Goal: Task Accomplishment & Management: Use online tool/utility

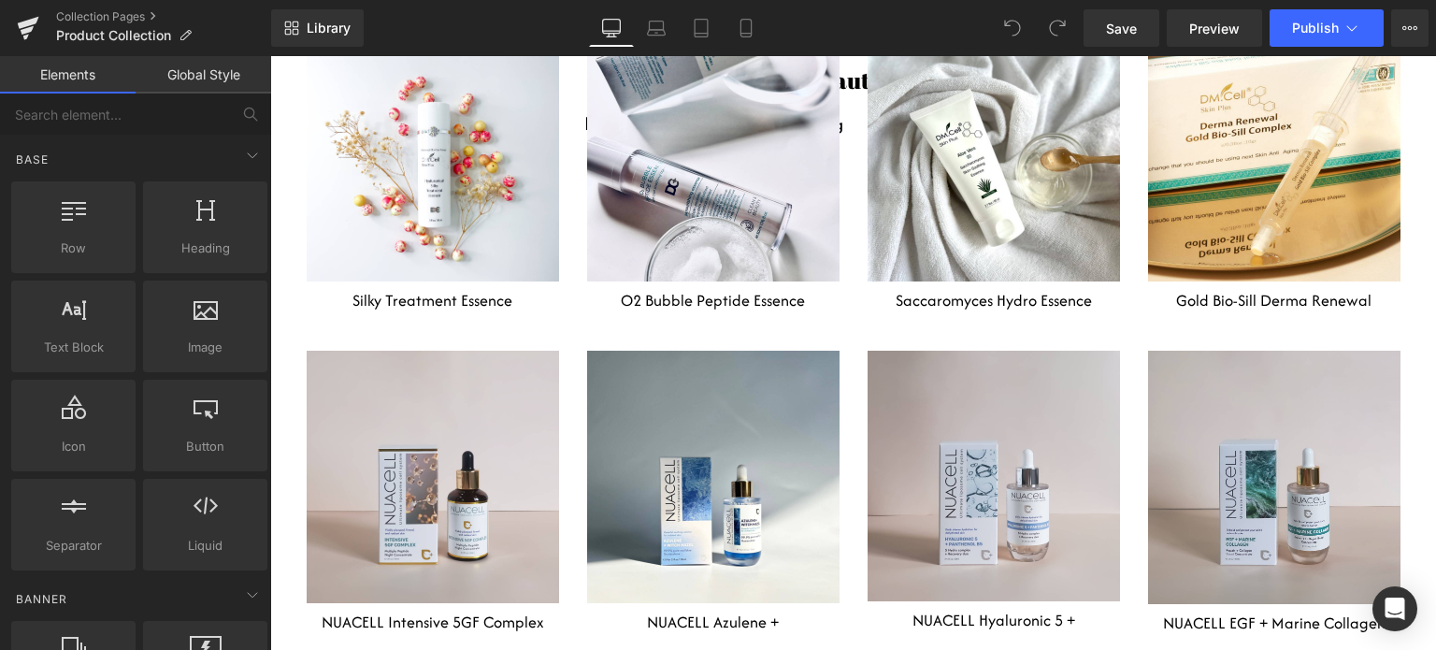
scroll to position [6449, 0]
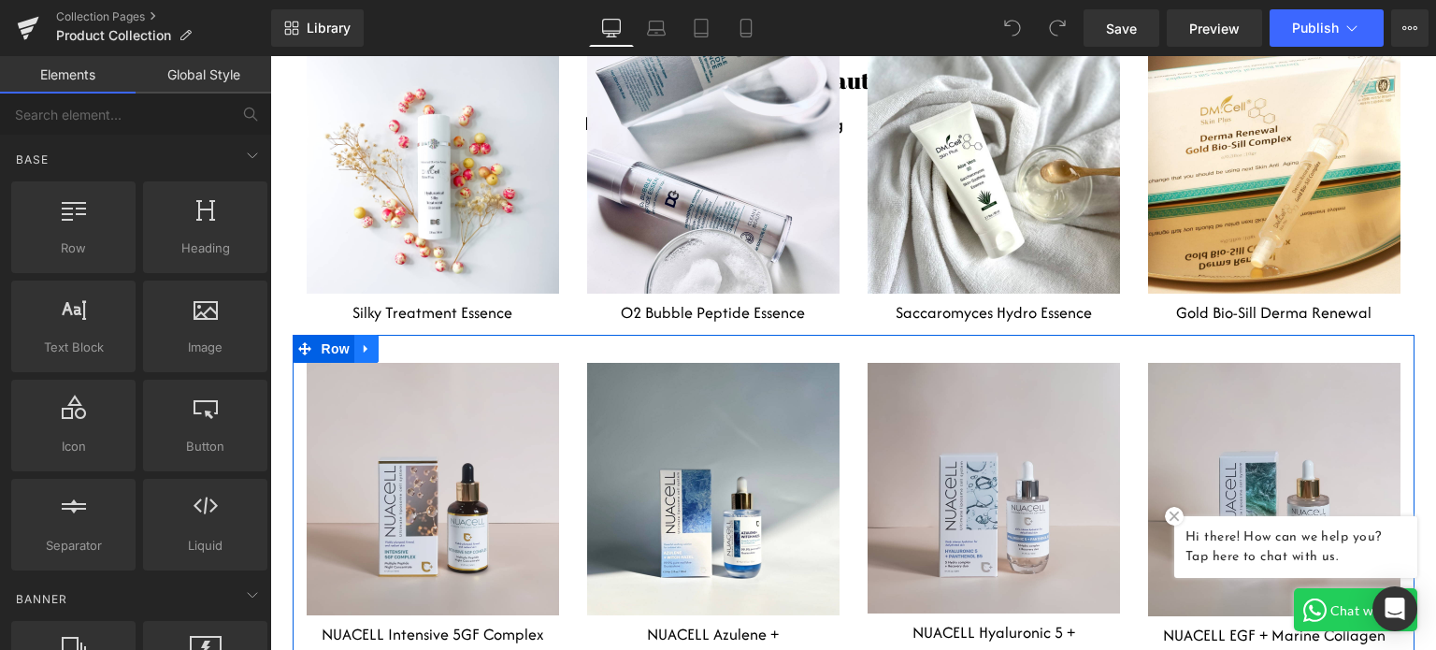
click at [360, 342] on icon at bounding box center [366, 349] width 13 height 14
click at [385, 342] on icon at bounding box center [390, 348] width 13 height 13
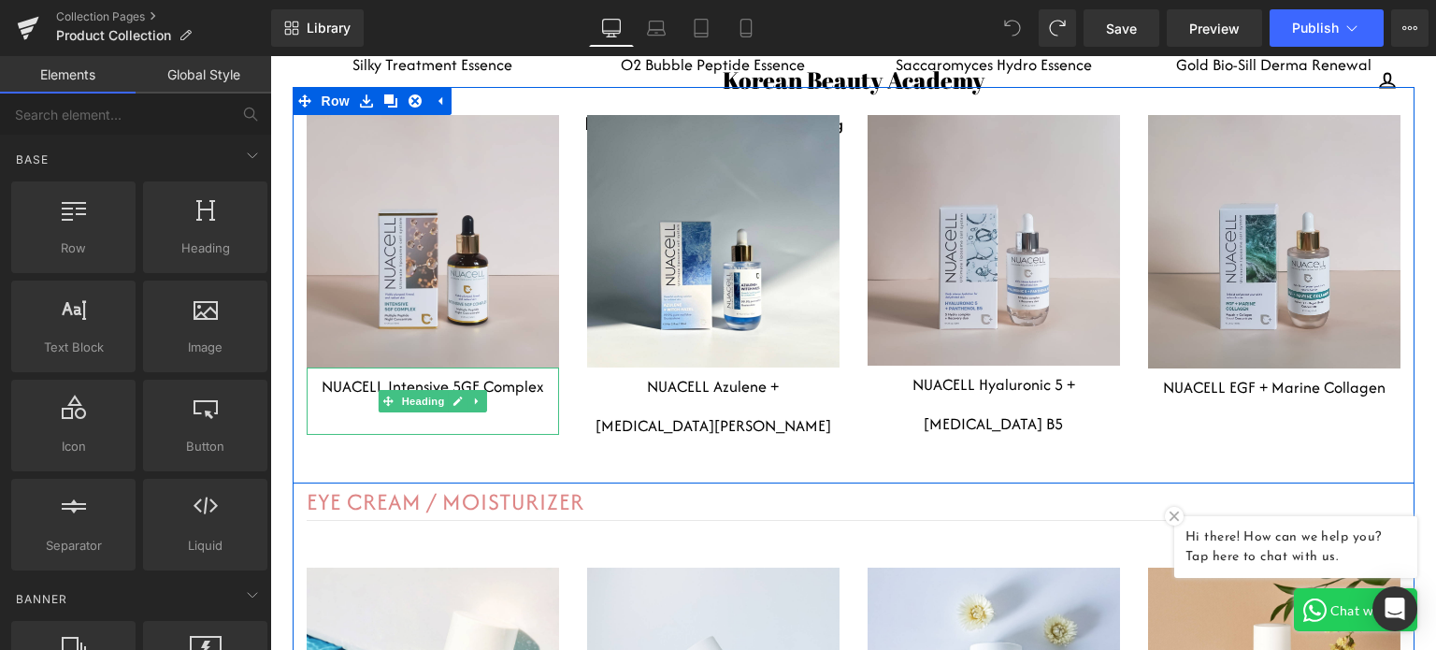
scroll to position [6475, 0]
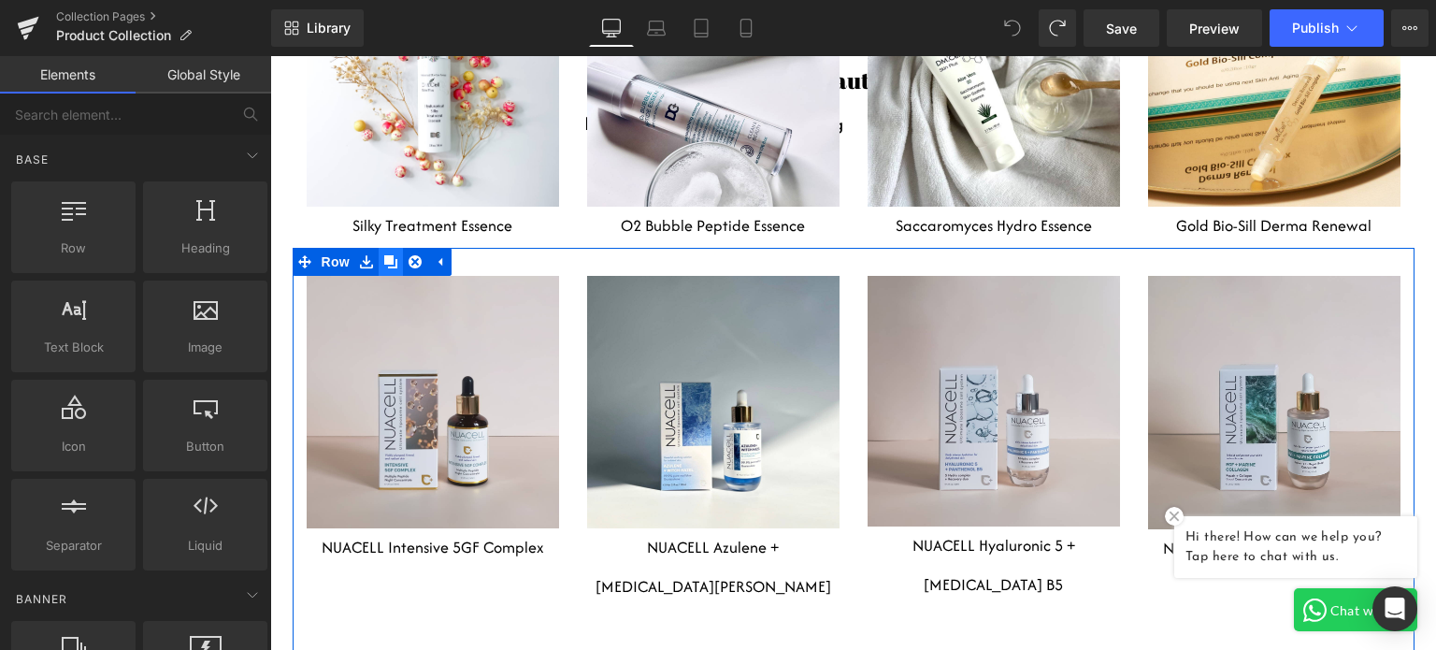
click at [384, 255] on icon at bounding box center [390, 261] width 13 height 13
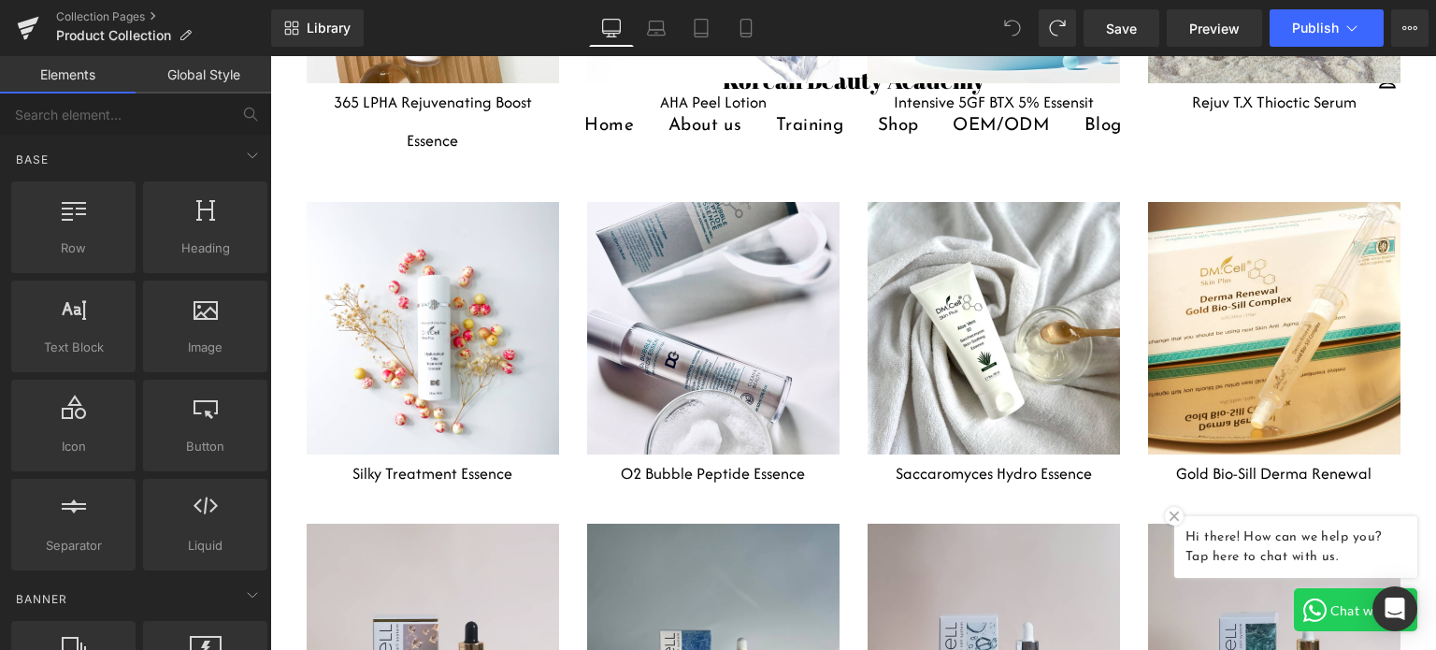
scroll to position [6321, 0]
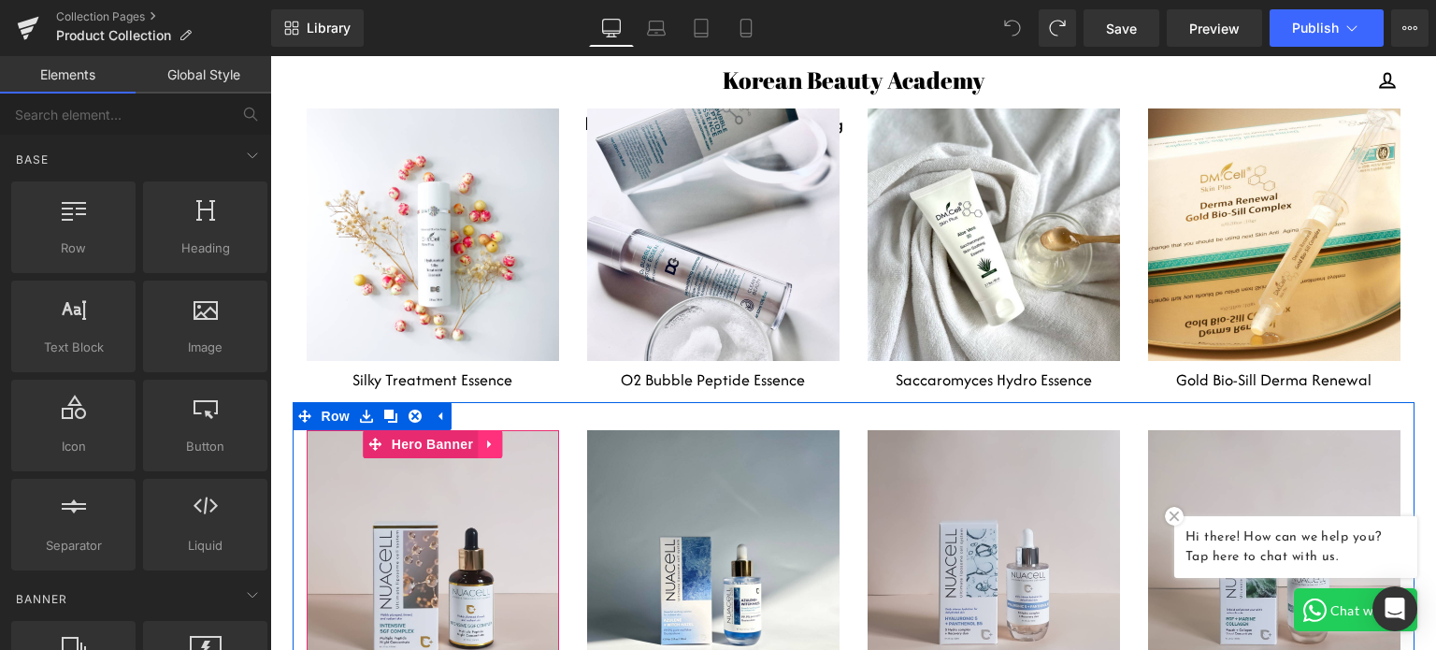
click at [485, 437] on icon at bounding box center [489, 444] width 13 height 14
click at [475, 437] on icon at bounding box center [477, 444] width 13 height 14
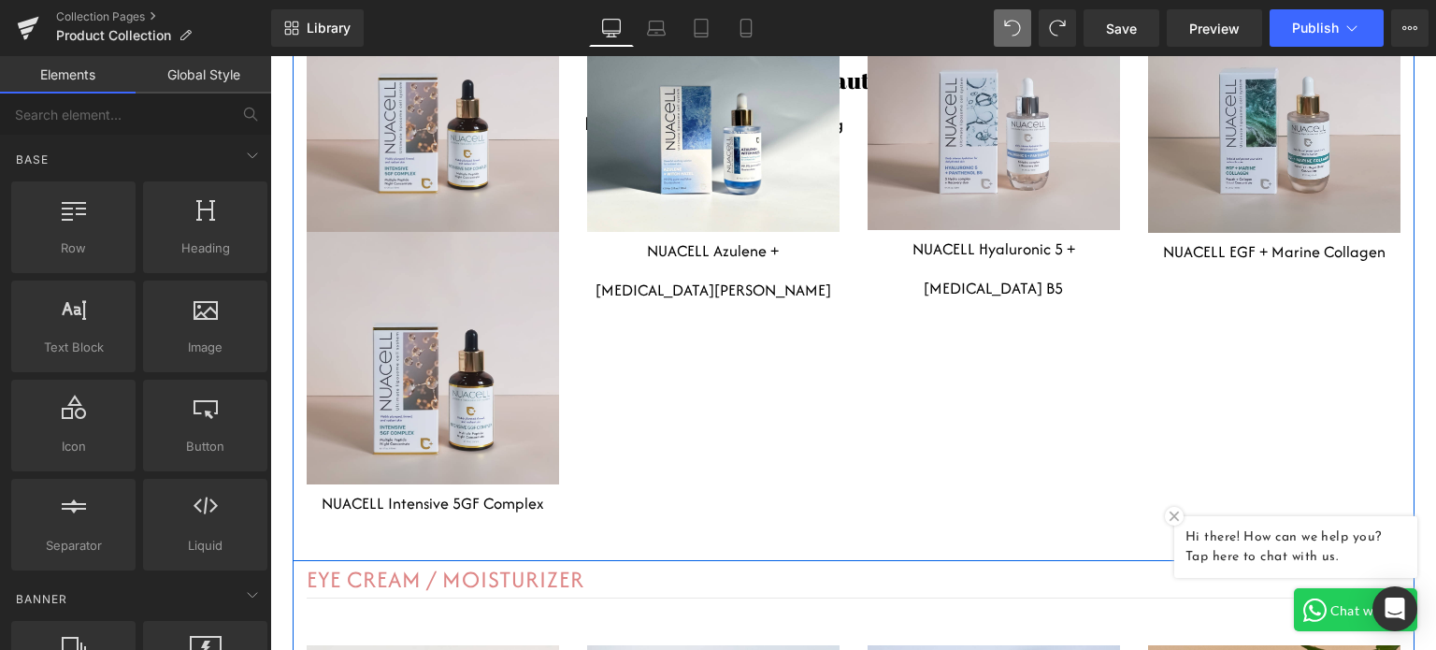
scroll to position [6793, 0]
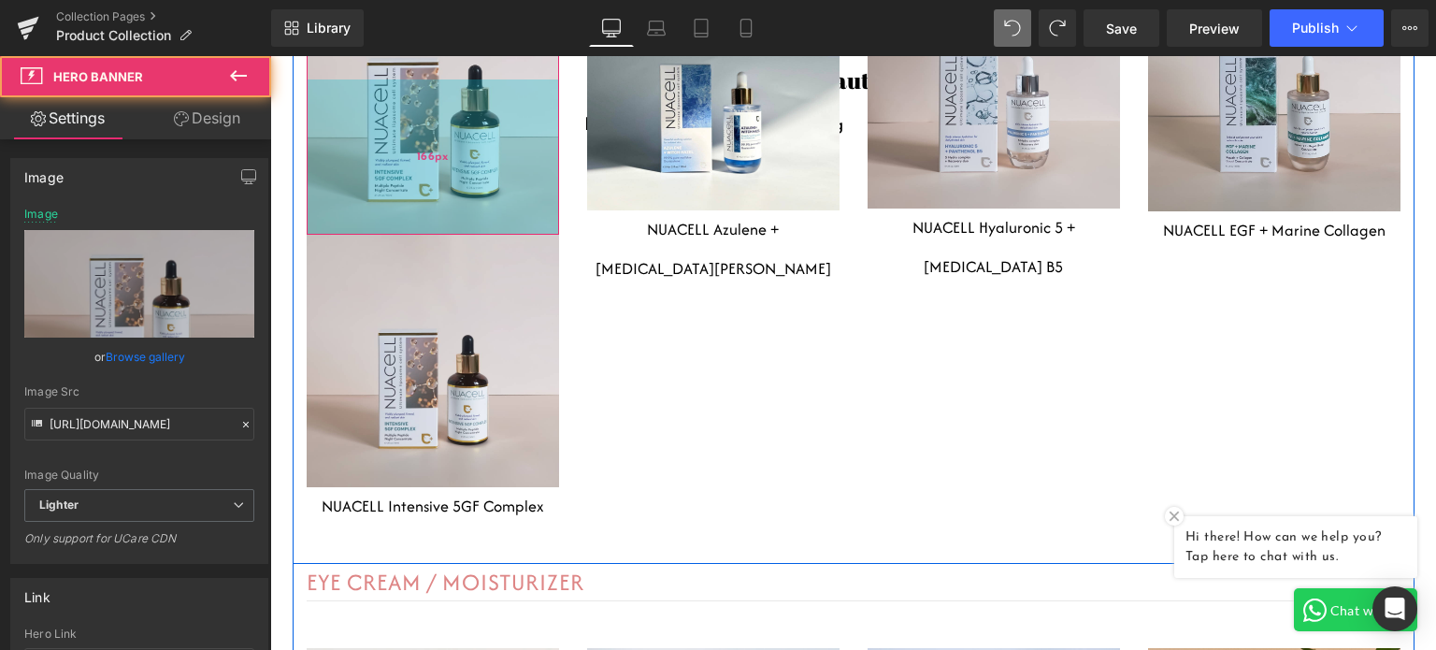
drag, startPoint x: 435, startPoint y: 126, endPoint x: 431, endPoint y: 150, distance: 24.6
click at [431, 150] on div "166px" at bounding box center [433, 156] width 252 height 155
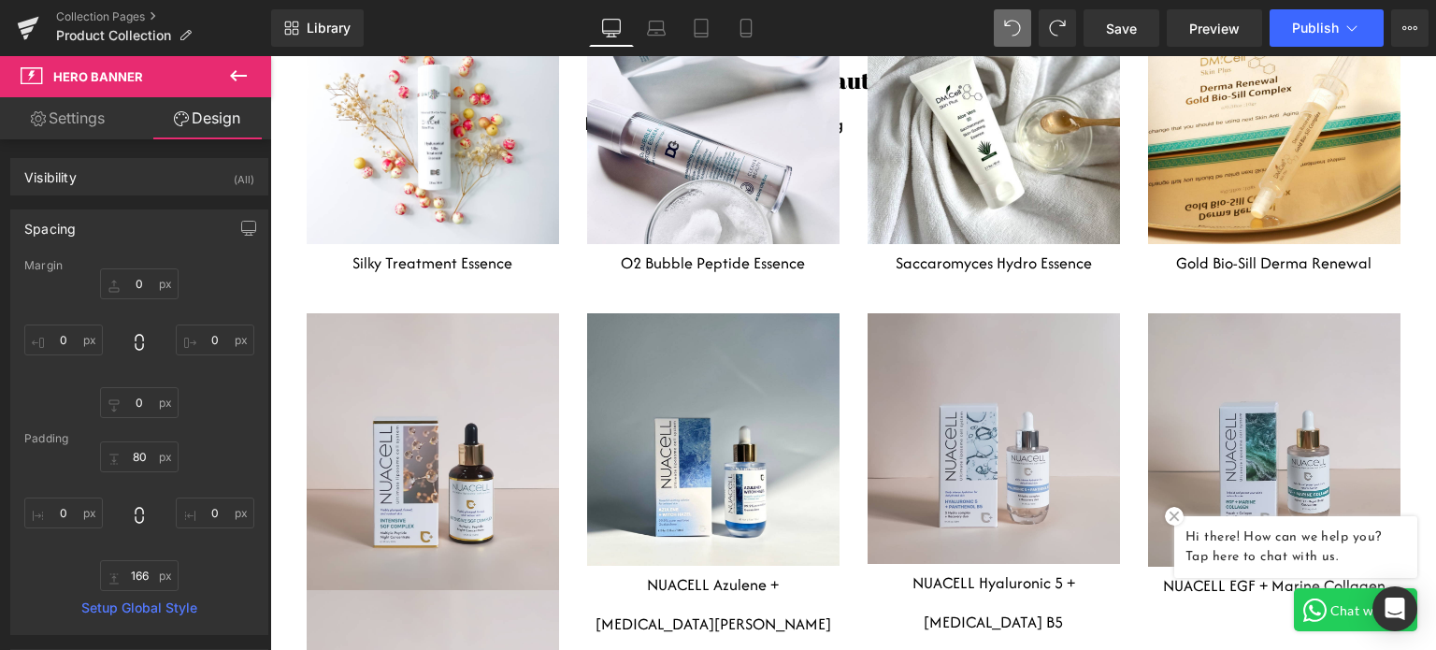
scroll to position [6415, 0]
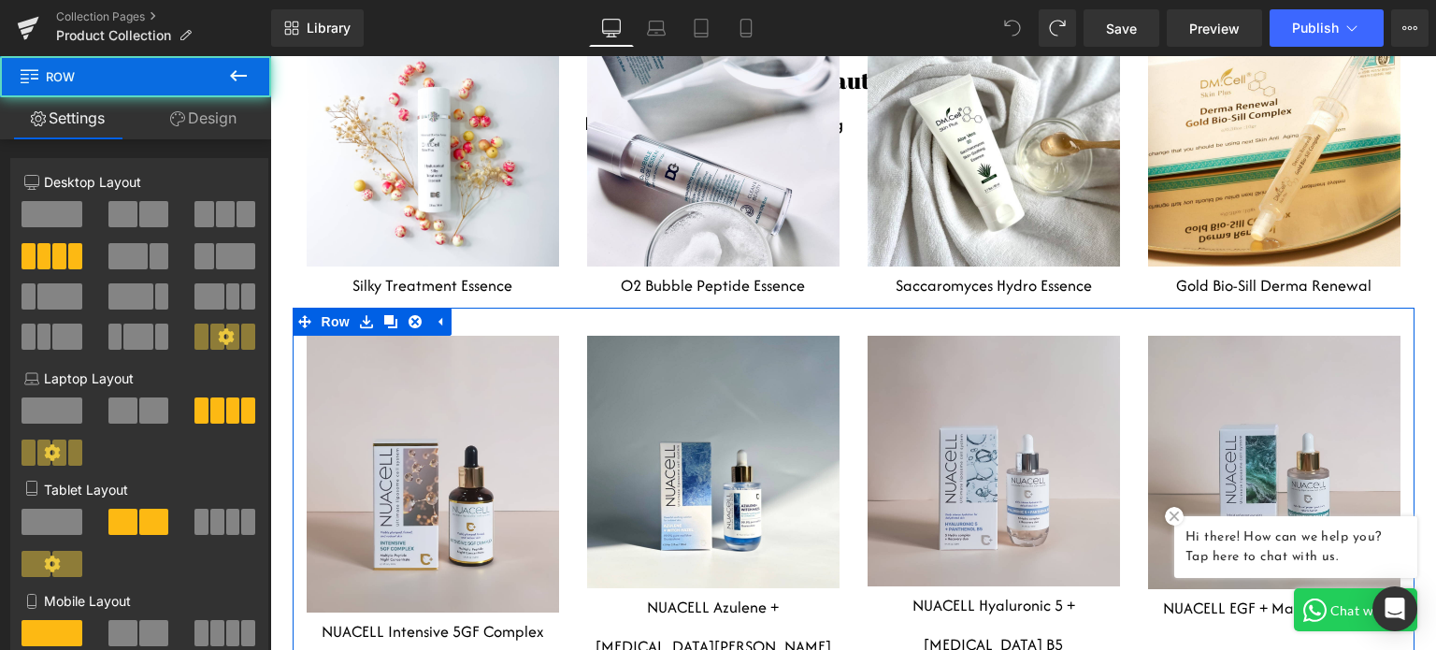
click at [565, 601] on div "Heading Row Hero Banner 80px 166px NUACELL Intensive 5GF Complex Heading Headin…" at bounding box center [854, 504] width 1122 height 395
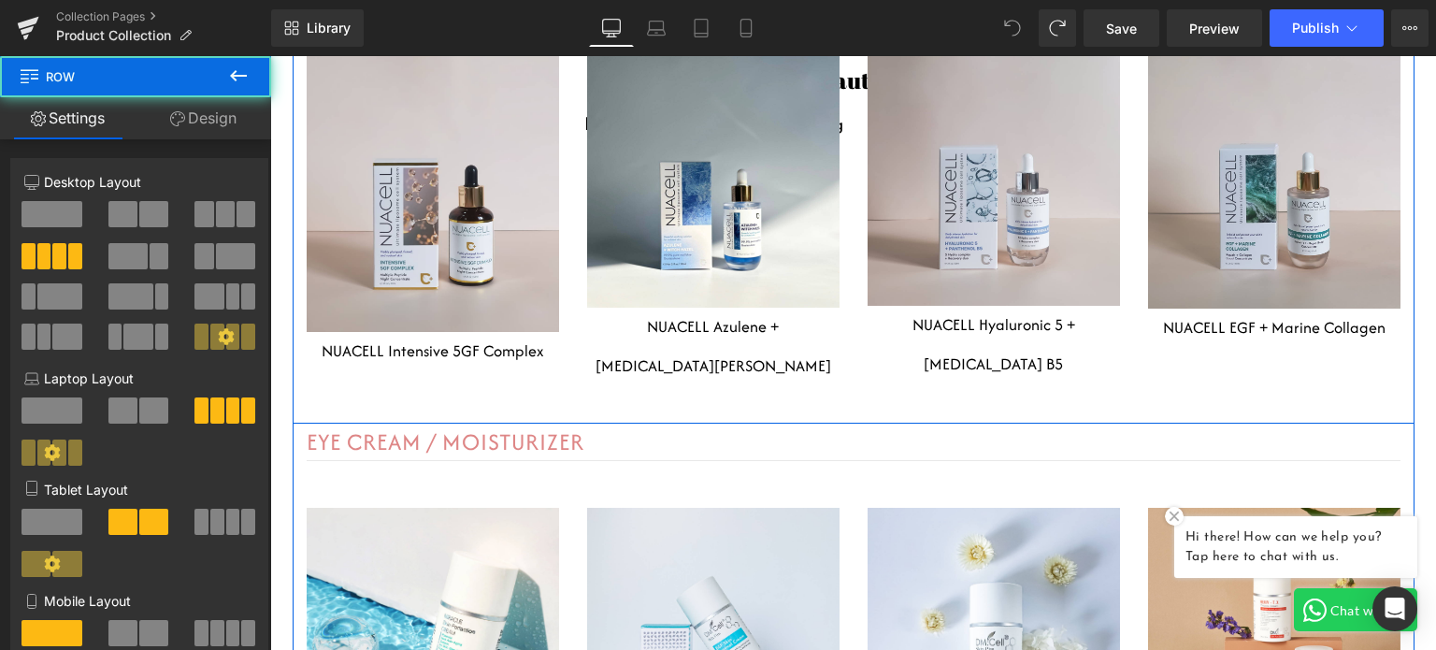
click at [566, 310] on div "Heading Row Hero Banner 80px 166px NUACELL Intensive 5GF Complex Heading Headin…" at bounding box center [854, 224] width 1122 height 395
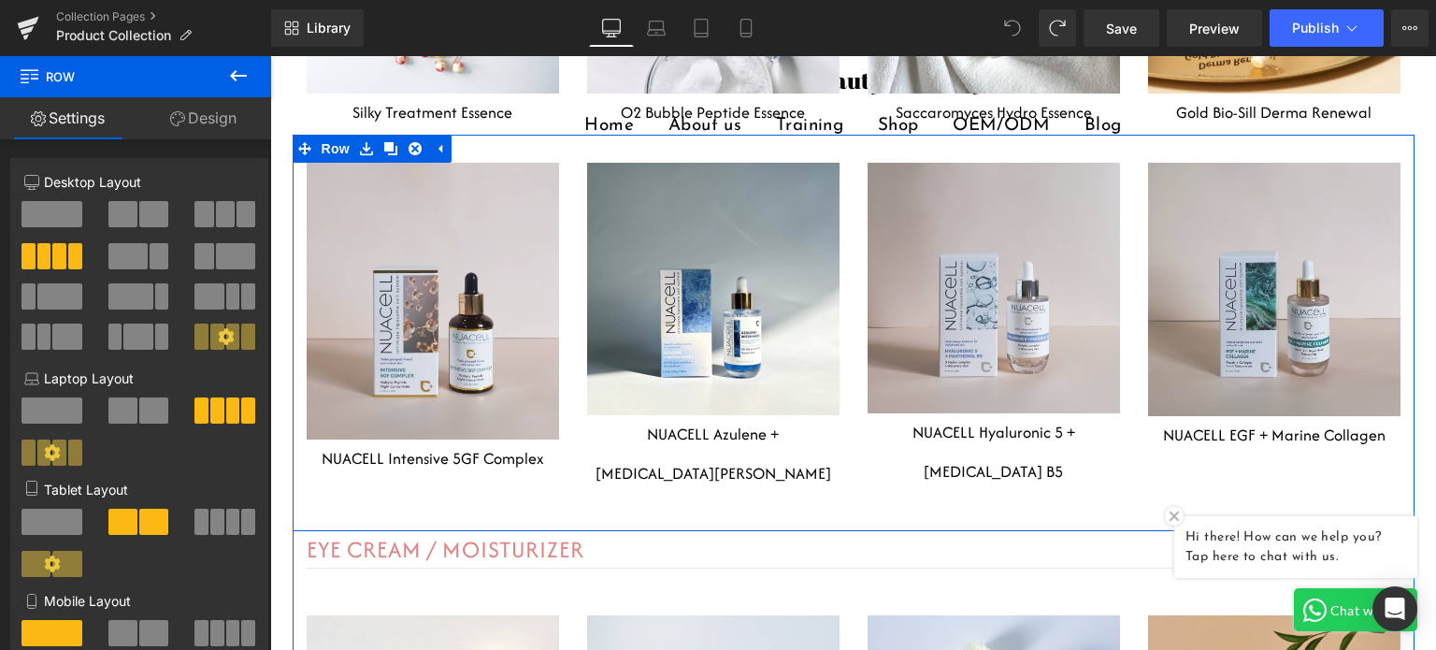
scroll to position [6509, 0]
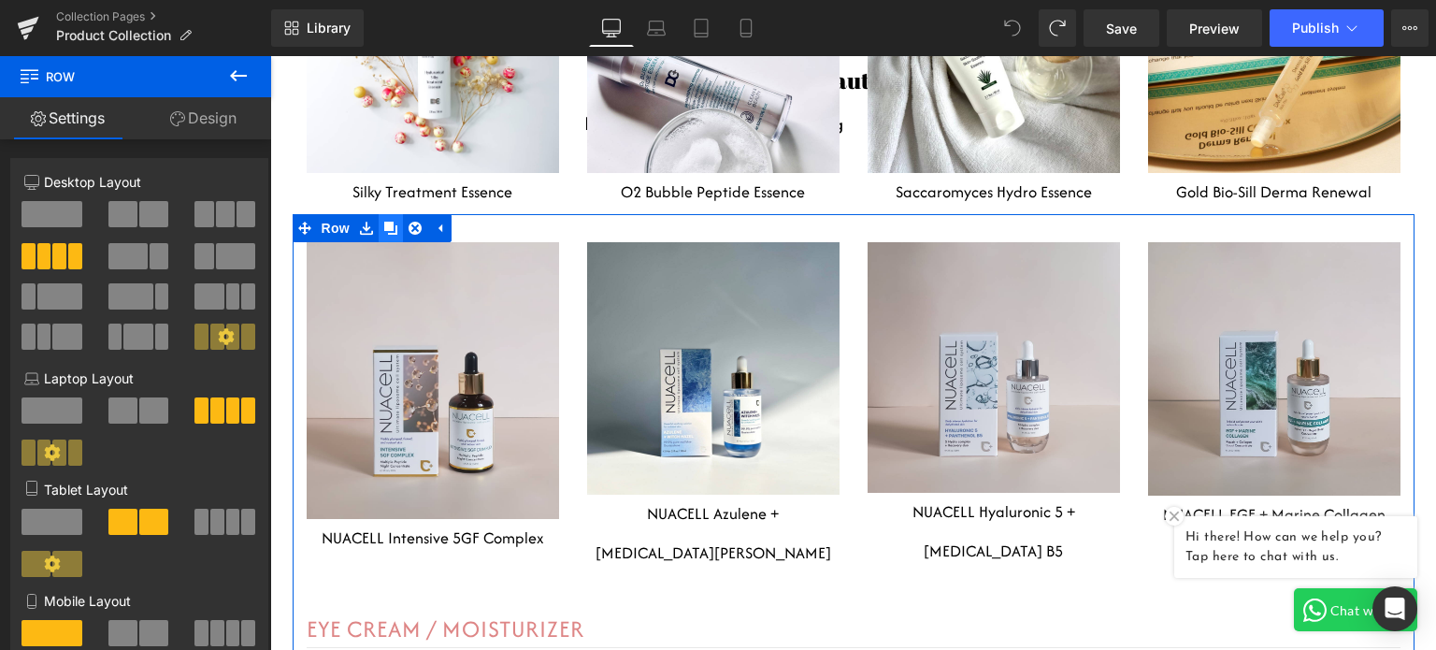
click at [389, 222] on icon at bounding box center [390, 229] width 13 height 14
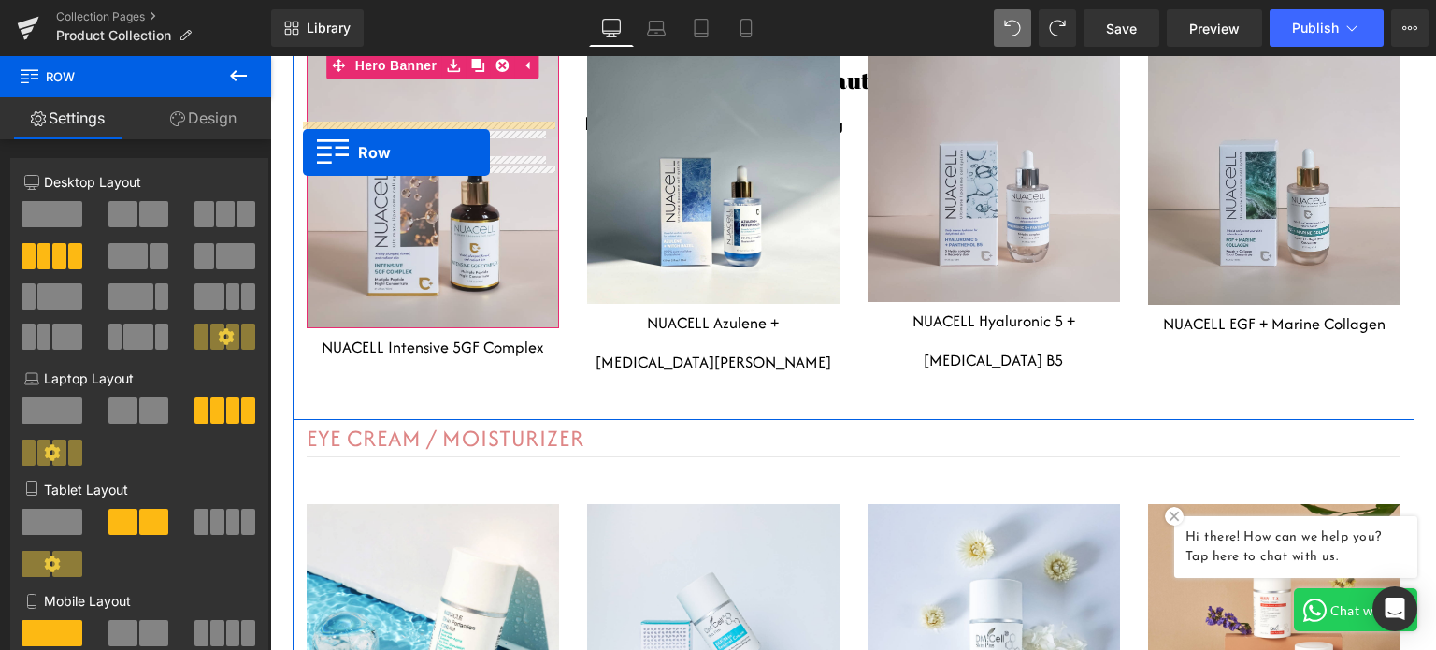
scroll to position [6625, 0]
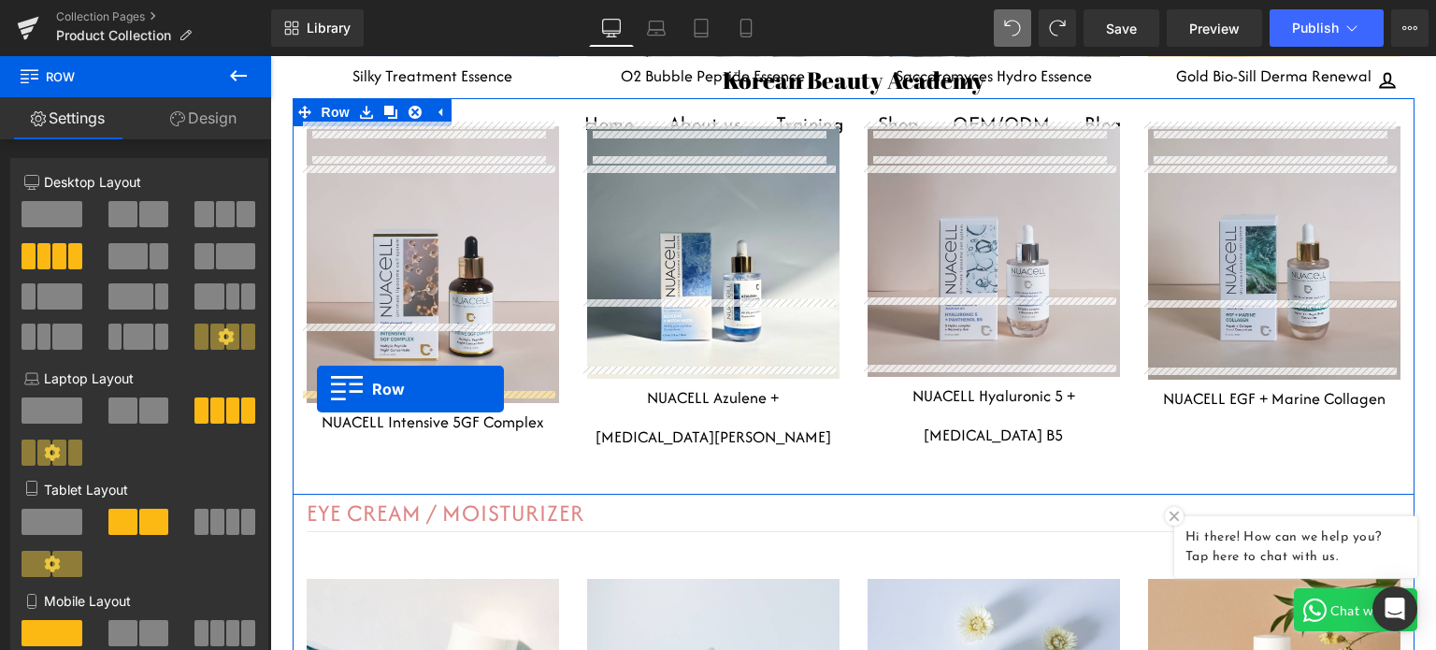
drag, startPoint x: 299, startPoint y: 145, endPoint x: 317, endPoint y: 389, distance: 244.6
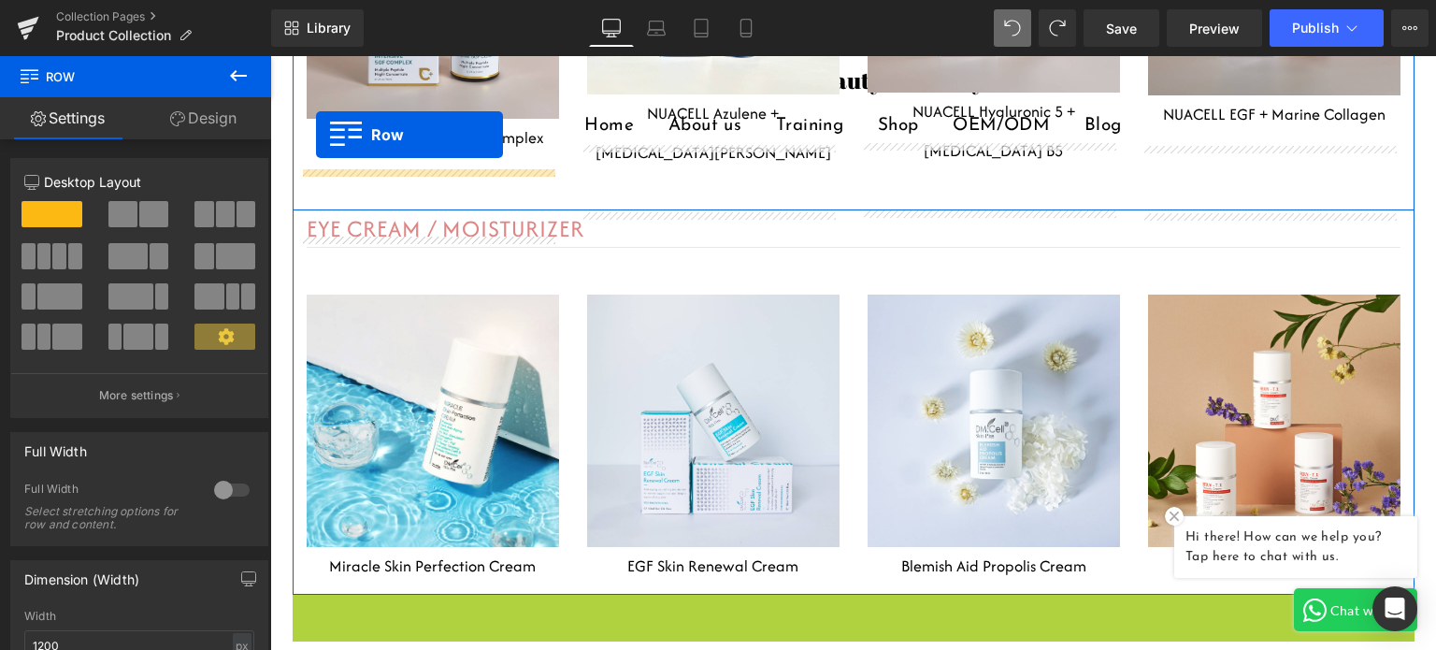
scroll to position [6741, 0]
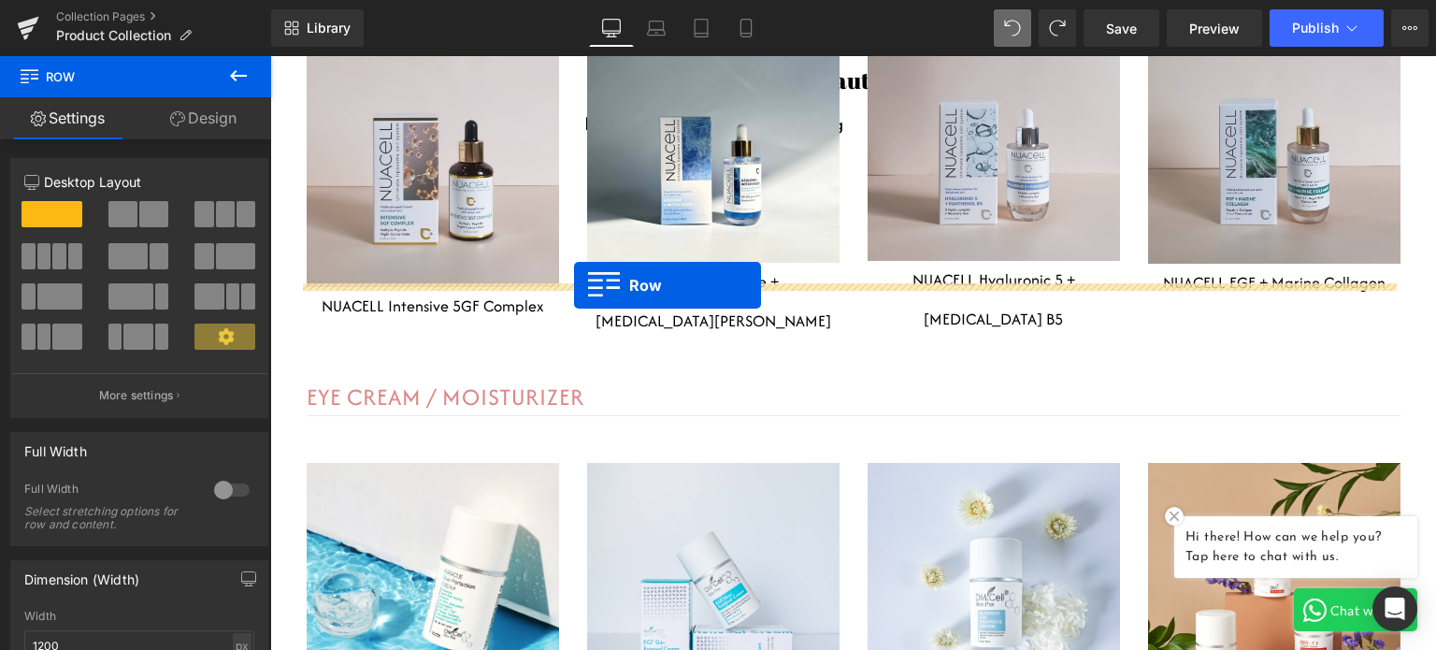
drag, startPoint x: 293, startPoint y: 275, endPoint x: 574, endPoint y: 285, distance: 281.5
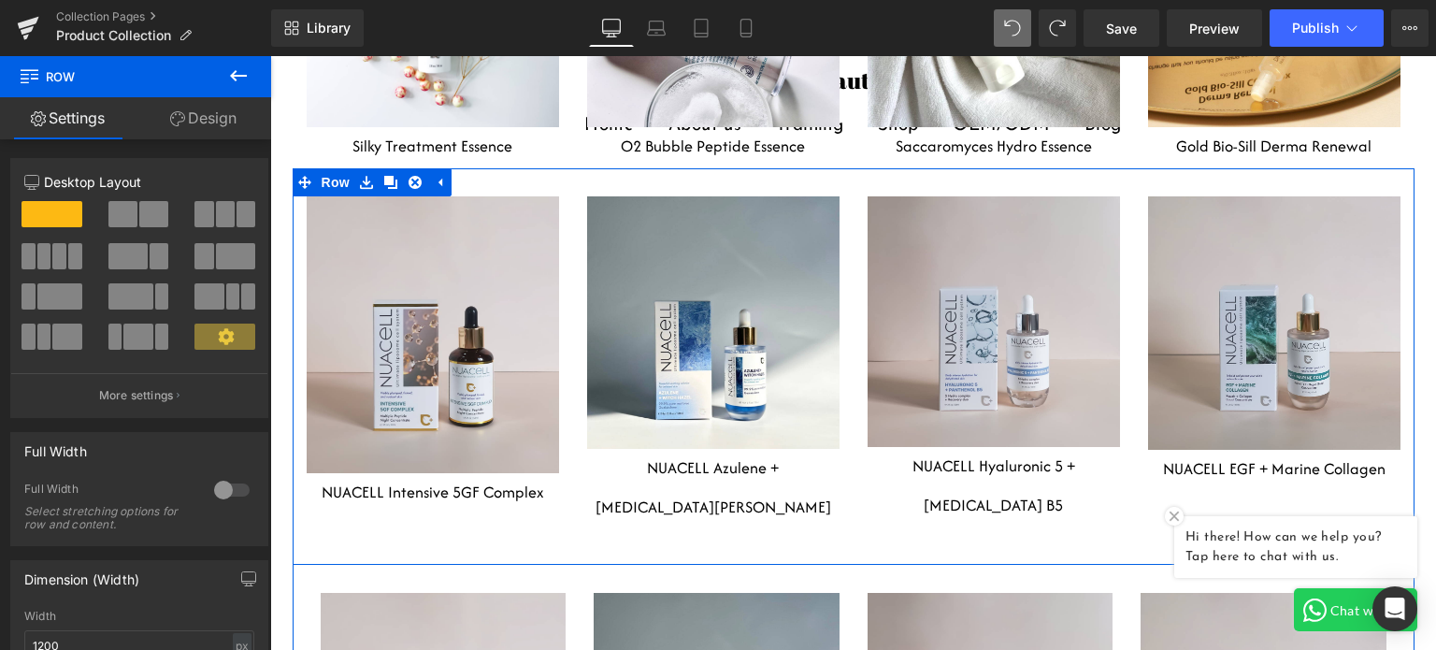
scroll to position [6554, 0]
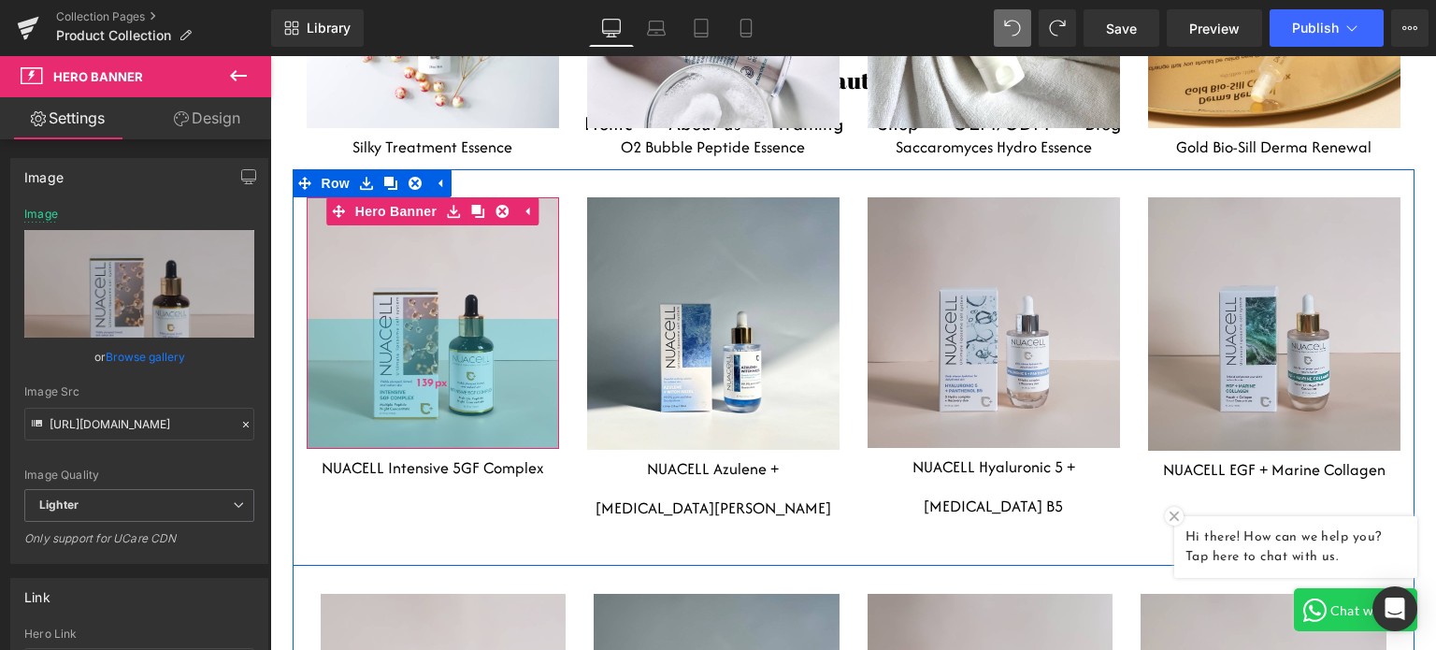
drag, startPoint x: 467, startPoint y: 328, endPoint x: 468, endPoint y: 309, distance: 18.7
click at [468, 319] on div "139px" at bounding box center [433, 384] width 252 height 130
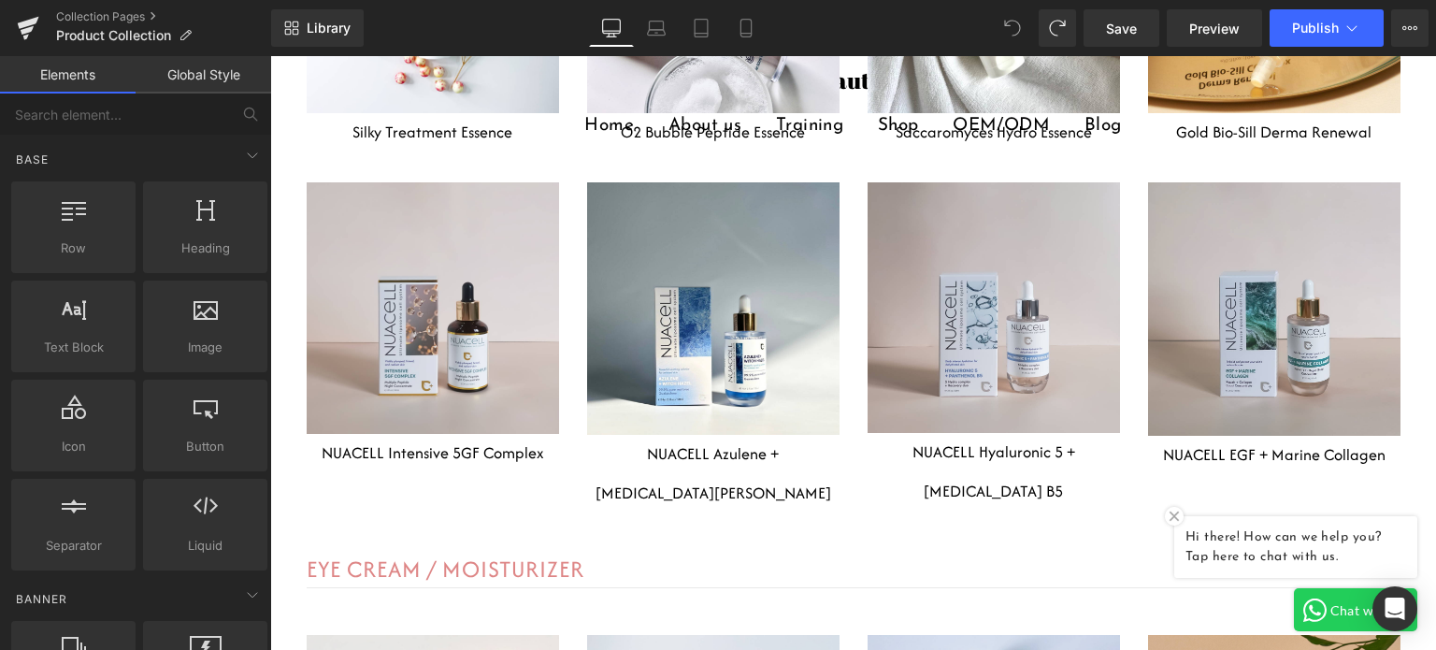
scroll to position [6382, 0]
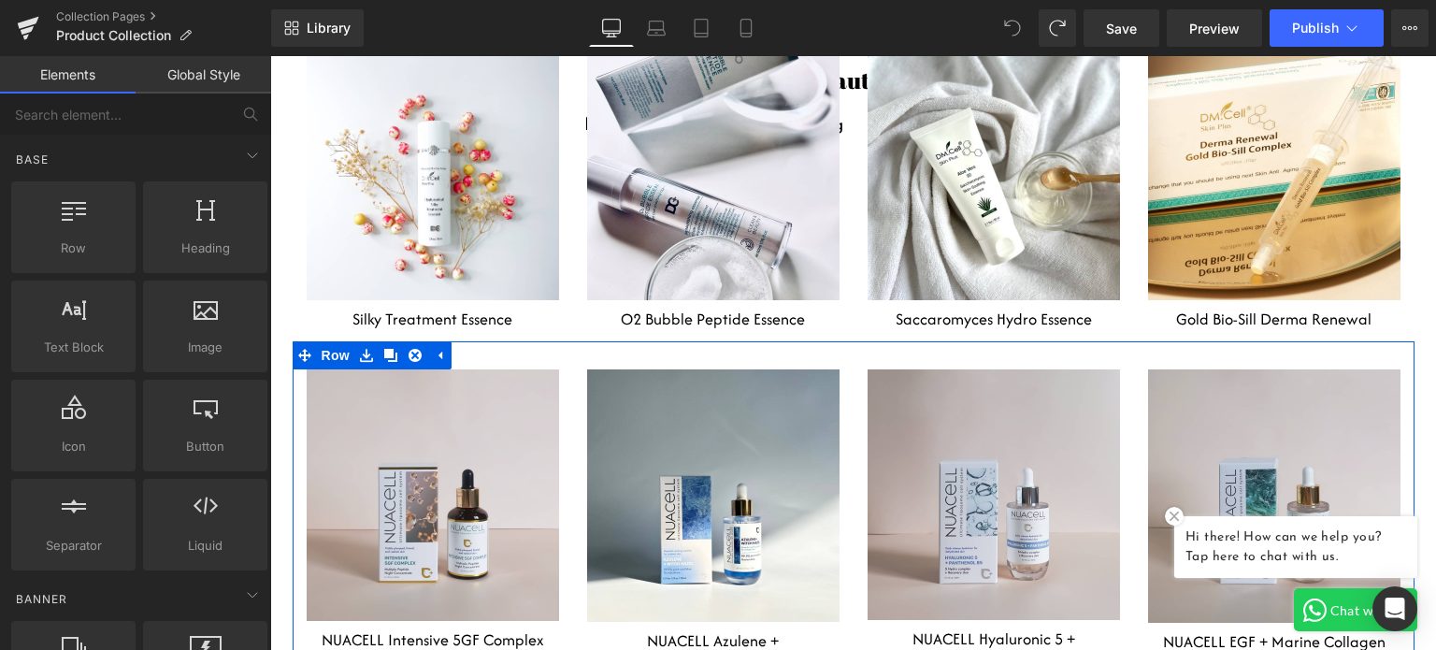
click at [546, 341] on div "Heading Row Hero Banner 80px 139px NUACELL Intensive 5GF Complex Heading Headin…" at bounding box center [854, 538] width 1122 height 395
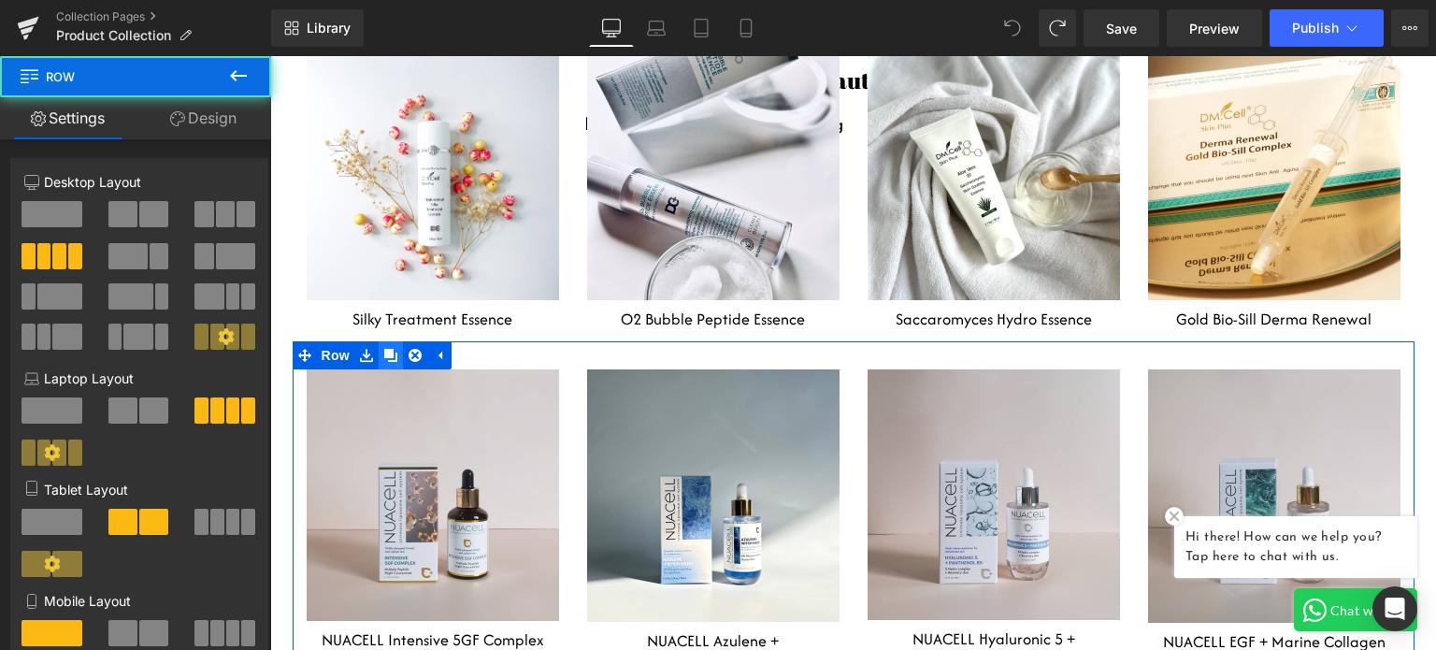
click at [379, 341] on link at bounding box center [391, 355] width 24 height 28
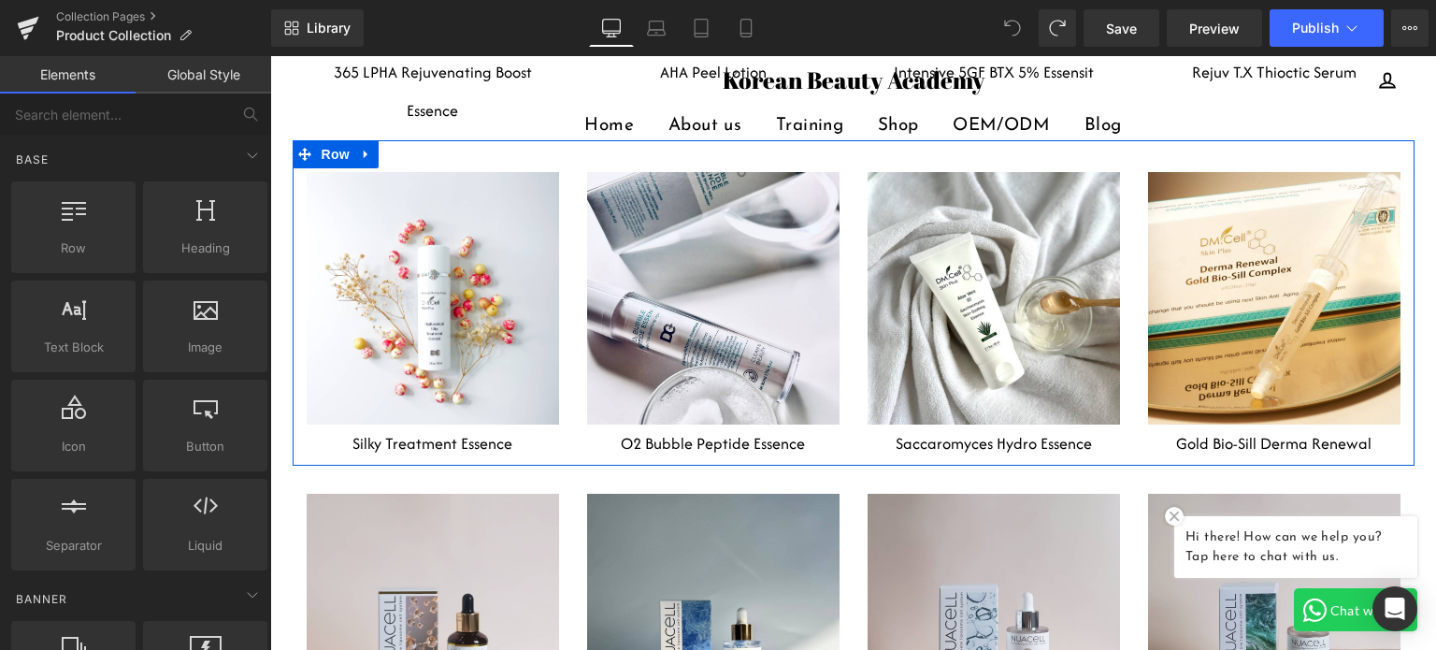
scroll to position [6227, 0]
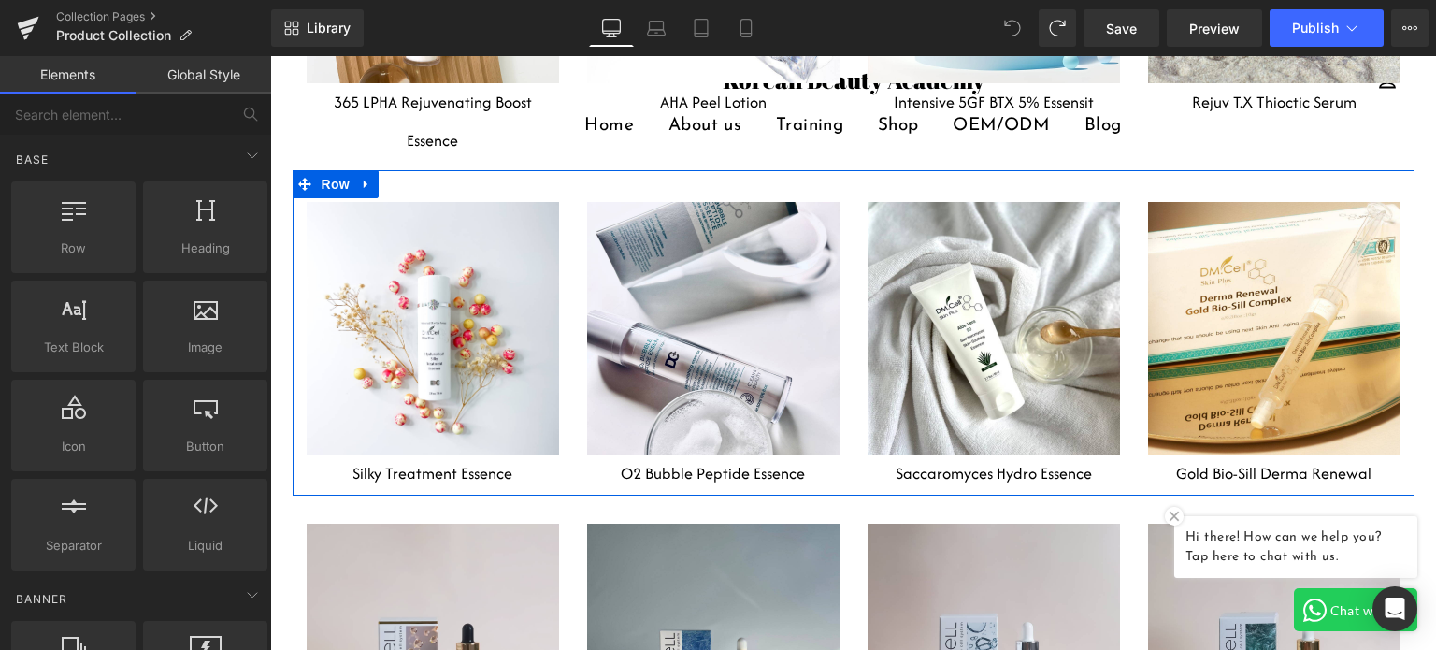
click at [565, 170] on div "Heading Row Hero Banner Silky Treatment Essence Heading Heading Row Hero Banner…" at bounding box center [854, 332] width 1122 height 325
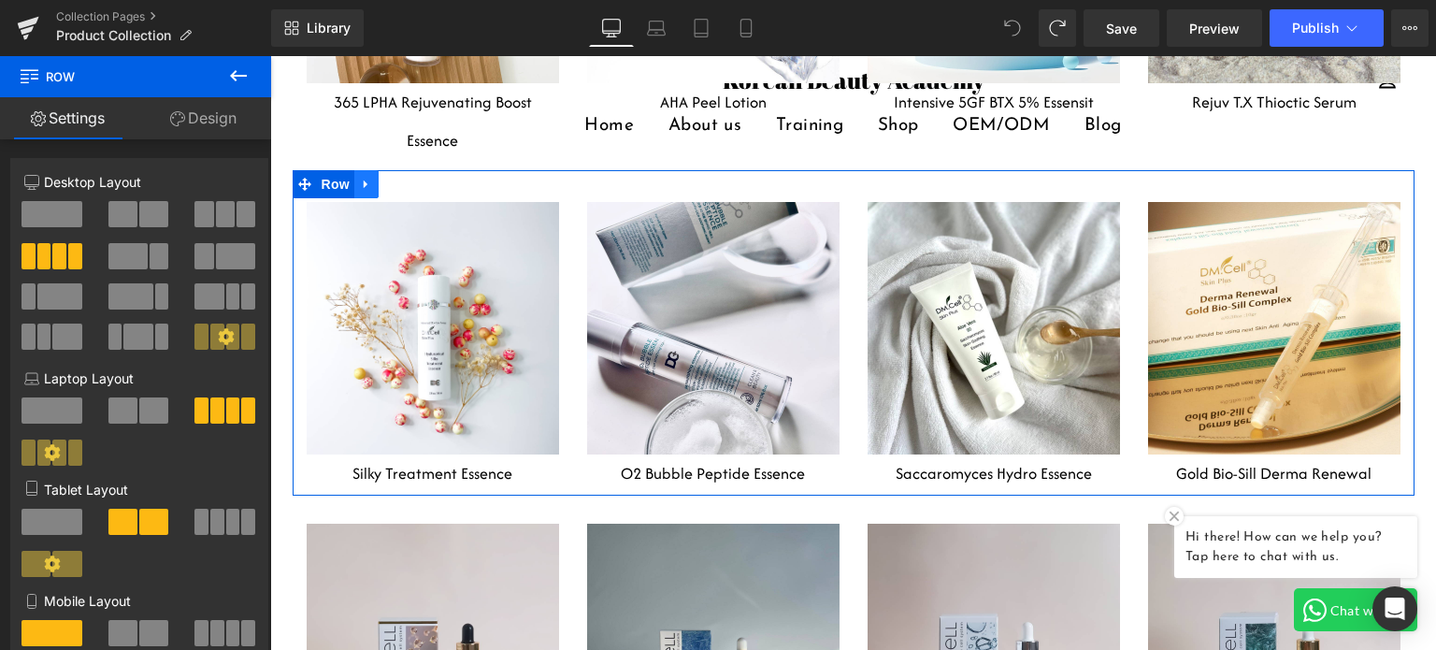
click at [364, 179] on icon at bounding box center [366, 183] width 4 height 8
click at [379, 170] on link at bounding box center [391, 184] width 24 height 28
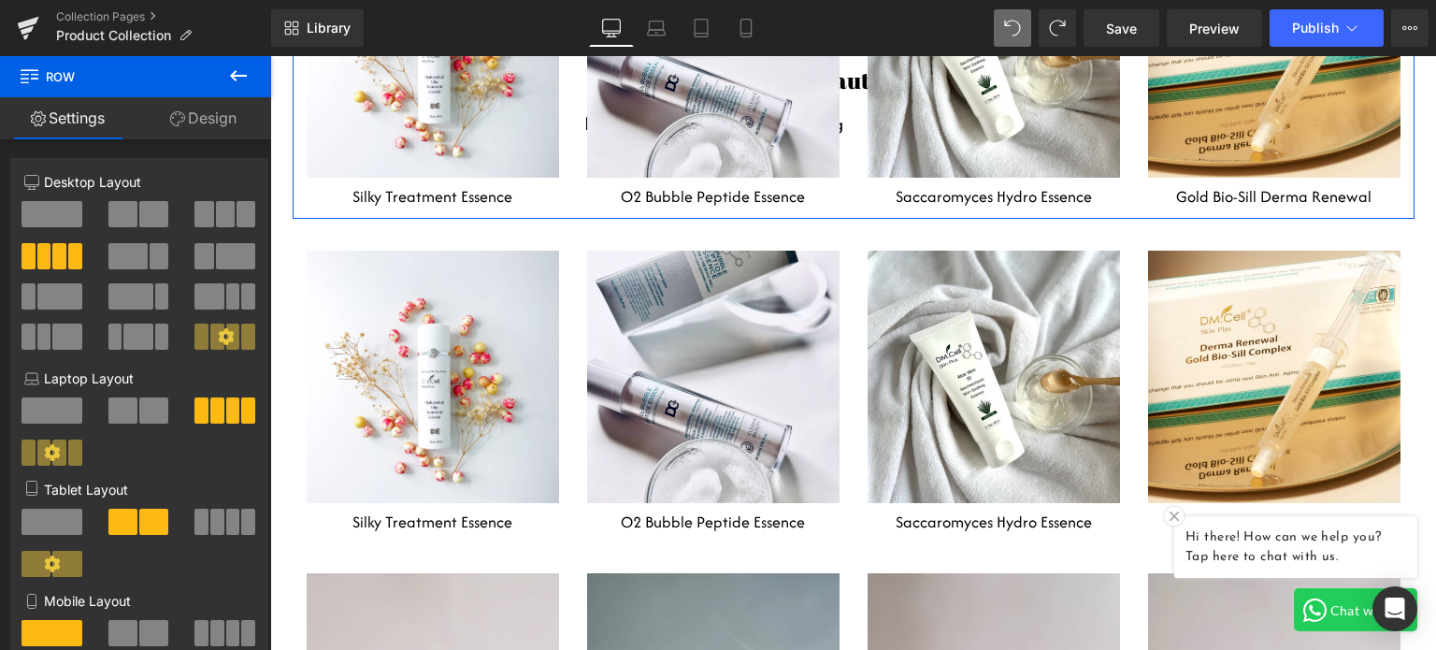
scroll to position [6513, 0]
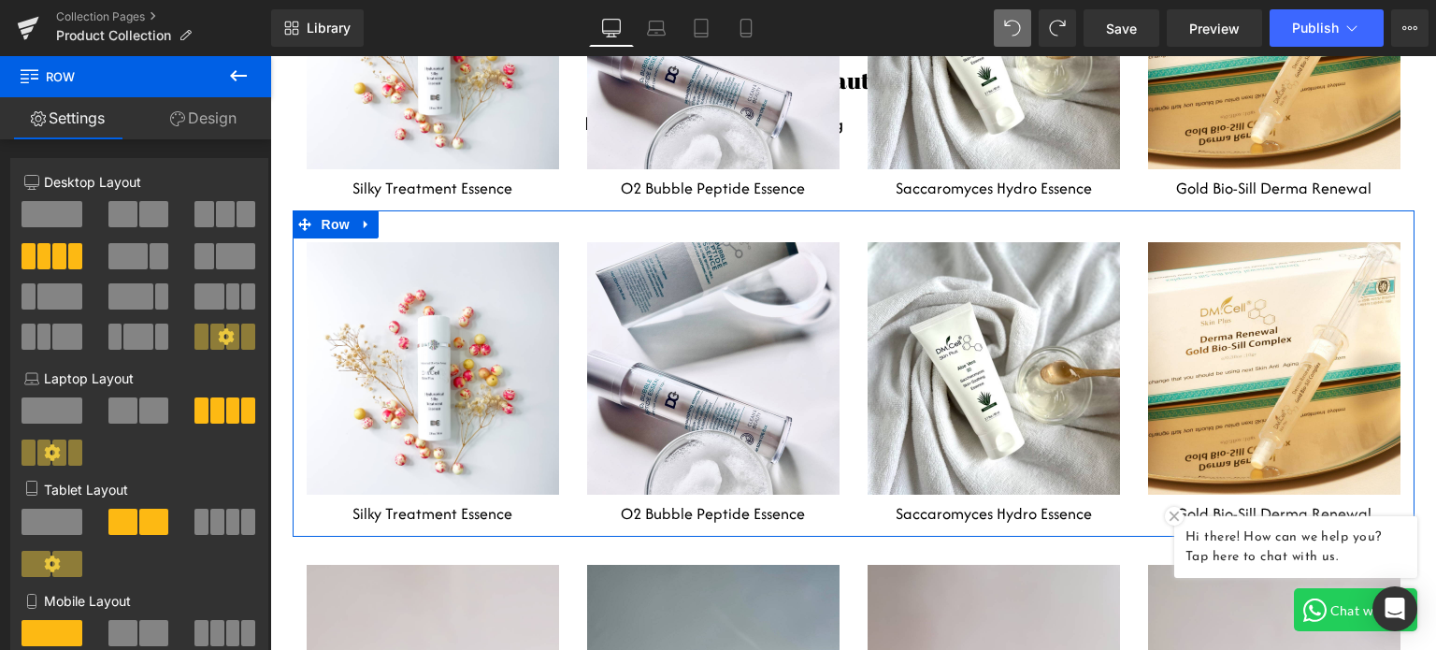
click at [564, 242] on div "Heading Row Hero Banner Silky Treatment Essence Heading" at bounding box center [433, 387] width 280 height 291
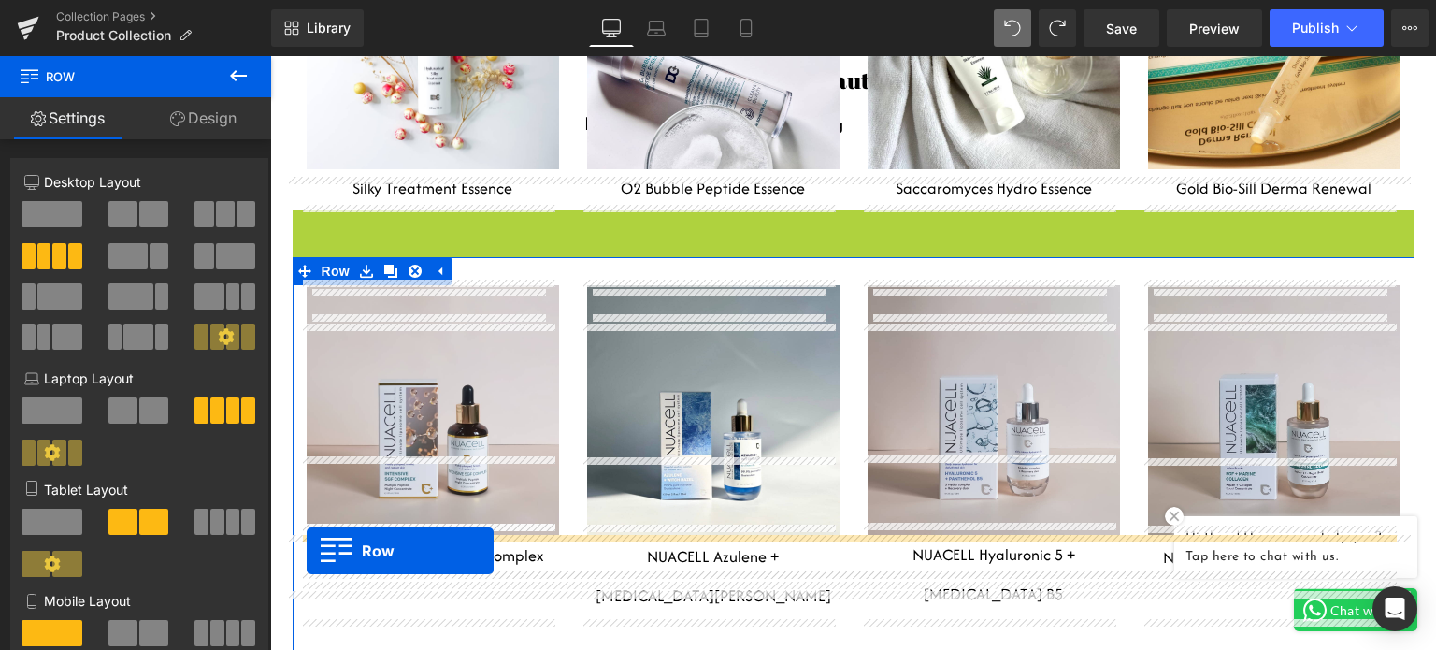
drag, startPoint x: 295, startPoint y: 149, endPoint x: 307, endPoint y: 551, distance: 402.1
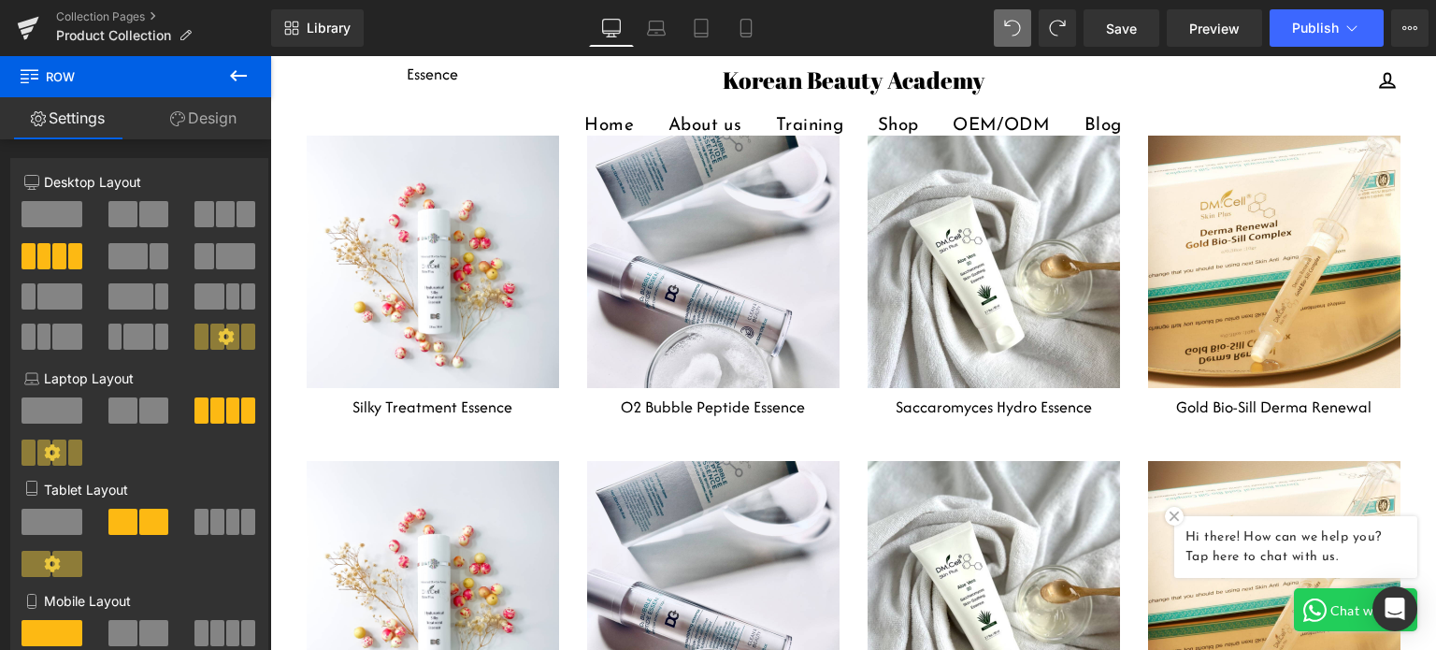
scroll to position [6293, 0]
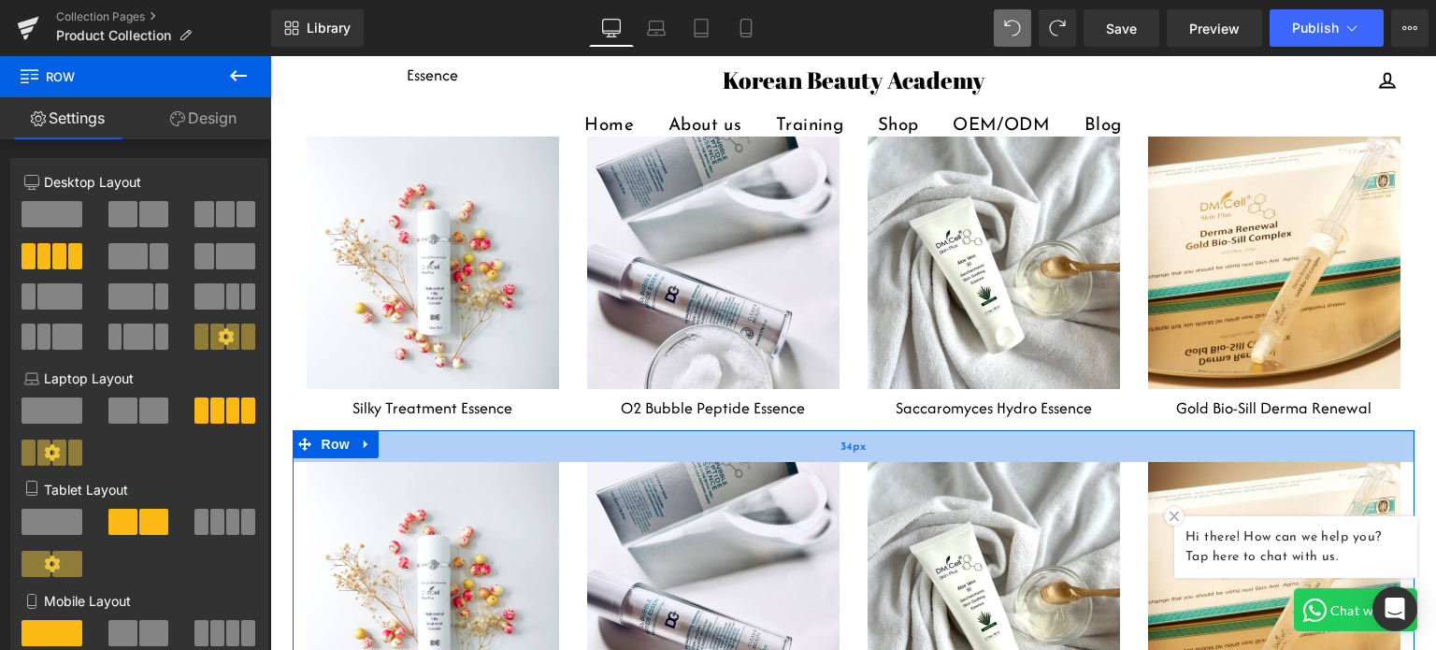
click at [556, 430] on div "34px" at bounding box center [854, 446] width 1122 height 32
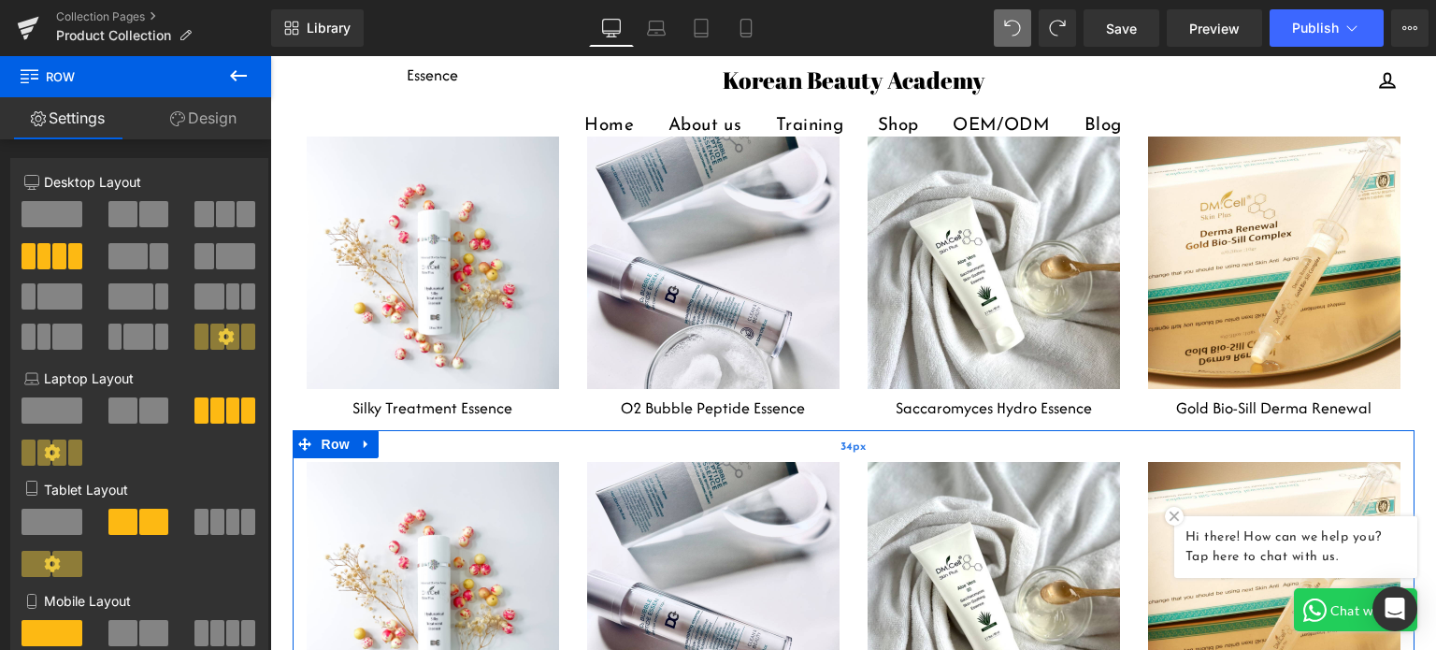
scroll to position [6480, 0]
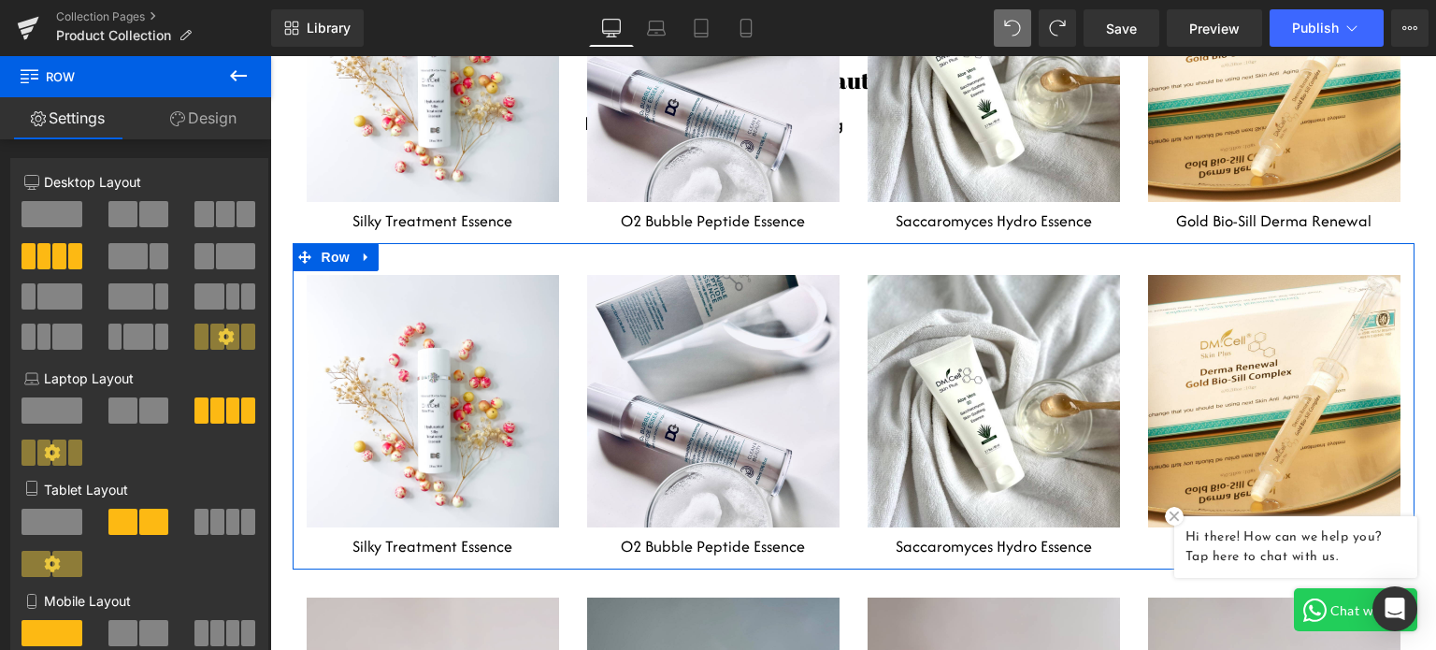
click at [562, 282] on div "Heading Row Hero Banner 80px Silky Treatment Essence Heading" at bounding box center [433, 420] width 280 height 291
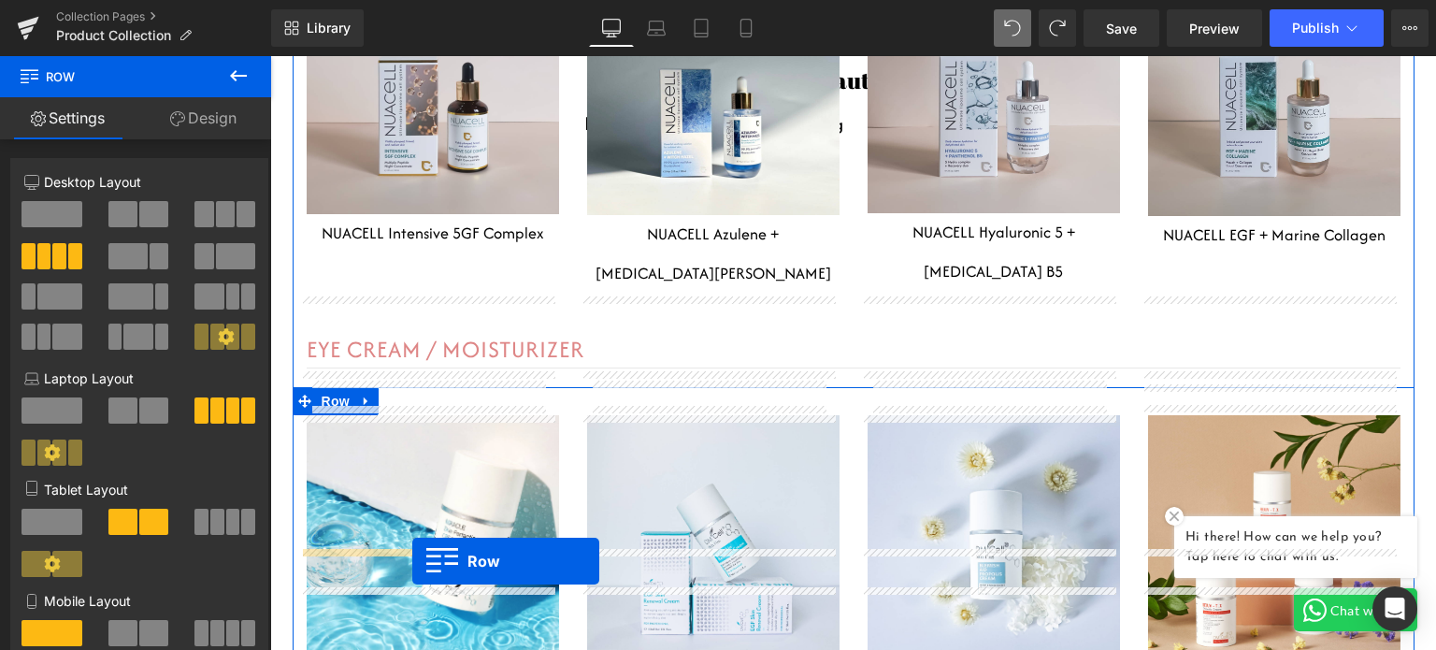
scroll to position [6854, 0]
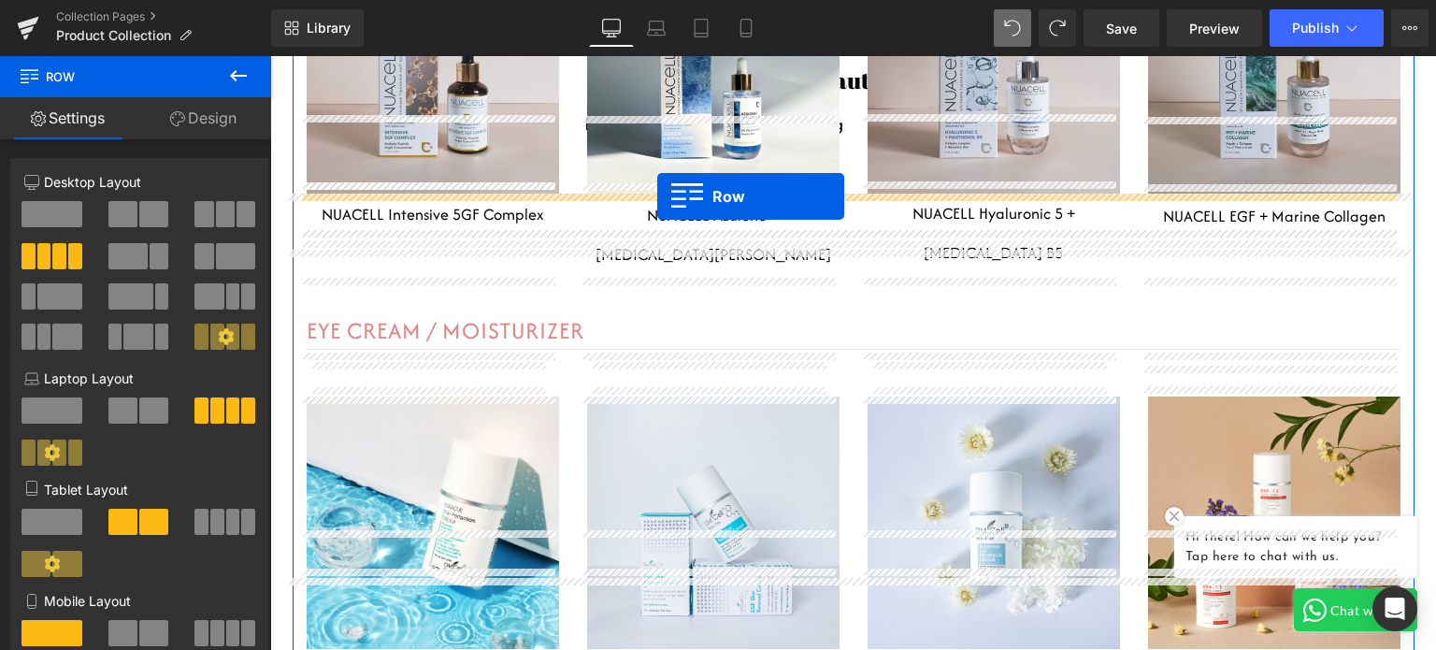
drag, startPoint x: 295, startPoint y: 171, endPoint x: 657, endPoint y: 197, distance: 362.7
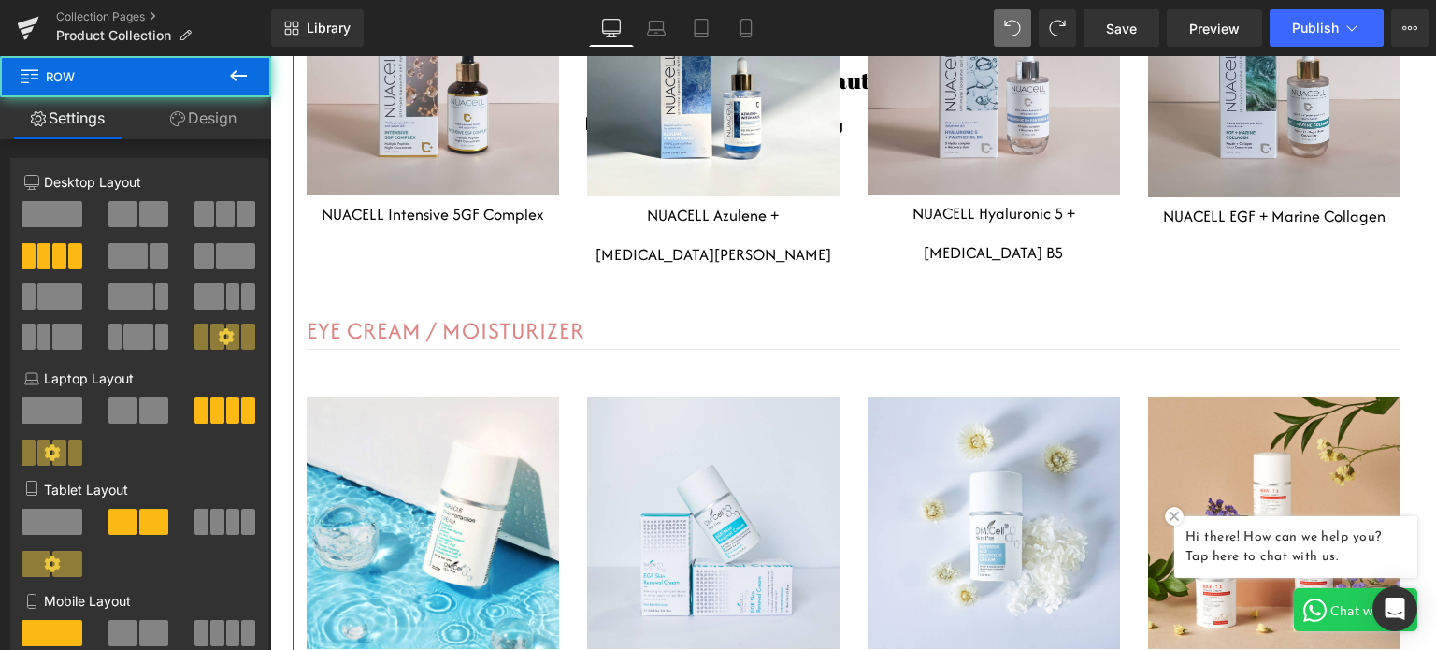
scroll to position [6807, 0]
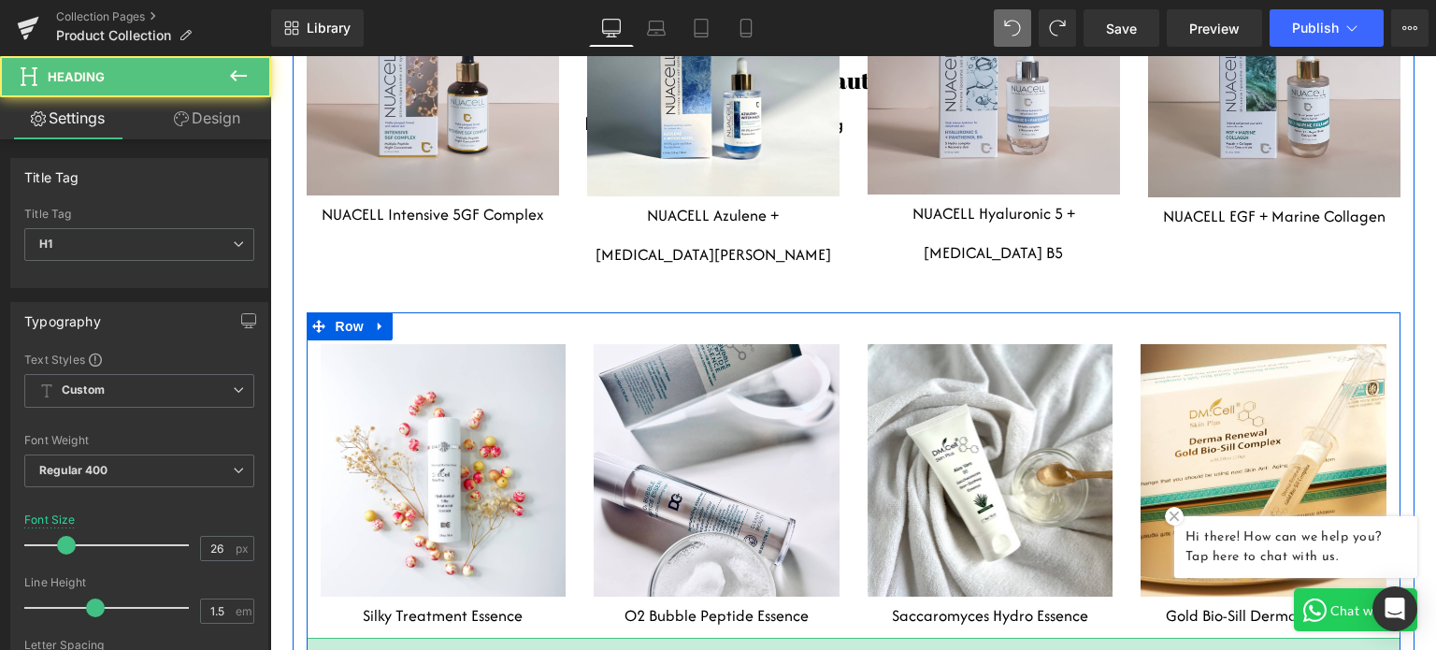
drag, startPoint x: 772, startPoint y: 522, endPoint x: 772, endPoint y: 544, distance: 21.5
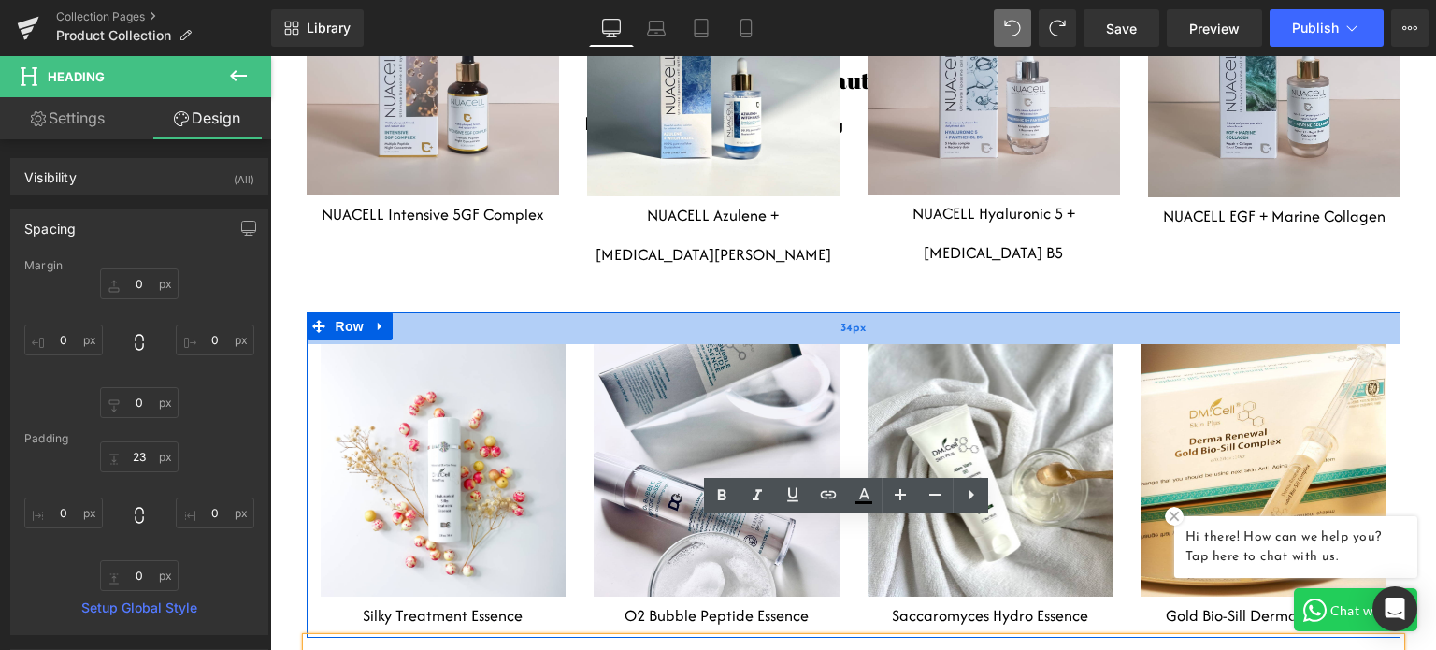
scroll to position [6620, 0]
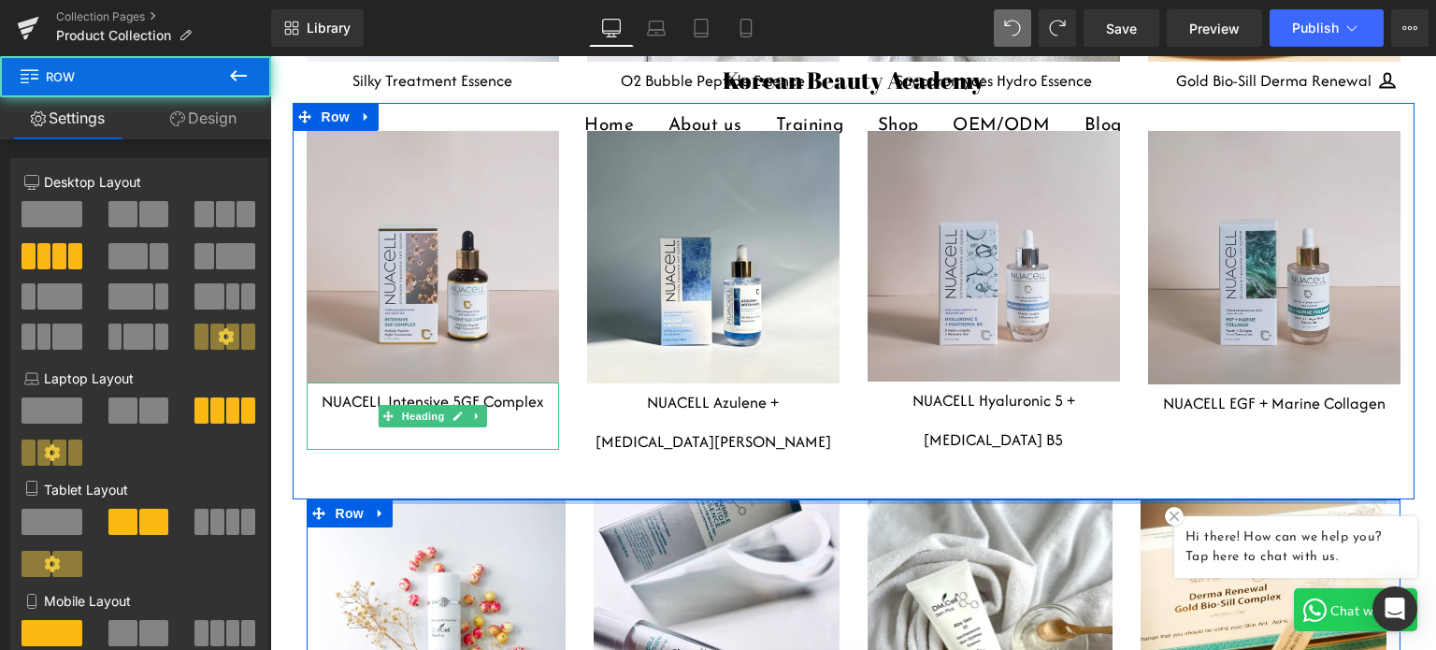
drag, startPoint x: 503, startPoint y: 388, endPoint x: 521, endPoint y: 330, distance: 60.6
click at [521, 330] on div "Heading Row Hero Banner 80px 139px NUACELL Intensive 5GF Complex Heading Headin…" at bounding box center [854, 650] width 1122 height 1095
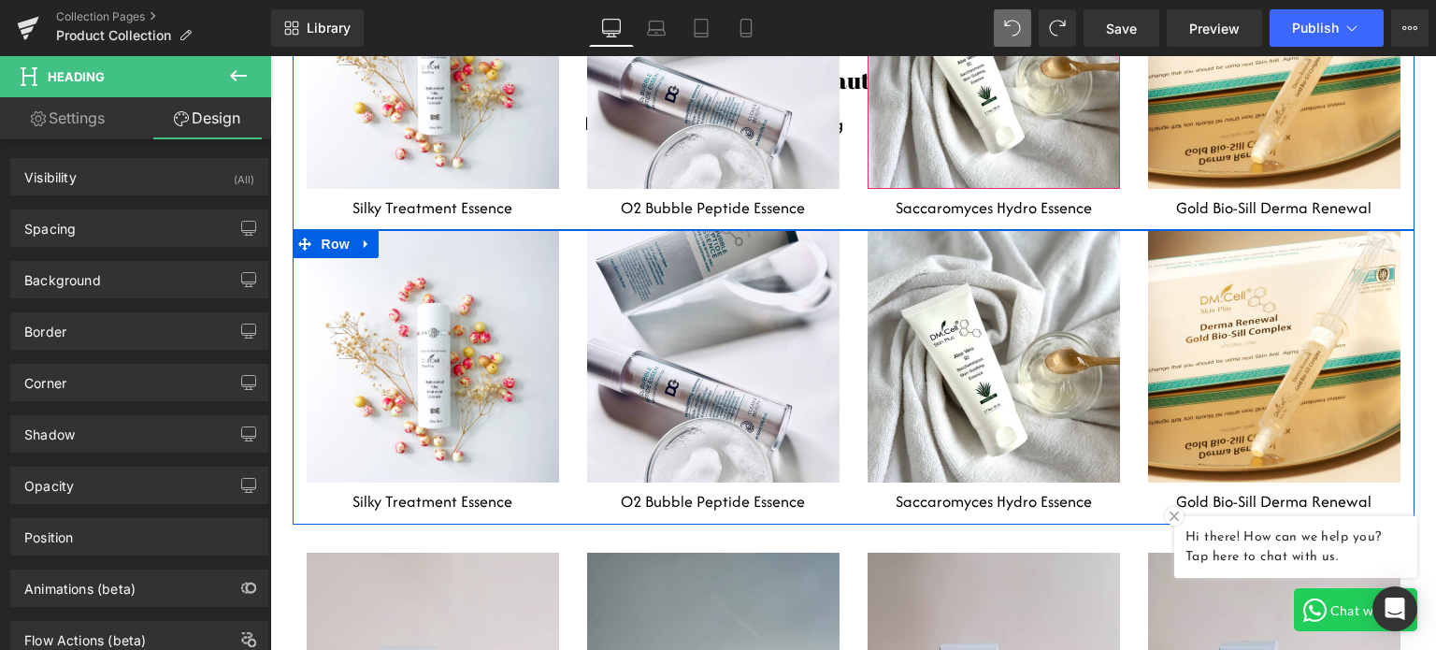
scroll to position [6573, 0]
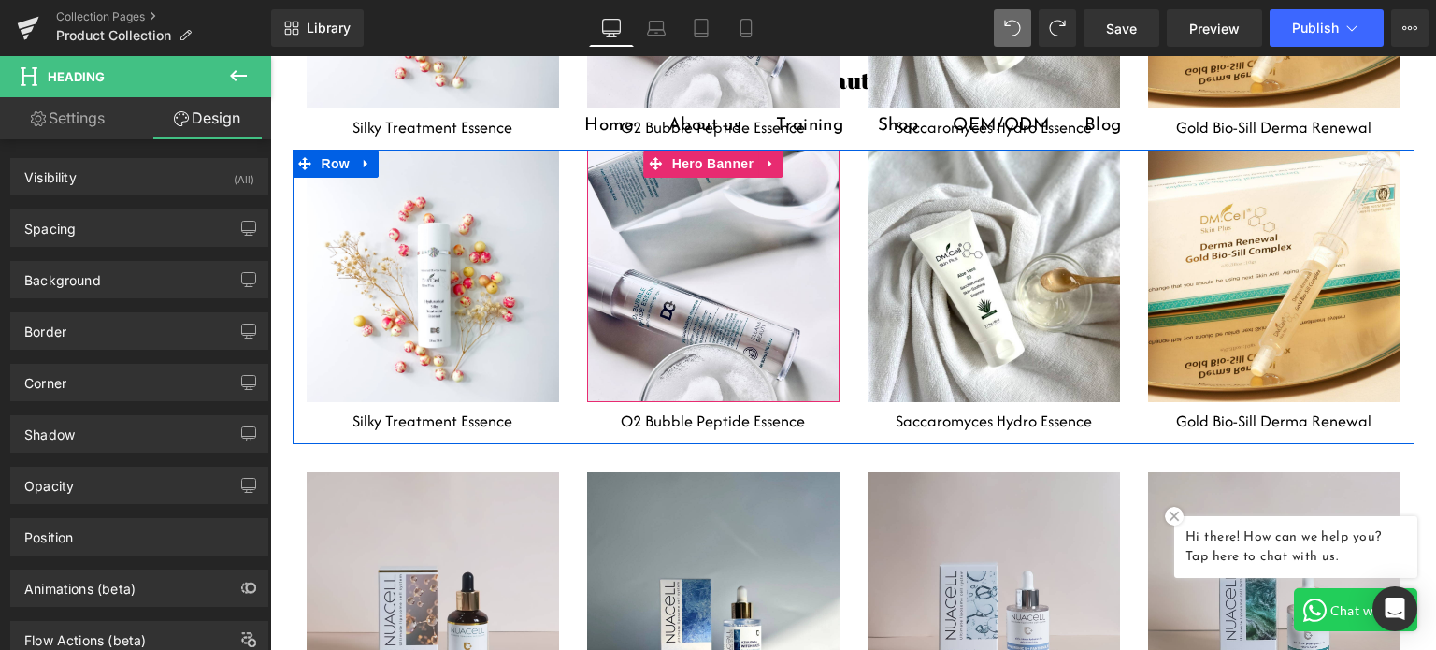
click at [647, 150] on div at bounding box center [713, 276] width 252 height 252
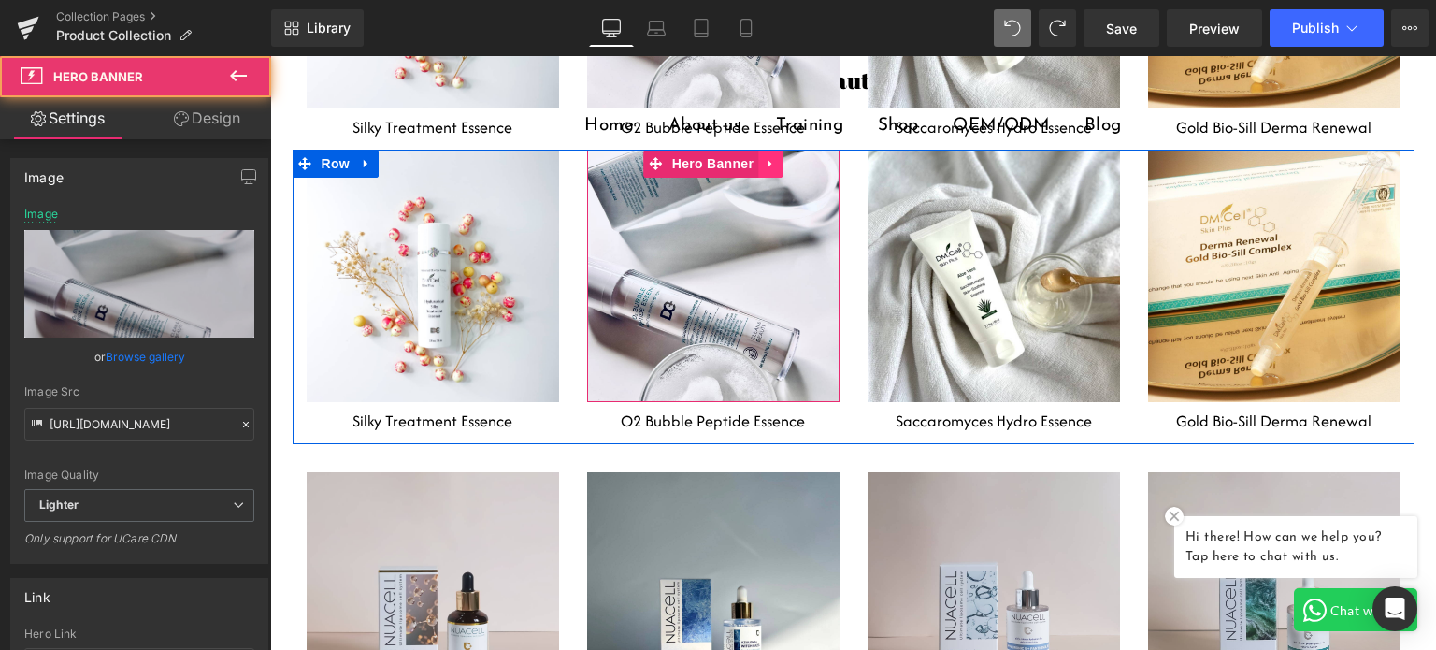
click at [764, 157] on icon at bounding box center [770, 164] width 13 height 14
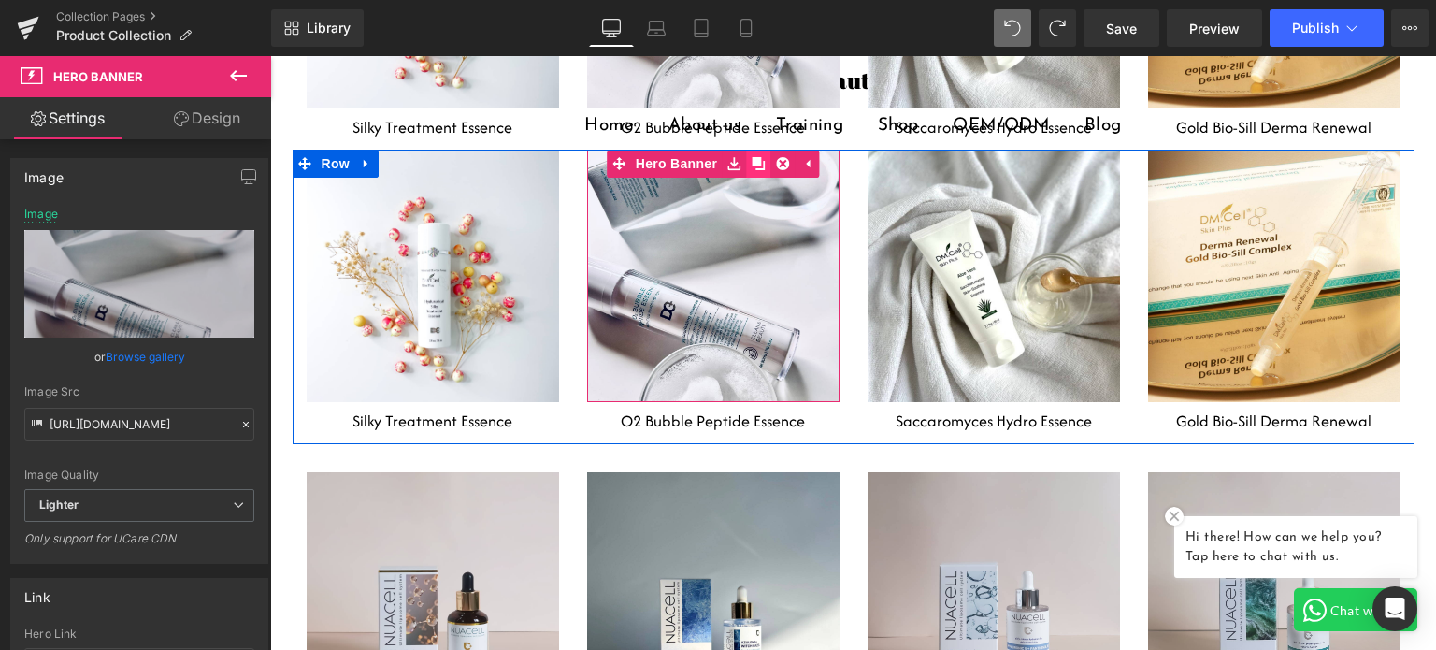
click at [753, 157] on icon at bounding box center [757, 163] width 13 height 13
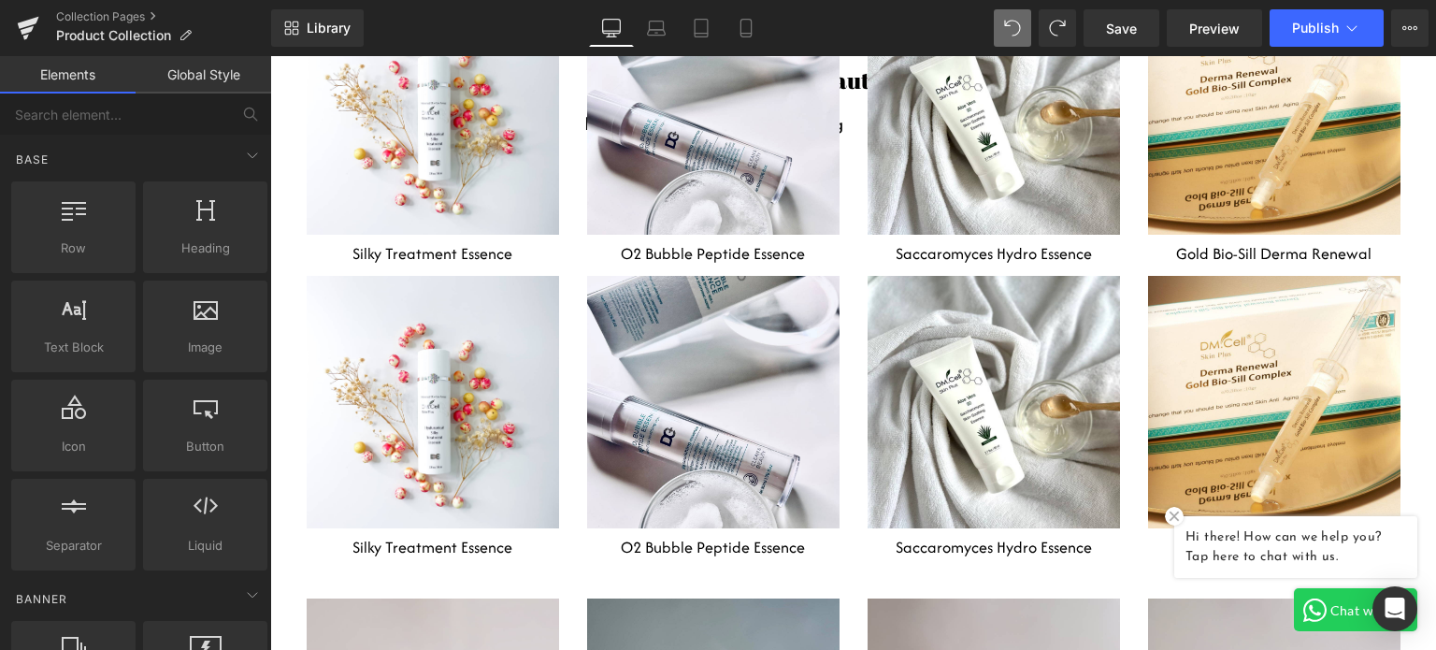
scroll to position [6480, 0]
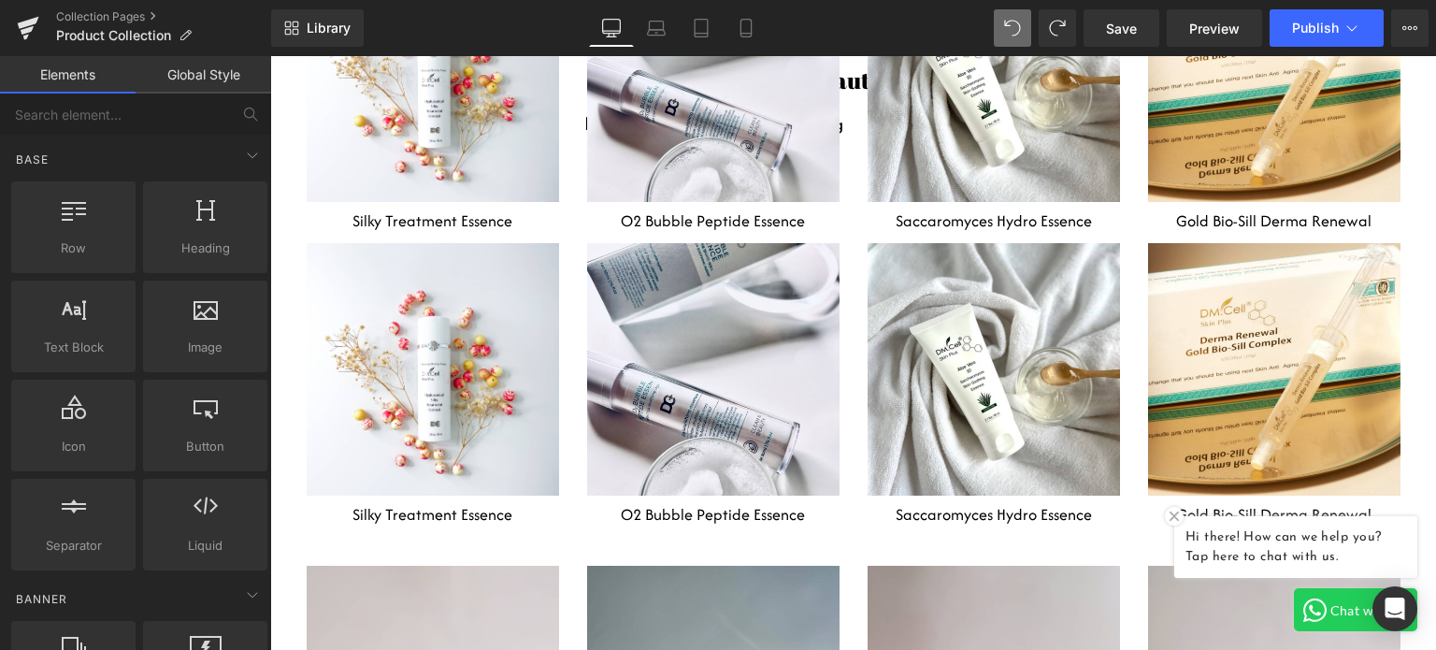
click at [805, 243] on div at bounding box center [713, 369] width 252 height 252
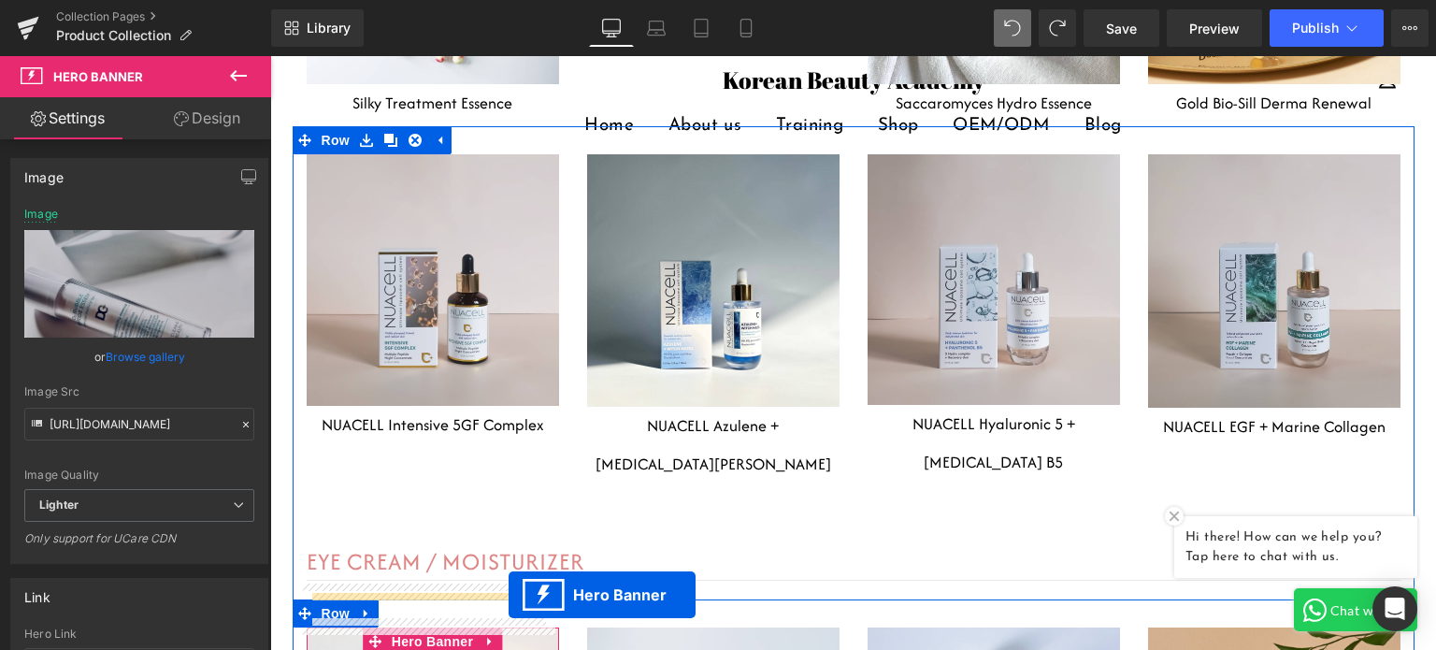
scroll to position [6966, 0]
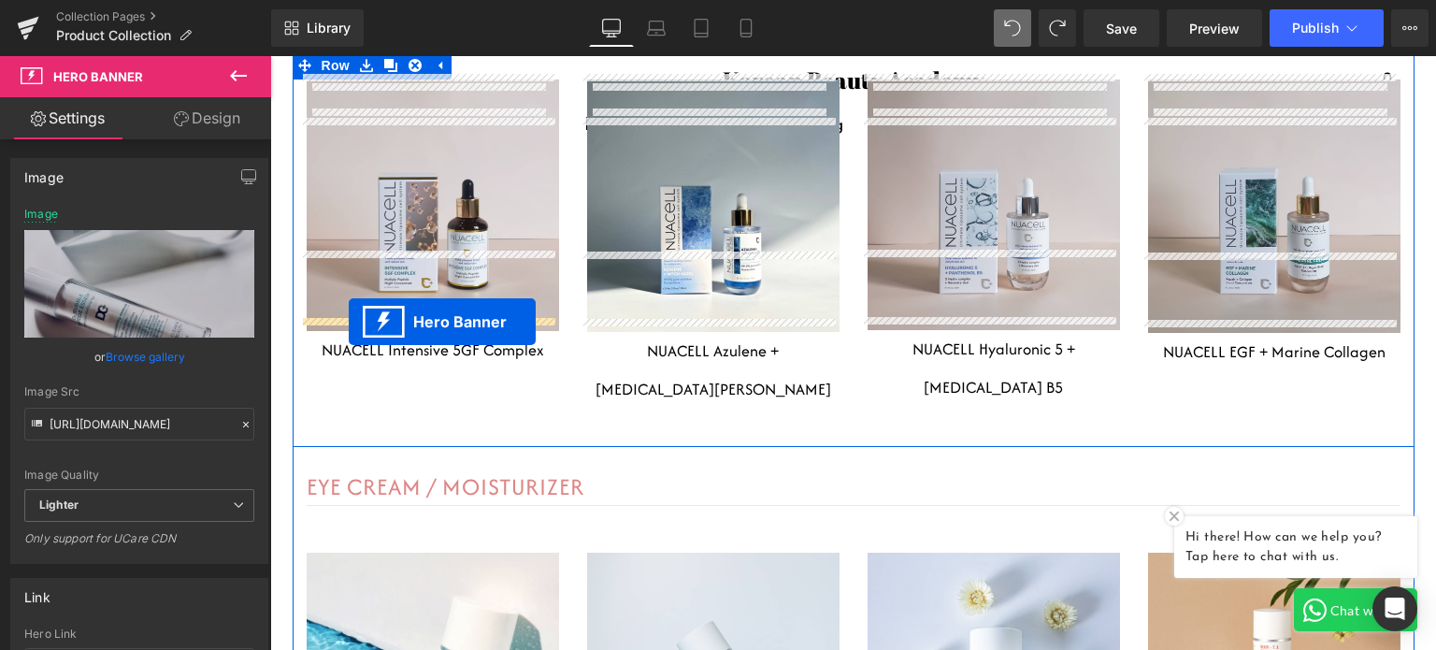
drag, startPoint x: 609, startPoint y: 173, endPoint x: 349, endPoint y: 322, distance: 300.1
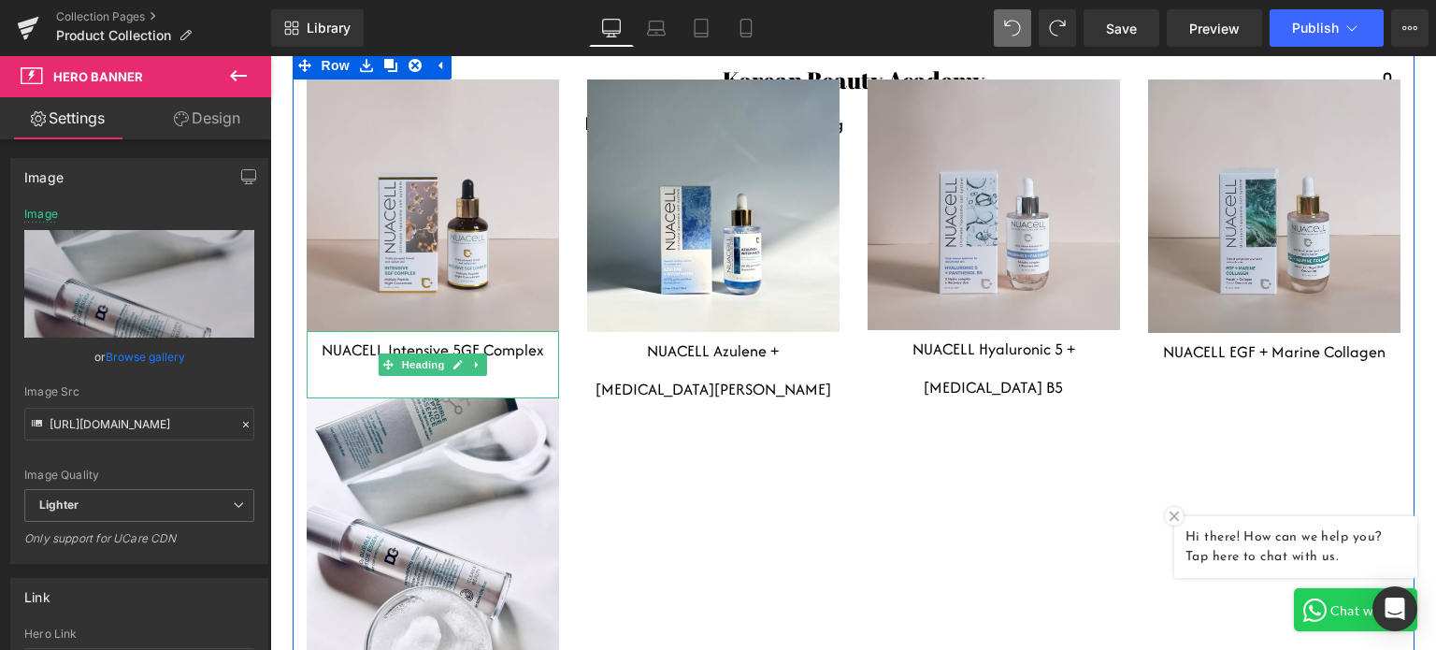
click at [502, 331] on h1 "NUACELL Intensive 5GF Complex" at bounding box center [433, 350] width 252 height 38
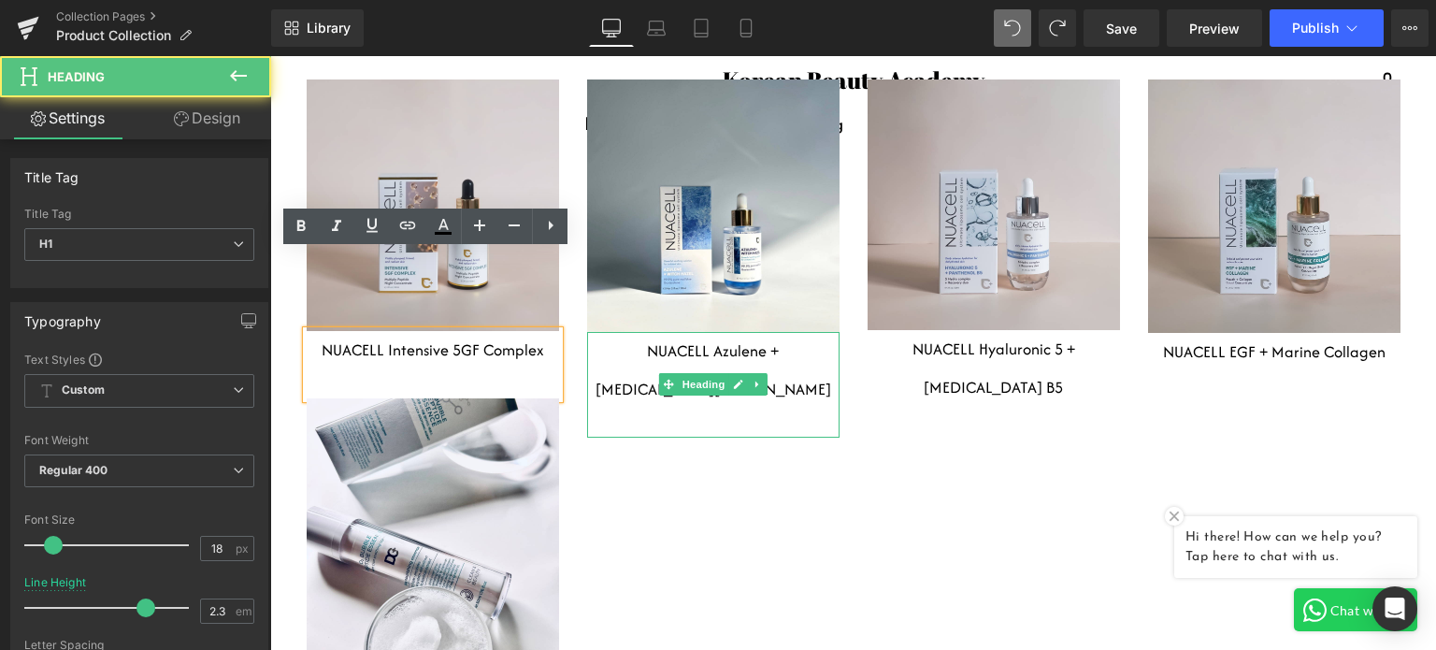
click at [602, 408] on div at bounding box center [713, 422] width 252 height 29
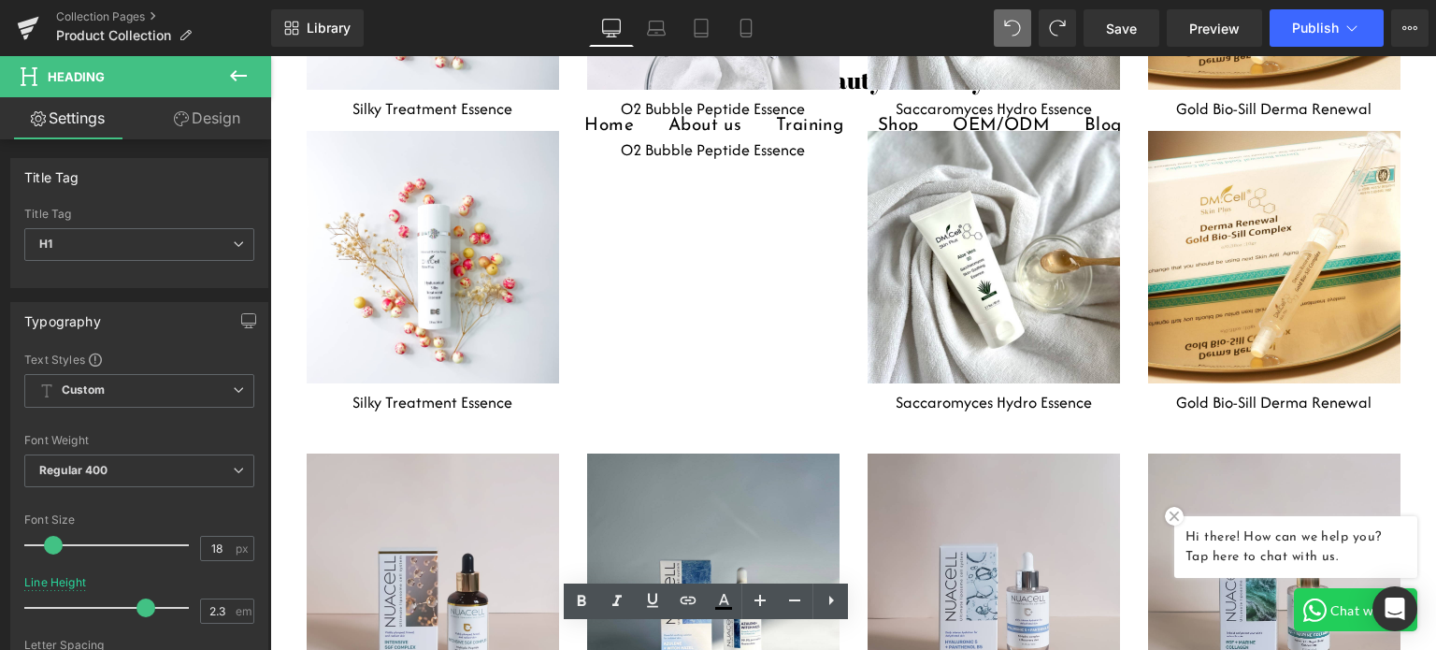
scroll to position [6312, 0]
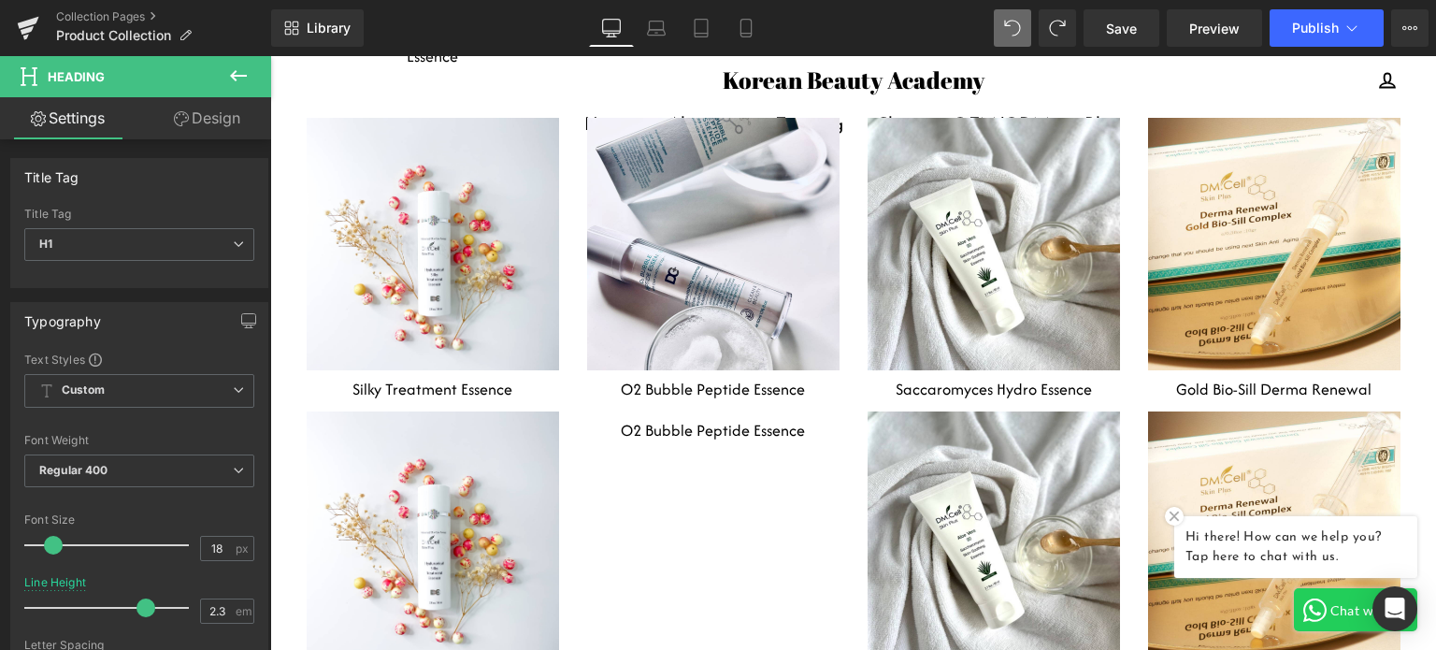
click at [692, 411] on div "O2 Bubble Peptide Essence Heading" at bounding box center [713, 430] width 252 height 38
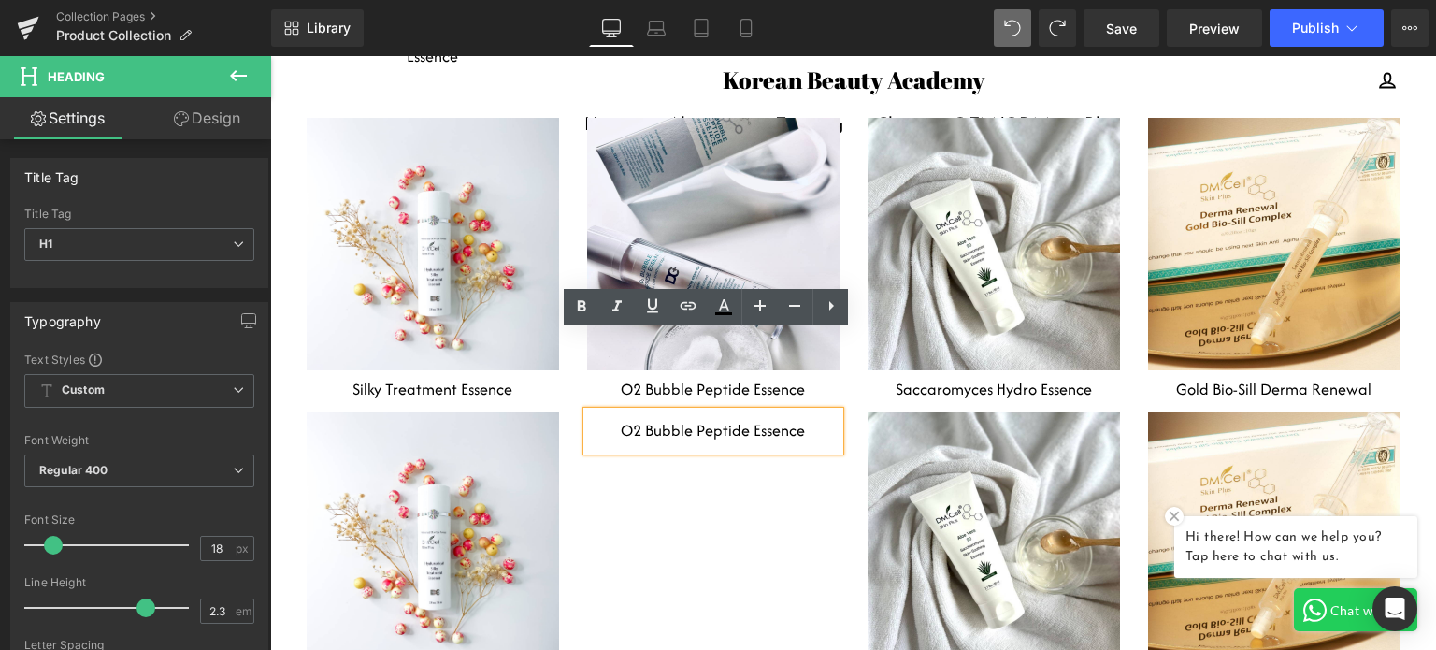
click at [779, 414] on div "Heading Row Hero Banner 80px Silky Treatment Essence Heading O2 Bubble Peptide …" at bounding box center [854, 557] width 1122 height 293
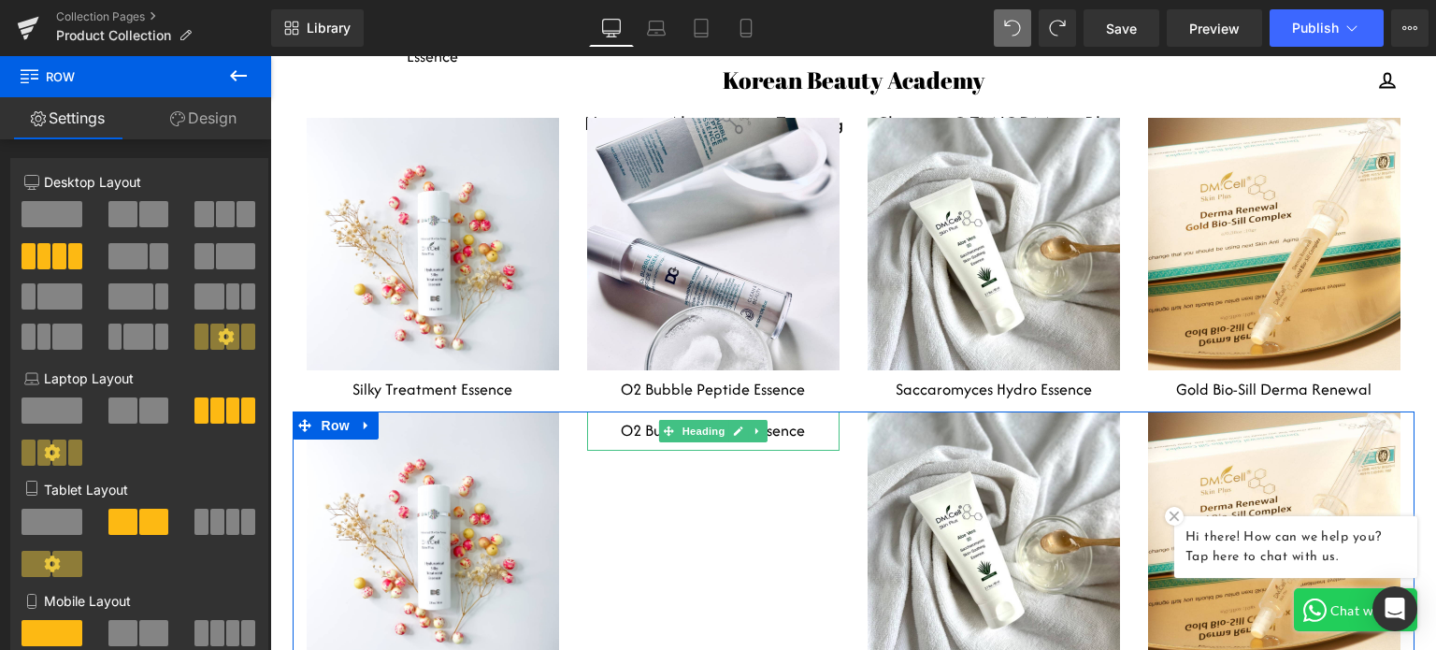
click at [816, 411] on h1 "O2 Bubble Peptide Essence" at bounding box center [713, 430] width 252 height 38
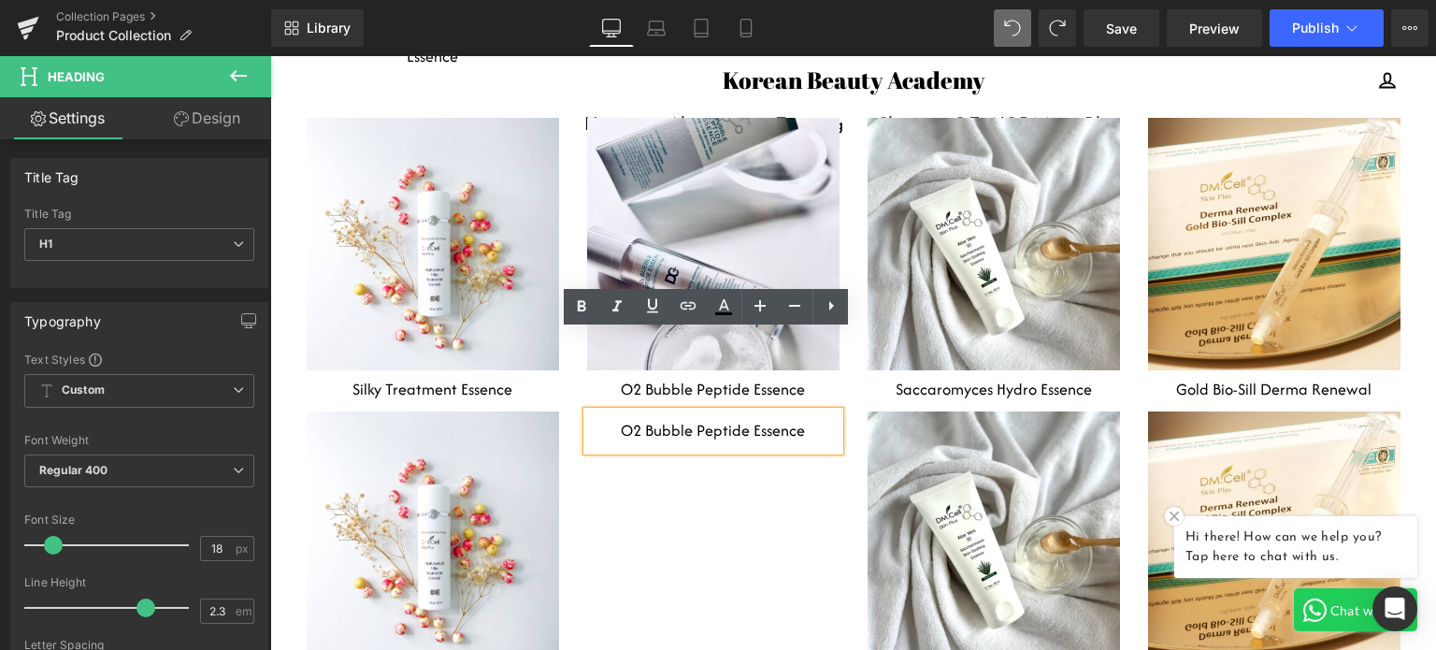
click at [769, 411] on div "Heading Row Hero Banner 80px Silky Treatment Essence Heading O2 Bubble Peptide …" at bounding box center [854, 557] width 1122 height 293
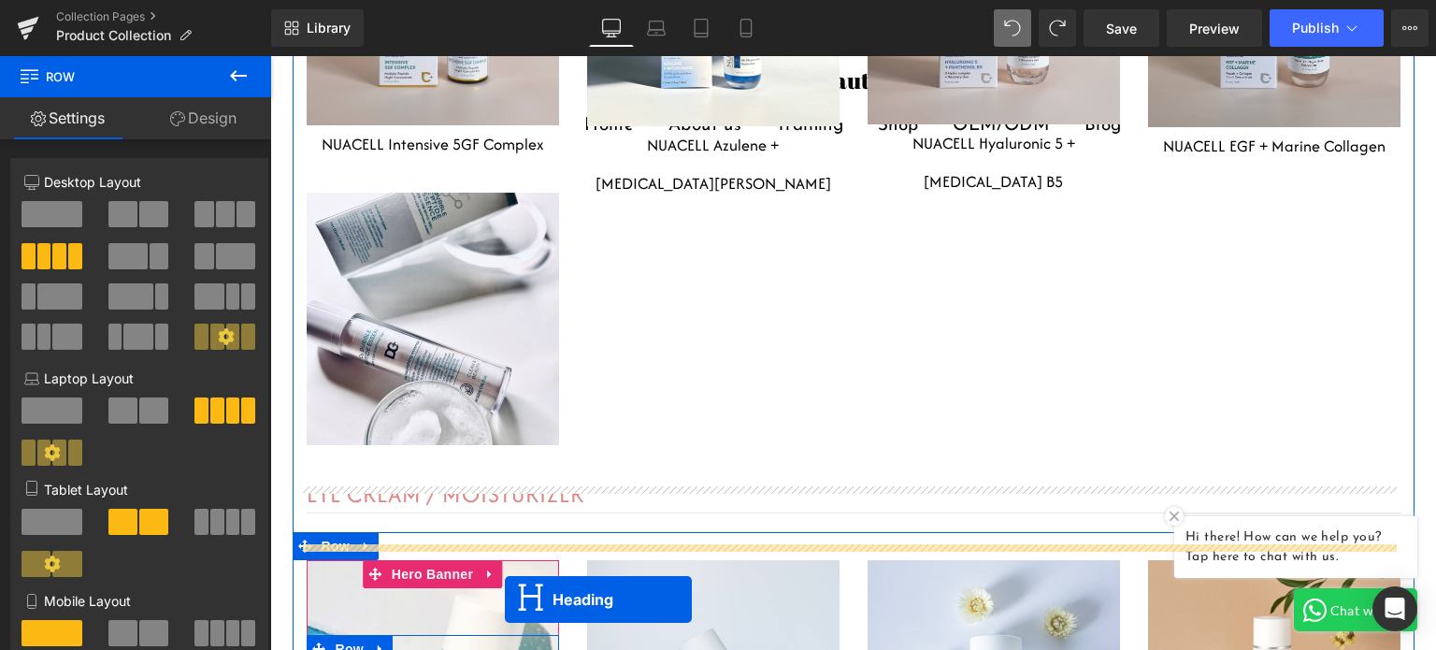
scroll to position [7340, 0]
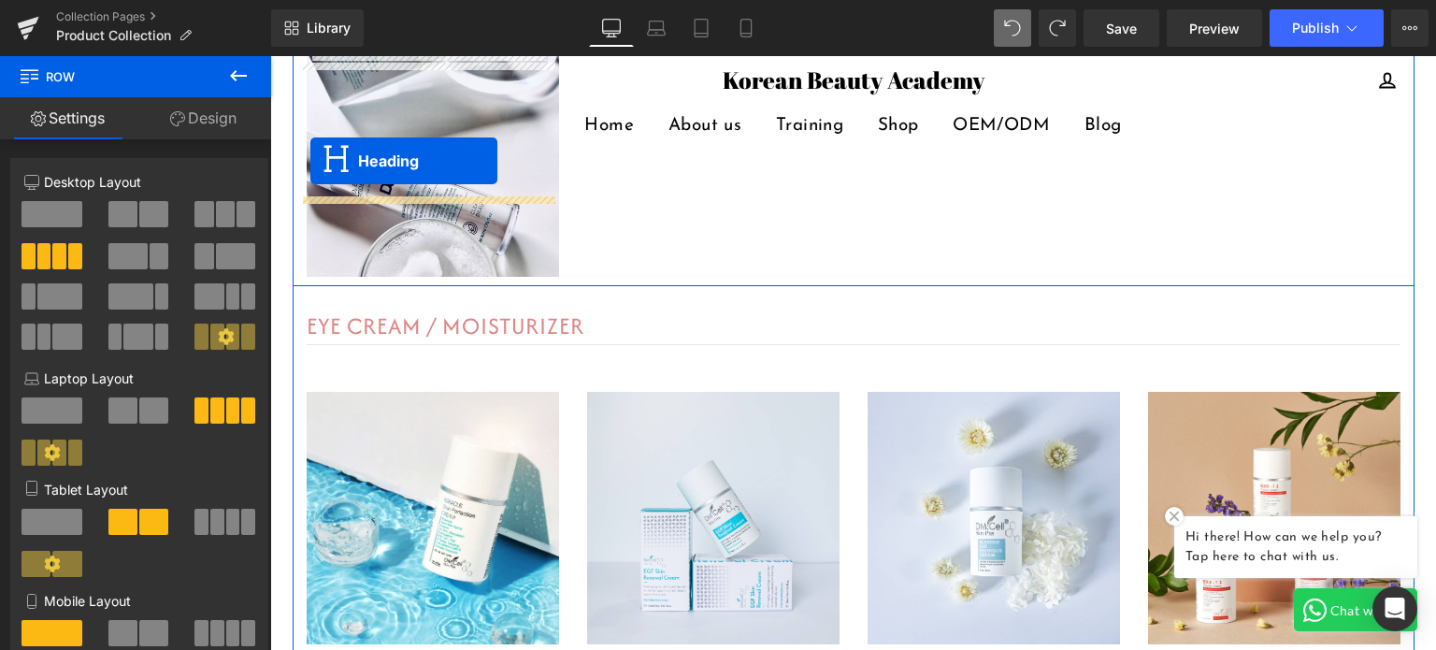
drag, startPoint x: 661, startPoint y: 350, endPoint x: 310, endPoint y: 161, distance: 398.1
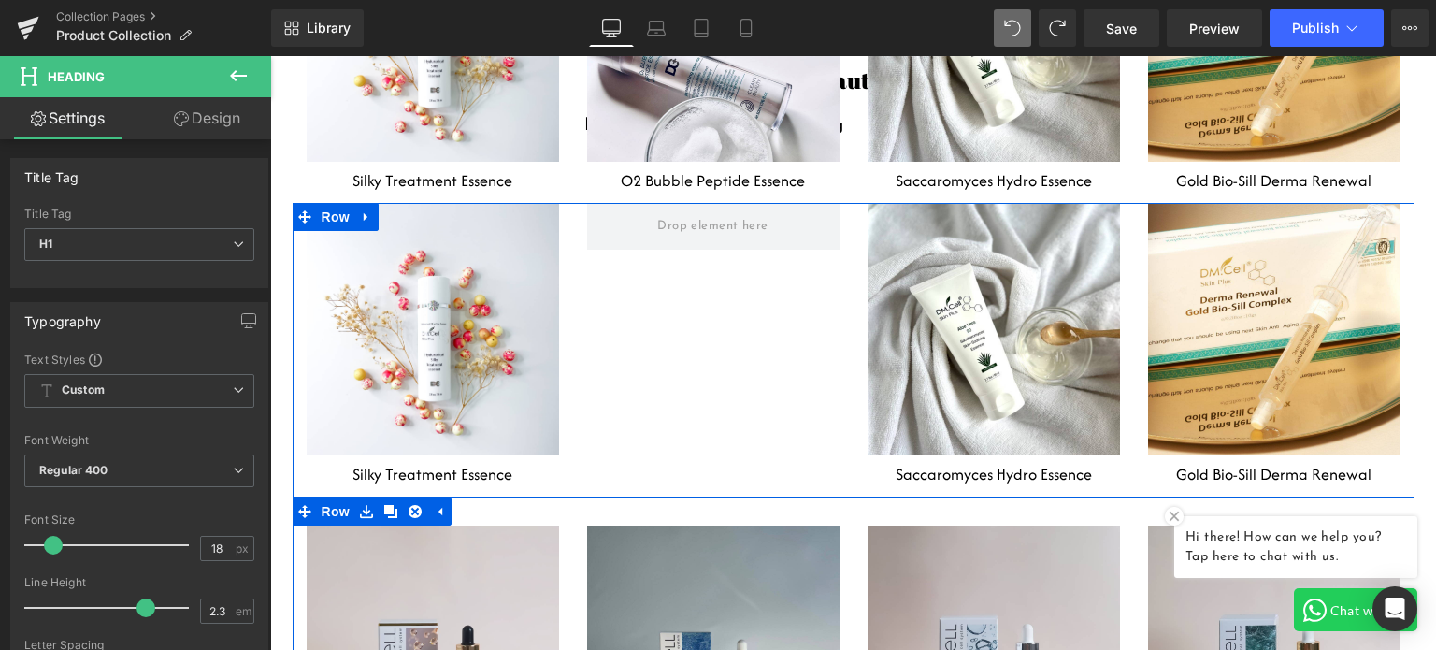
scroll to position [6405, 0]
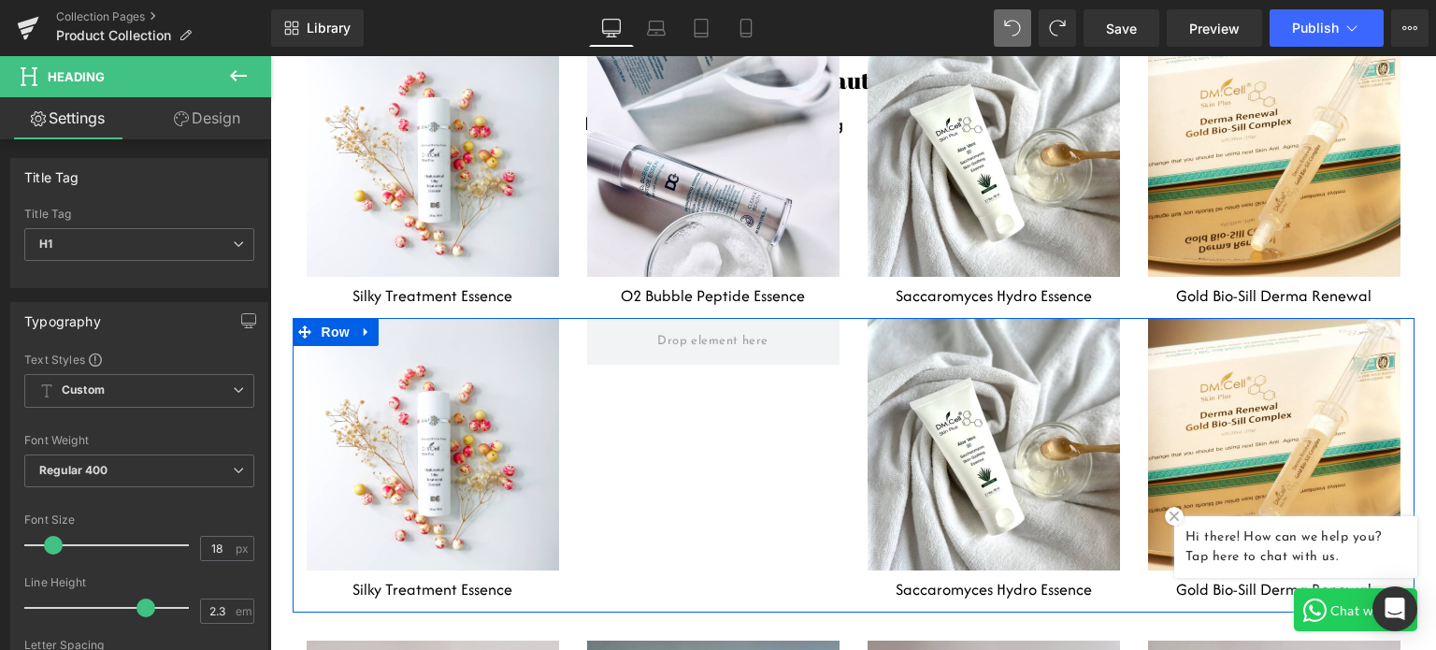
click at [573, 318] on div at bounding box center [713, 341] width 280 height 47
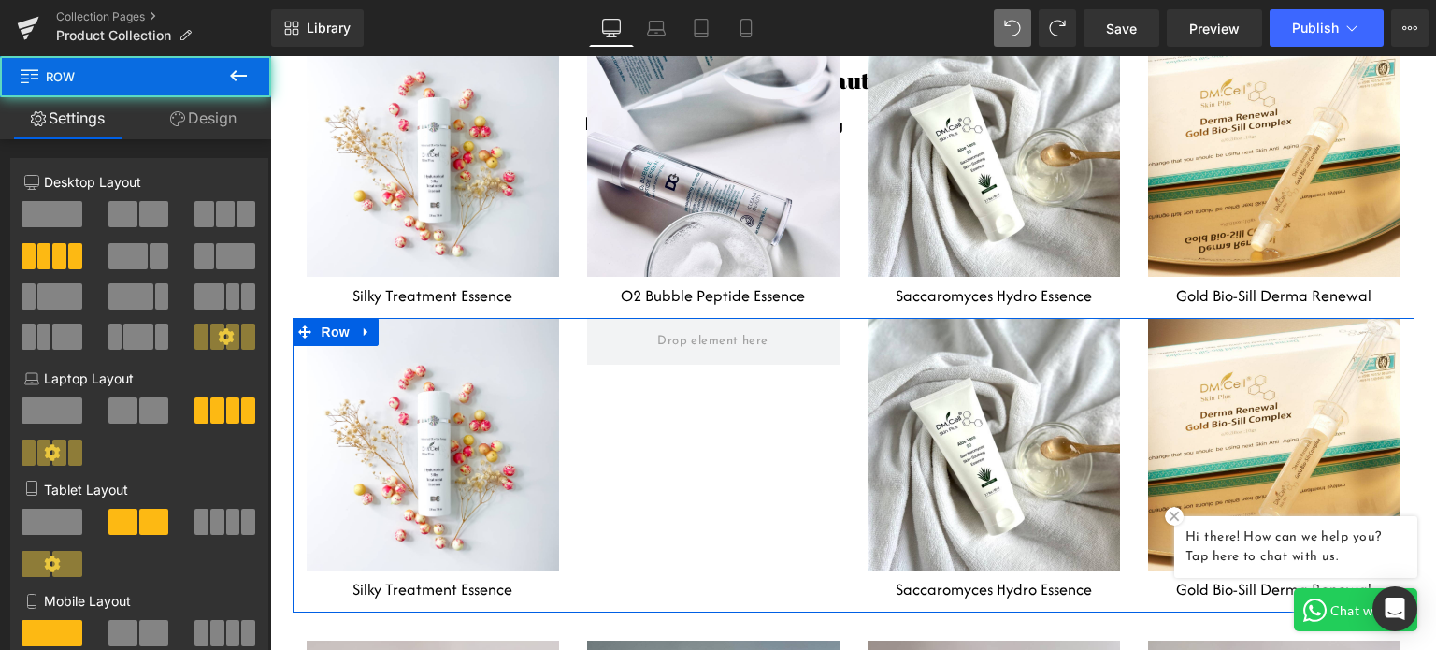
click at [367, 318] on link at bounding box center [366, 332] width 24 height 28
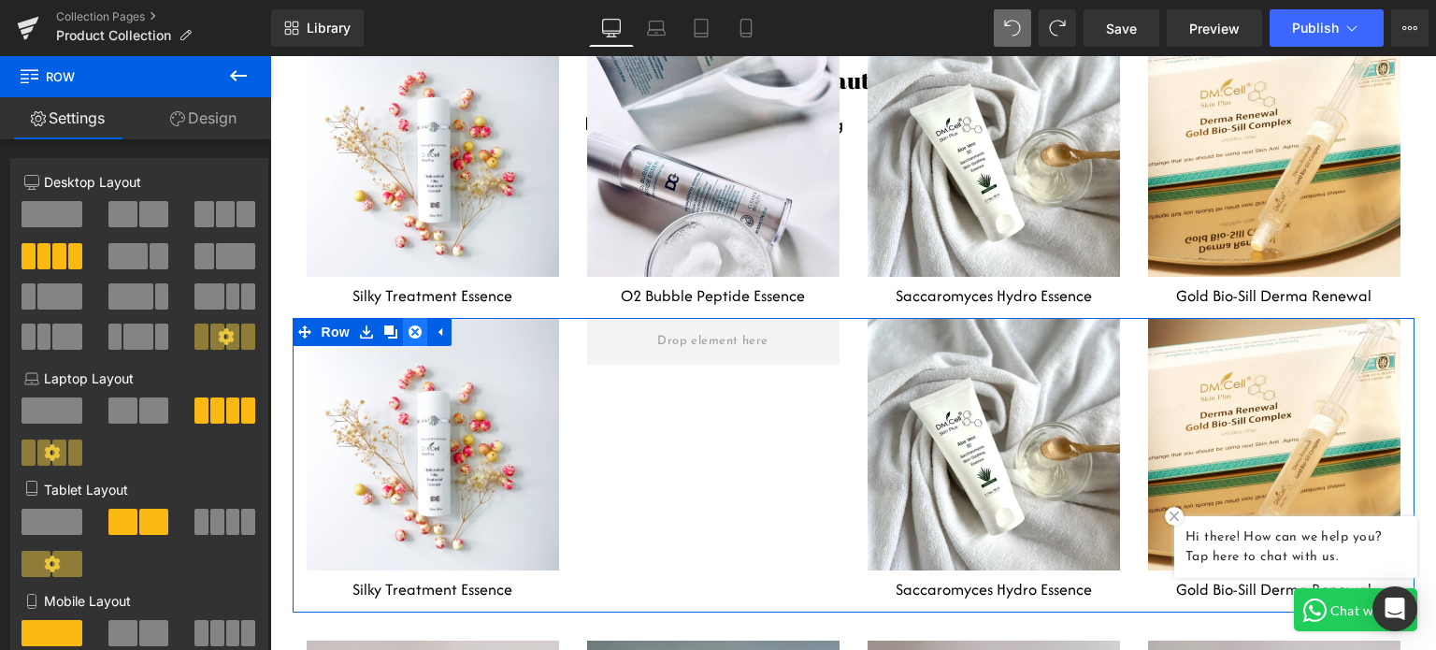
click at [408, 325] on icon at bounding box center [414, 332] width 13 height 14
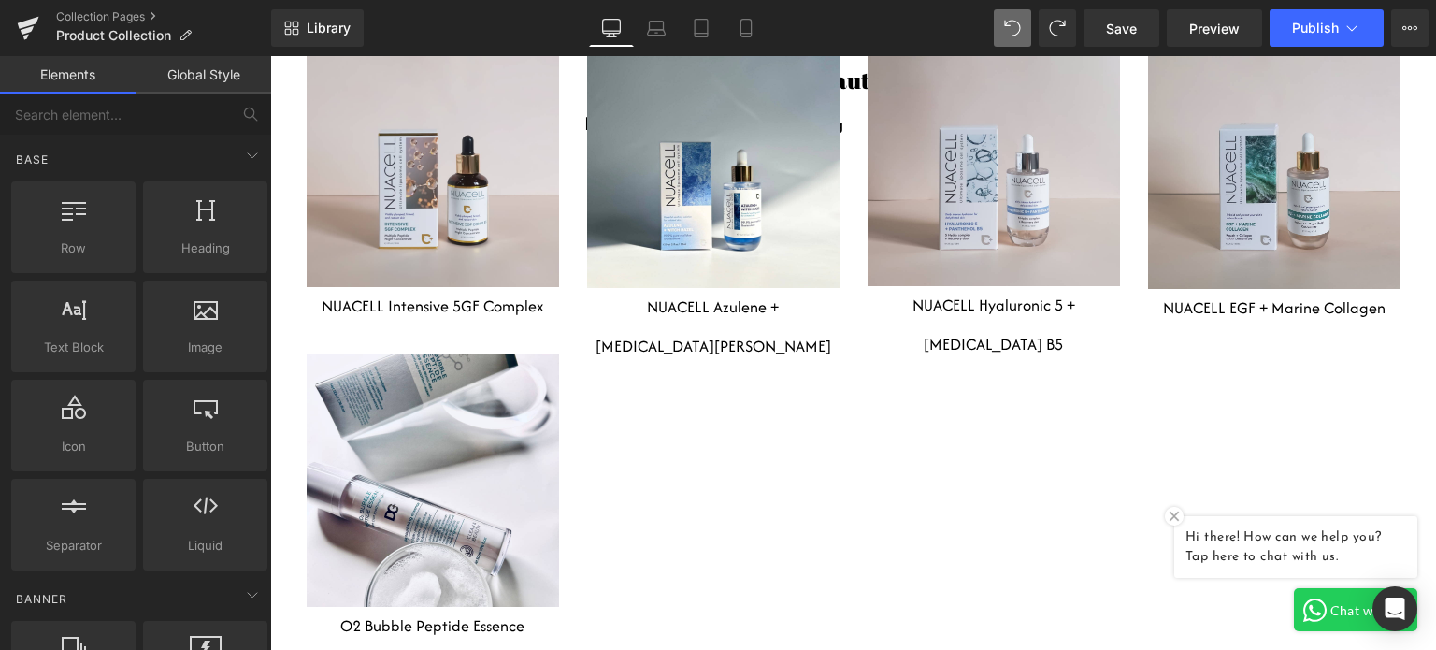
scroll to position [6779, 0]
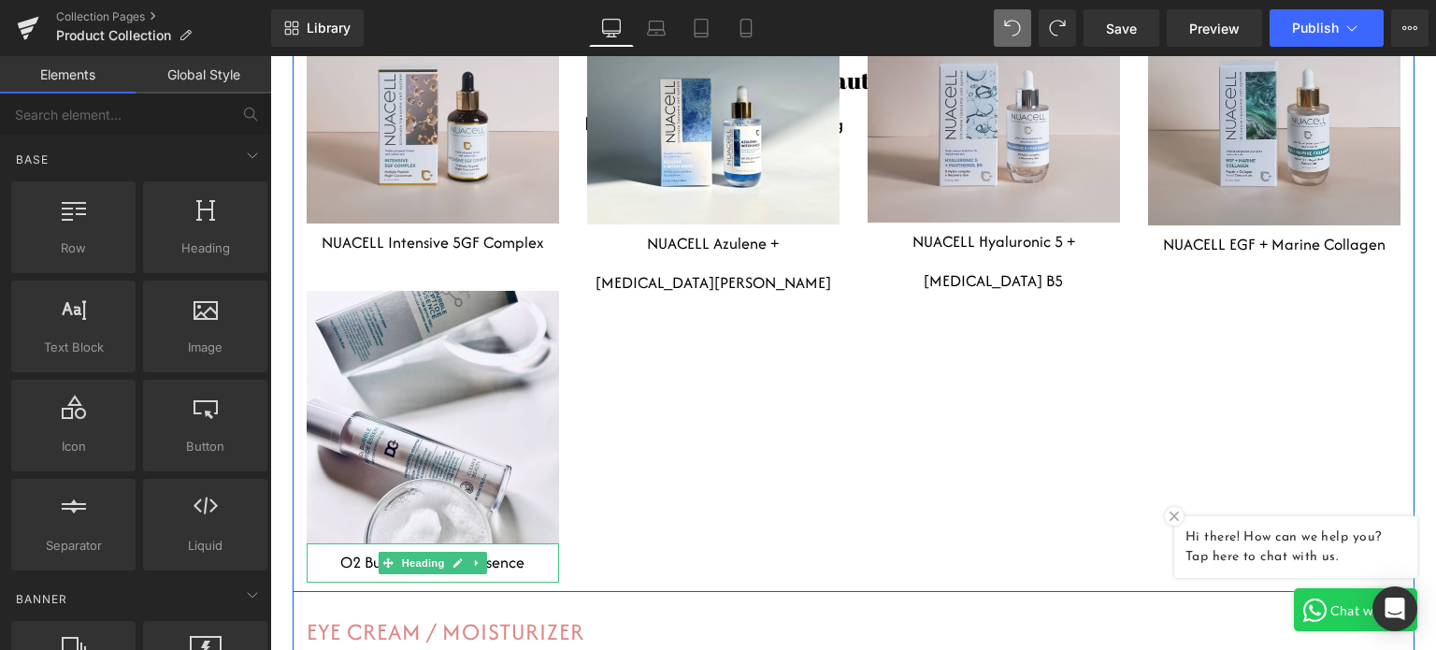
click at [508, 543] on h1 "O2 Bubble Peptide Essence" at bounding box center [433, 562] width 252 height 38
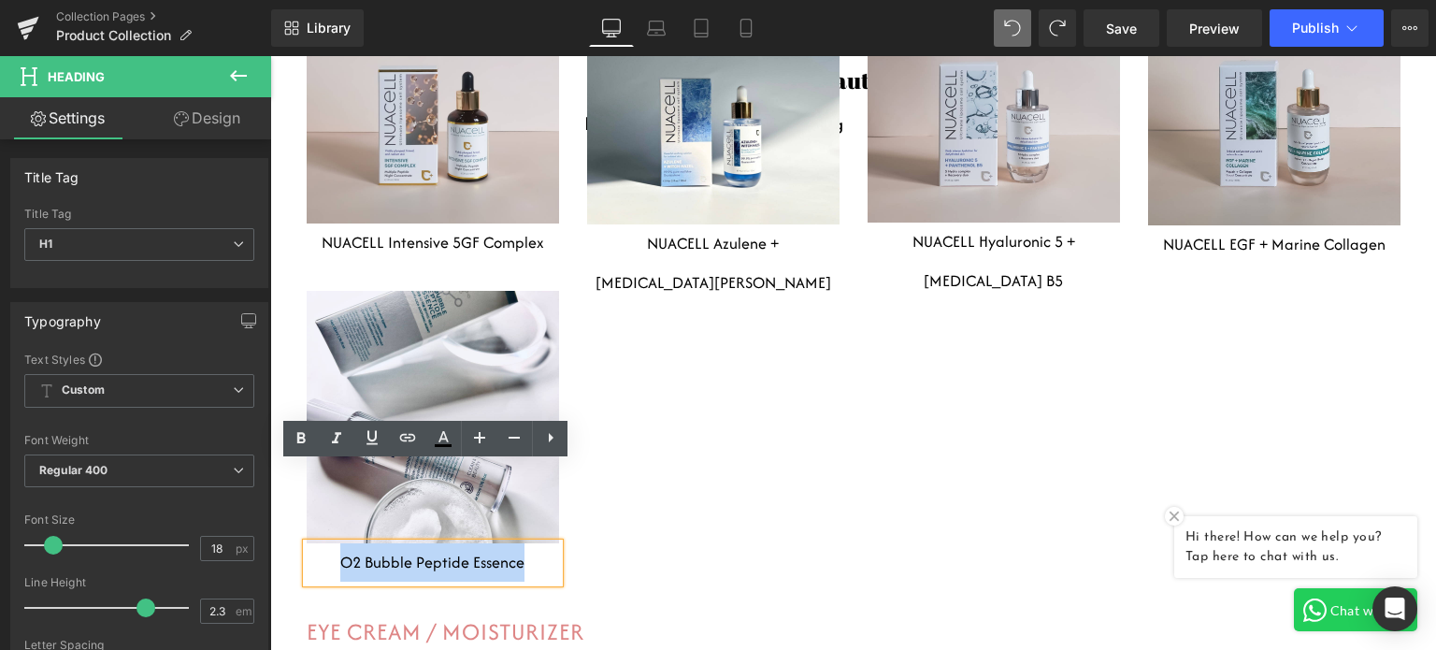
drag, startPoint x: 333, startPoint y: 481, endPoint x: 524, endPoint y: 491, distance: 191.8
click at [524, 543] on h1 "O2 Bubble Peptide Essence" at bounding box center [433, 562] width 252 height 38
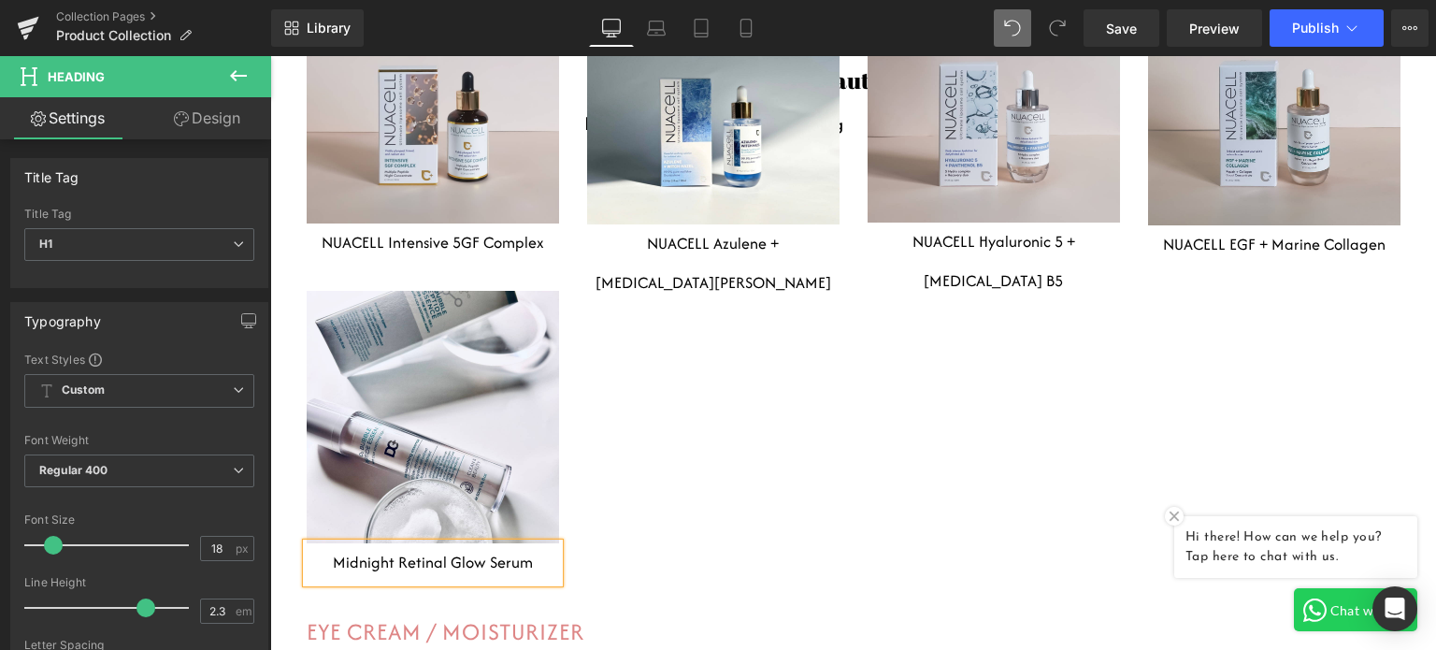
click at [603, 486] on div "Heading Row Hero Banner 80px 139px NUACELL Intensive 5GF Complex Heading Headin…" at bounding box center [854, 267] width 1122 height 647
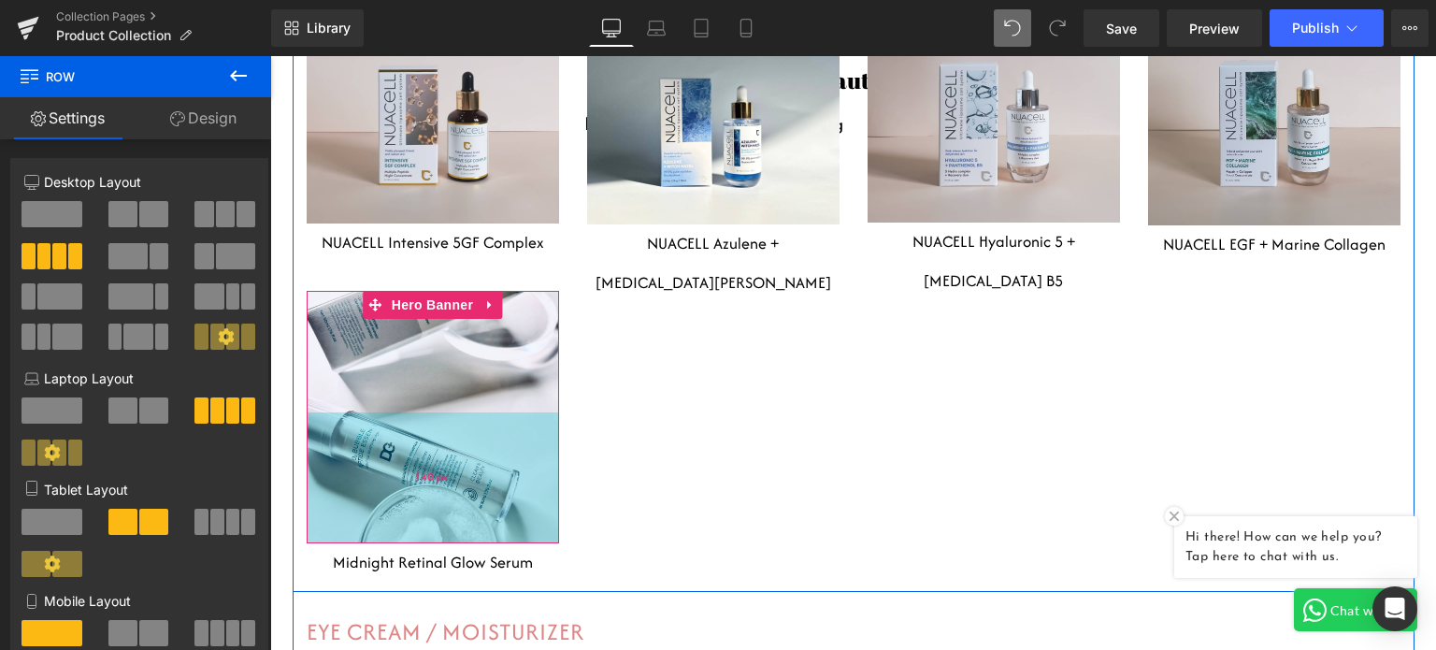
click at [523, 412] on div "140px" at bounding box center [433, 477] width 252 height 131
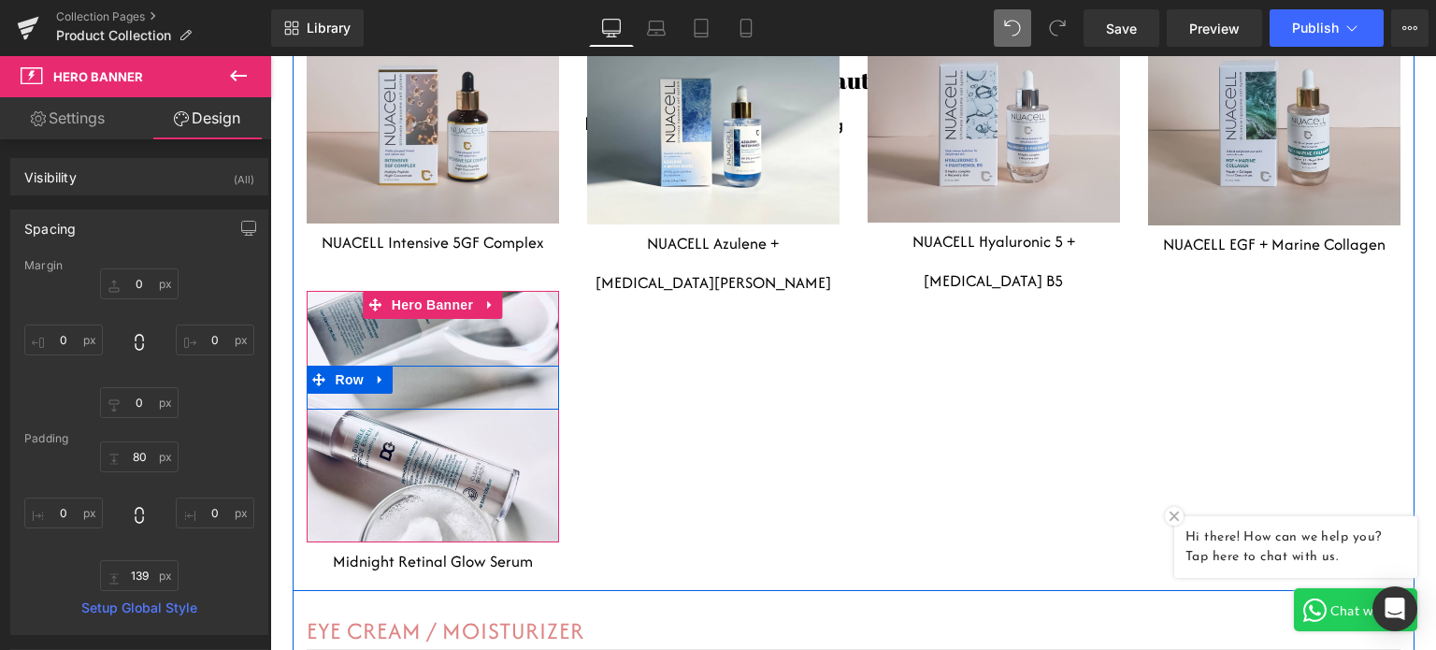
click at [465, 365] on div "Heading Row" at bounding box center [433, 387] width 252 height 44
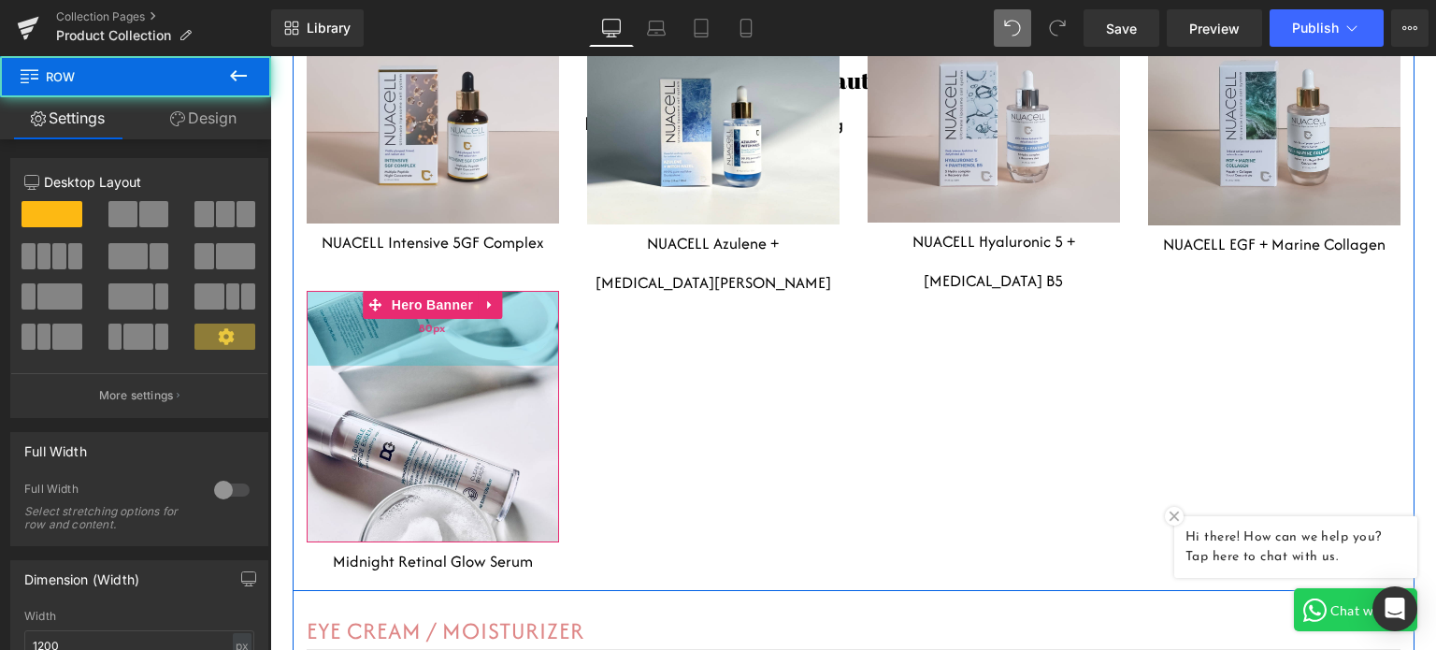
click at [468, 291] on div "80px" at bounding box center [433, 328] width 252 height 75
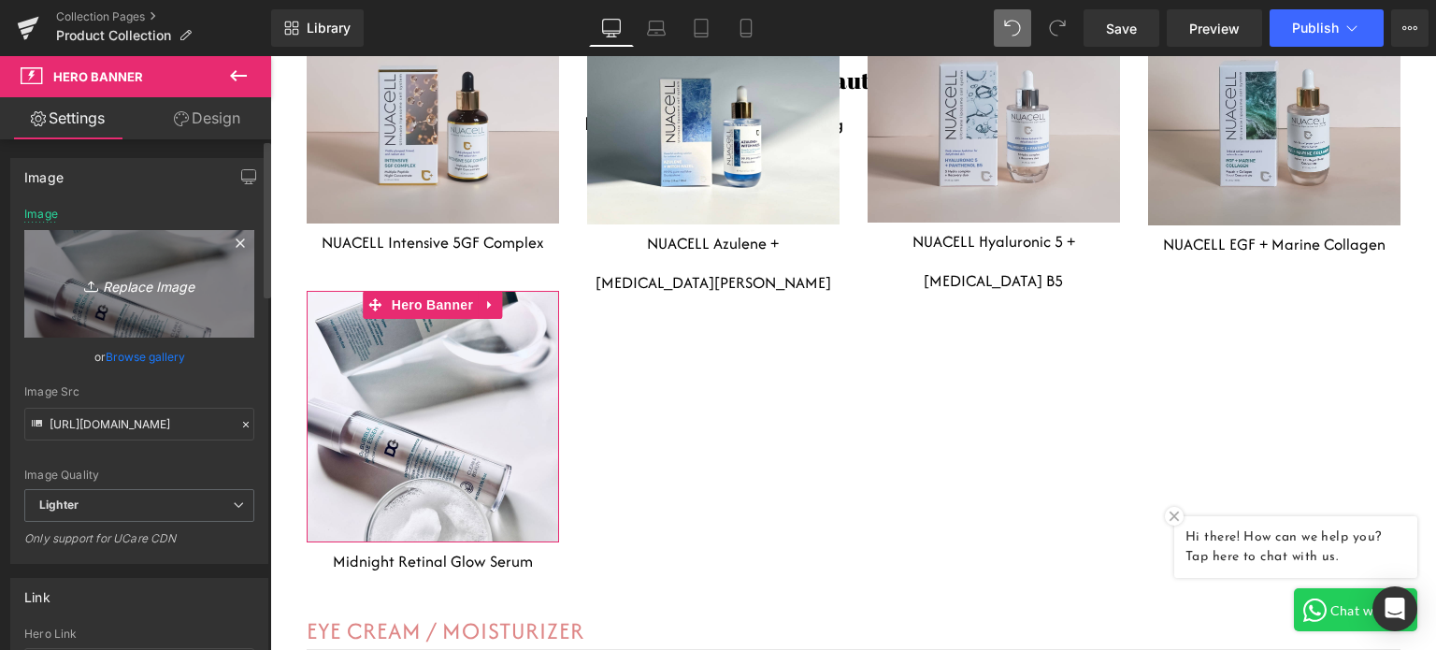
click at [159, 283] on icon "Replace Image" at bounding box center [139, 283] width 150 height 23
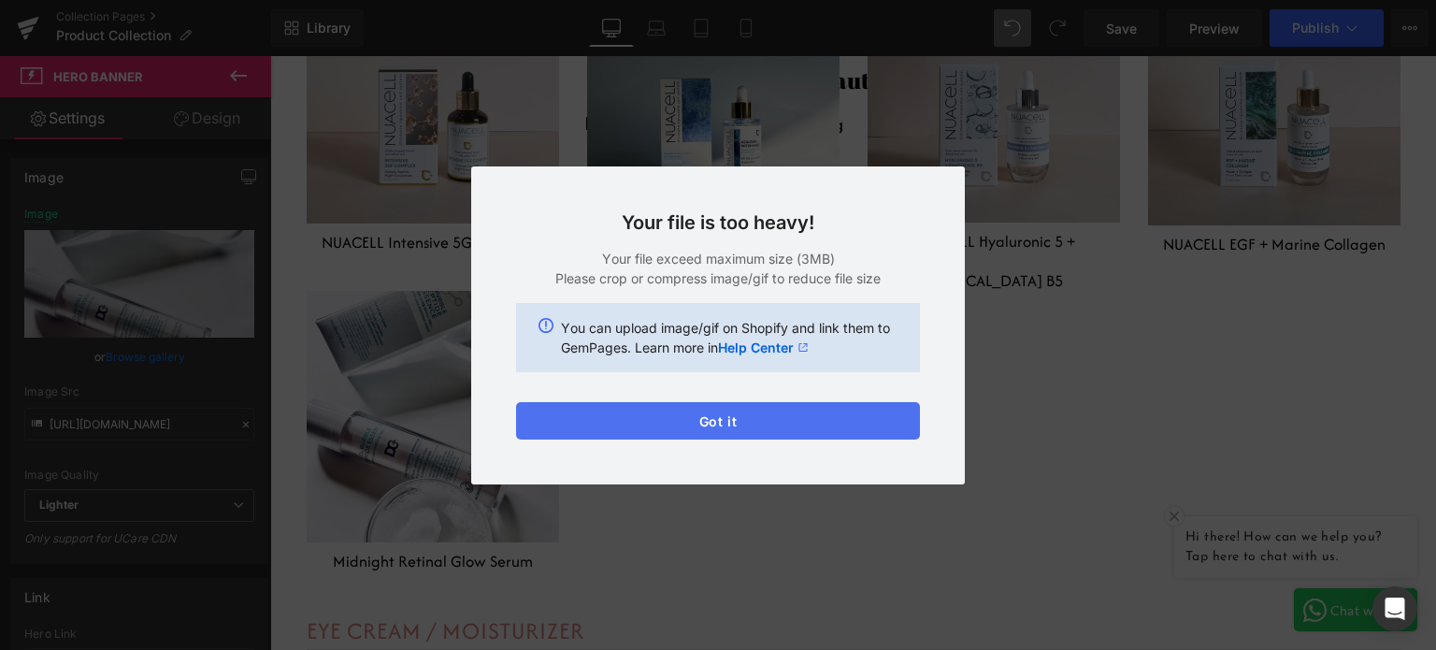
click at [765, 423] on button "Got it" at bounding box center [718, 420] width 404 height 37
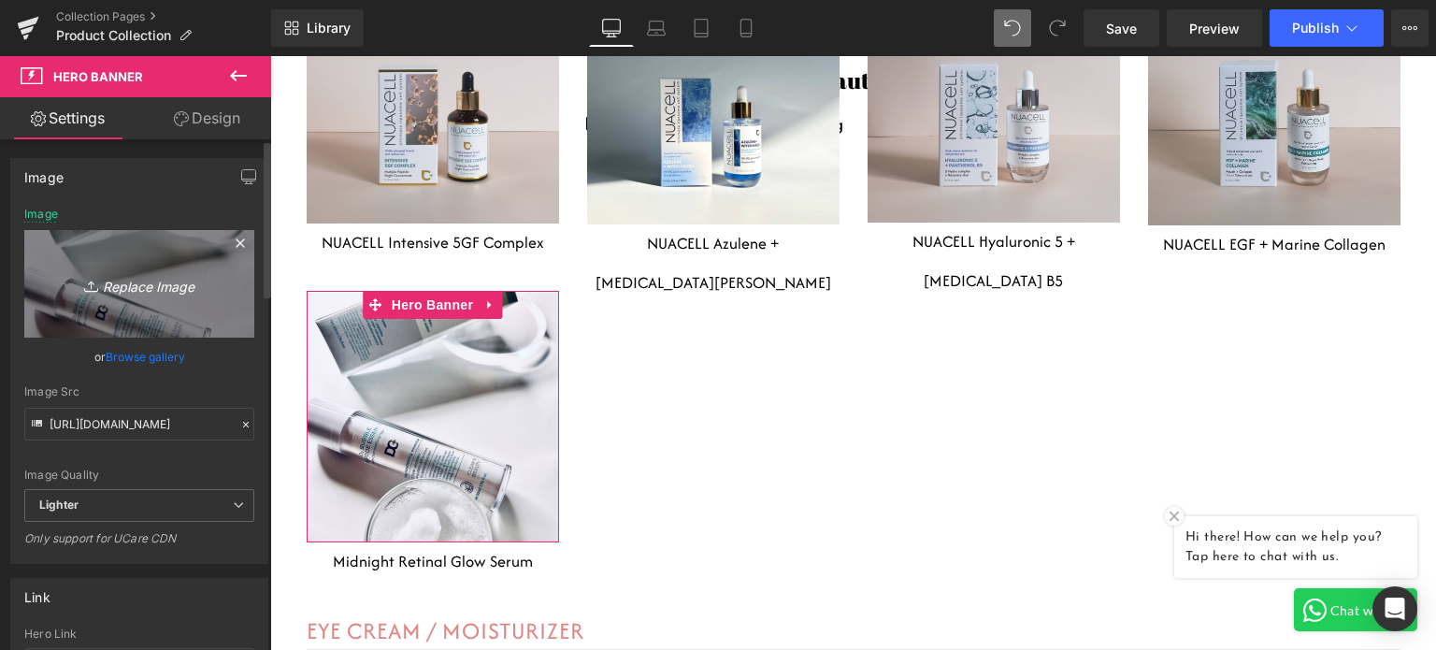
click at [143, 291] on icon "Replace Image" at bounding box center [139, 283] width 150 height 23
click at [135, 290] on icon "Replace Image" at bounding box center [139, 283] width 150 height 23
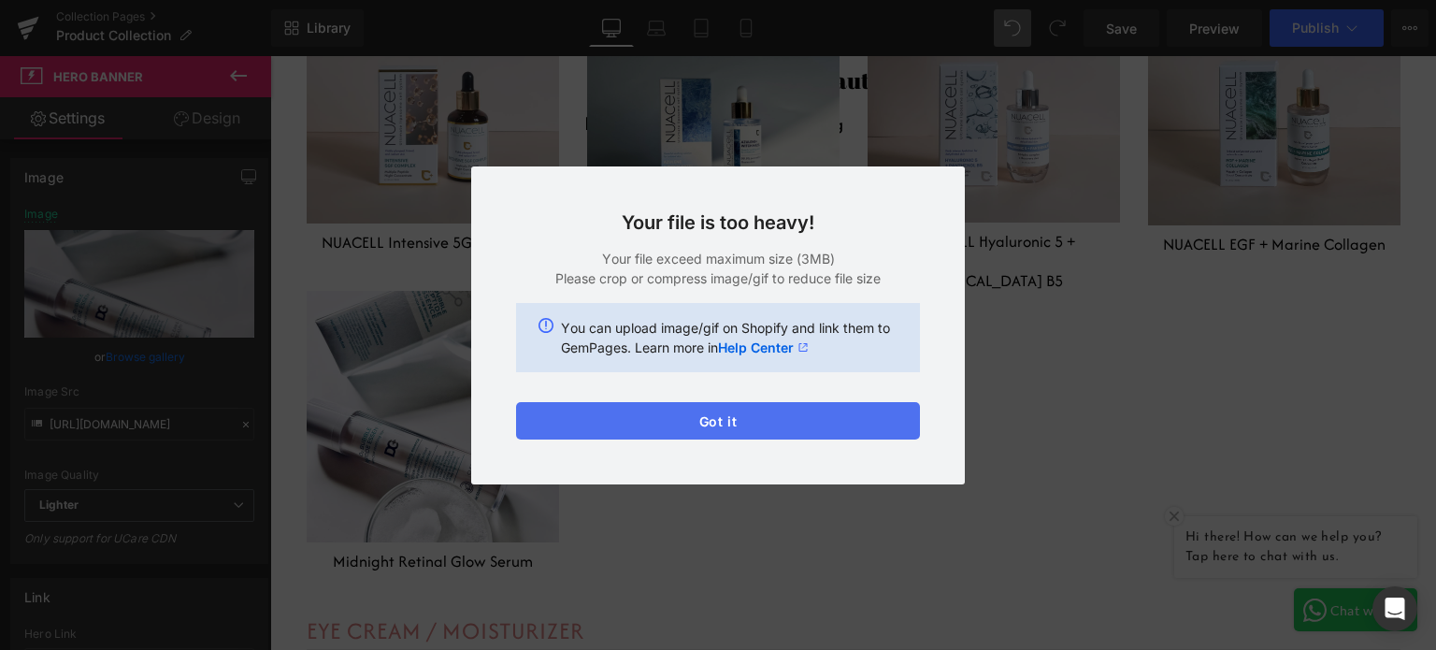
click at [817, 418] on button "Got it" at bounding box center [718, 420] width 404 height 37
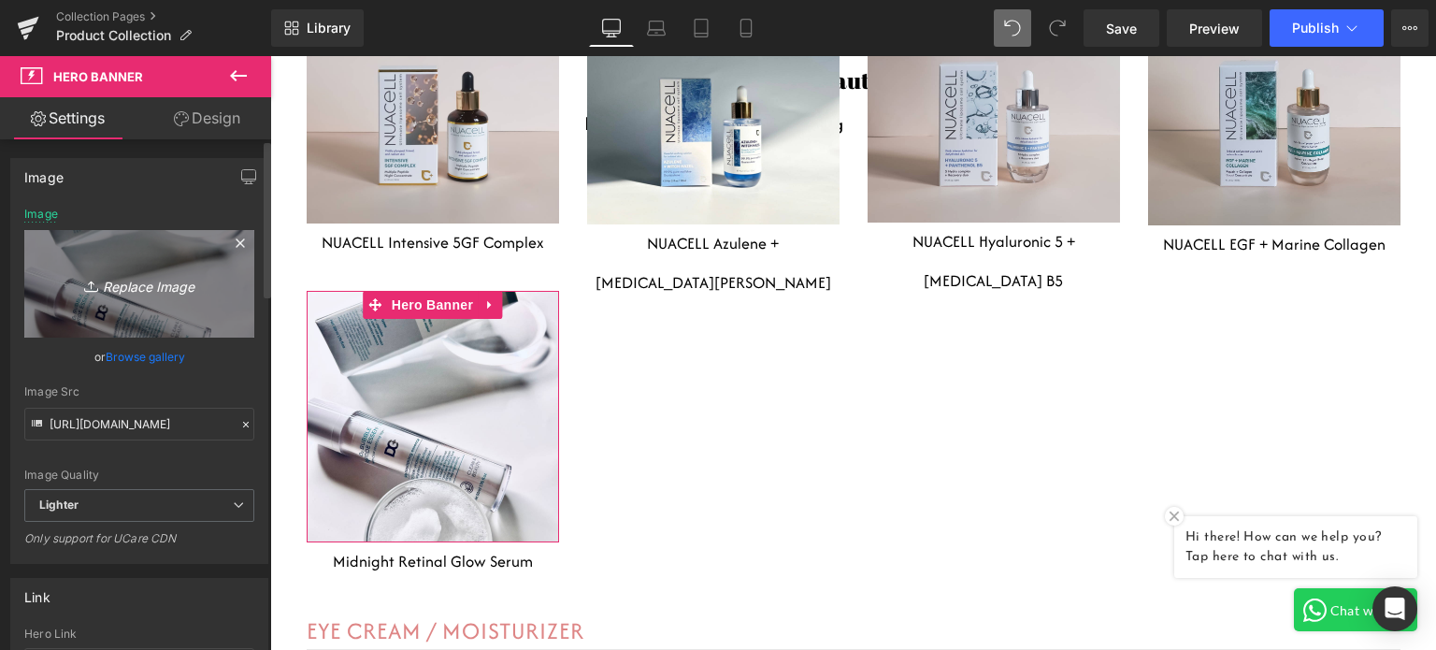
click at [148, 287] on icon "Replace Image" at bounding box center [139, 283] width 150 height 23
click at [132, 287] on icon "Replace Image" at bounding box center [139, 283] width 150 height 23
click at [179, 283] on icon "Replace Image" at bounding box center [139, 283] width 150 height 23
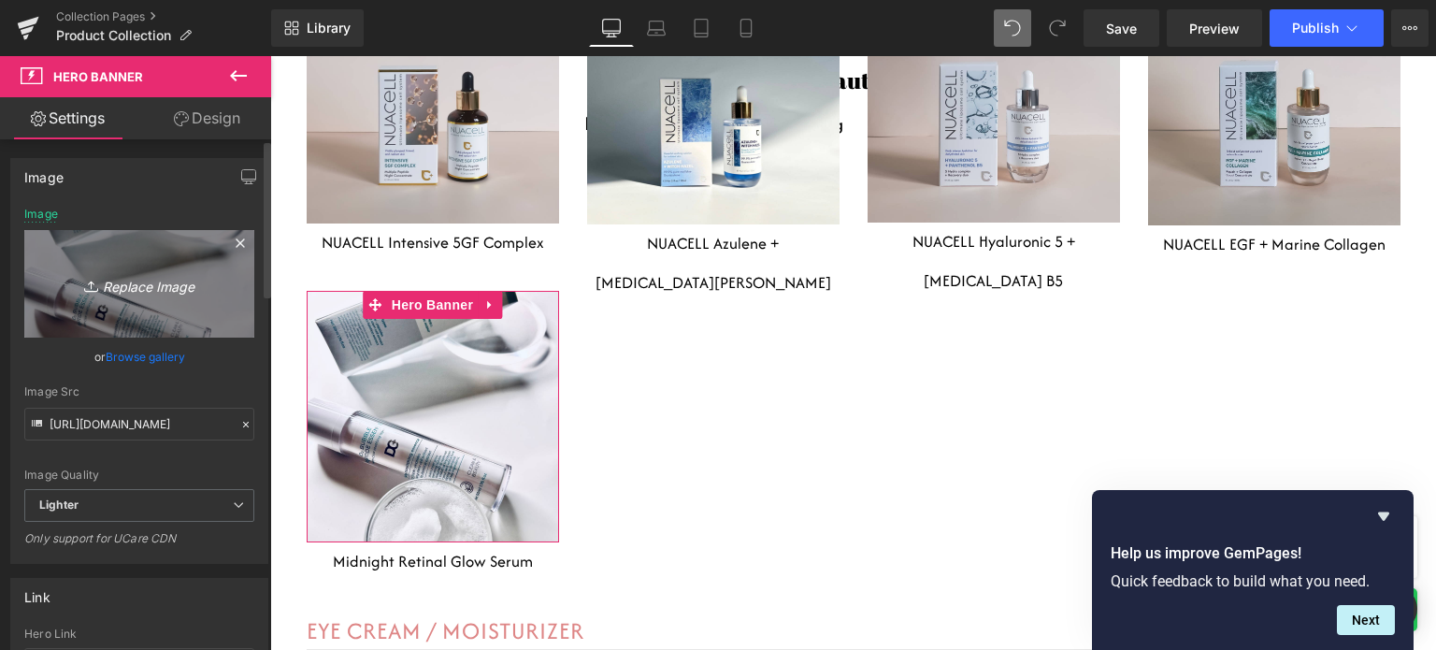
click at [147, 293] on icon "Replace Image" at bounding box center [139, 283] width 150 height 23
type input "C:\fakepath\Untitled design (18).png"
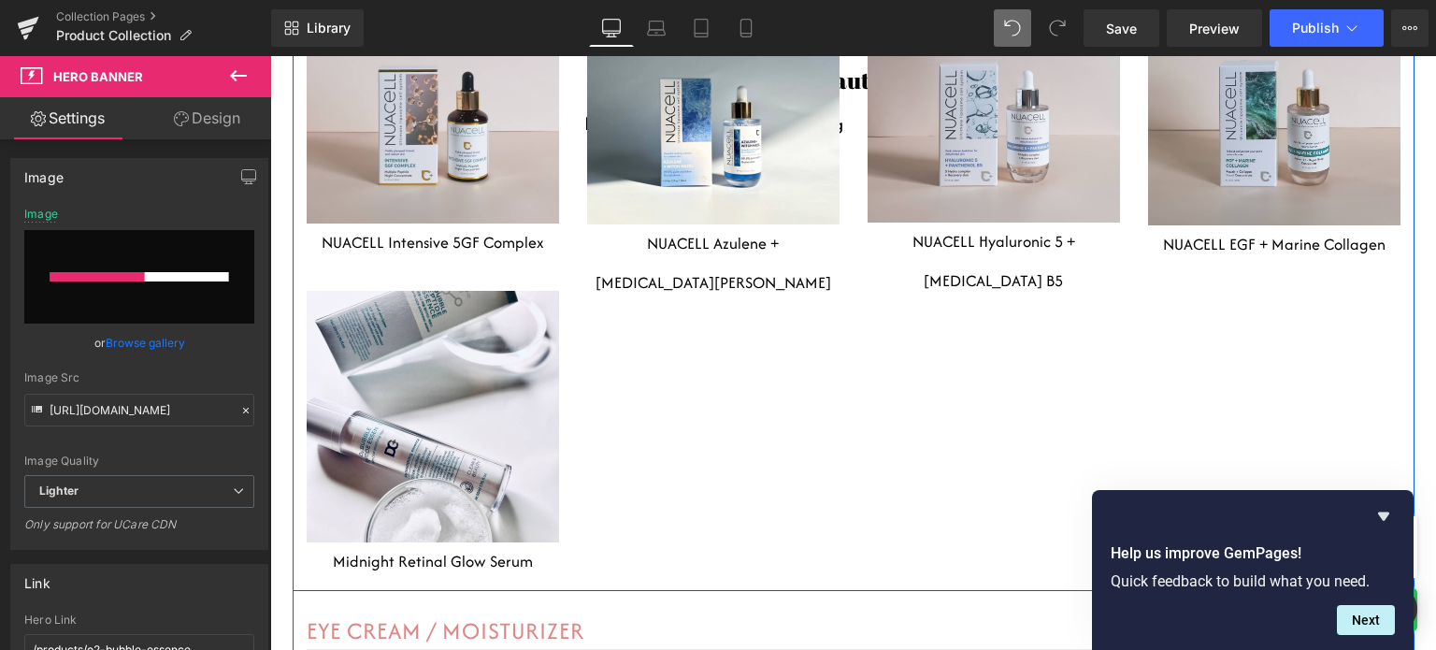
click at [809, 368] on div "Heading Row Hero Banner 80px 139px NUACELL Intensive 5GF Complex Heading Headin…" at bounding box center [854, 267] width 1122 height 646
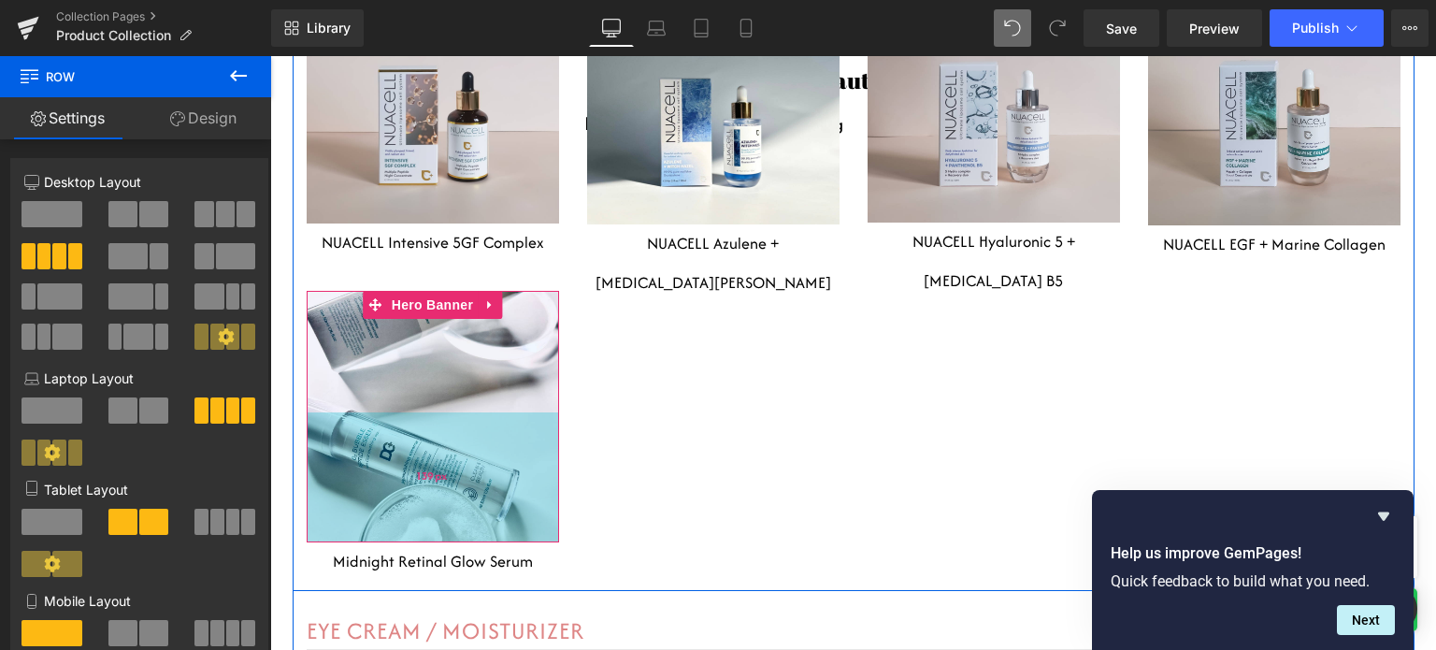
click at [474, 412] on div "139px" at bounding box center [433, 477] width 252 height 130
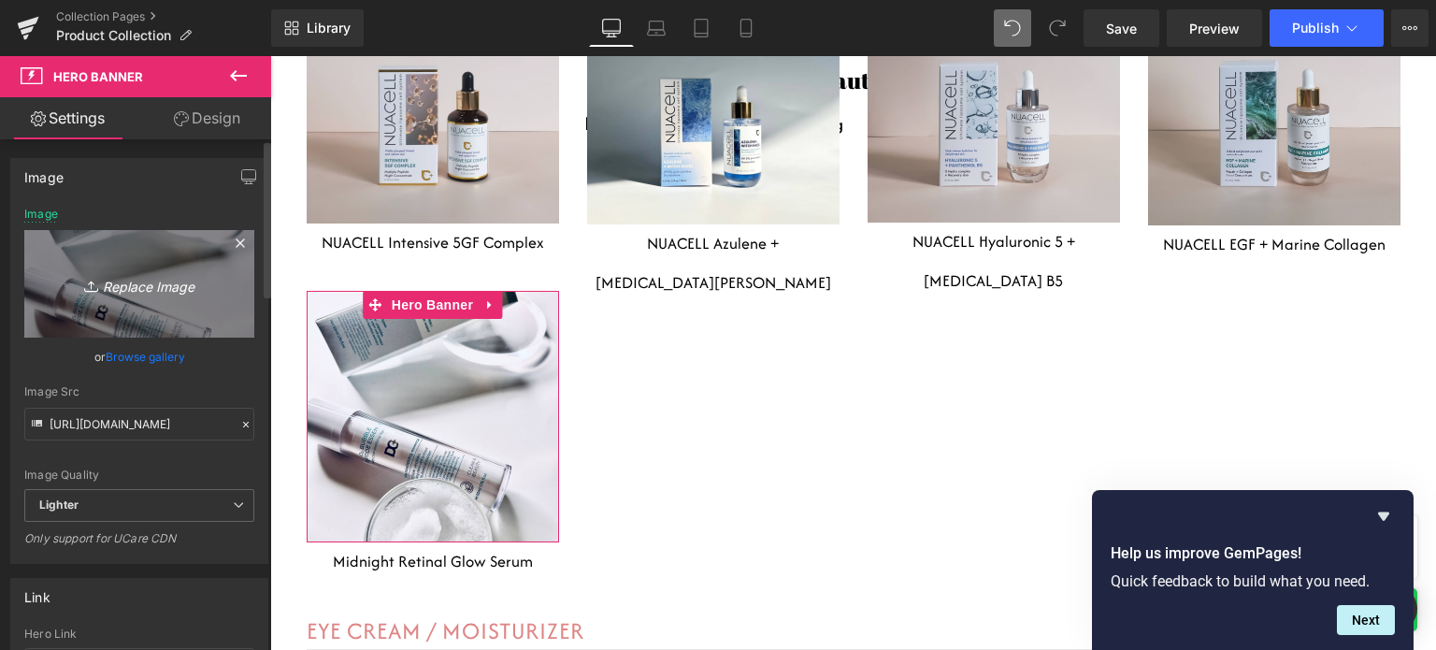
click at [136, 274] on icon "Replace Image" at bounding box center [139, 283] width 150 height 23
type input "C:\fakepath\Untitled design (18).png"
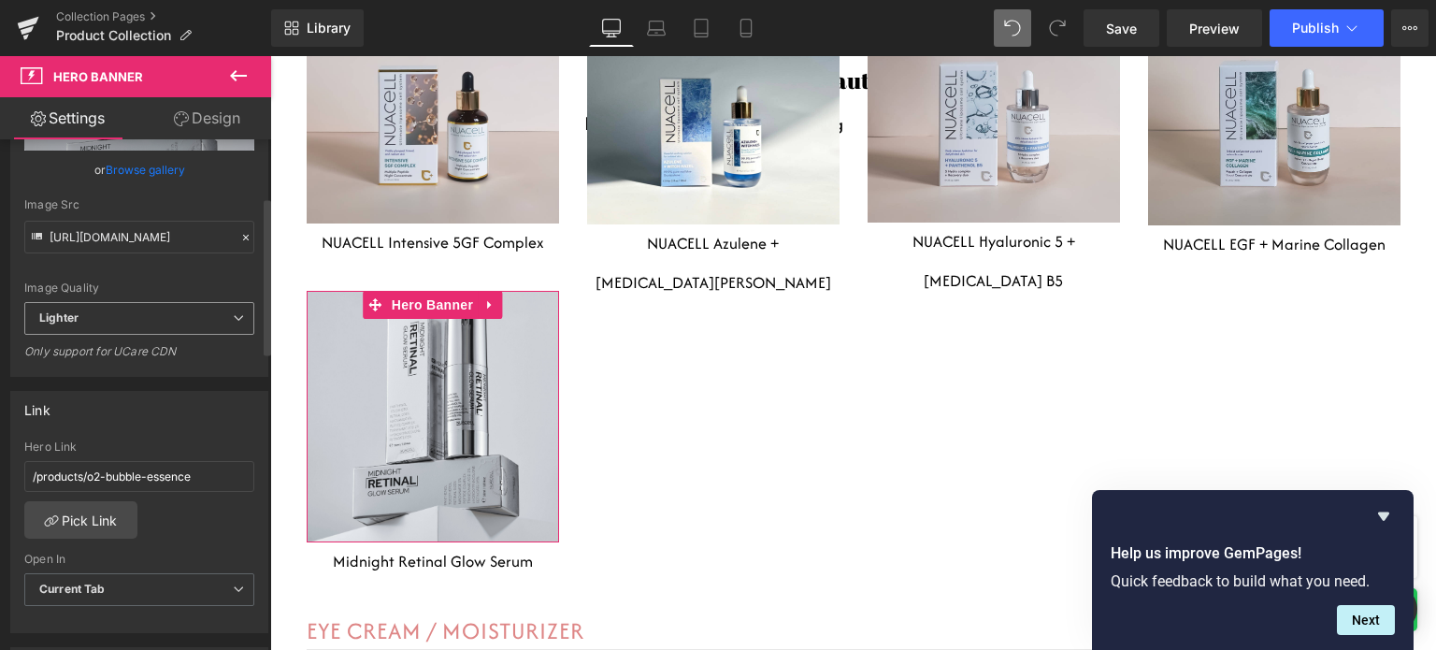
scroll to position [374, 0]
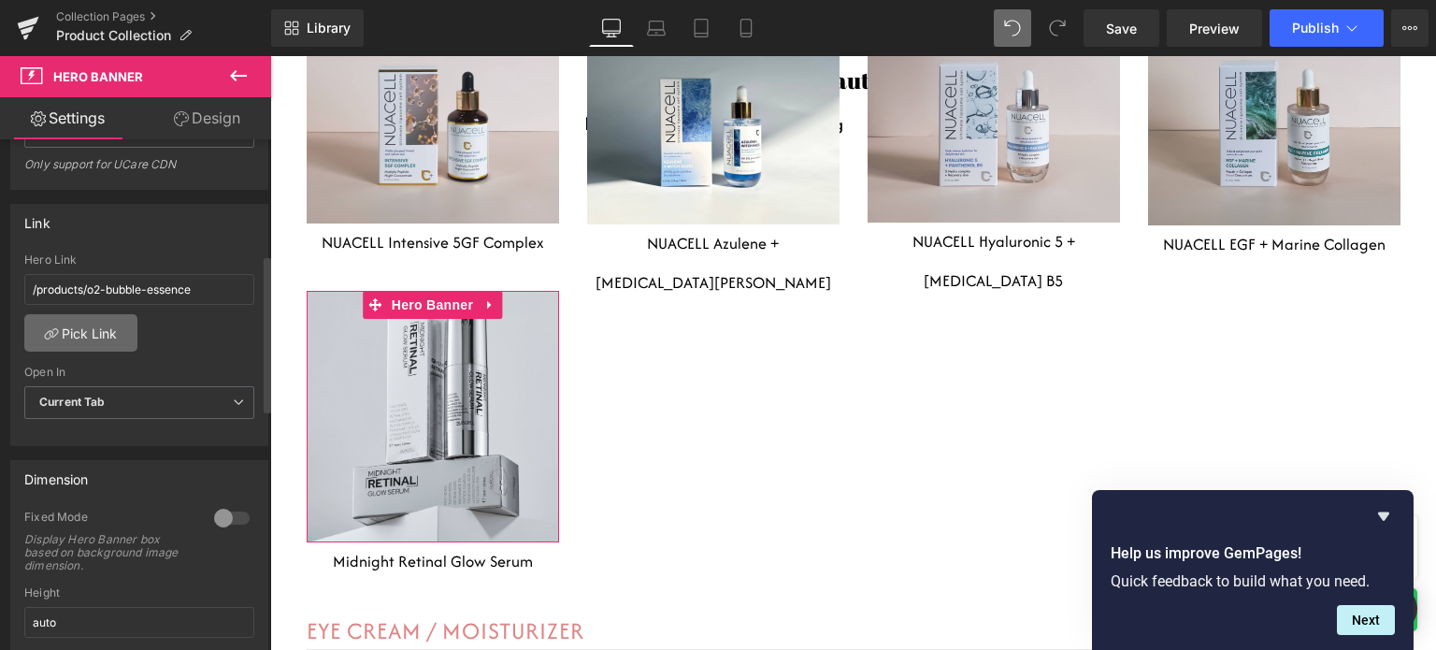
click at [121, 325] on link "Pick Link" at bounding box center [80, 332] width 113 height 37
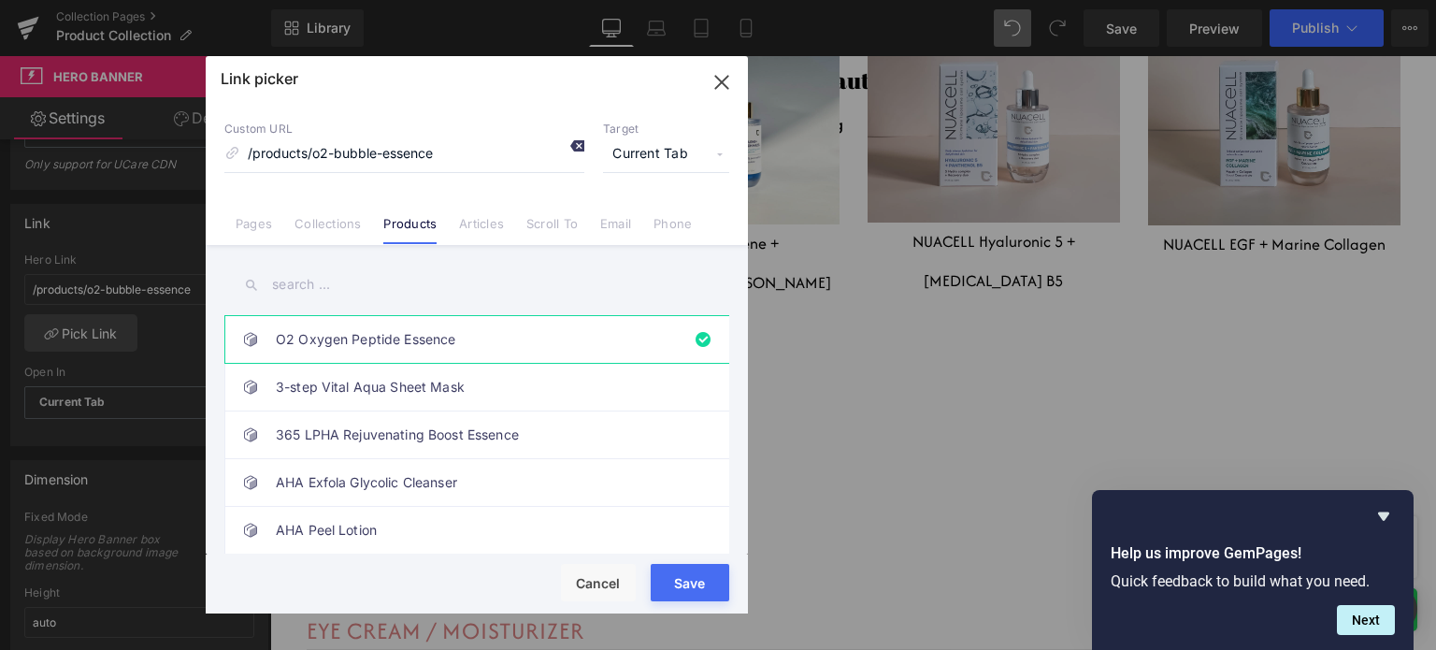
click at [566, 150] on div at bounding box center [570, 148] width 28 height 24
click at [510, 145] on input "/products/o2-bubble-essence" at bounding box center [404, 154] width 360 height 36
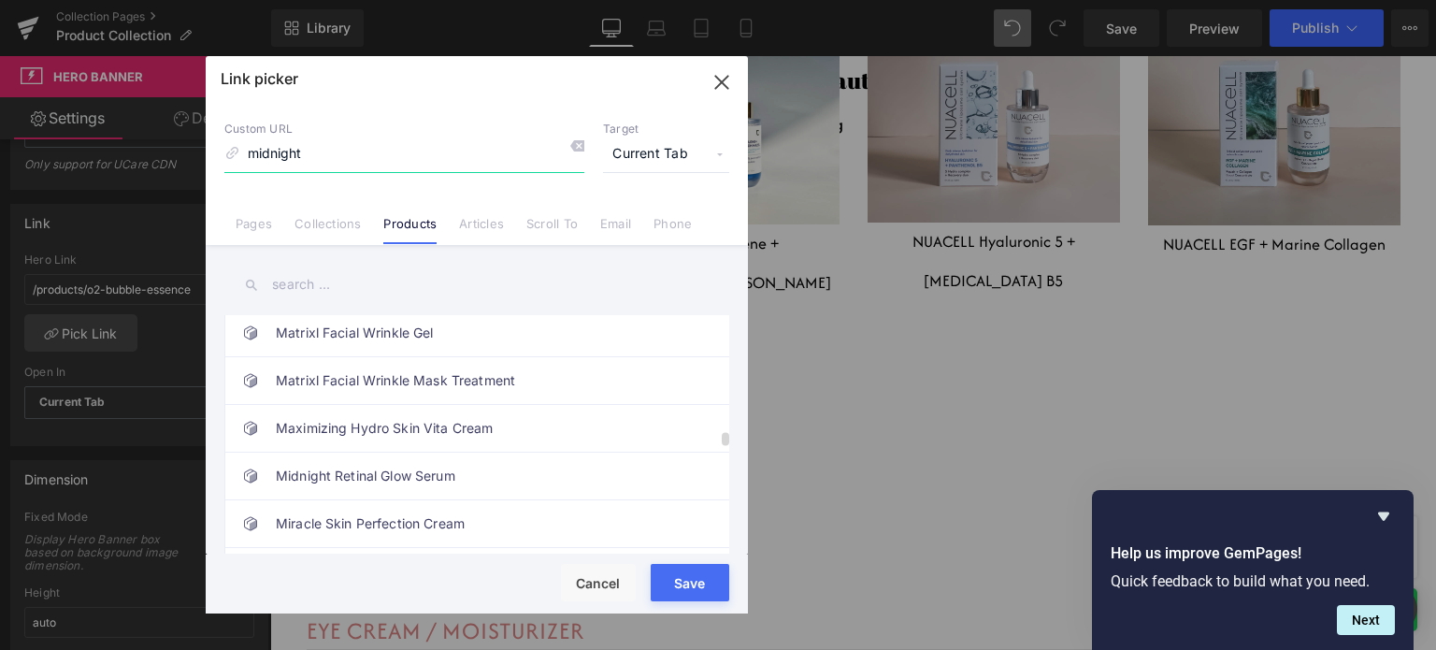
scroll to position [2150, 0]
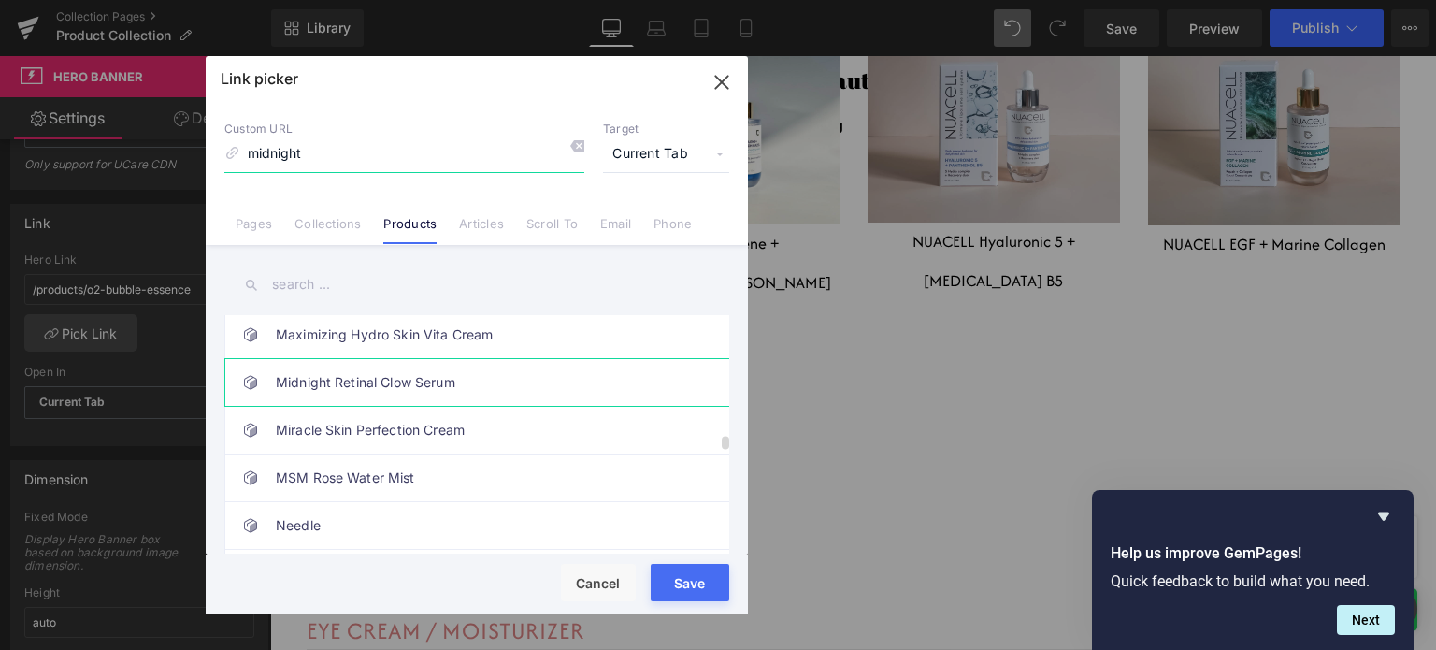
type input "midnight"
click at [519, 367] on link "Midnight Retinal Glow Serum" at bounding box center [481, 382] width 411 height 47
click at [703, 591] on button "Save" at bounding box center [690, 582] width 79 height 37
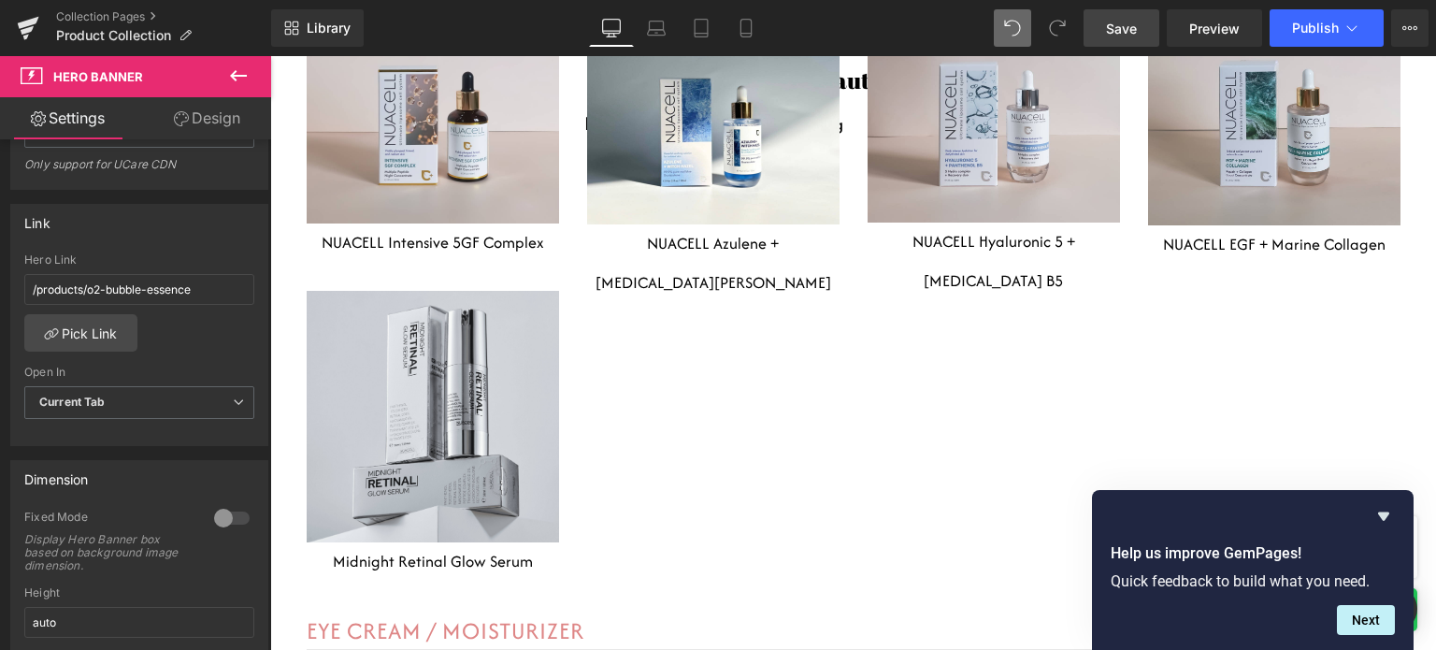
click at [1121, 39] on link "Save" at bounding box center [1121, 27] width 76 height 37
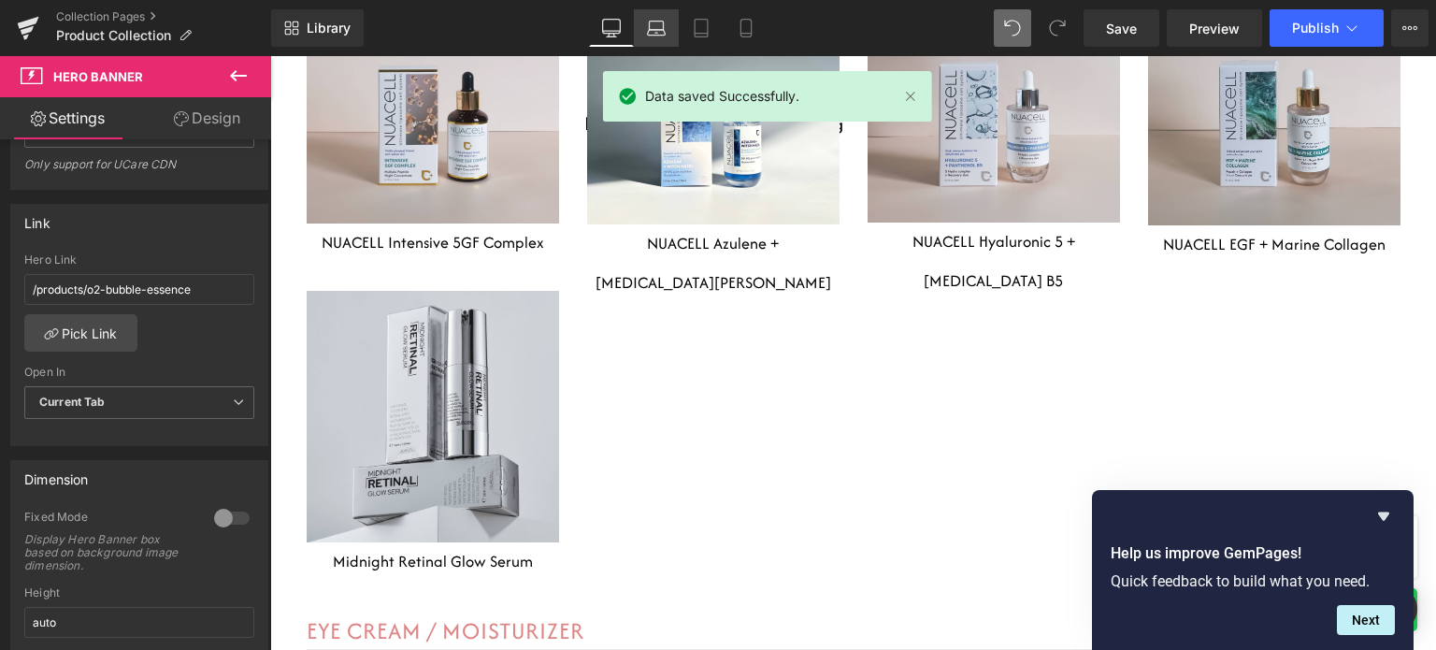
click at [673, 31] on link "Laptop" at bounding box center [656, 27] width 45 height 37
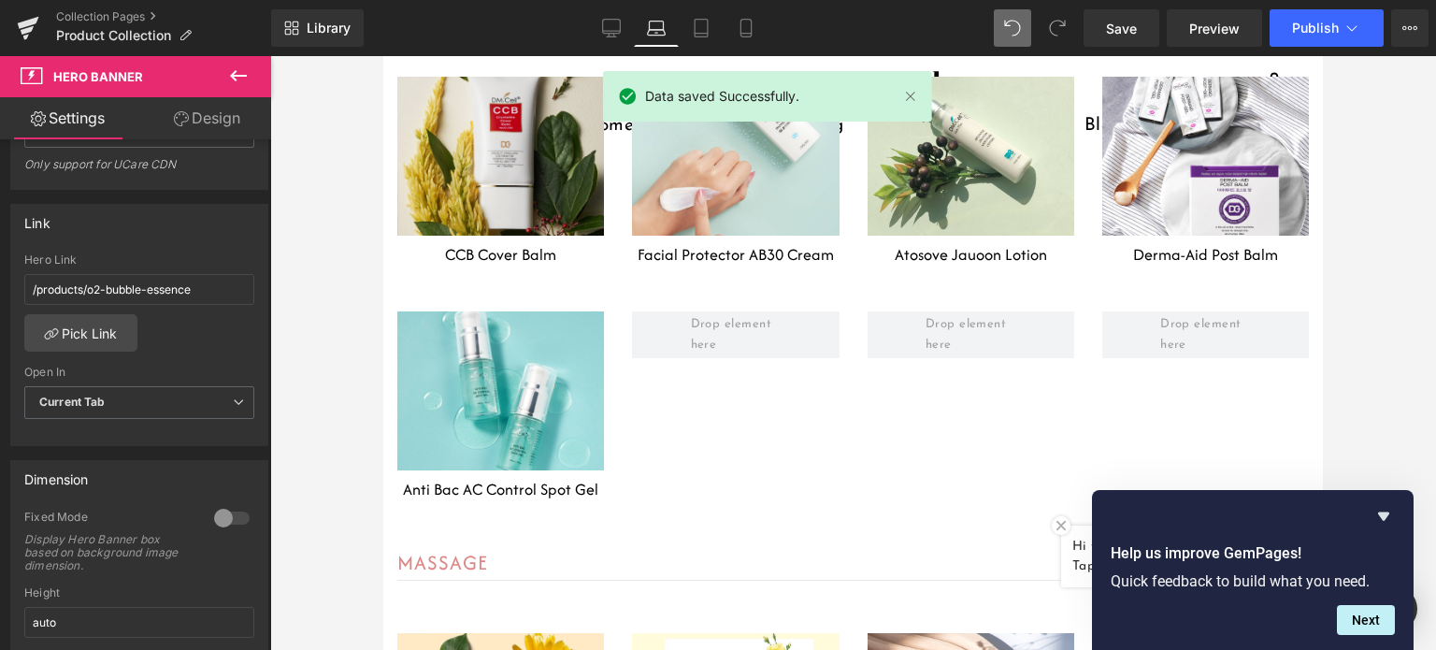
scroll to position [5354, 0]
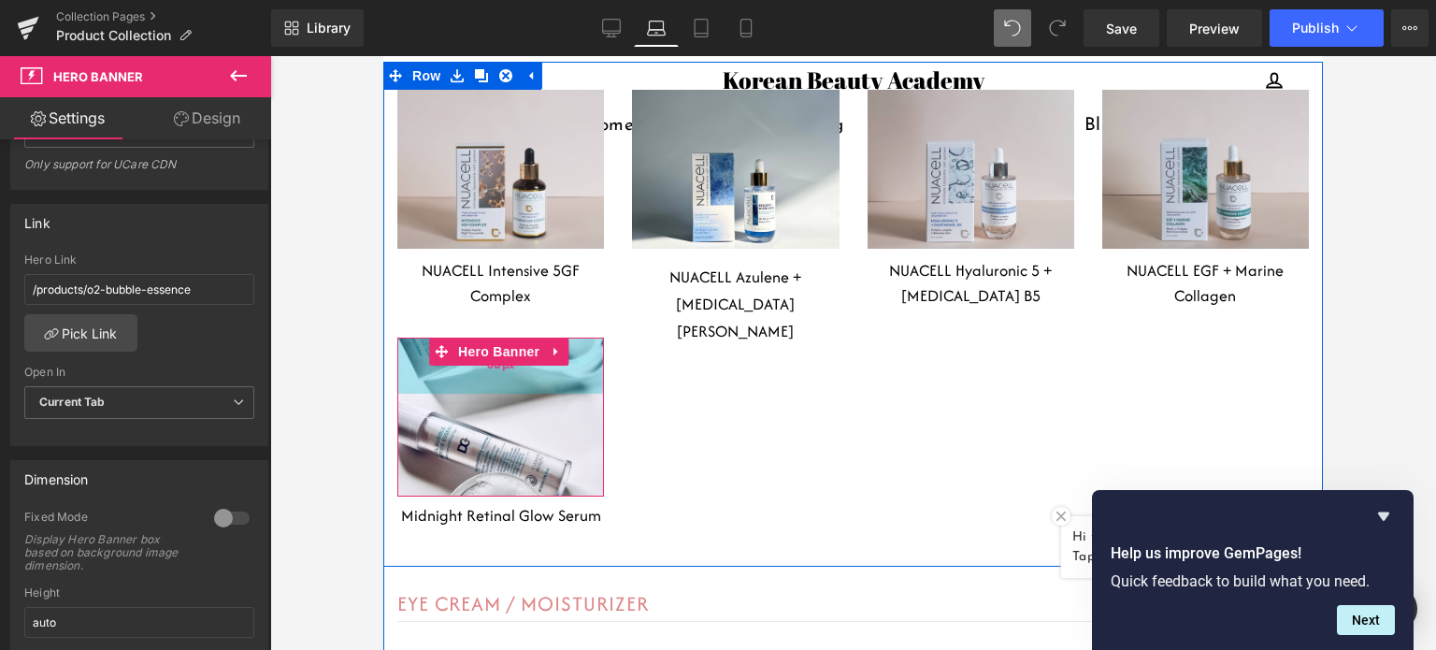
click at [546, 337] on div "60px" at bounding box center [500, 365] width 207 height 56
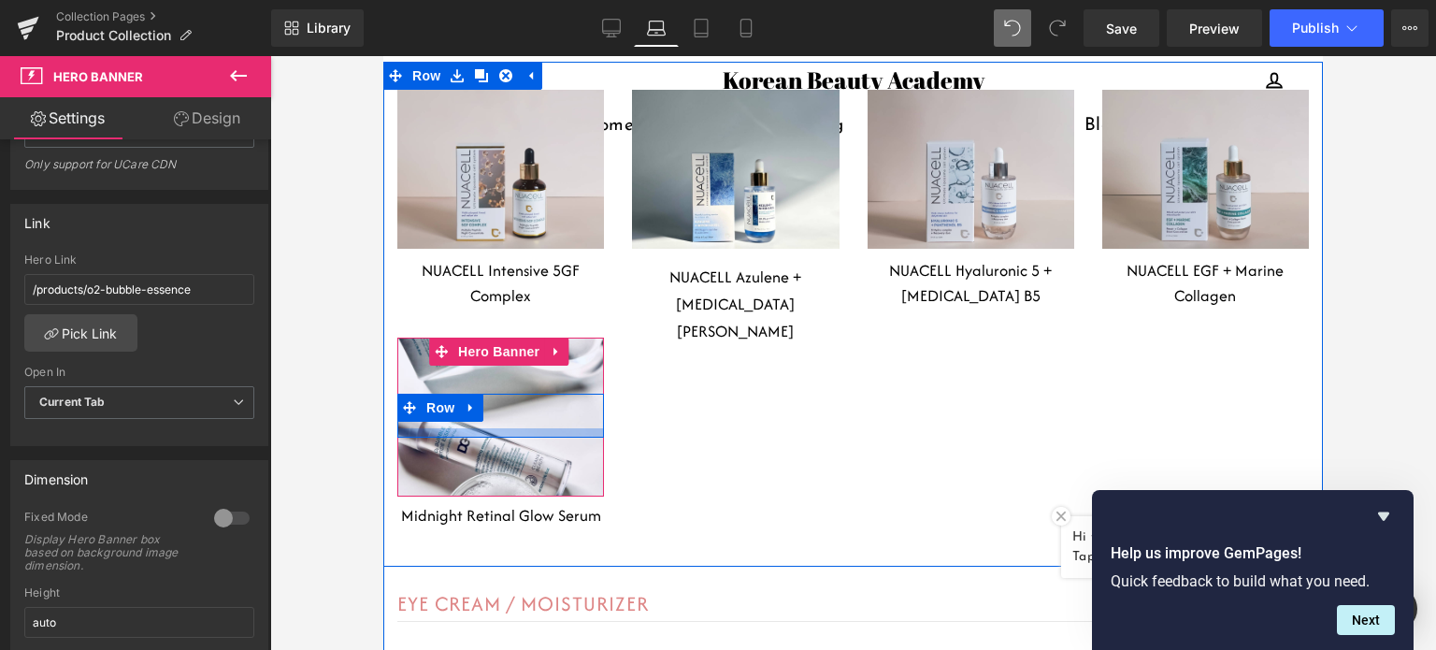
click at [561, 428] on div at bounding box center [500, 432] width 207 height 9
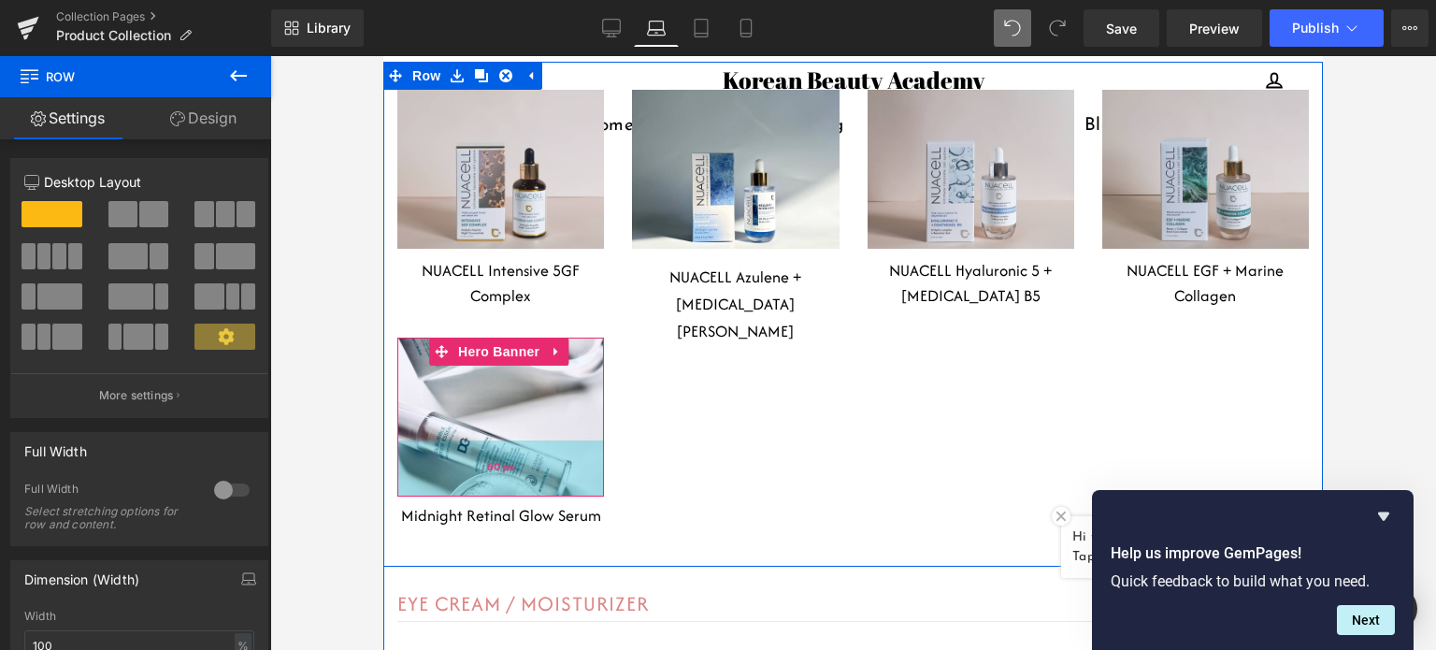
click at [512, 458] on span "60px" at bounding box center [501, 467] width 28 height 19
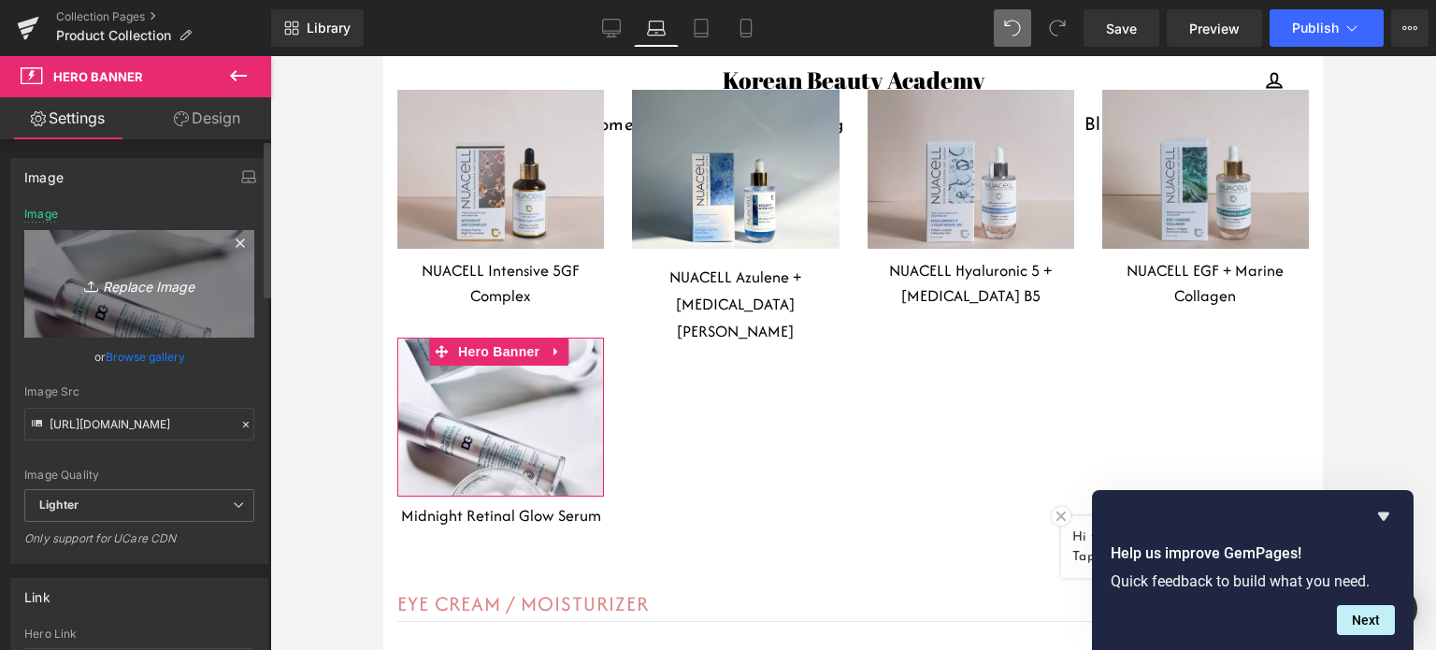
click at [122, 284] on icon "Replace Image" at bounding box center [139, 283] width 150 height 23
type input "C:\fakepath\Untitled design (18).png"
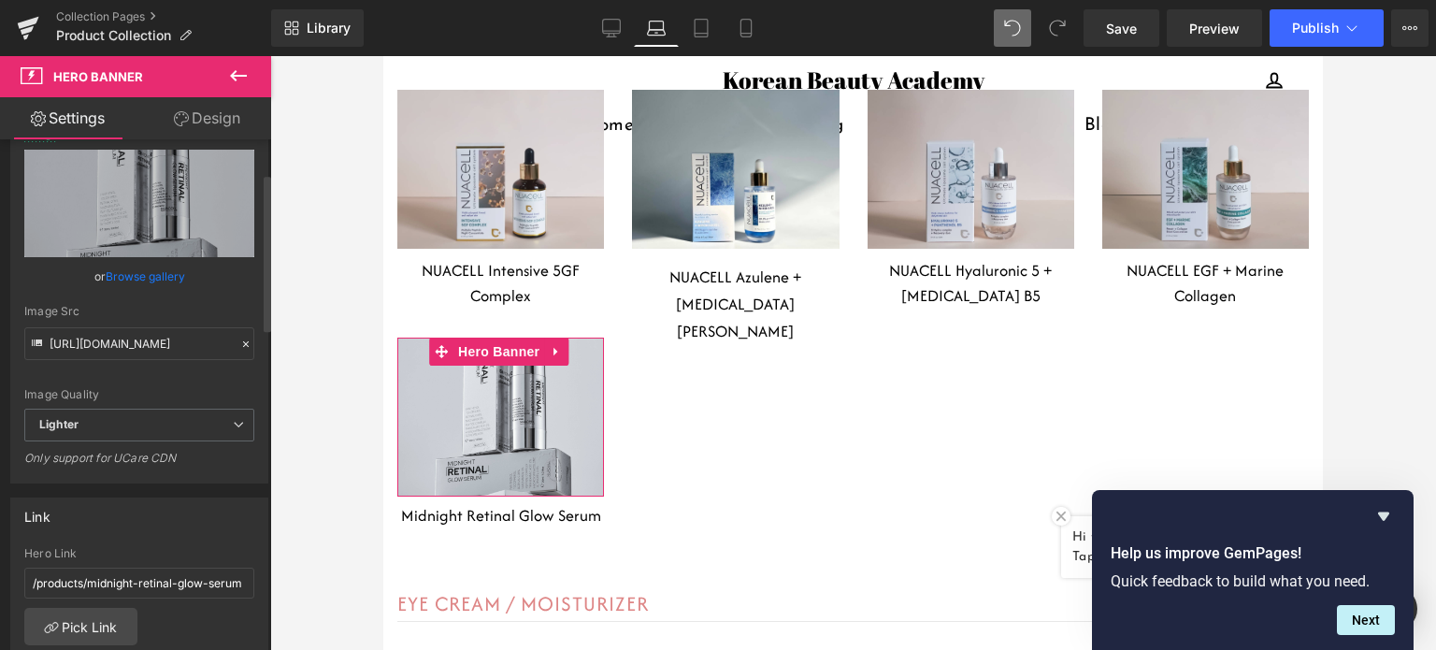
scroll to position [187, 0]
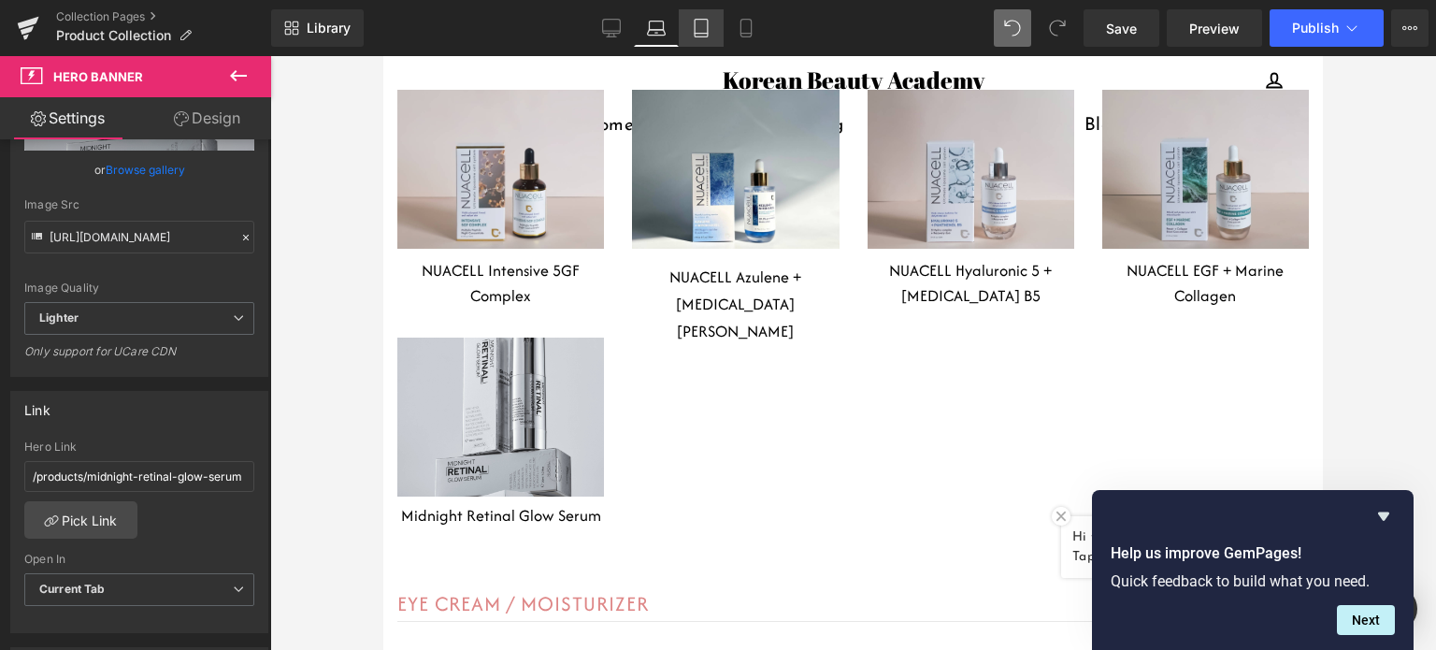
click at [694, 28] on icon at bounding box center [701, 28] width 19 height 19
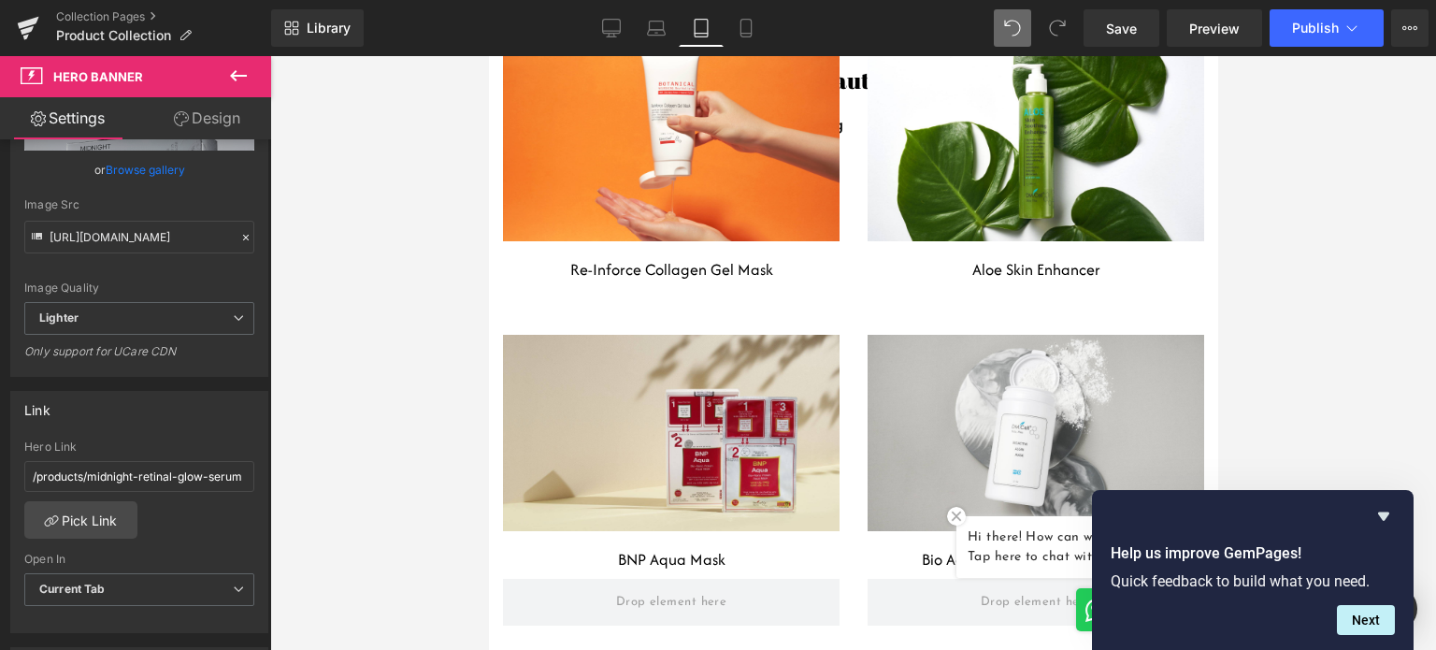
scroll to position [6689, 0]
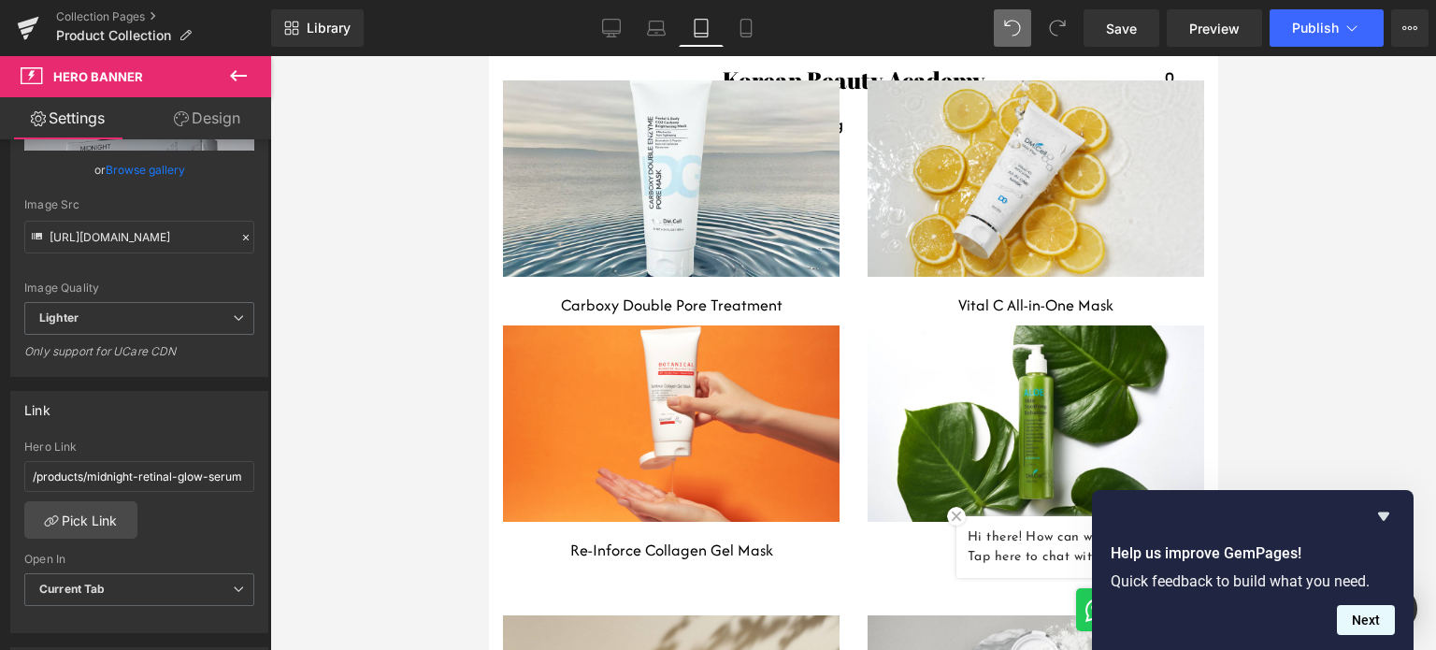
click at [1383, 618] on button "Next" at bounding box center [1366, 620] width 58 height 30
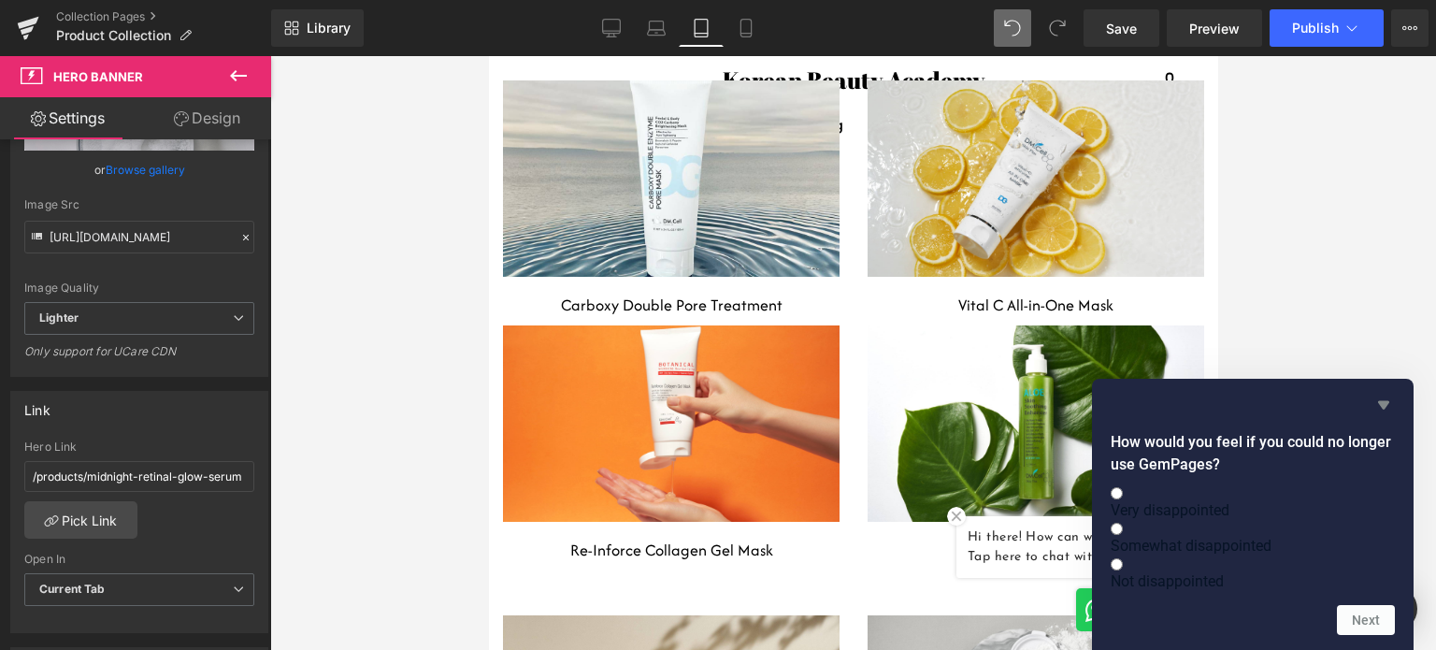
click at [1379, 401] on icon "Hide survey" at bounding box center [1383, 405] width 11 height 8
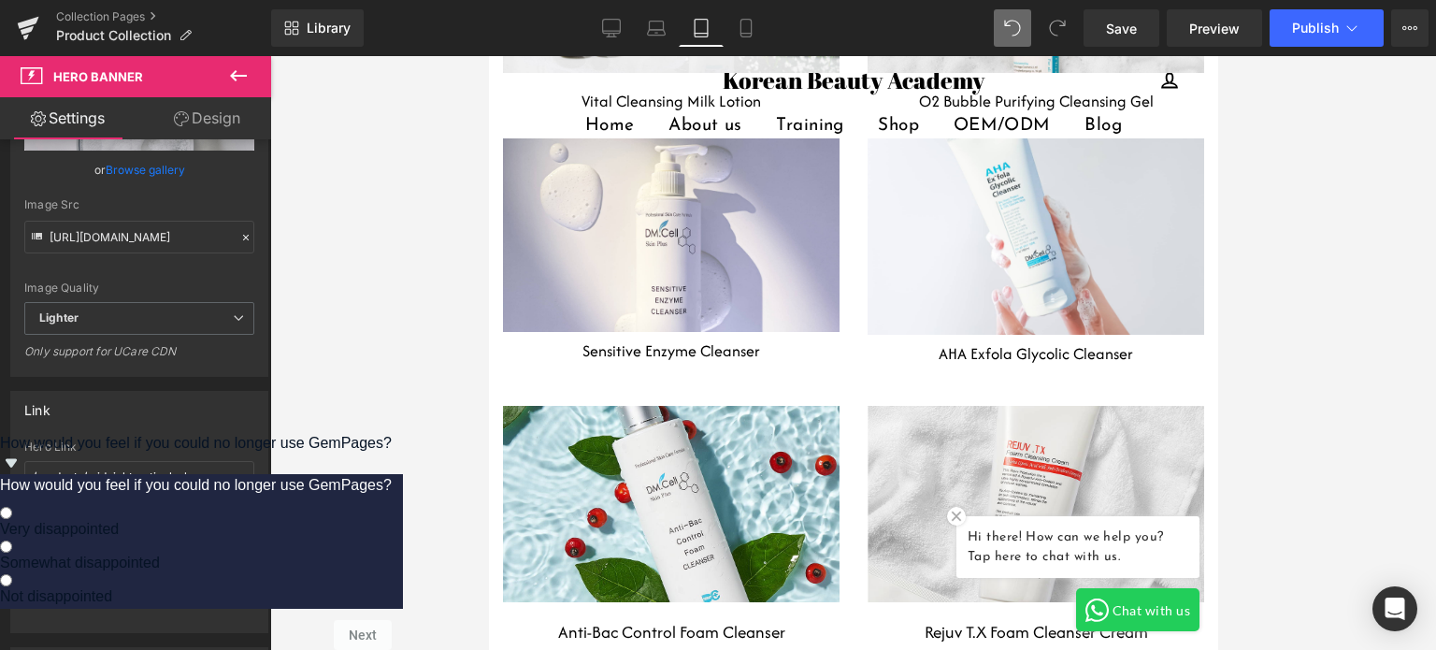
scroll to position [4726, 0]
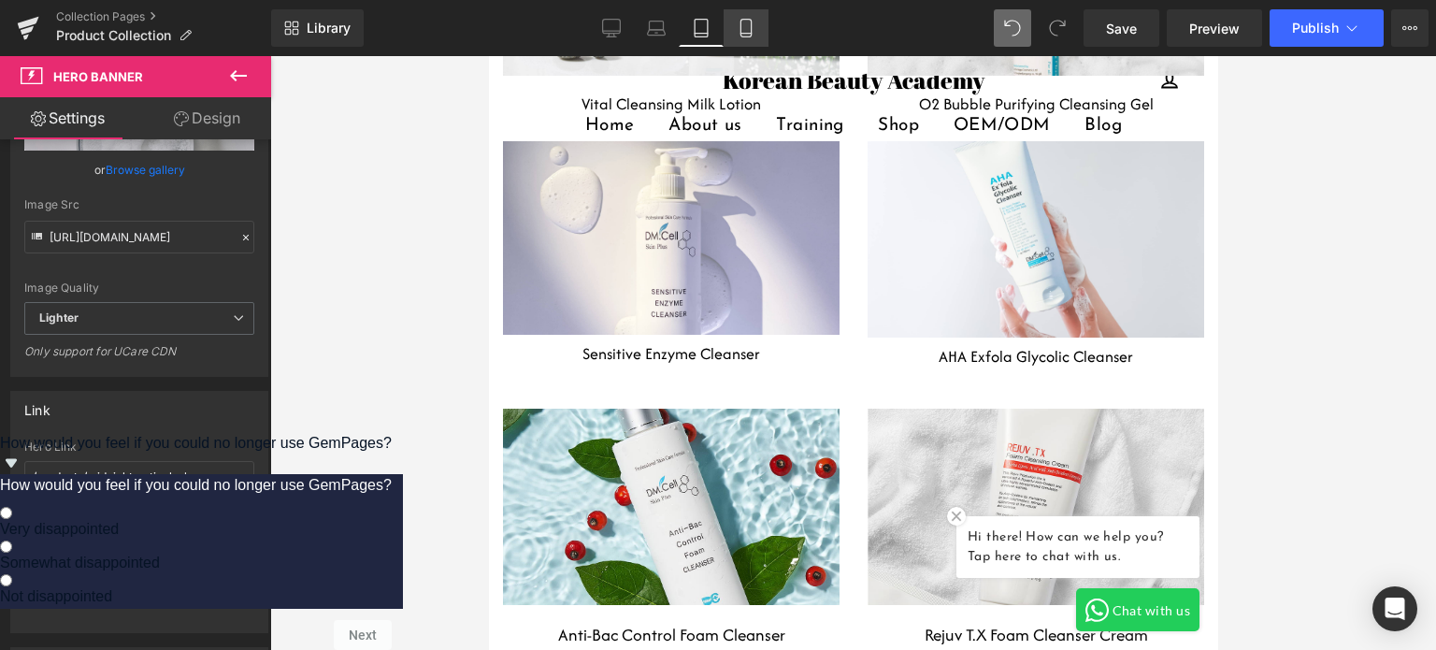
click at [748, 28] on icon at bounding box center [745, 28] width 19 height 19
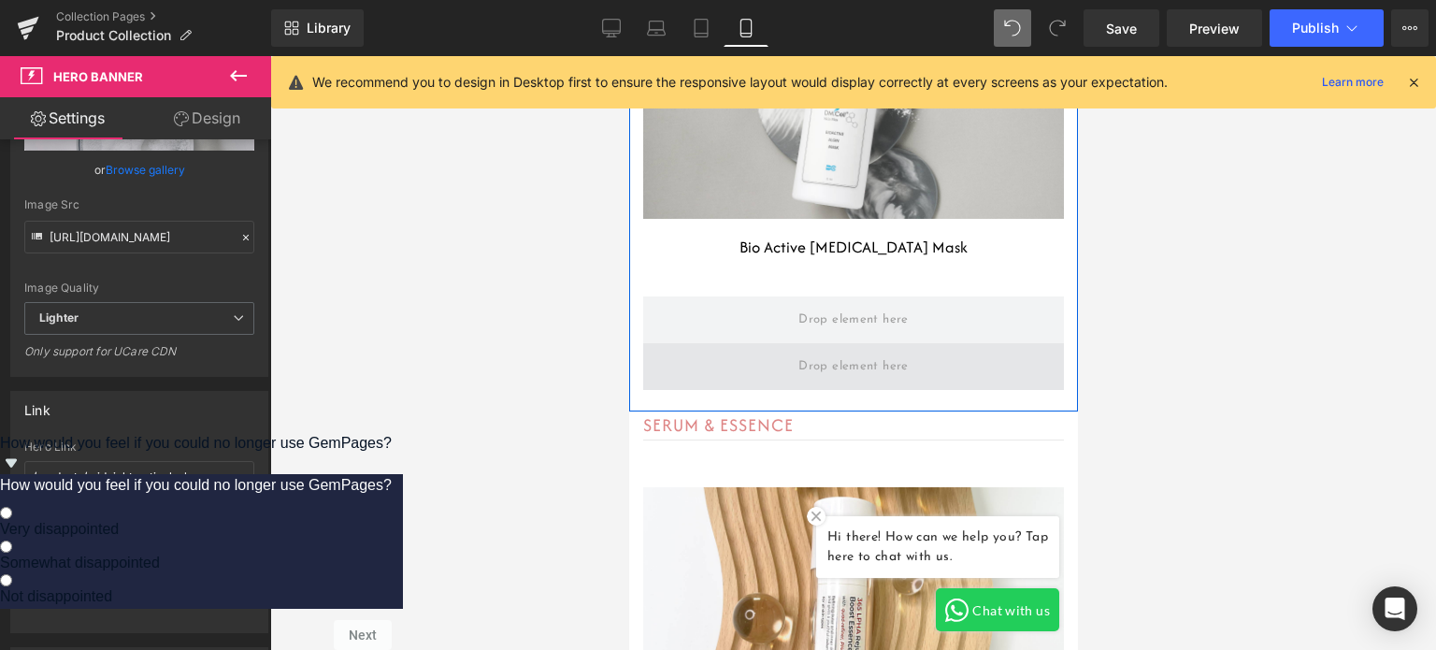
scroll to position [12731, 0]
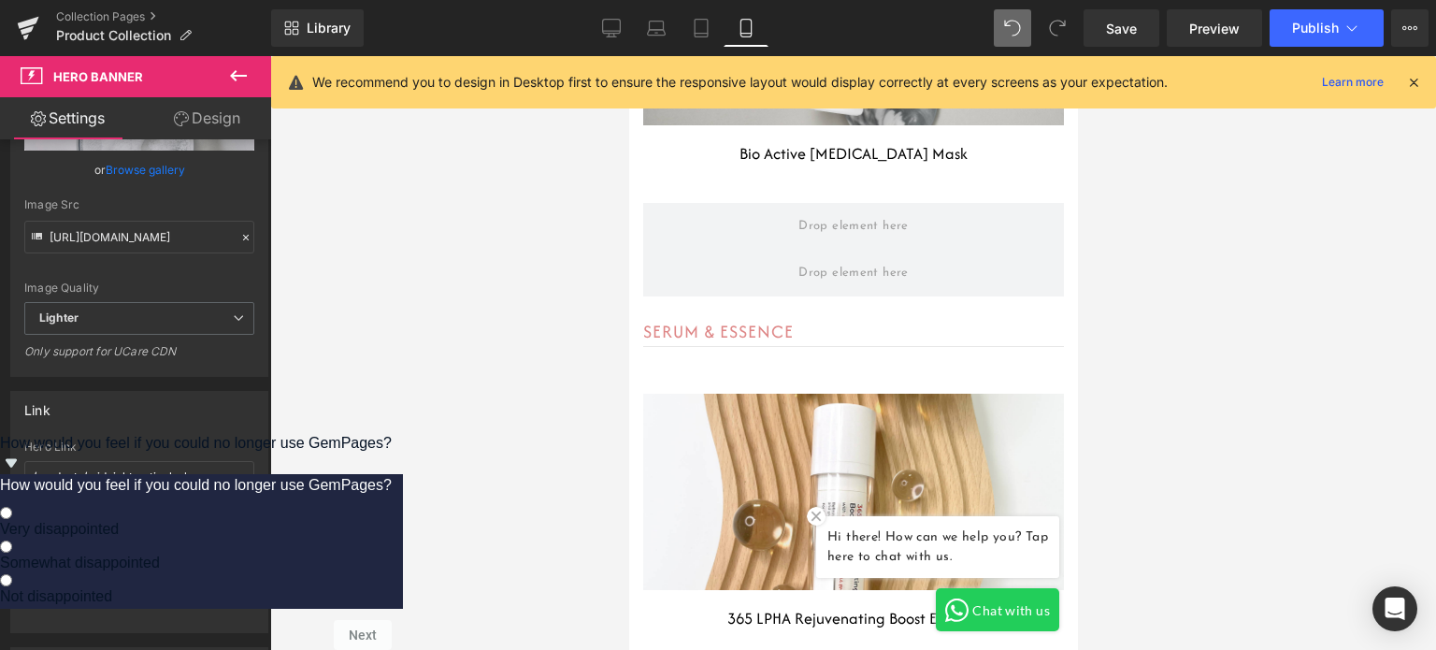
click at [806, 519] on img at bounding box center [815, 516] width 19 height 19
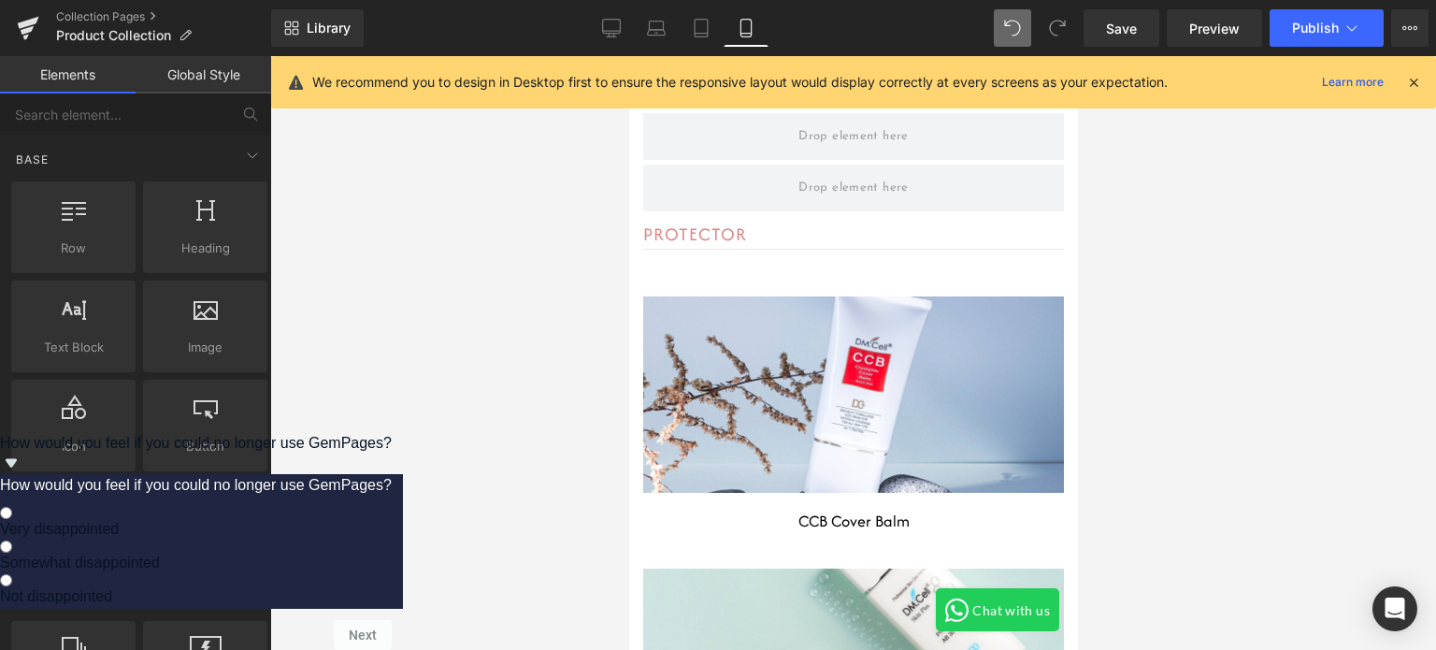
scroll to position [19460, 0]
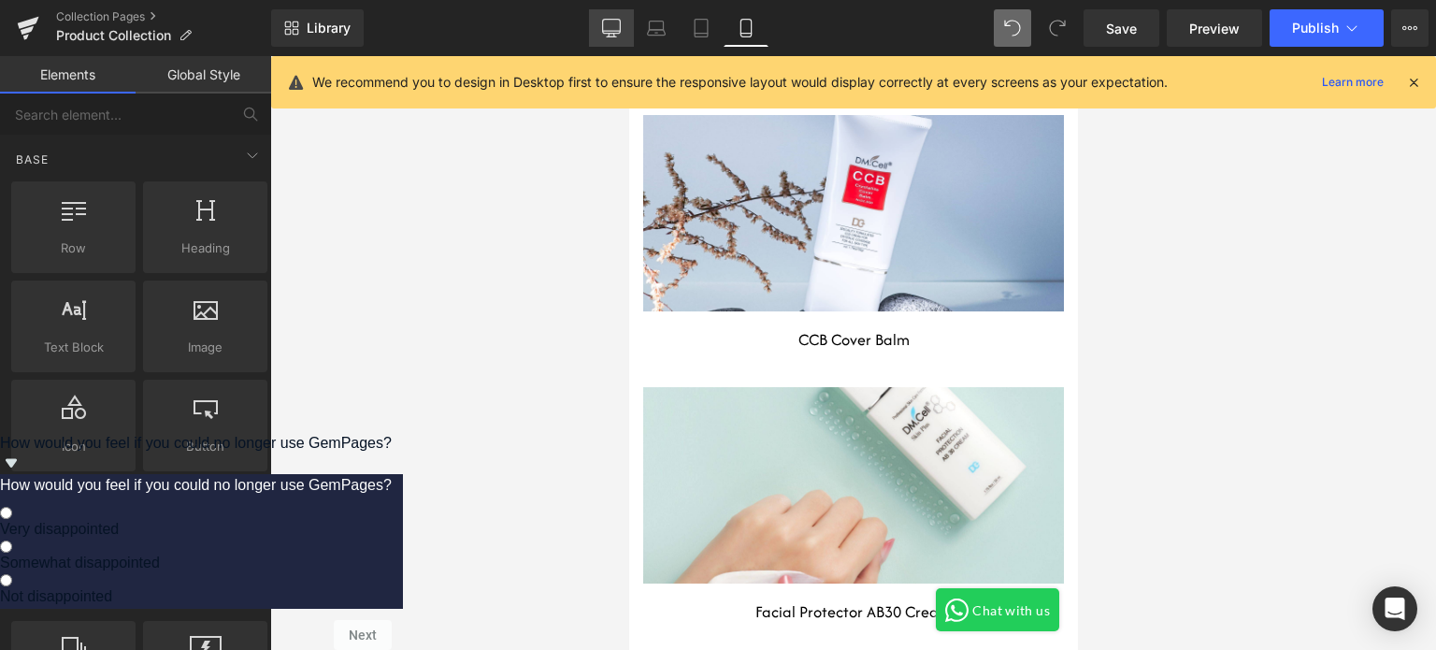
click at [608, 23] on icon at bounding box center [611, 28] width 19 height 19
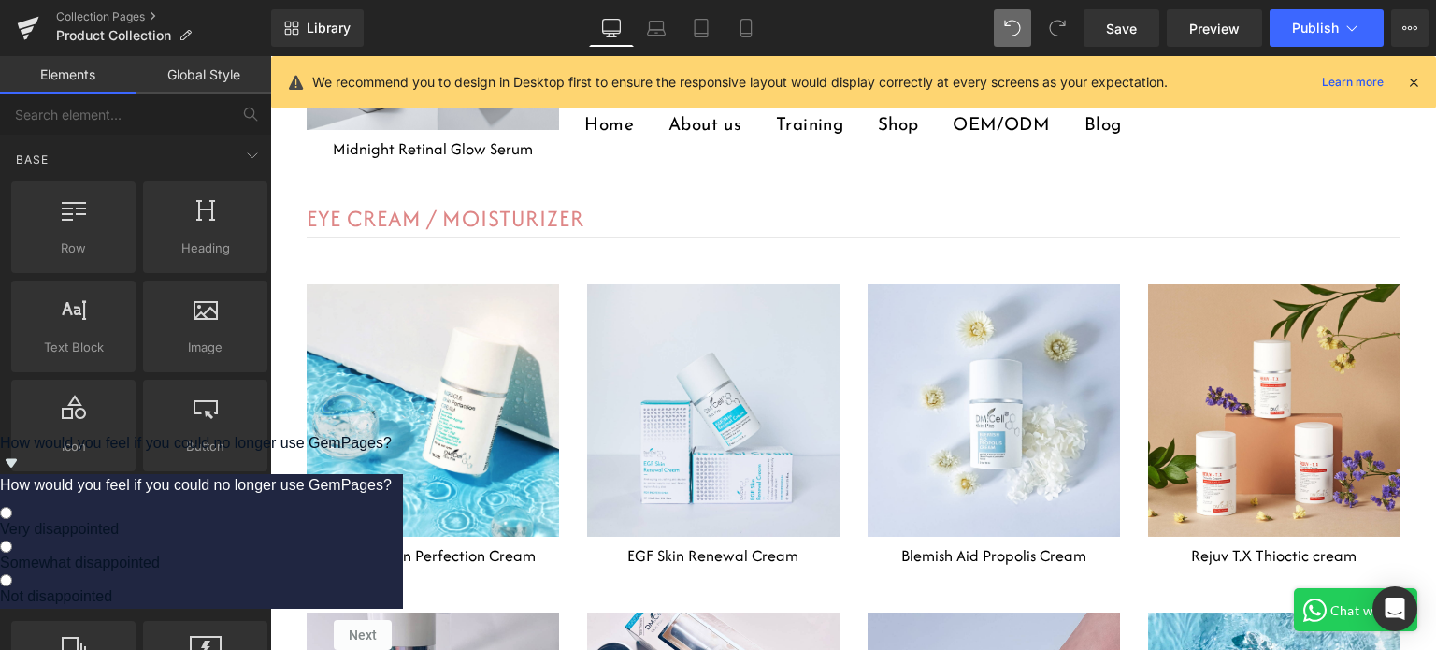
scroll to position [6724, 0]
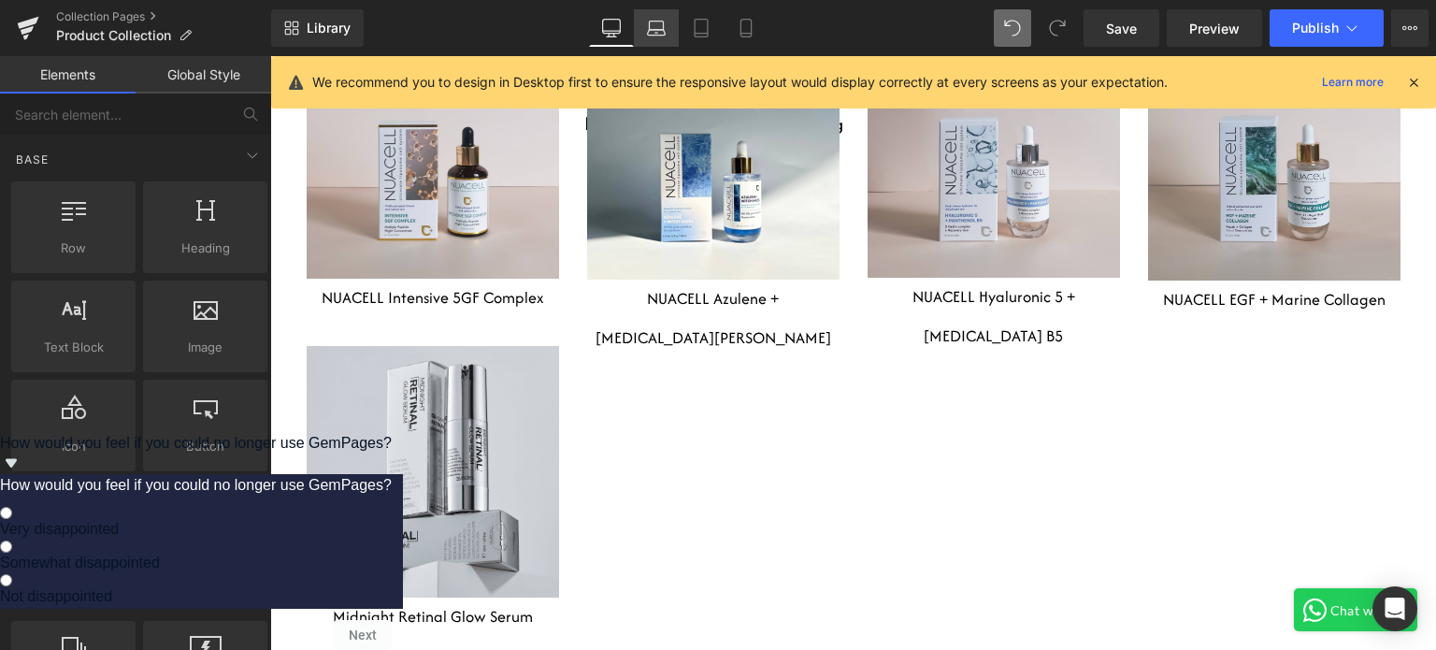
click at [644, 32] on link "Laptop" at bounding box center [656, 27] width 45 height 37
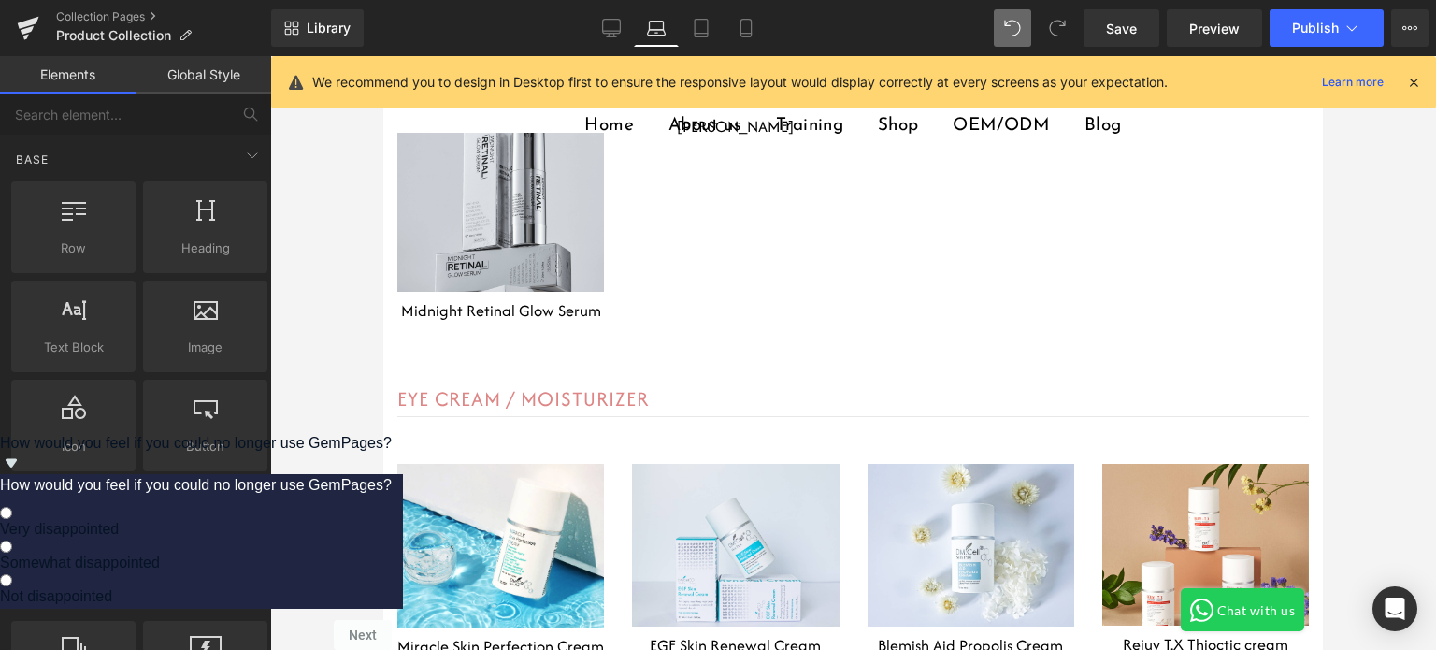
scroll to position [5350, 0]
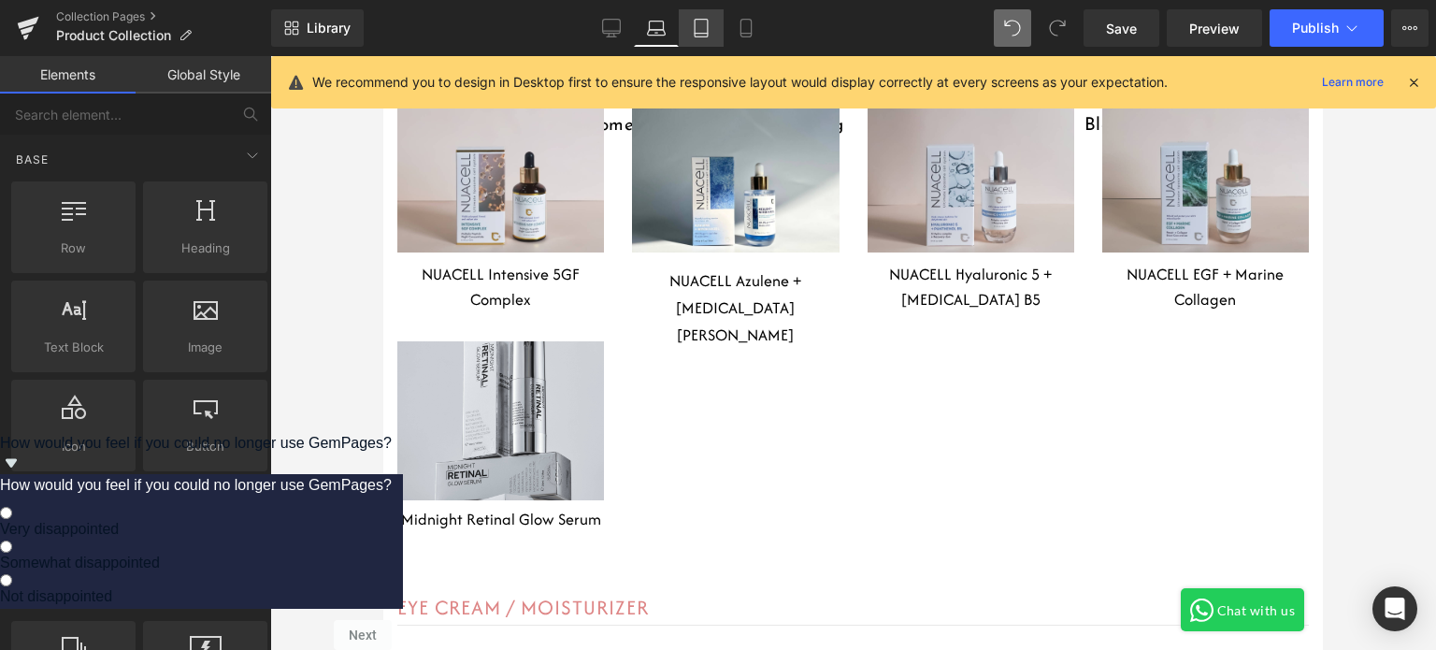
click at [715, 18] on link "Tablet" at bounding box center [701, 27] width 45 height 37
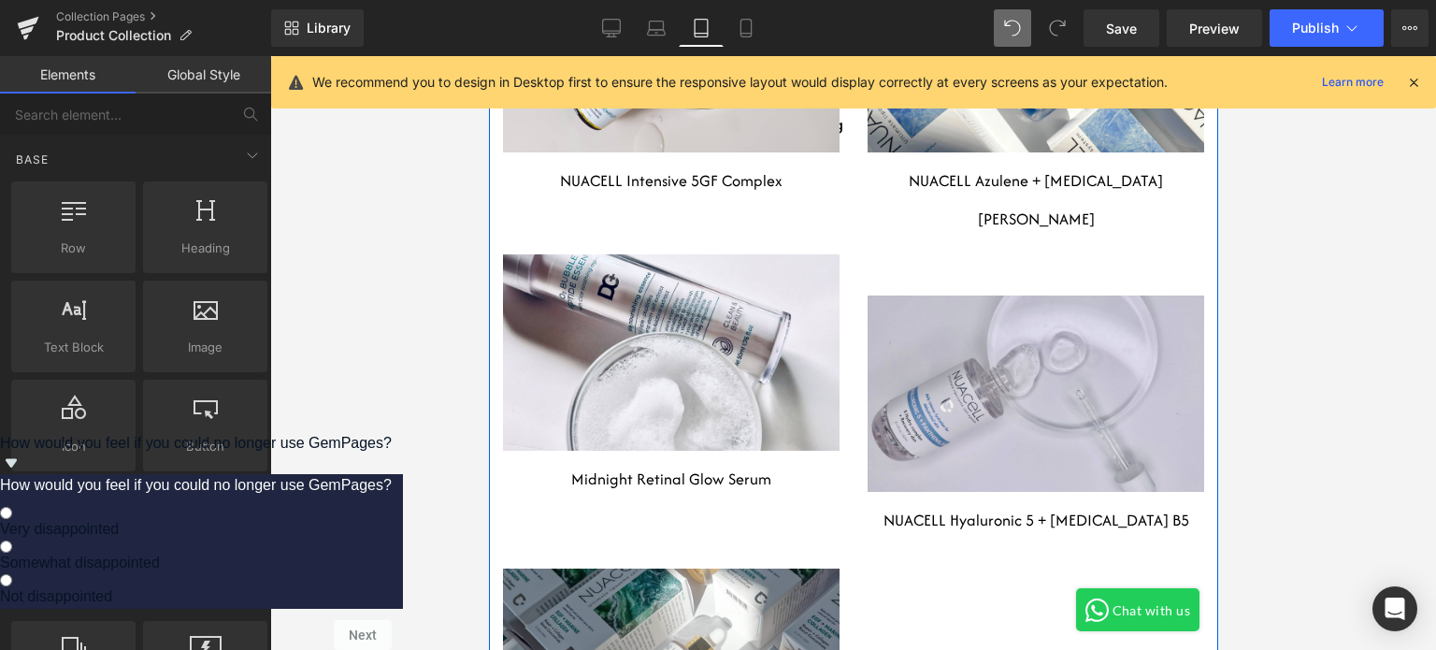
scroll to position [8842, 0]
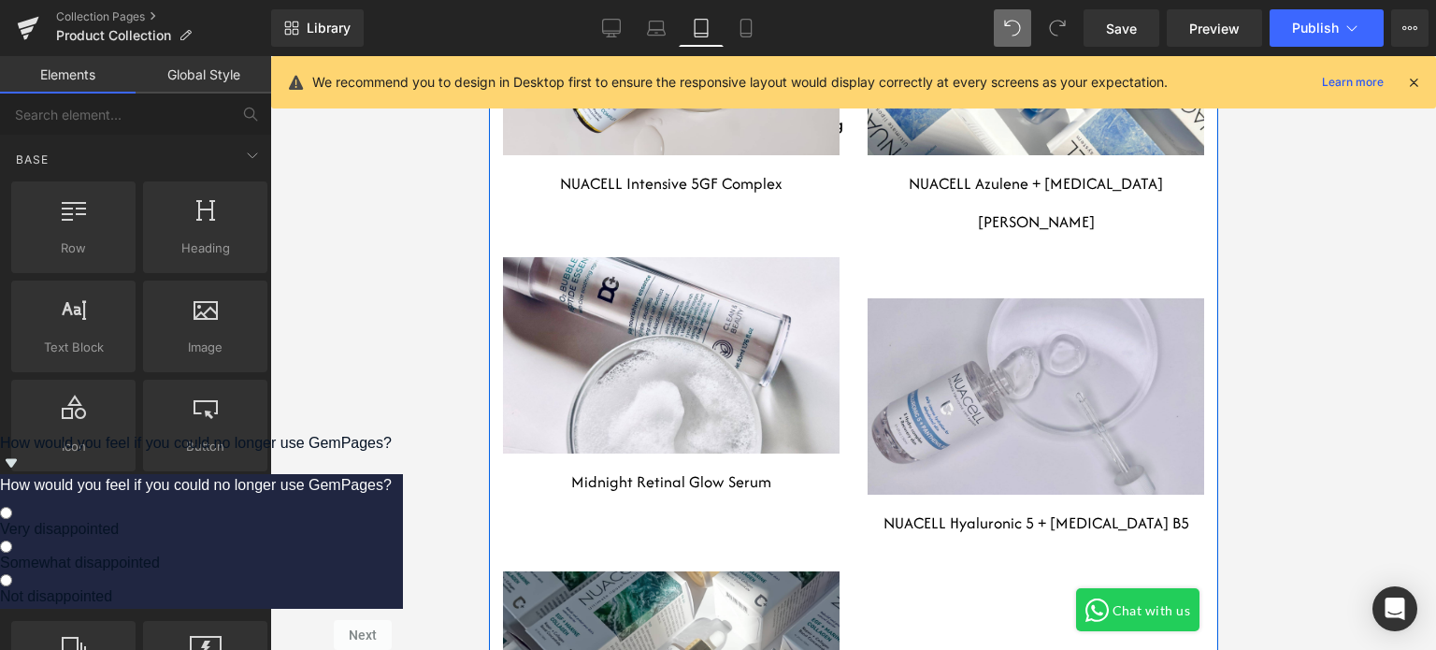
click at [772, 353] on h2 at bounding box center [670, 353] width 333 height 25
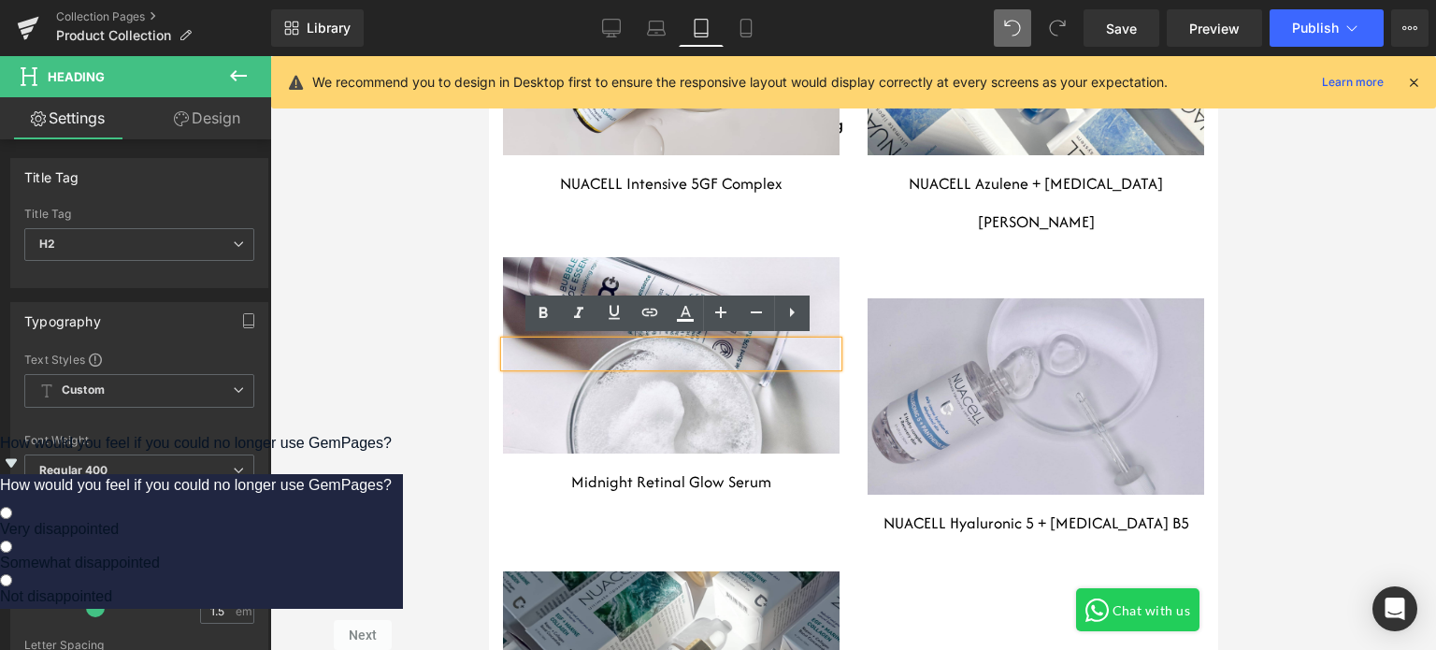
scroll to position [9029, 0]
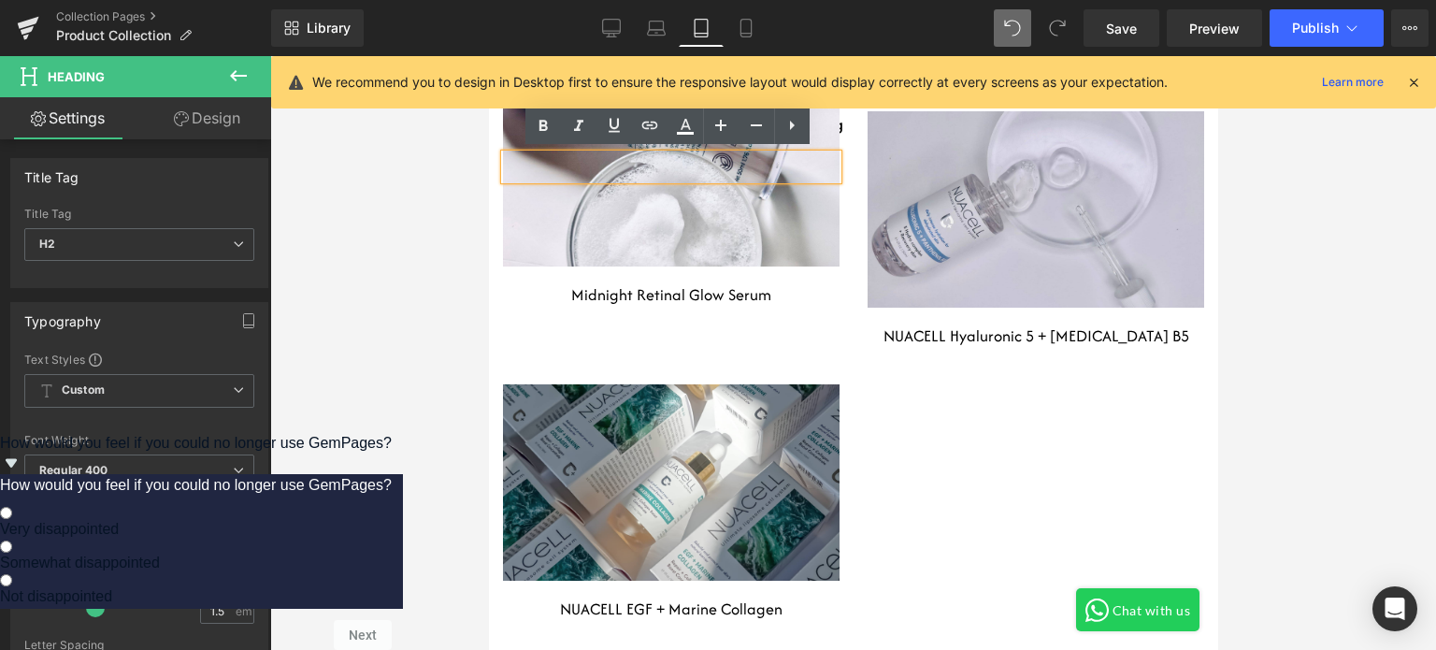
click at [681, 244] on div at bounding box center [670, 168] width 336 height 196
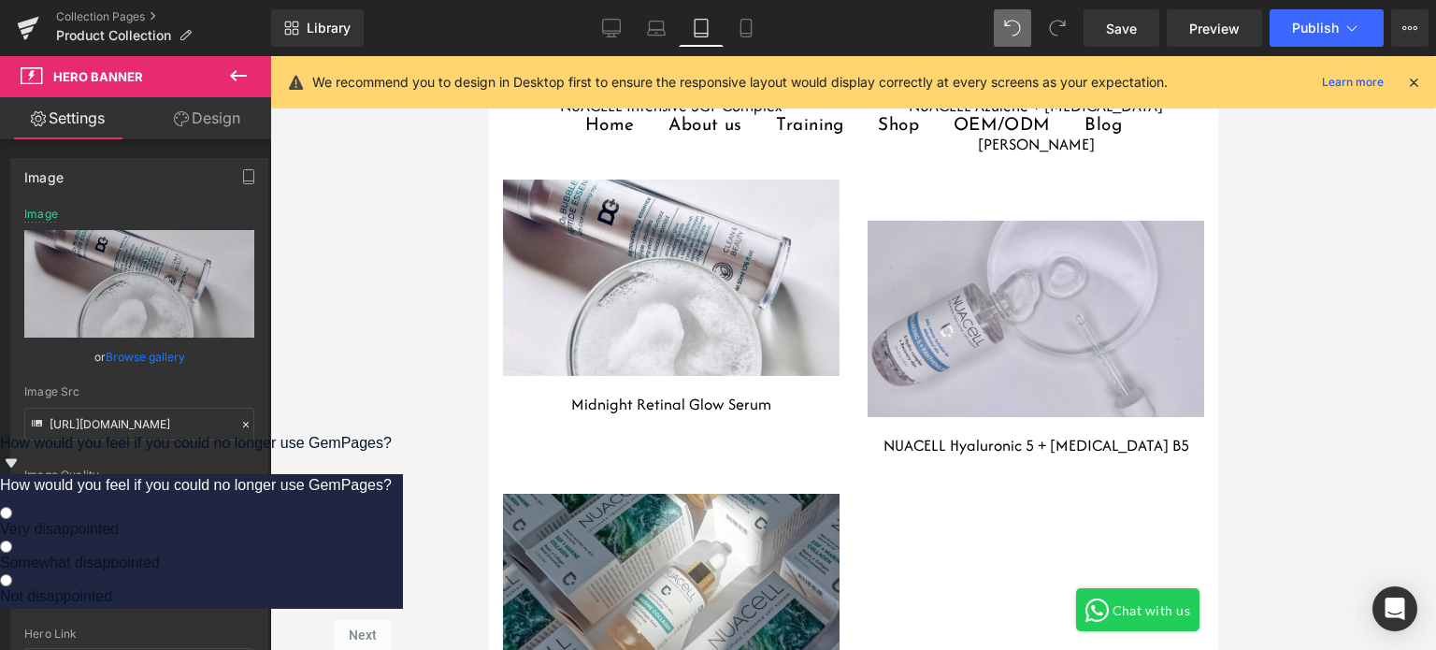
scroll to position [8842, 0]
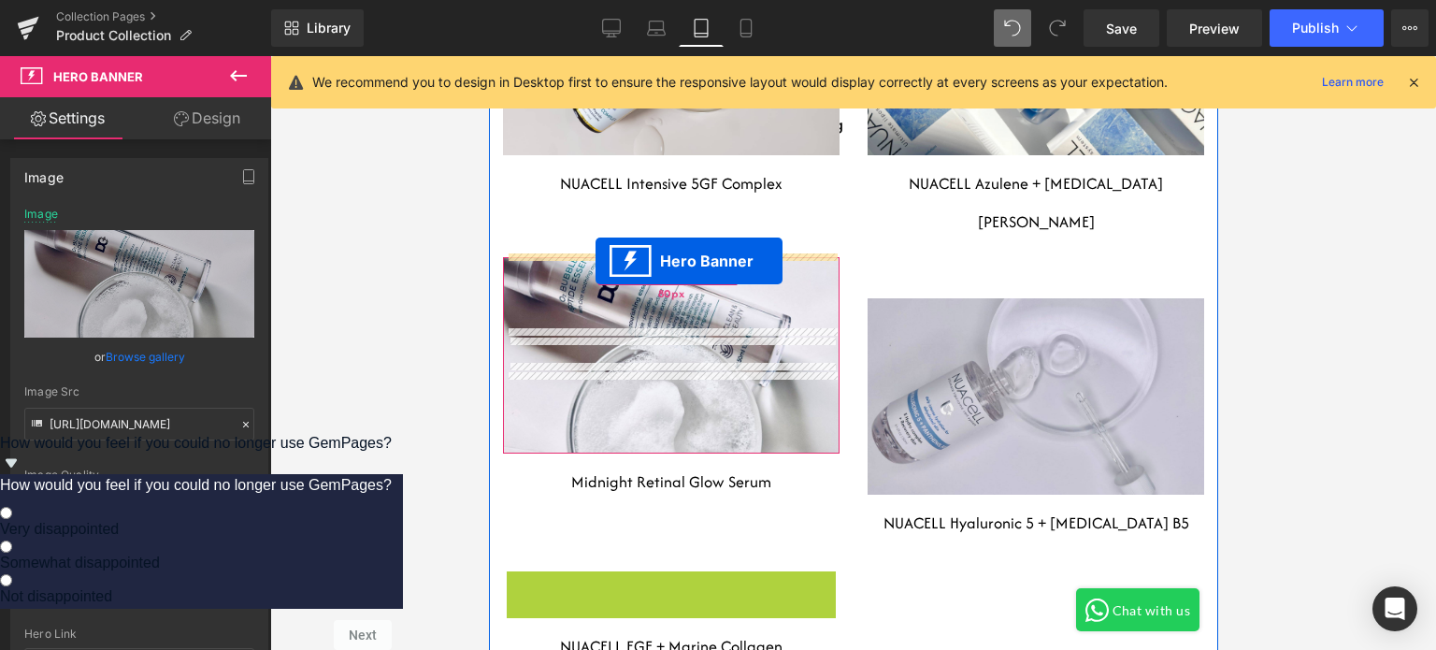
drag, startPoint x: 602, startPoint y: 546, endPoint x: 594, endPoint y: 261, distance: 285.2
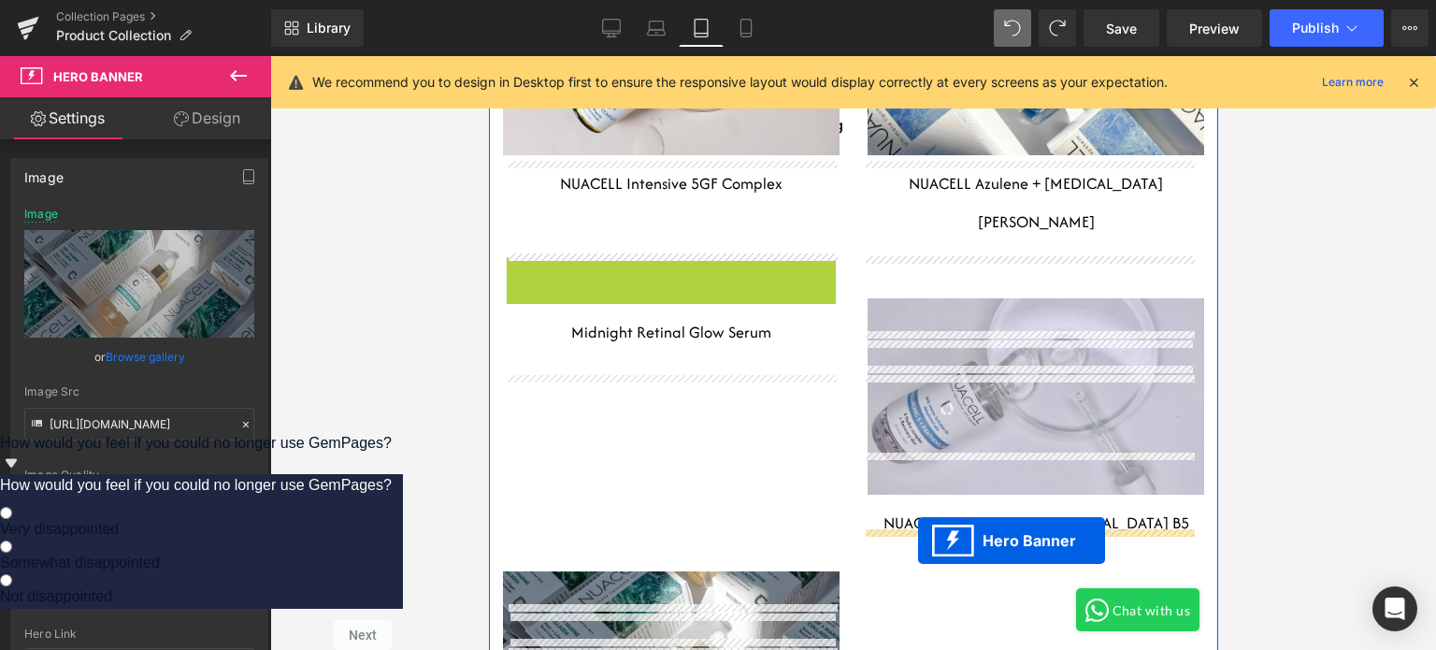
drag, startPoint x: 608, startPoint y: 267, endPoint x: 917, endPoint y: 541, distance: 413.2
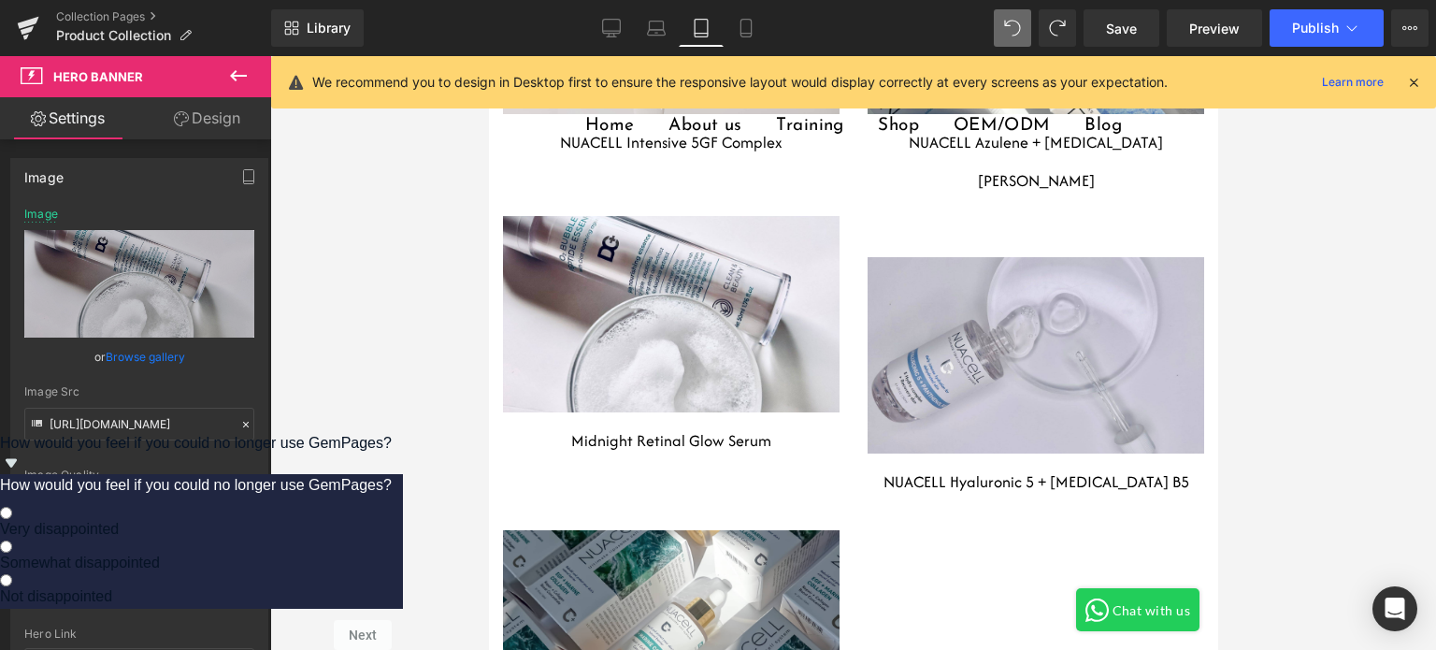
scroll to position [8962, 0]
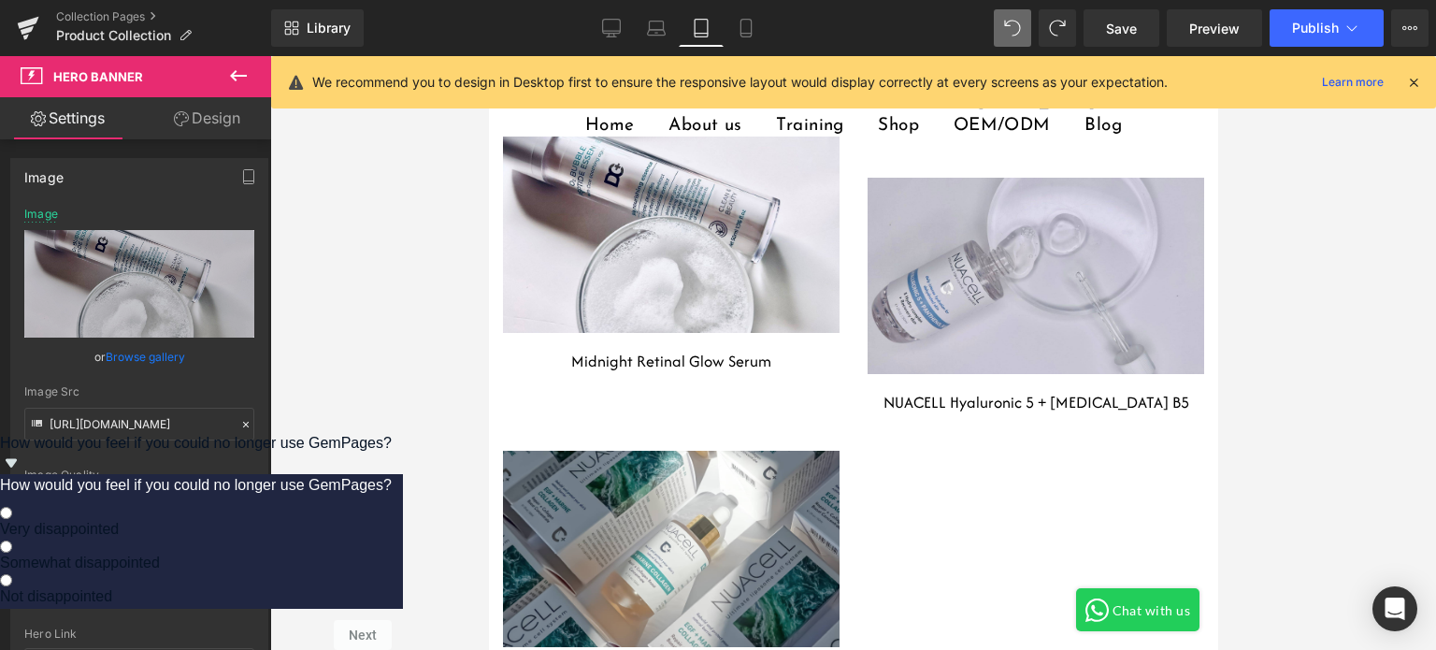
click at [558, 450] on div "Heading Row Hero Banner 80px 80px" at bounding box center [670, 548] width 336 height 196
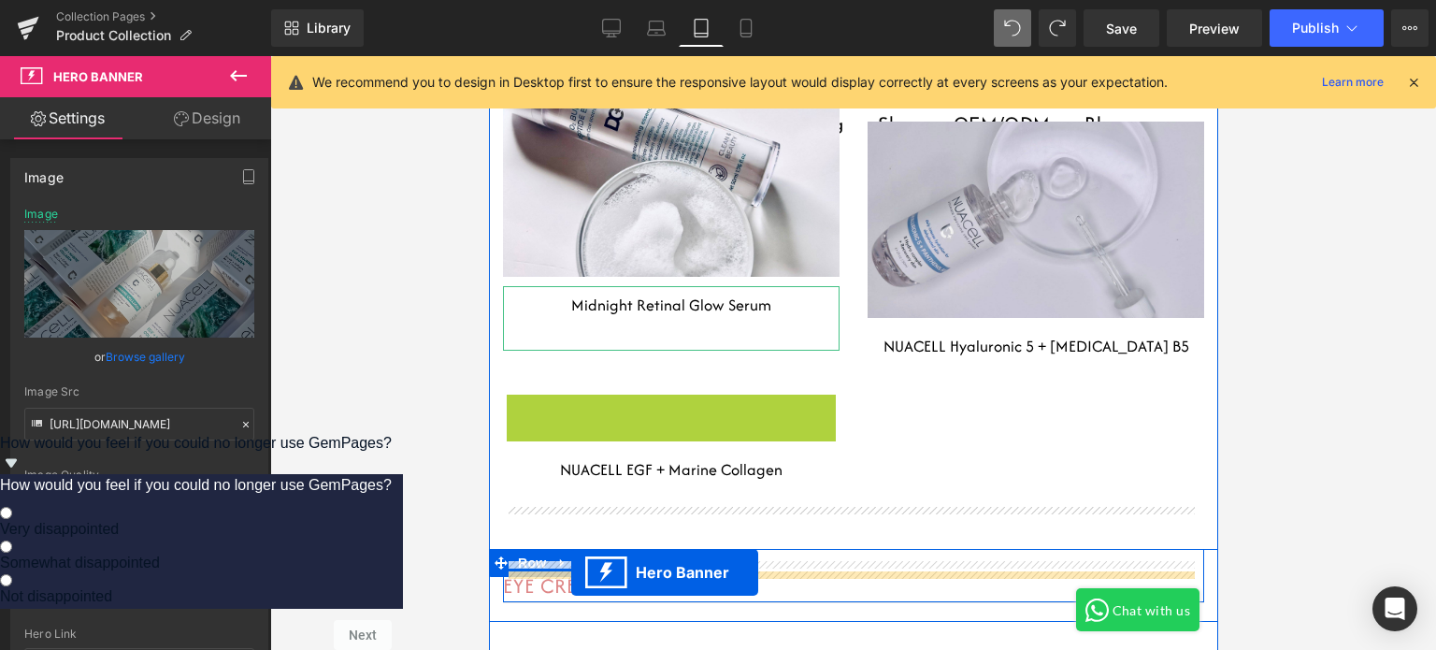
scroll to position [9056, 0]
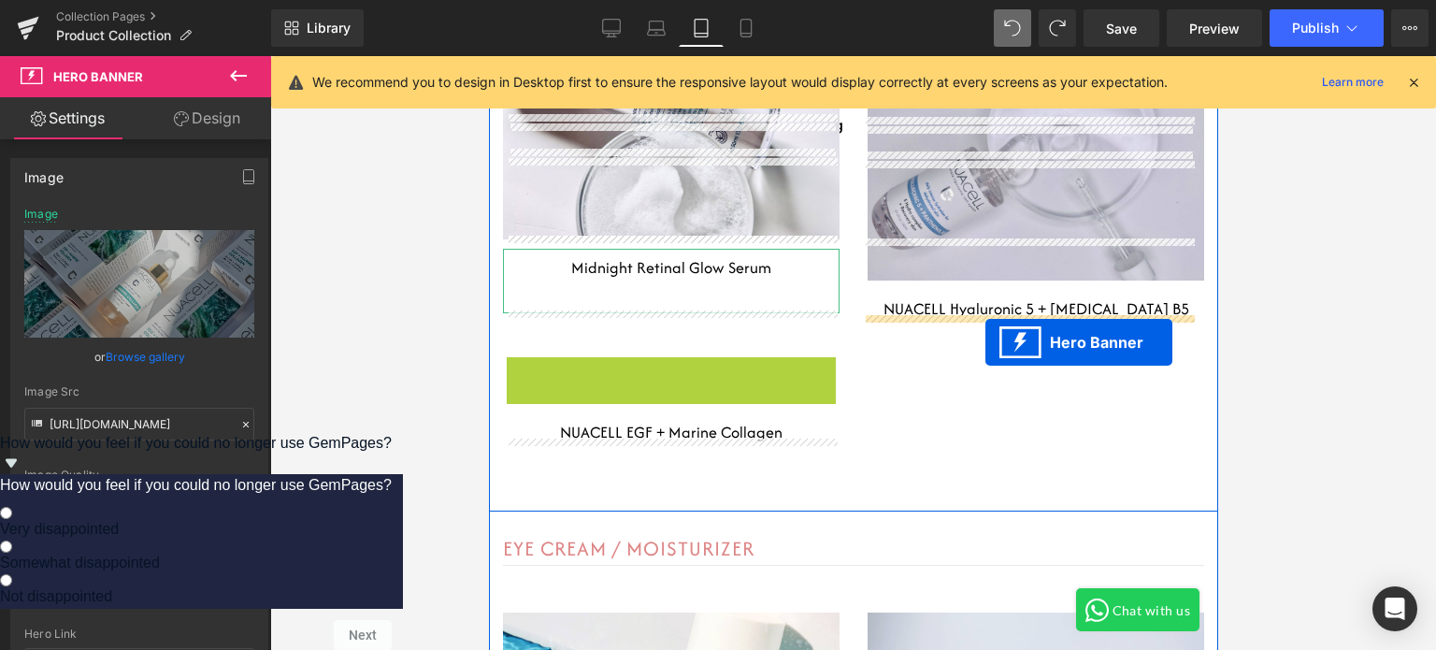
drag, startPoint x: 606, startPoint y: 427, endPoint x: 984, endPoint y: 343, distance: 387.8
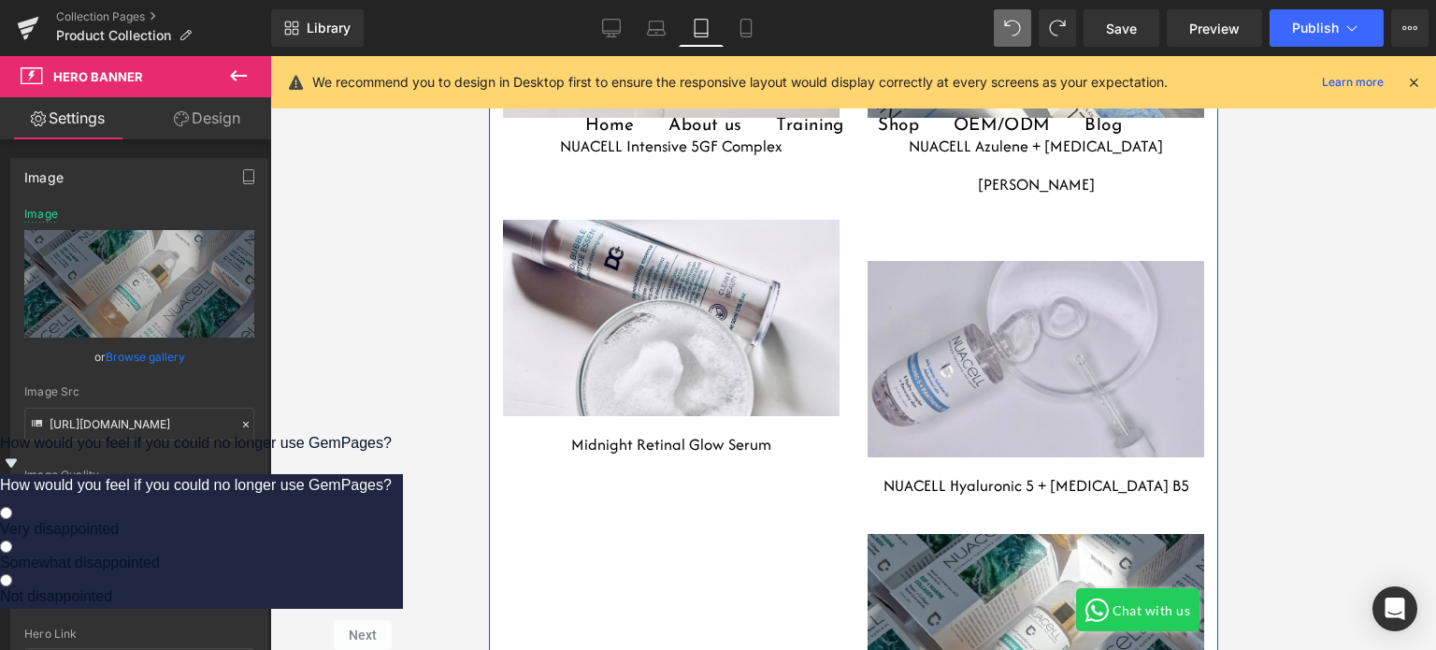
scroll to position [8869, 0]
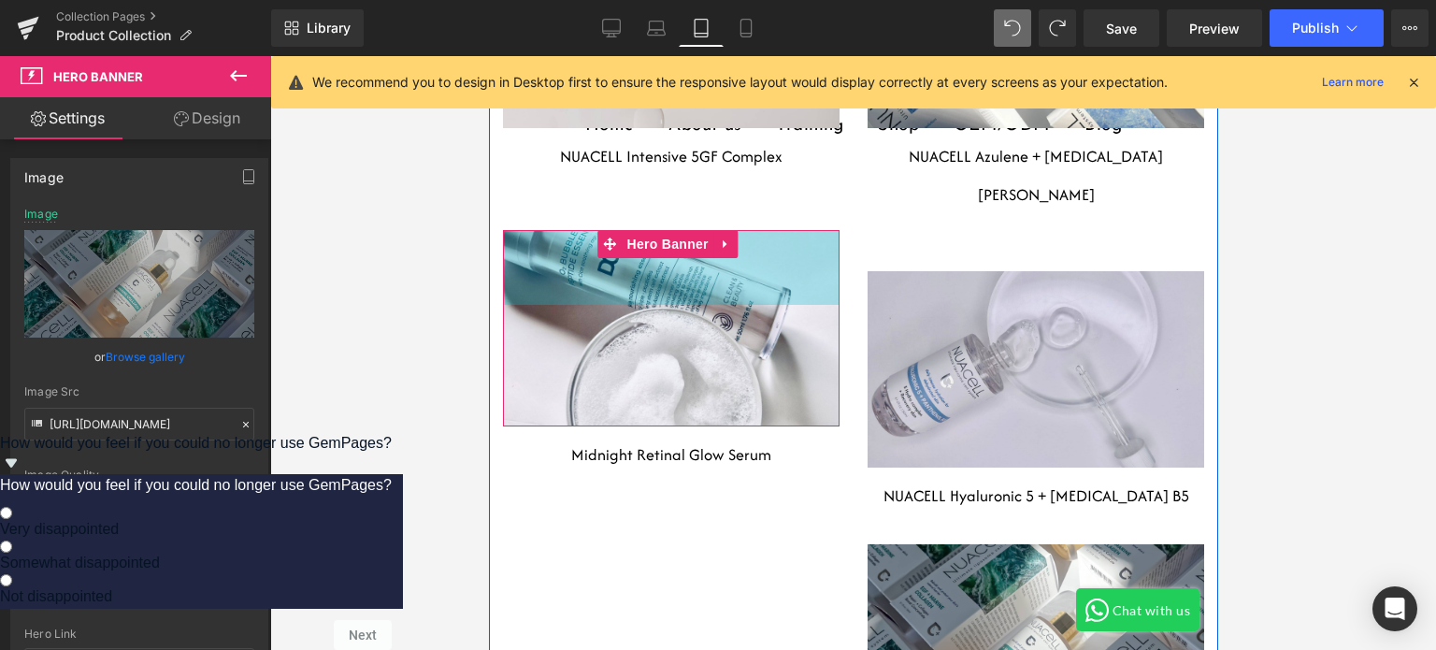
click at [762, 289] on div "80px" at bounding box center [670, 267] width 336 height 75
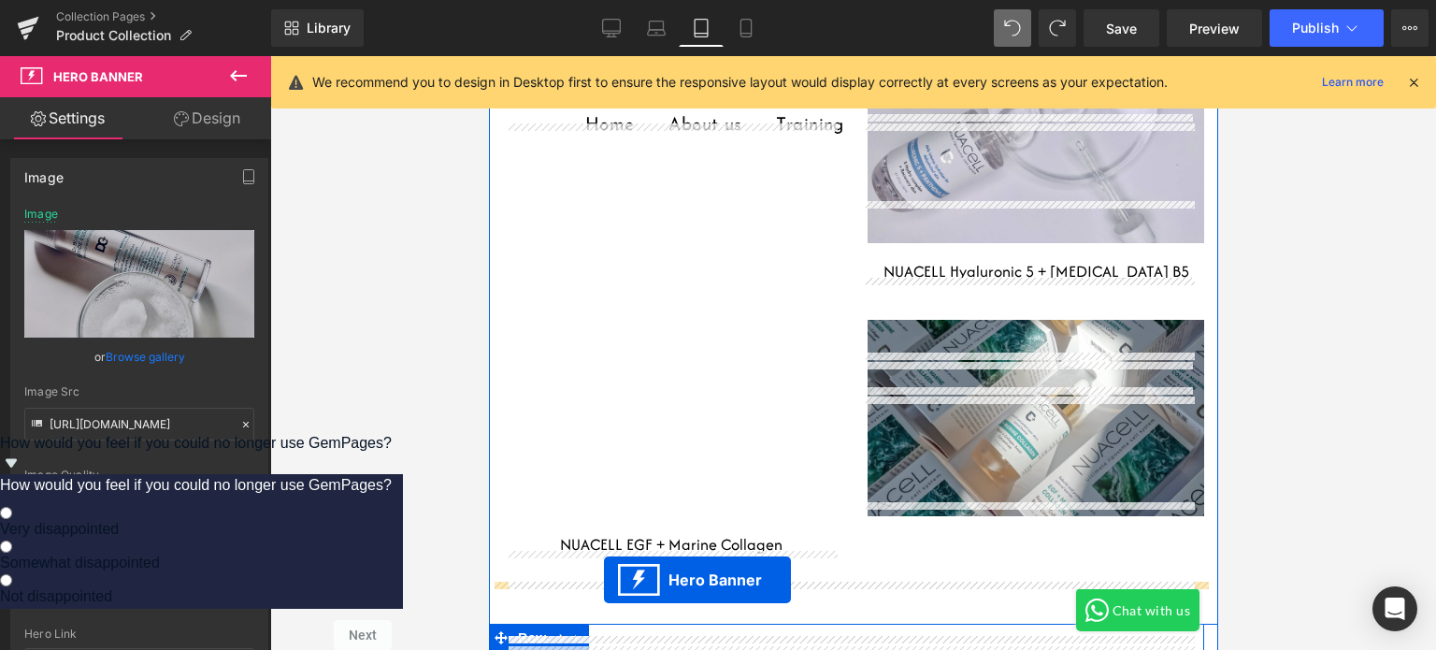
scroll to position [9149, 0]
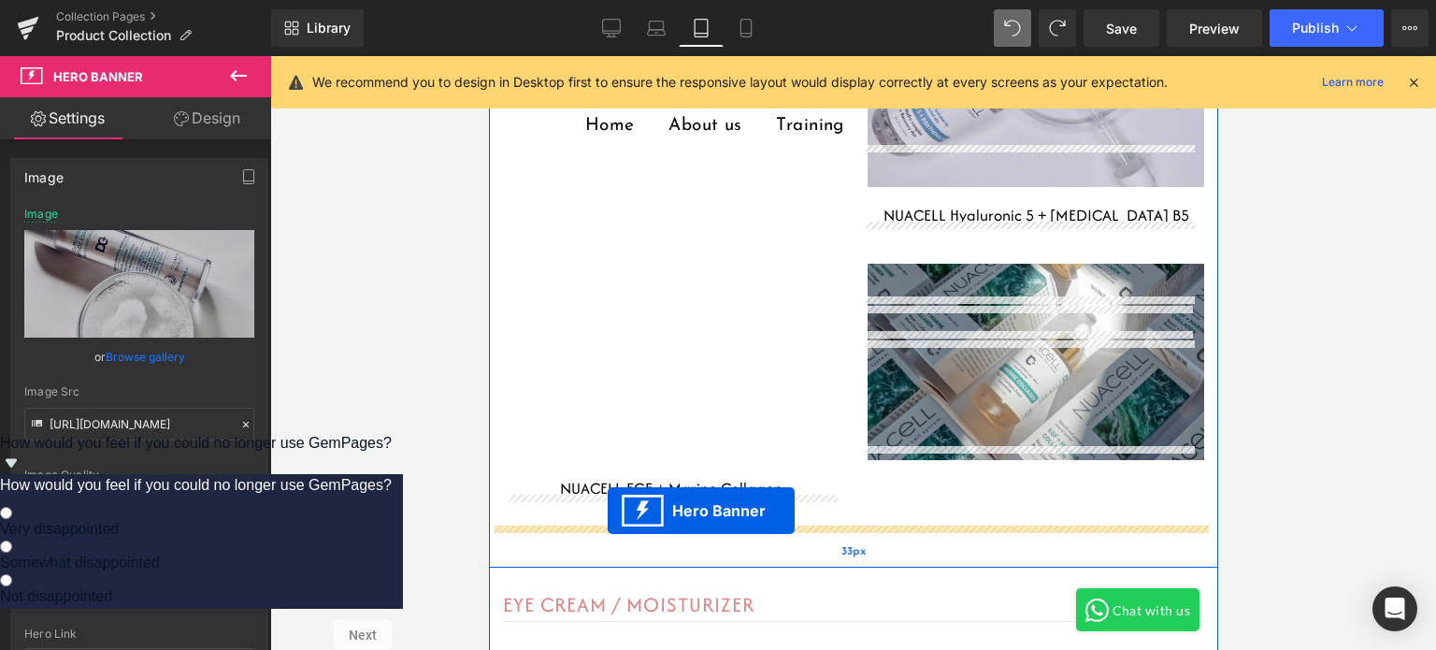
drag, startPoint x: 609, startPoint y: 238, endPoint x: 607, endPoint y: 511, distance: 272.9
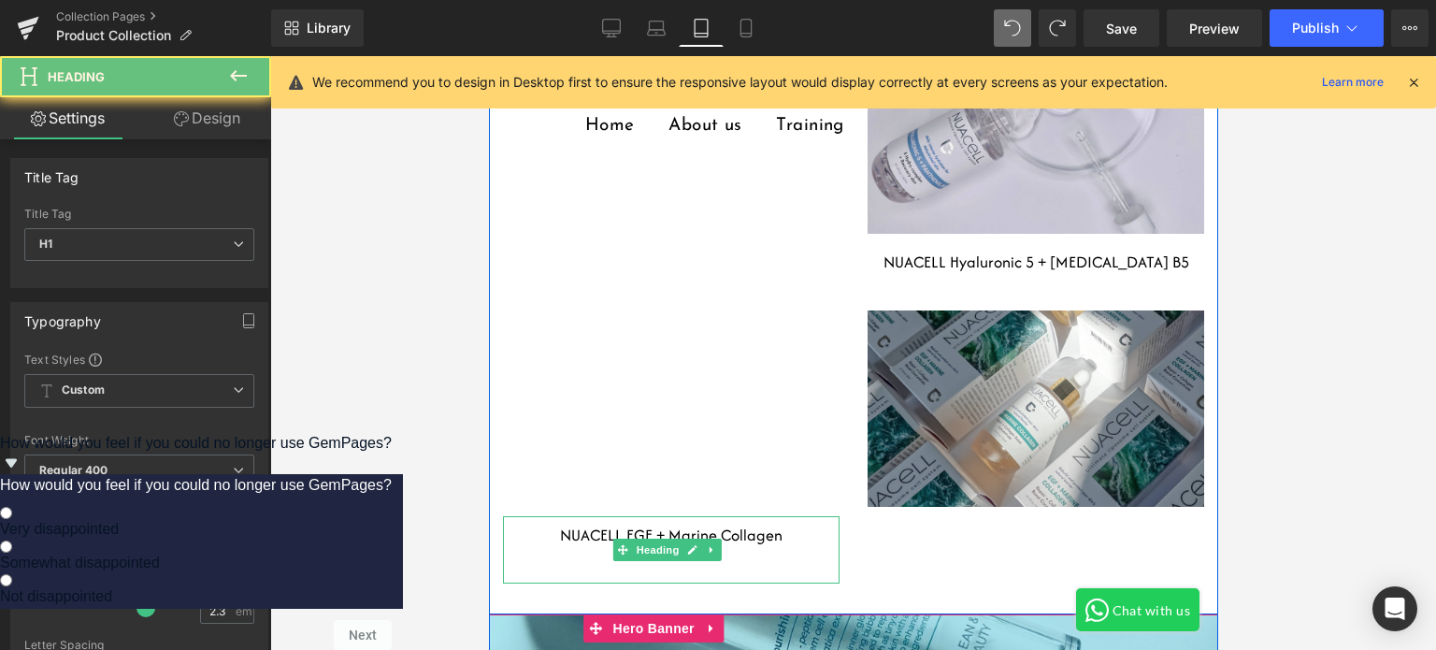
click at [607, 516] on h1 "NUACELL EGF + Marine Collagen" at bounding box center [670, 535] width 336 height 38
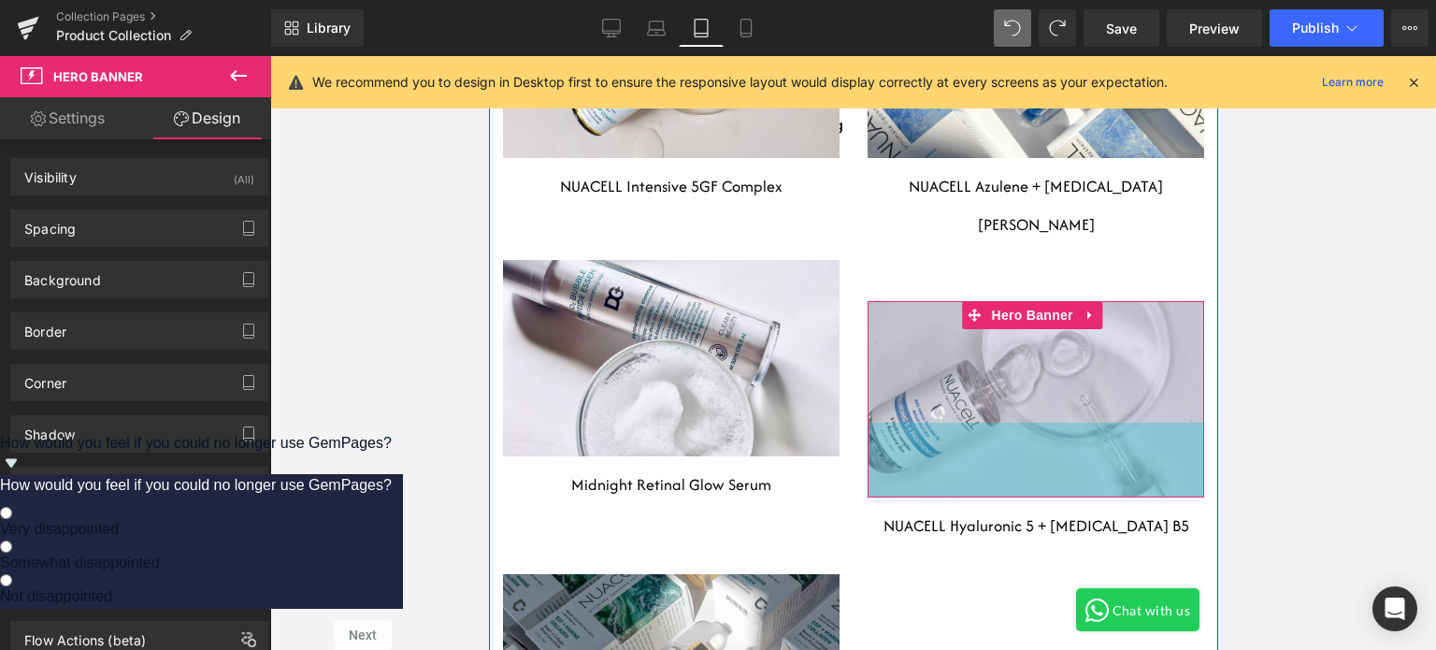
scroll to position [8932, 0]
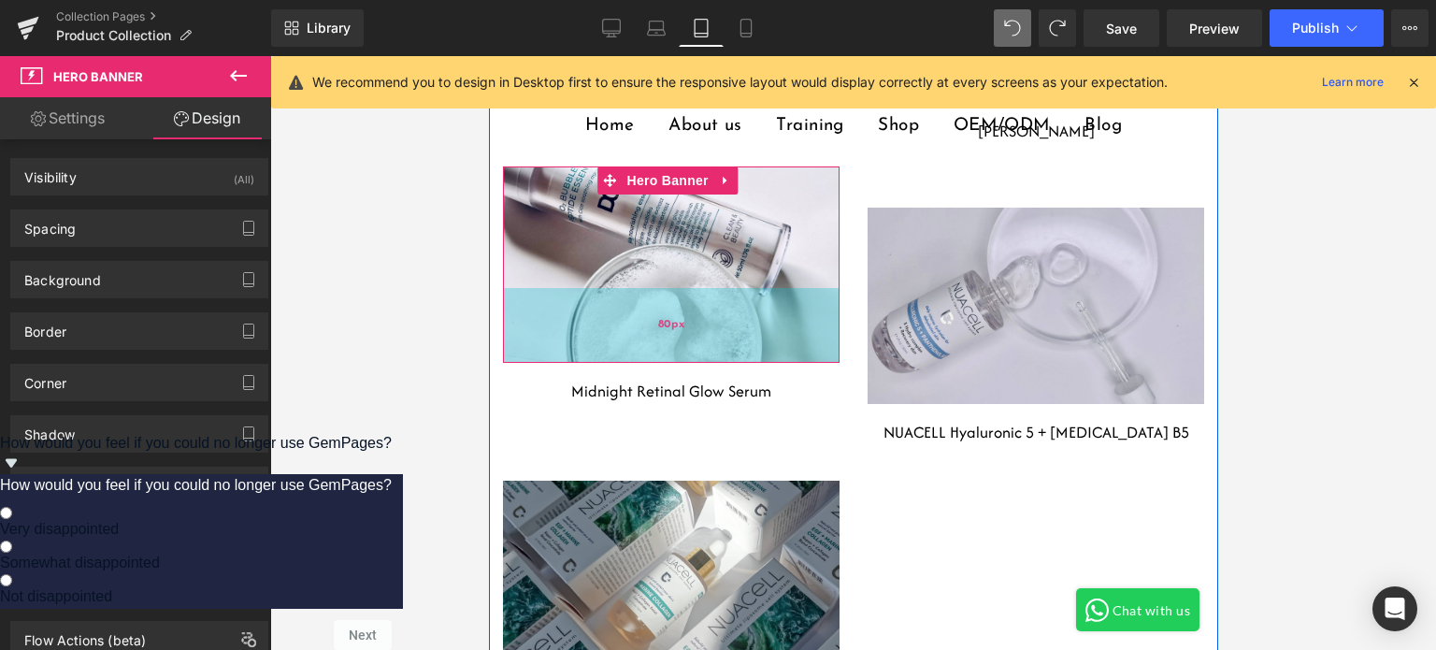
click at [756, 320] on div "80px" at bounding box center [670, 325] width 336 height 75
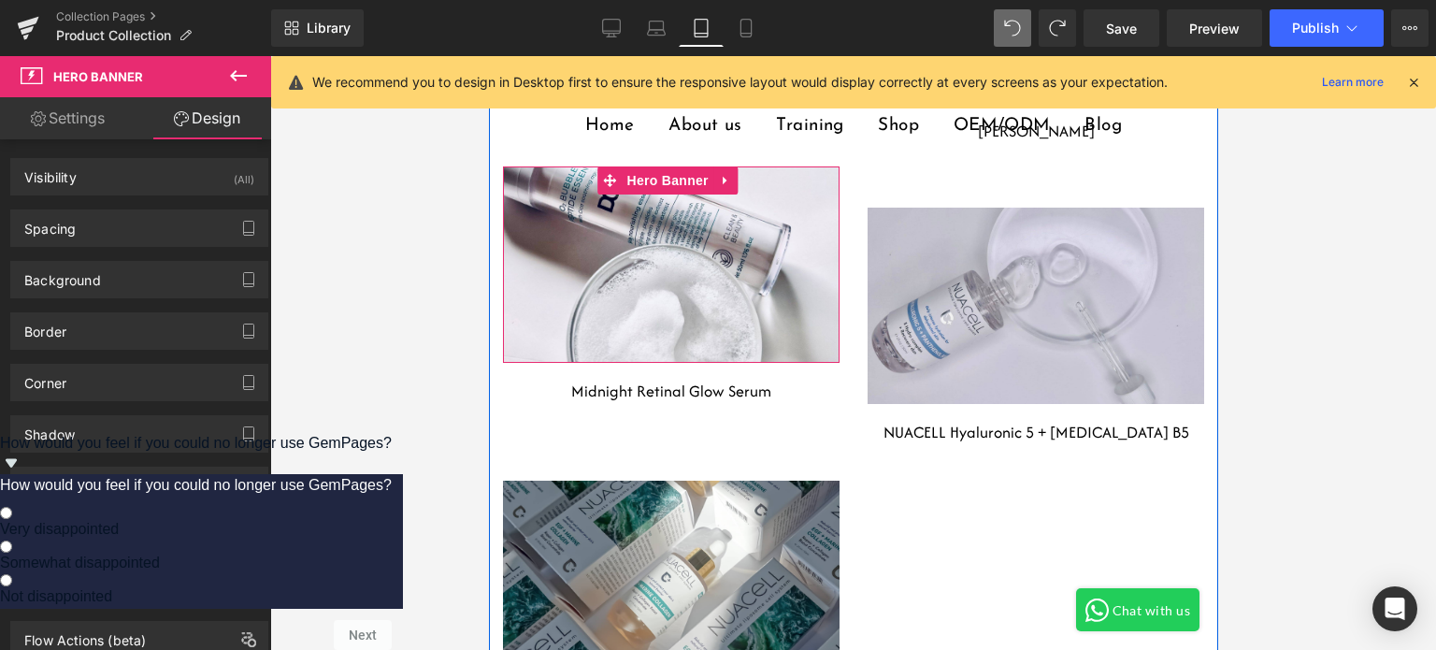
click at [488, 56] on div at bounding box center [488, 56] width 0 height 0
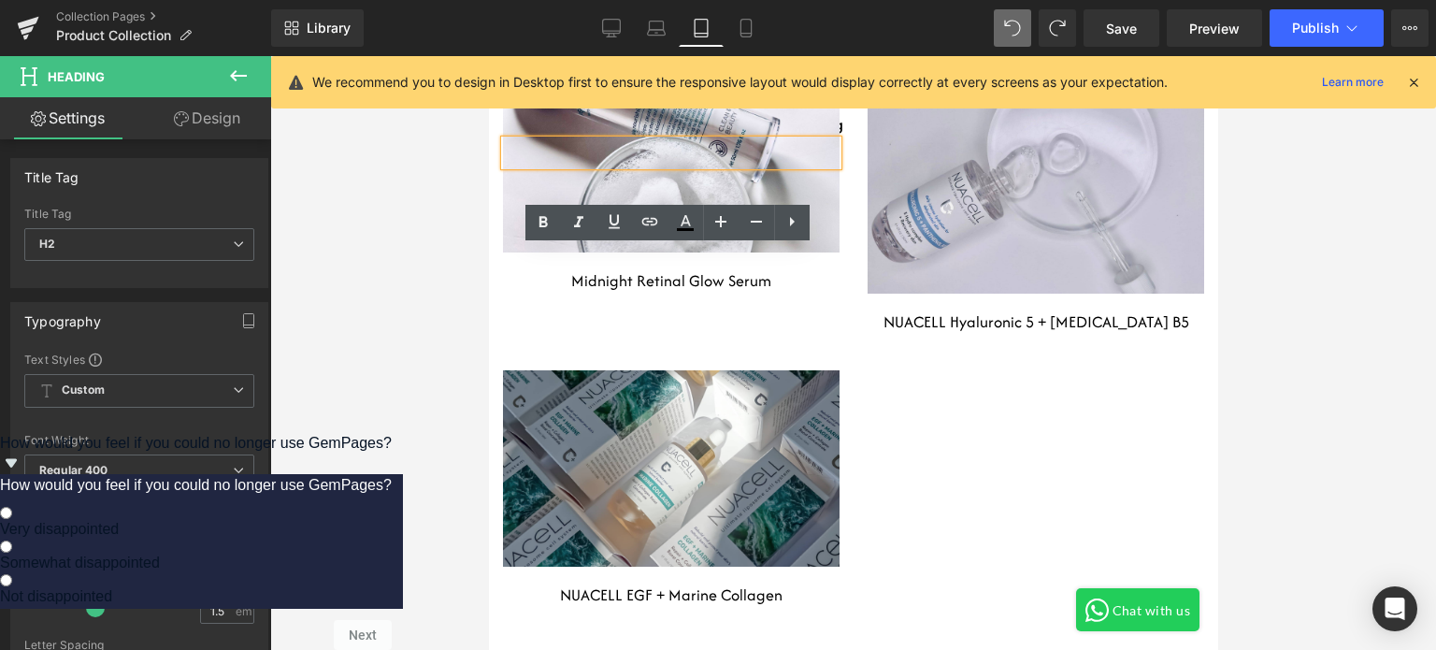
scroll to position [9119, 0]
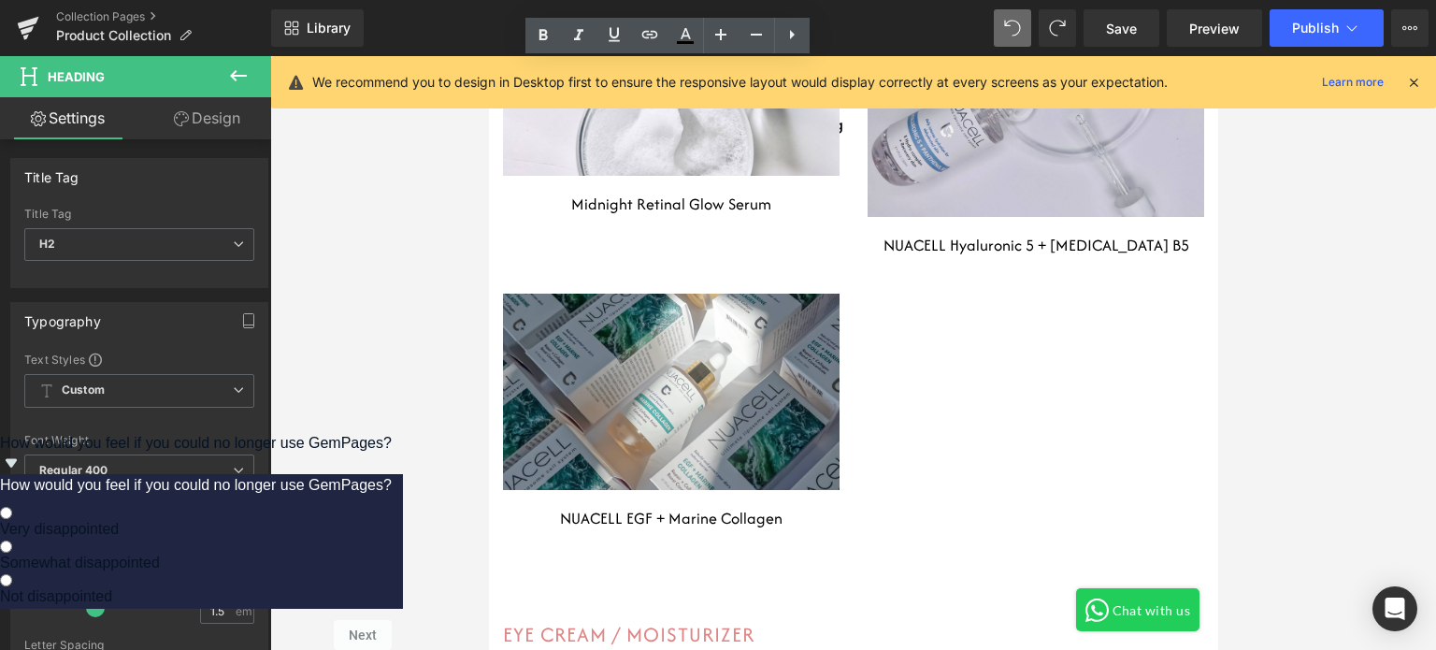
click at [943, 324] on div "Heading Row Hero Banner 80px 139px NUACELL Intensive 5GF Complex Heading Headin…" at bounding box center [852, 125] width 729 height 944
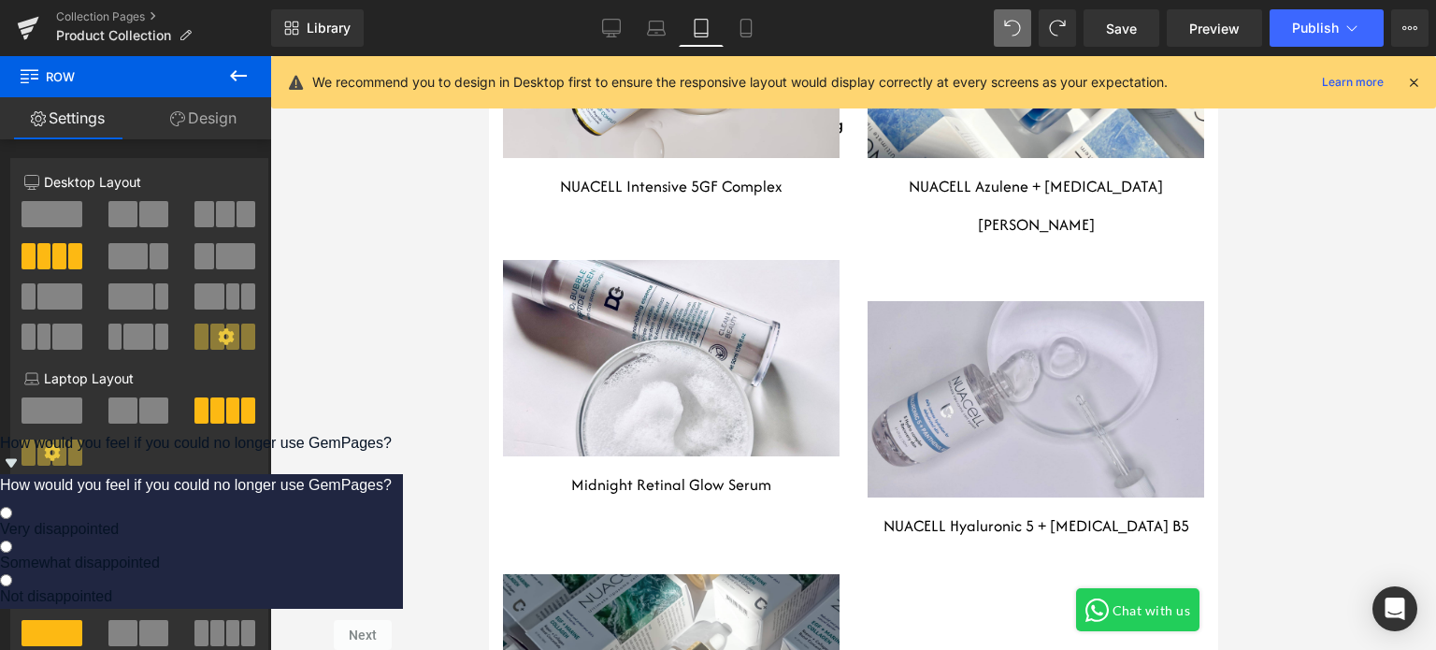
scroll to position [9026, 0]
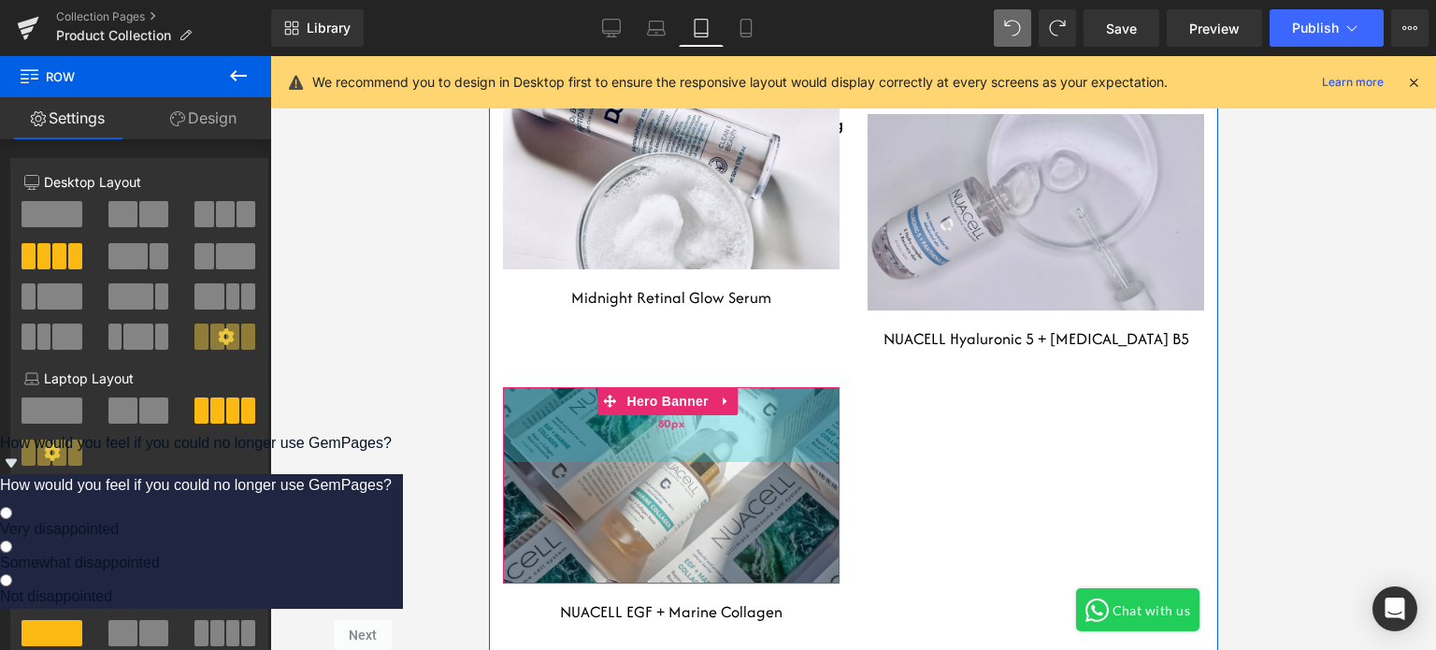
click at [786, 387] on div "80px" at bounding box center [670, 424] width 336 height 75
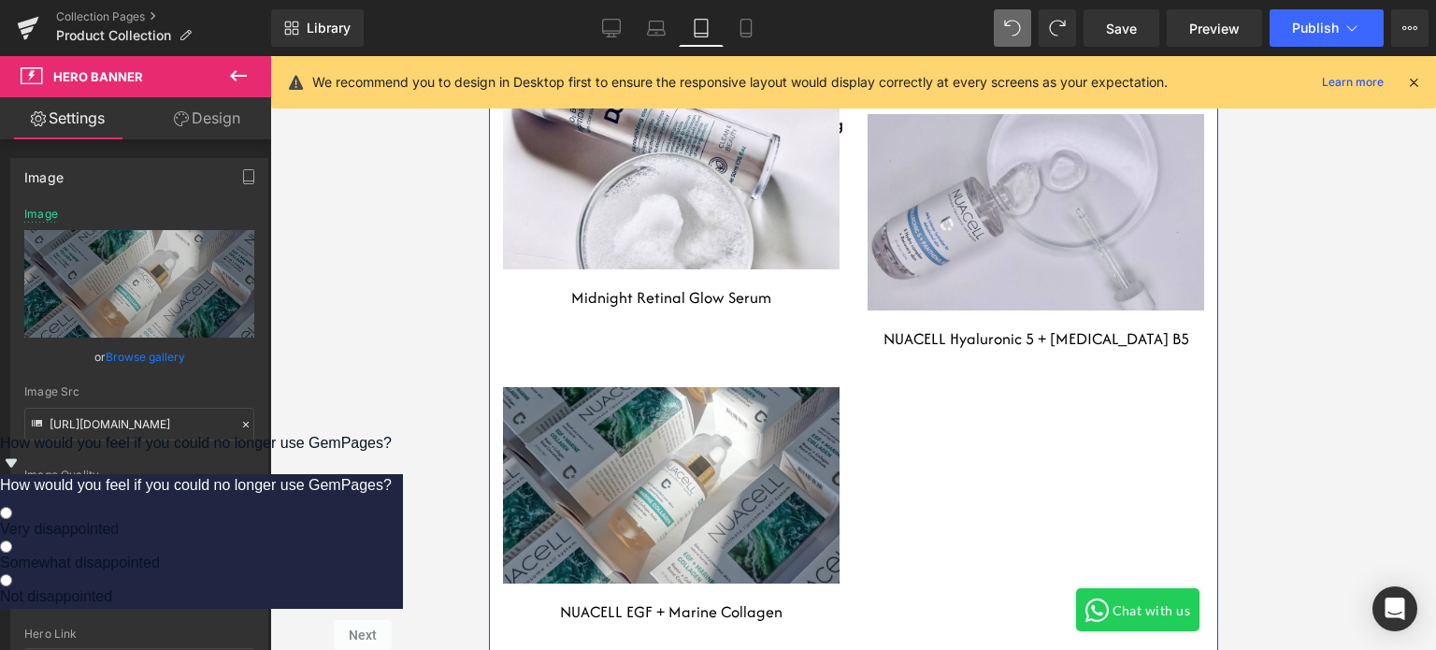
scroll to position [8839, 0]
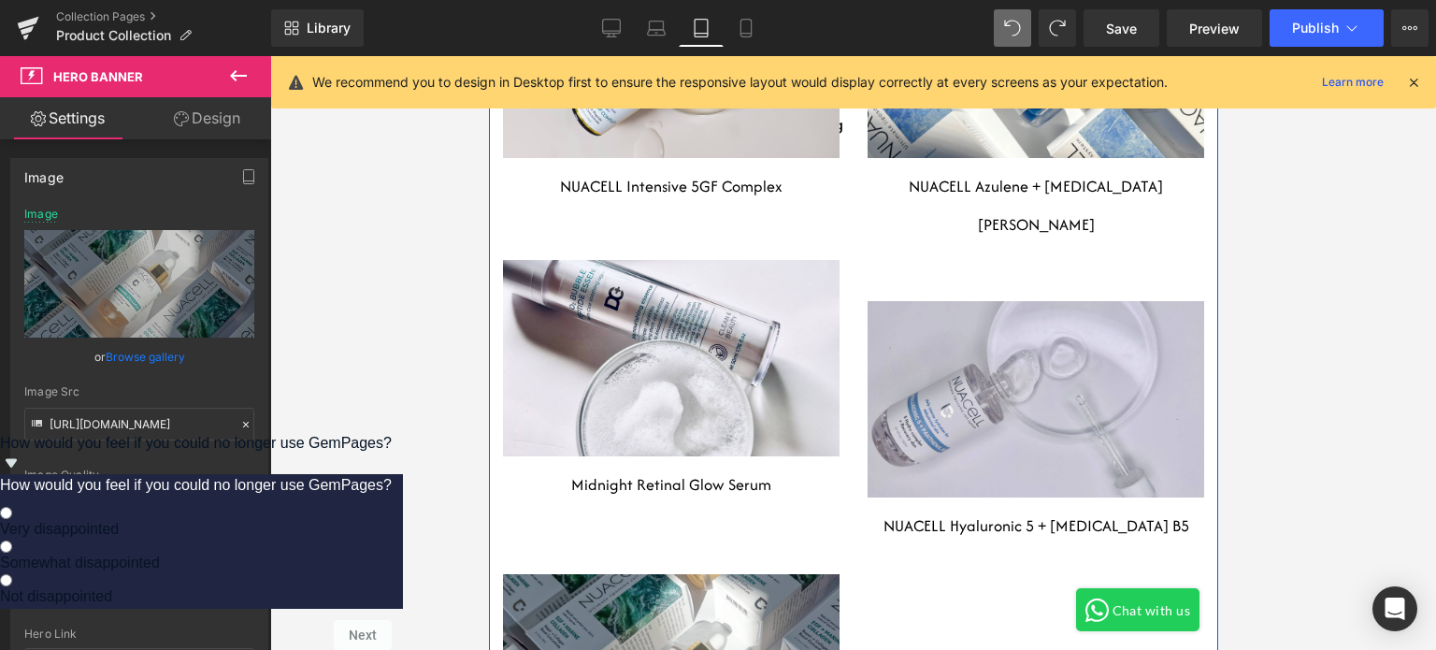
click at [726, 274] on div "Heading Row Hero Banner 80px 80px" at bounding box center [670, 358] width 336 height 196
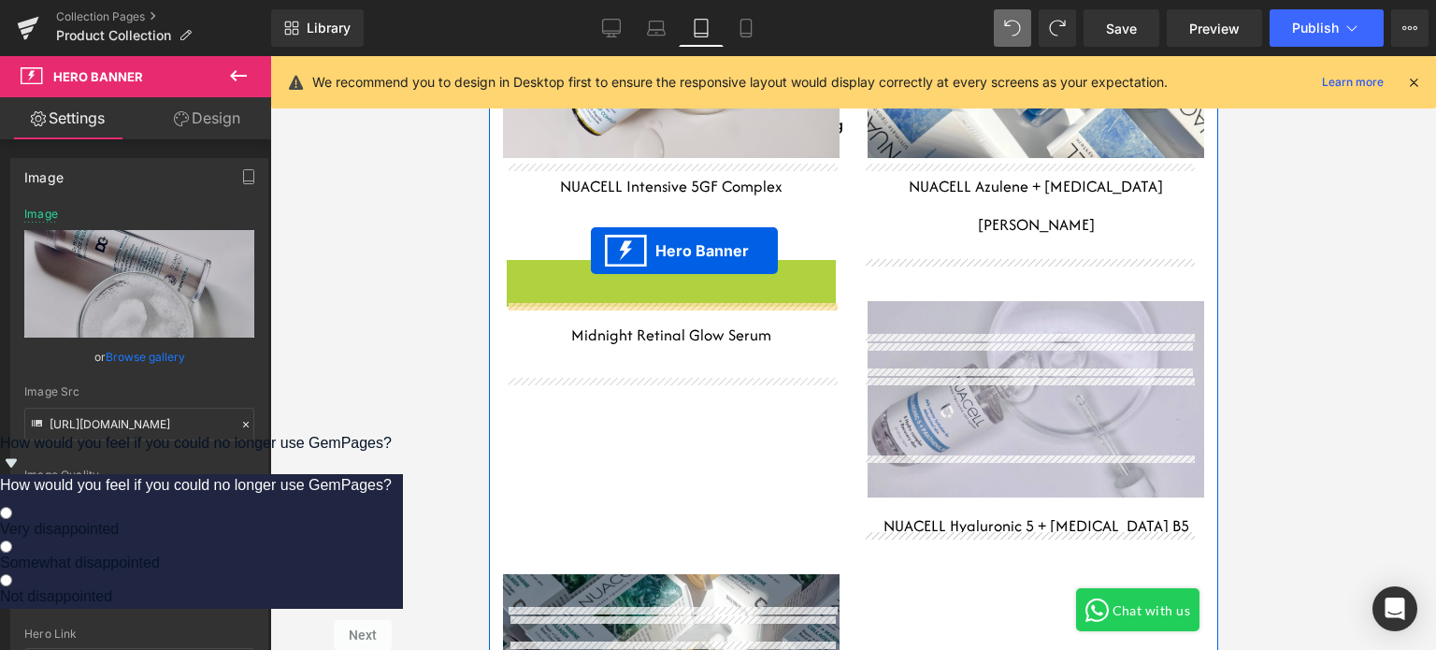
drag, startPoint x: 608, startPoint y: 272, endPoint x: 590, endPoint y: 251, distance: 27.2
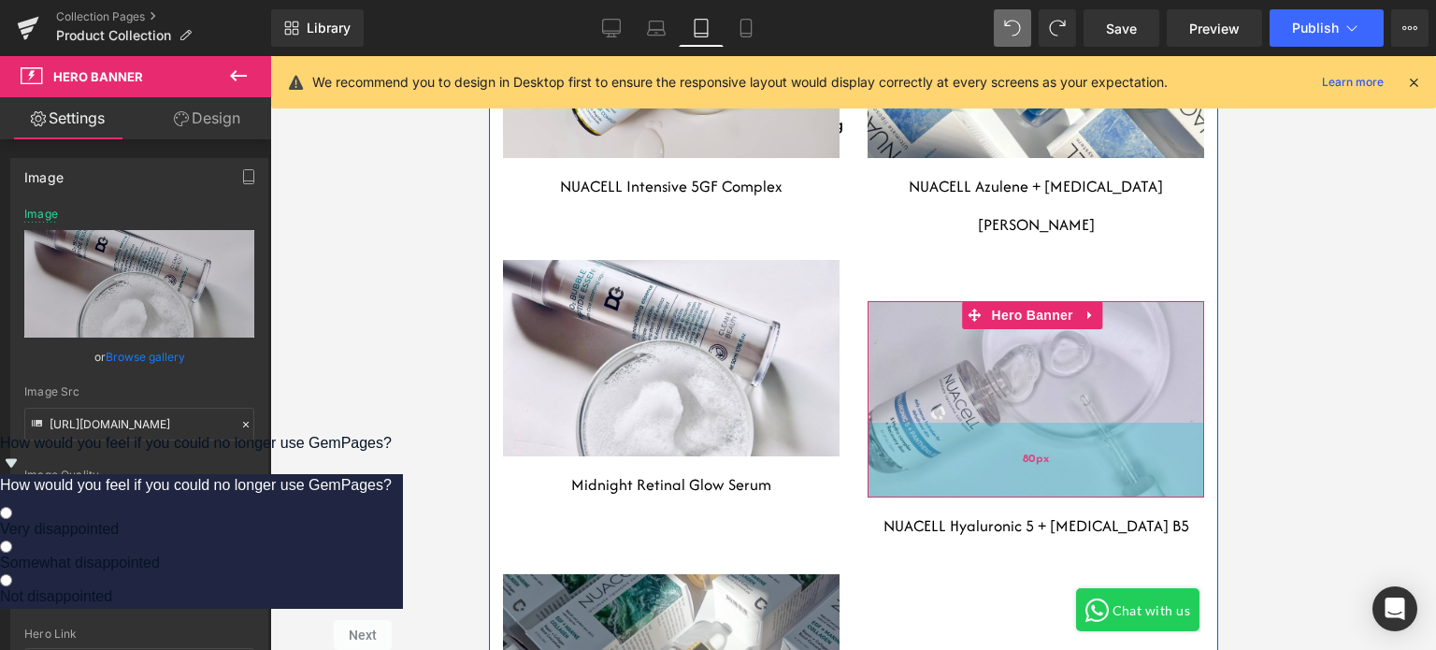
click at [933, 422] on div "80px" at bounding box center [1034, 459] width 336 height 75
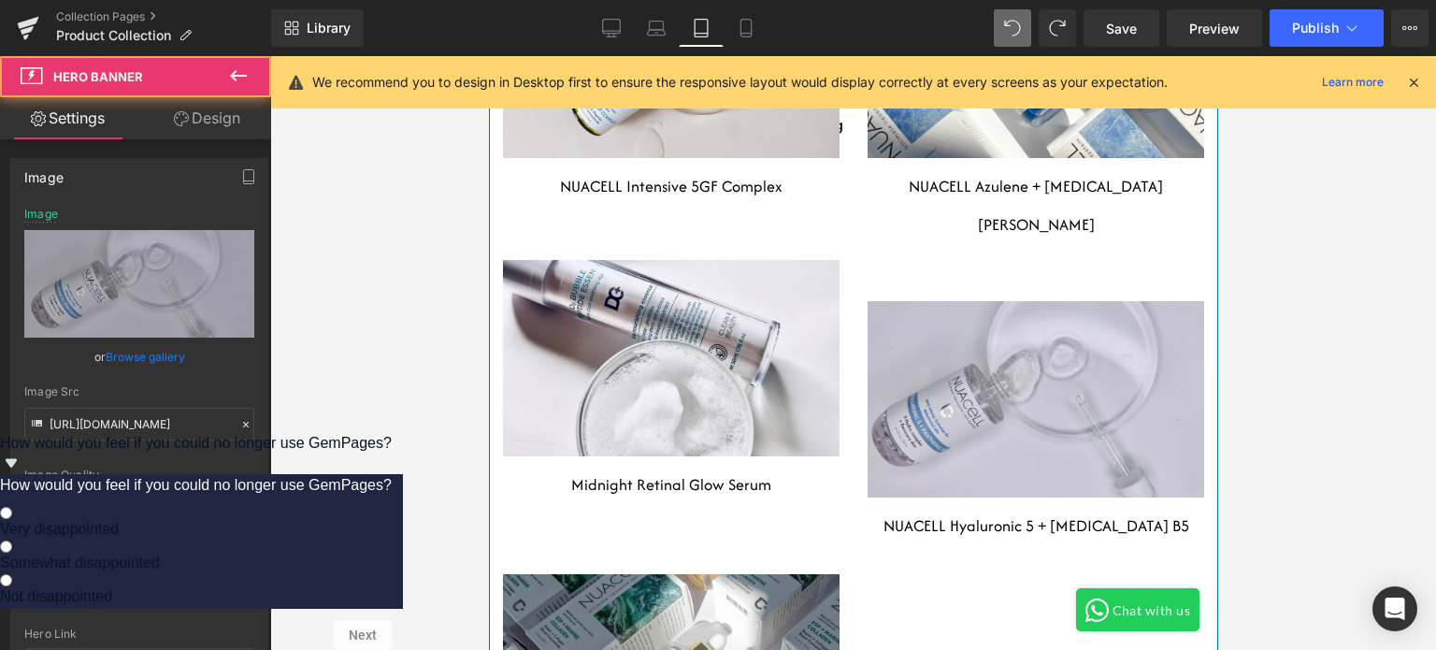
click at [902, 559] on div "Heading Row Hero Banner 80px 139px NUACELL Intensive 5GF Complex Heading Headin…" at bounding box center [852, 406] width 729 height 944
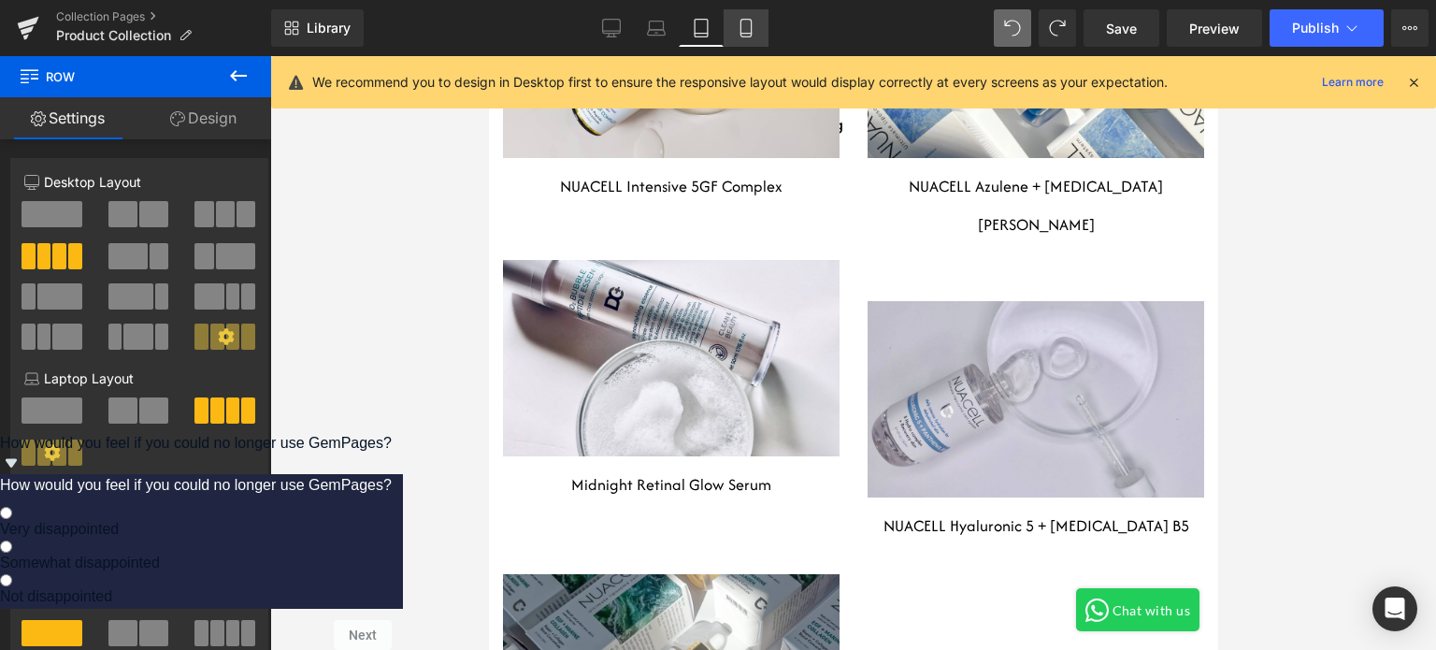
click at [736, 31] on icon at bounding box center [745, 28] width 19 height 19
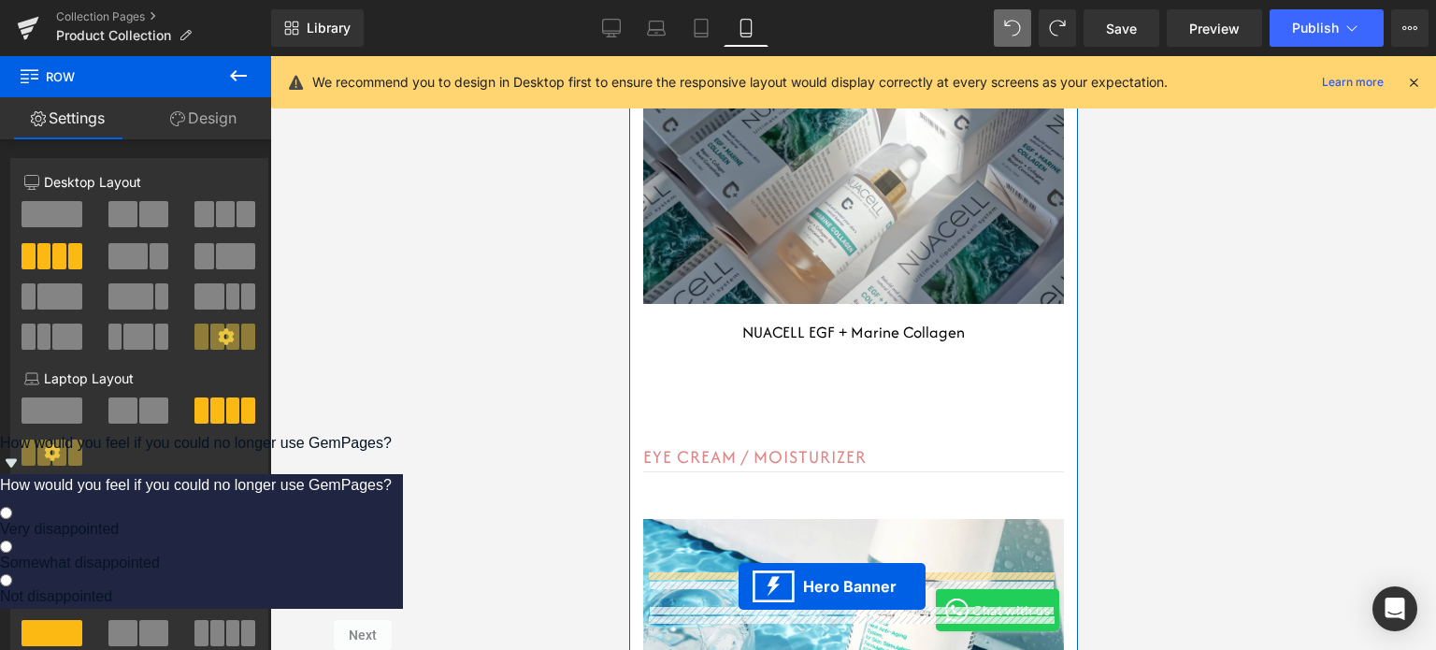
scroll to position [16327, 0]
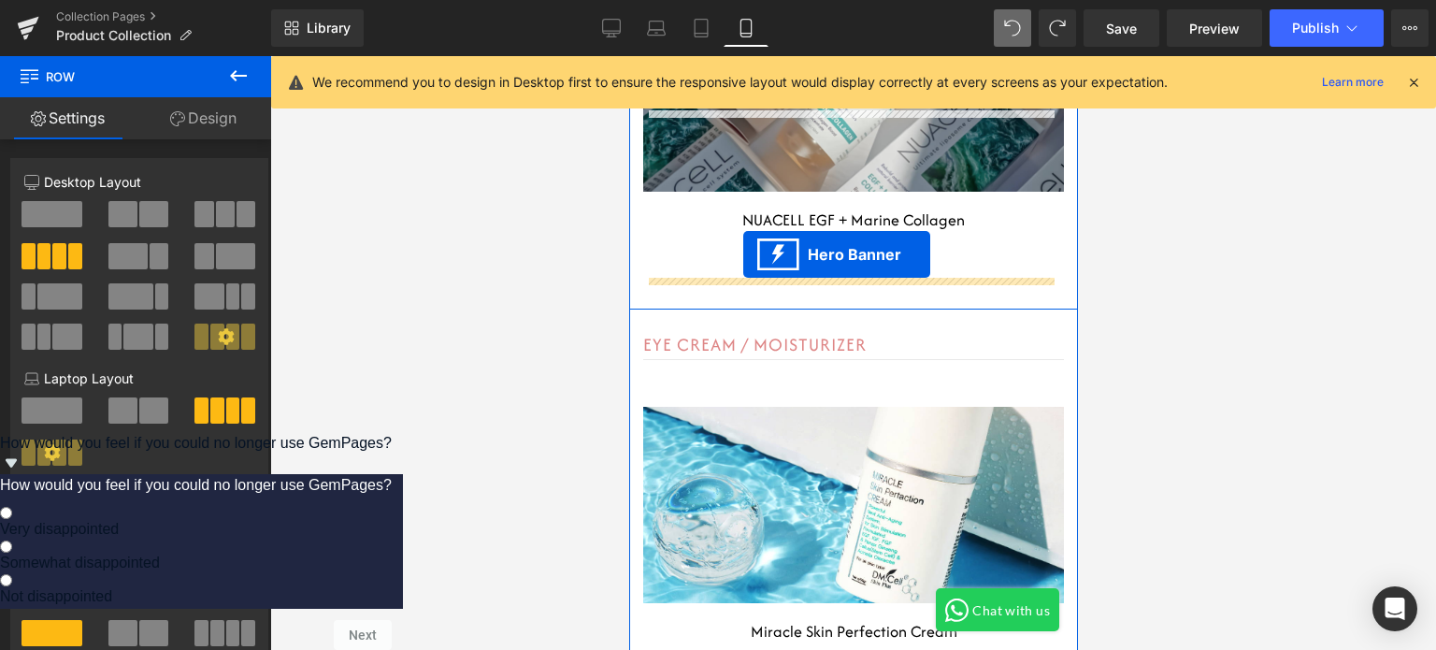
drag, startPoint x: 786, startPoint y: 217, endPoint x: 742, endPoint y: 254, distance: 57.7
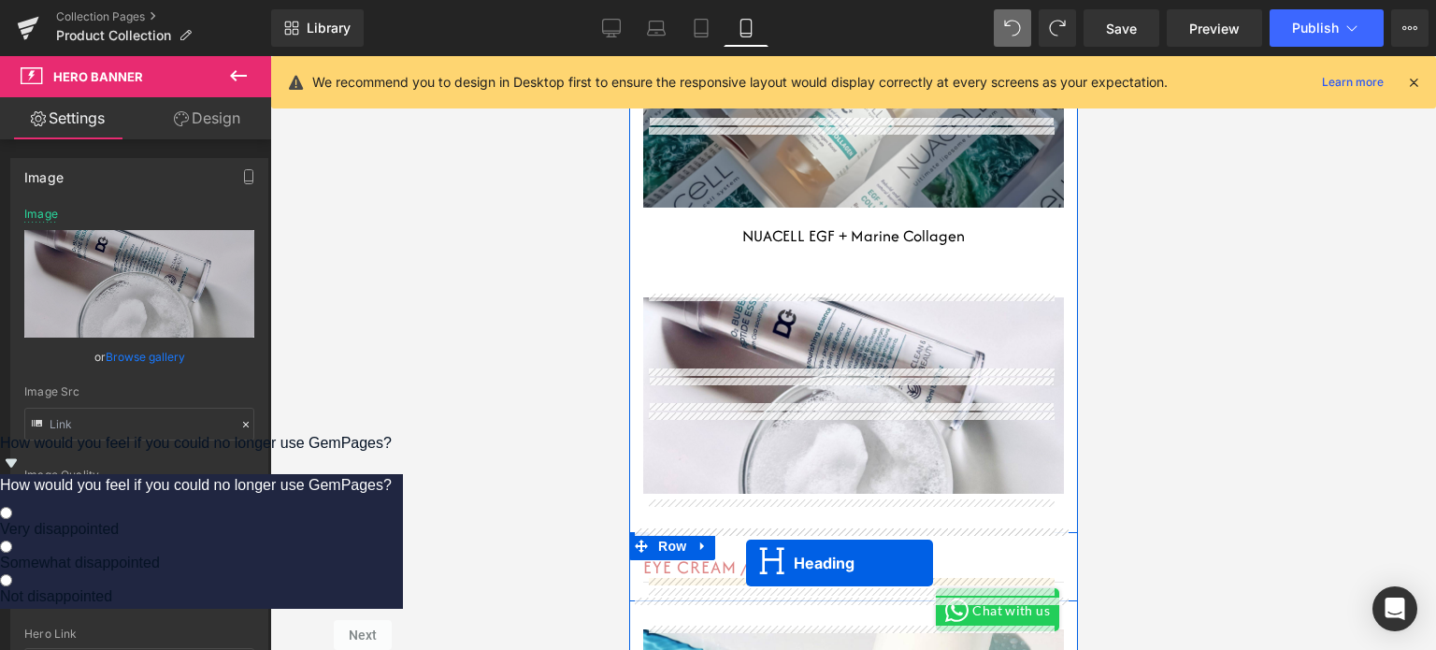
scroll to position [16271, 0]
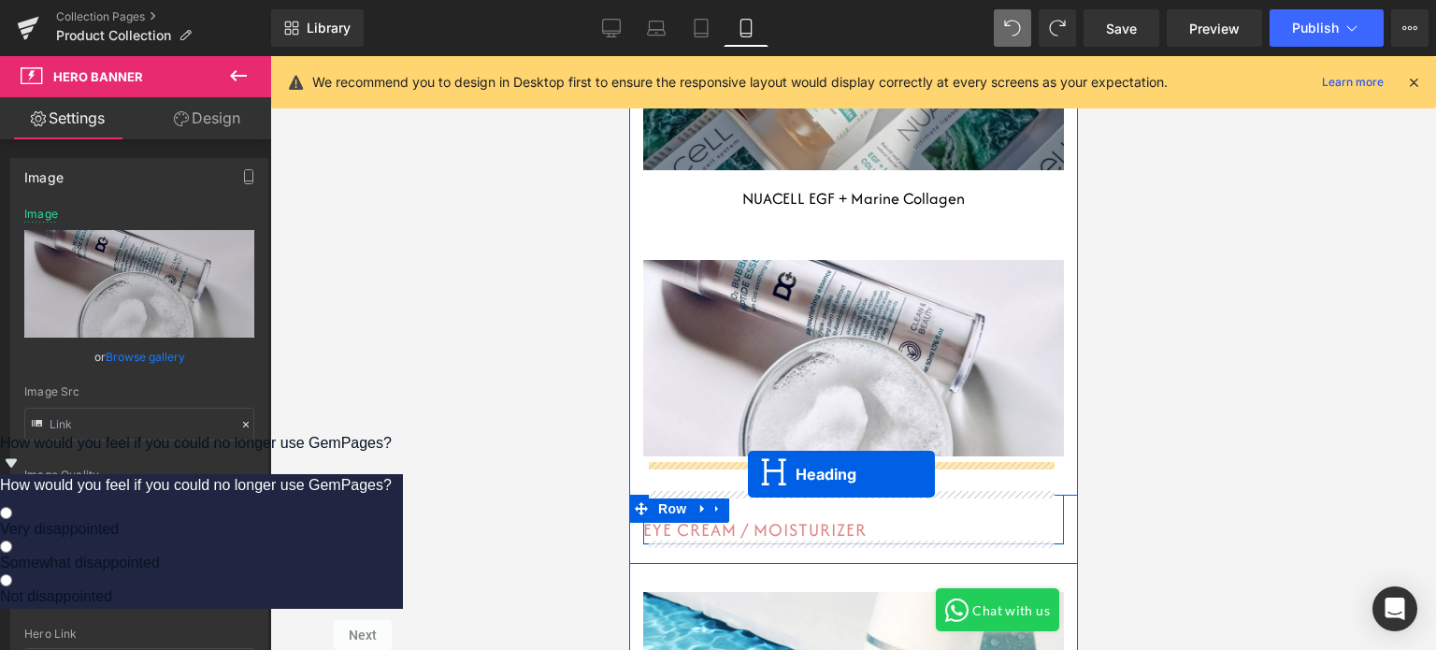
drag, startPoint x: 795, startPoint y: 395, endPoint x: 747, endPoint y: 474, distance: 92.3
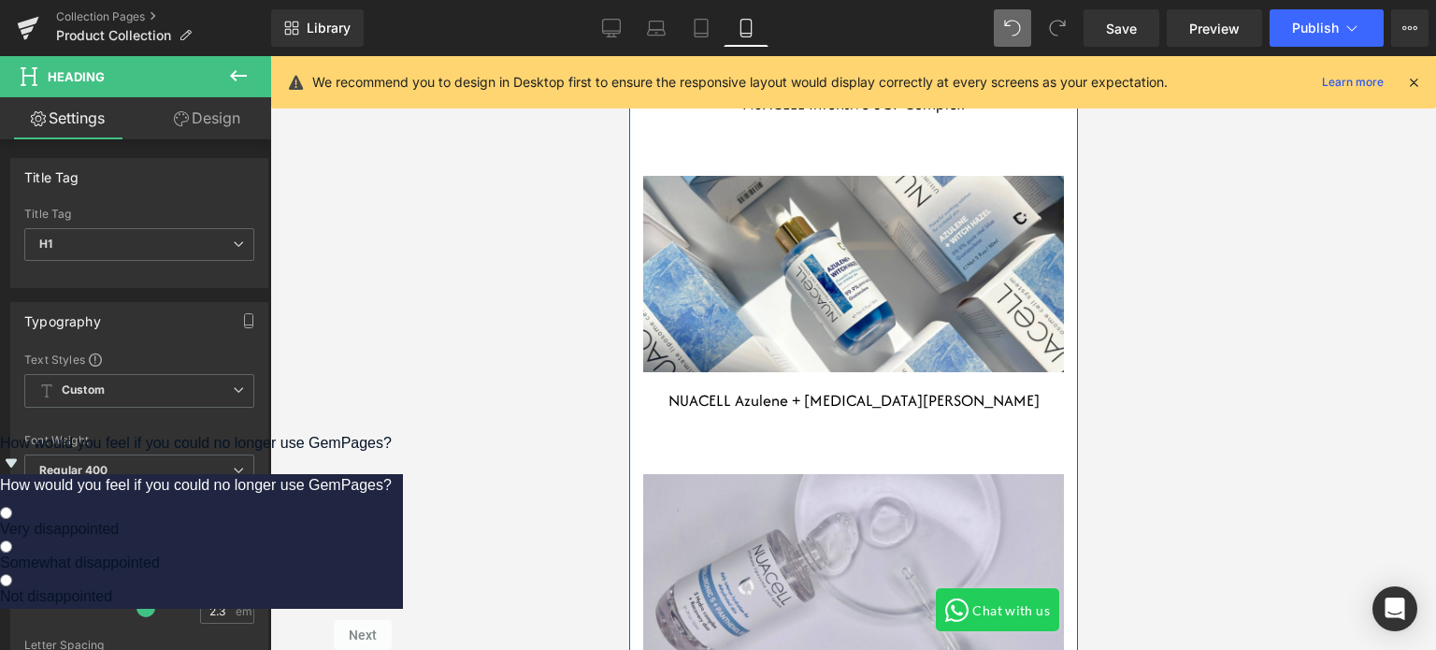
scroll to position [15290, 0]
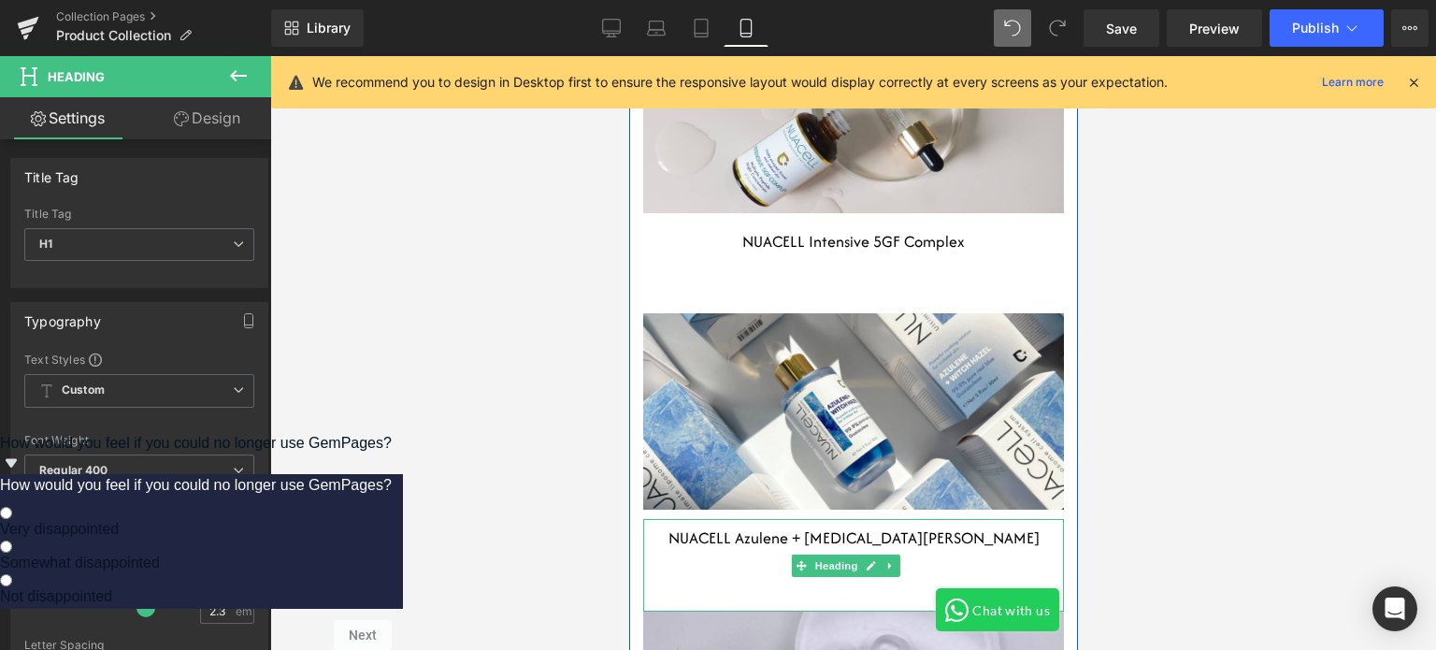
click at [782, 602] on div "NUACELL Azulene + [MEDICAL_DATA][PERSON_NAME]" at bounding box center [852, 565] width 421 height 92
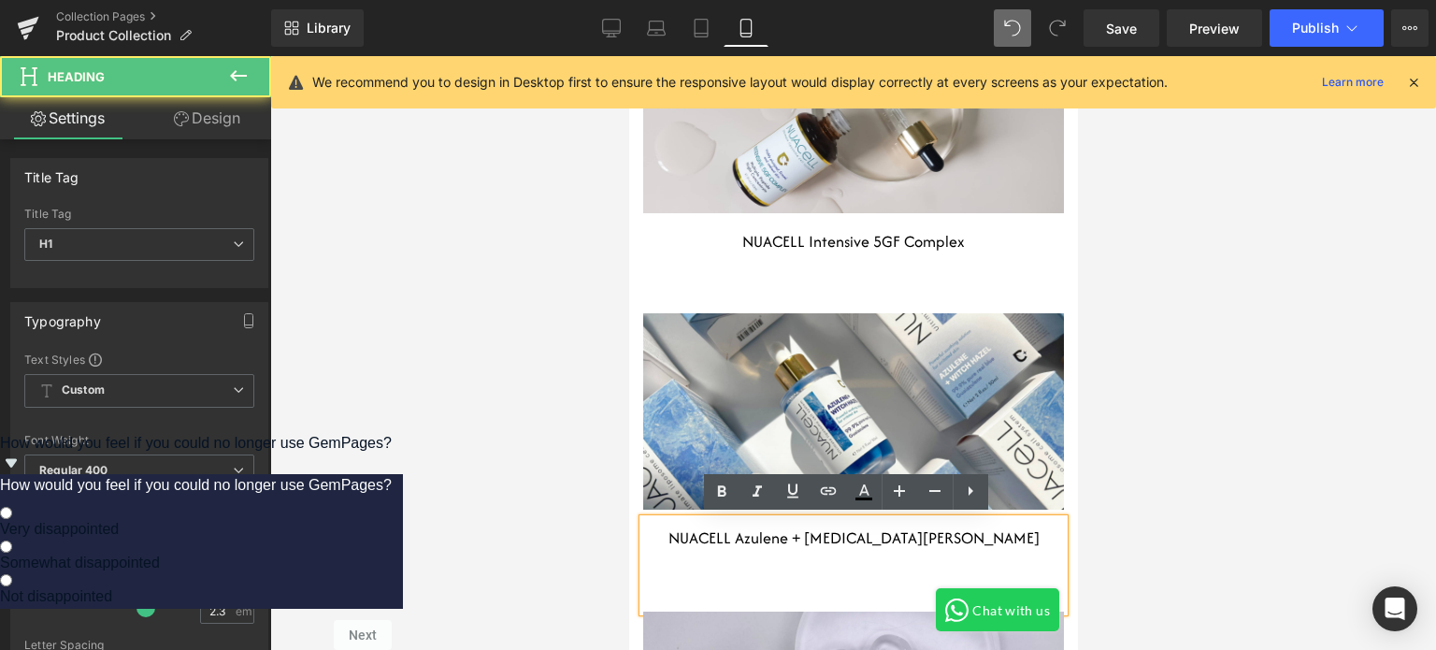
click at [798, 595] on div "NUACELL Azulene + [MEDICAL_DATA][PERSON_NAME]" at bounding box center [852, 565] width 421 height 92
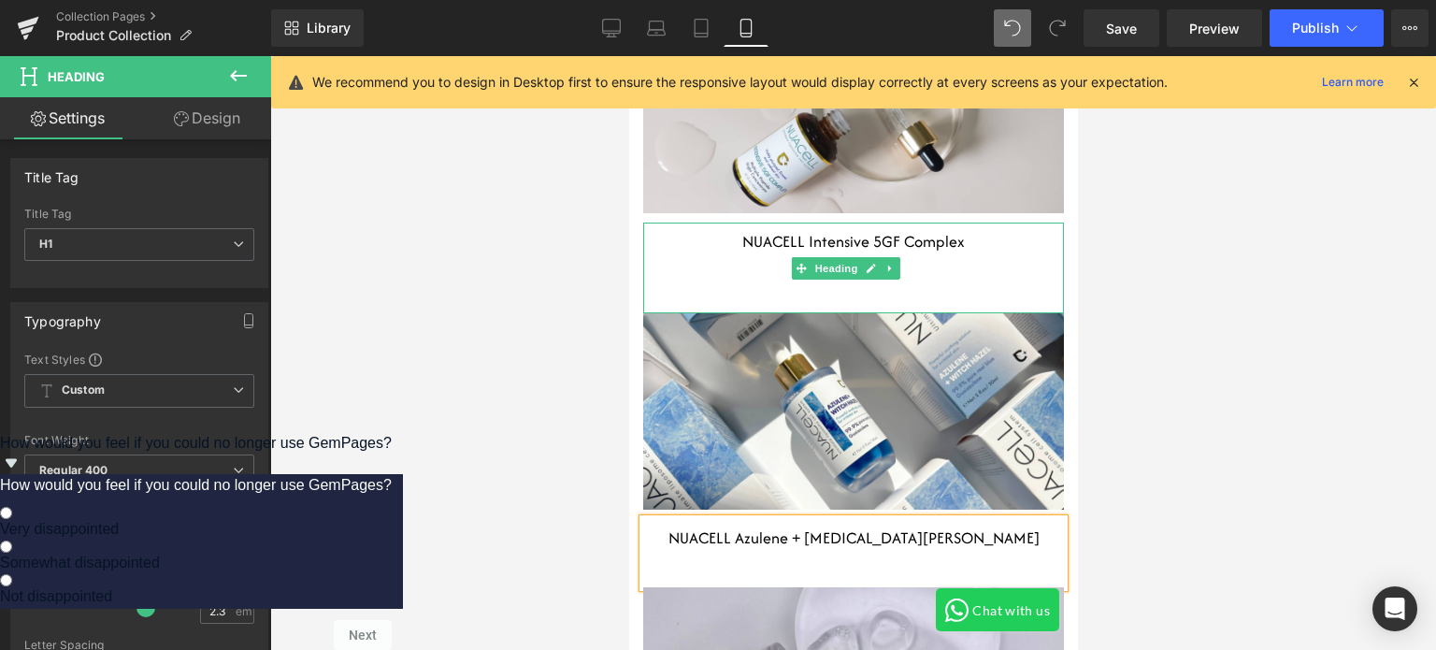
click at [906, 269] on div at bounding box center [852, 273] width 421 height 24
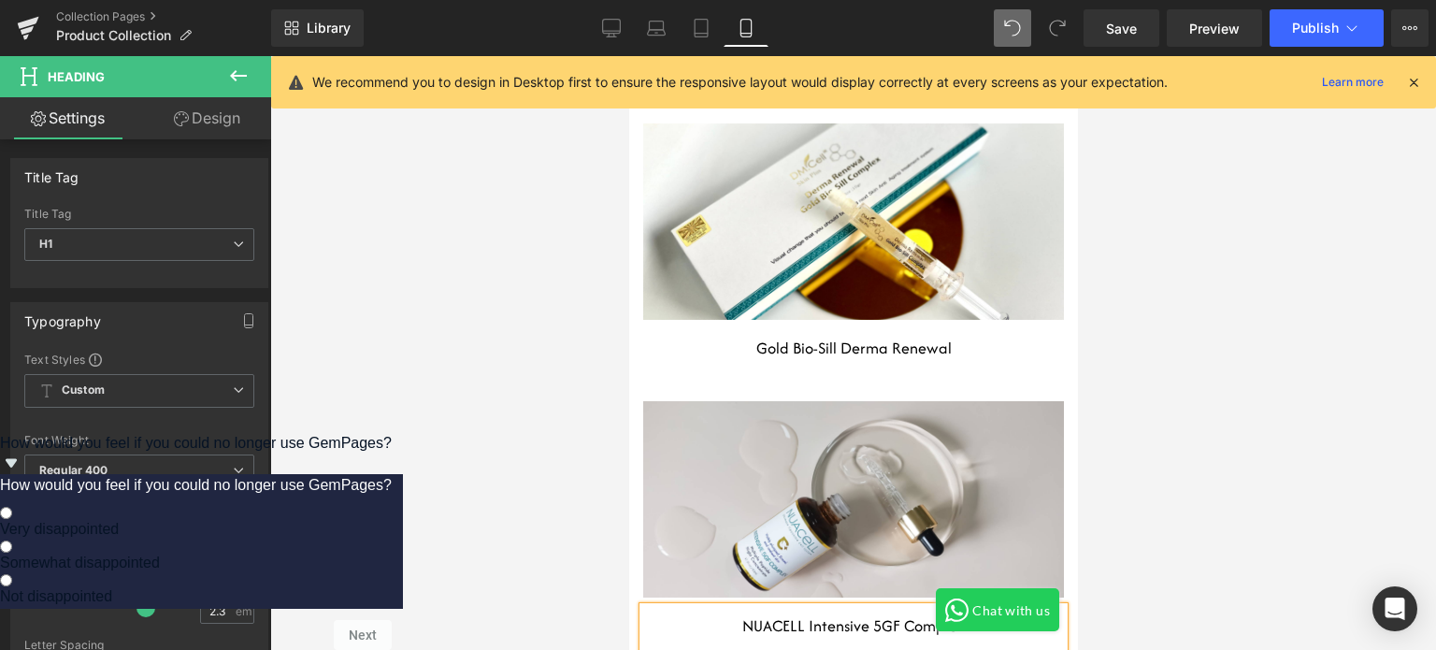
scroll to position [15009, 0]
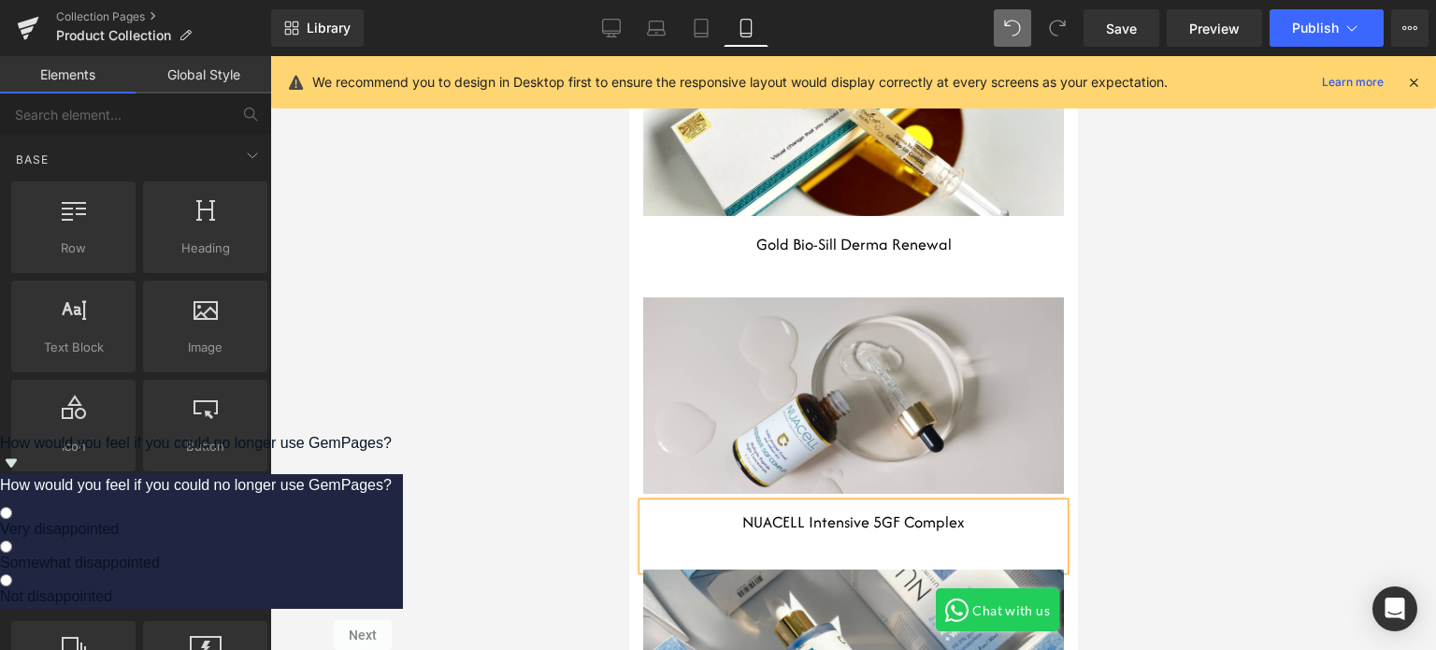
click at [1165, 456] on div at bounding box center [852, 352] width 1165 height 593
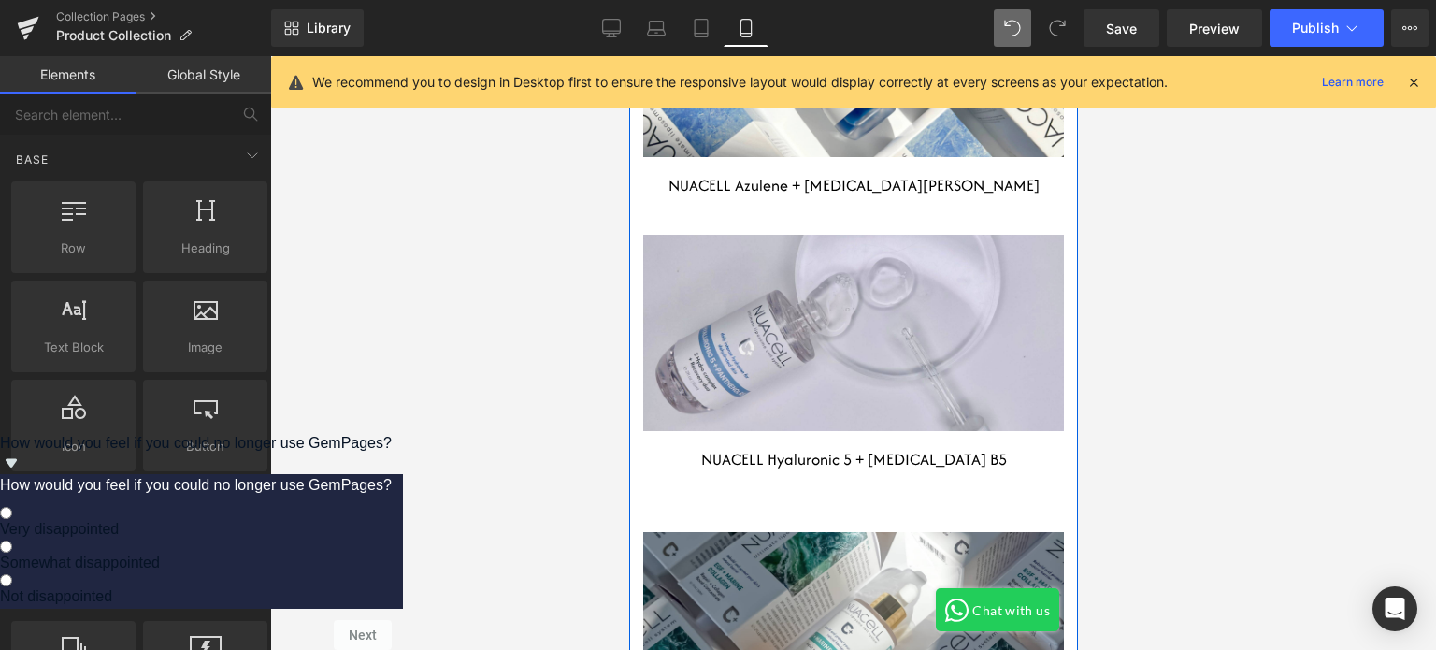
scroll to position [15664, 0]
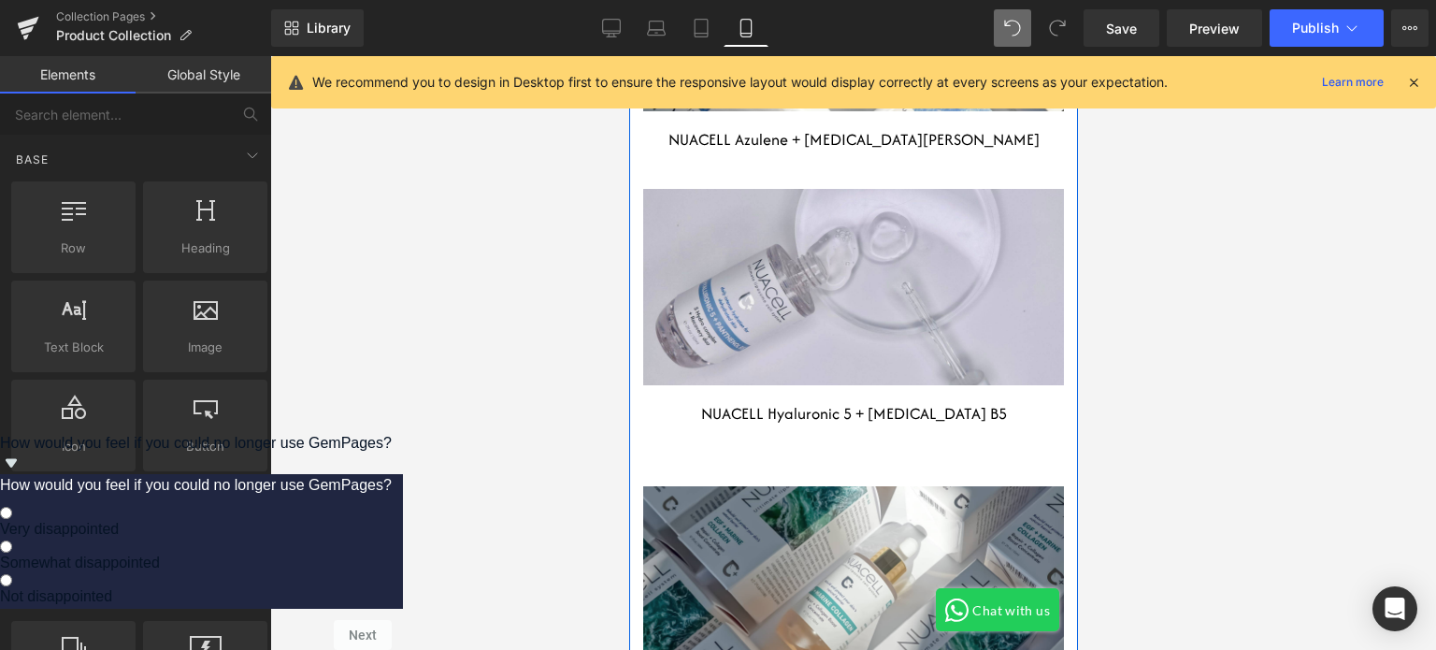
click at [926, 454] on div at bounding box center [852, 445] width 421 height 24
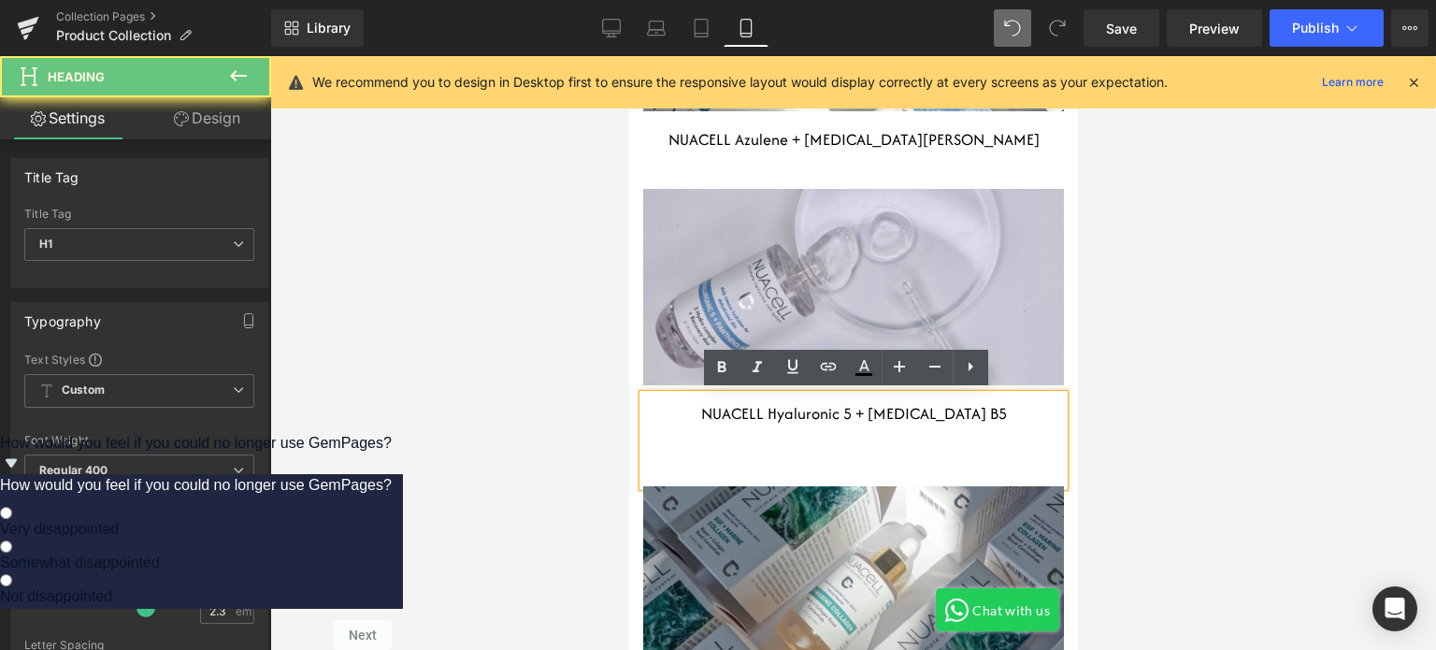
click at [894, 430] on h1 "NUACELL Hyaluronic 5 + [MEDICAL_DATA] B5" at bounding box center [852, 413] width 421 height 38
click at [872, 451] on div at bounding box center [852, 445] width 421 height 24
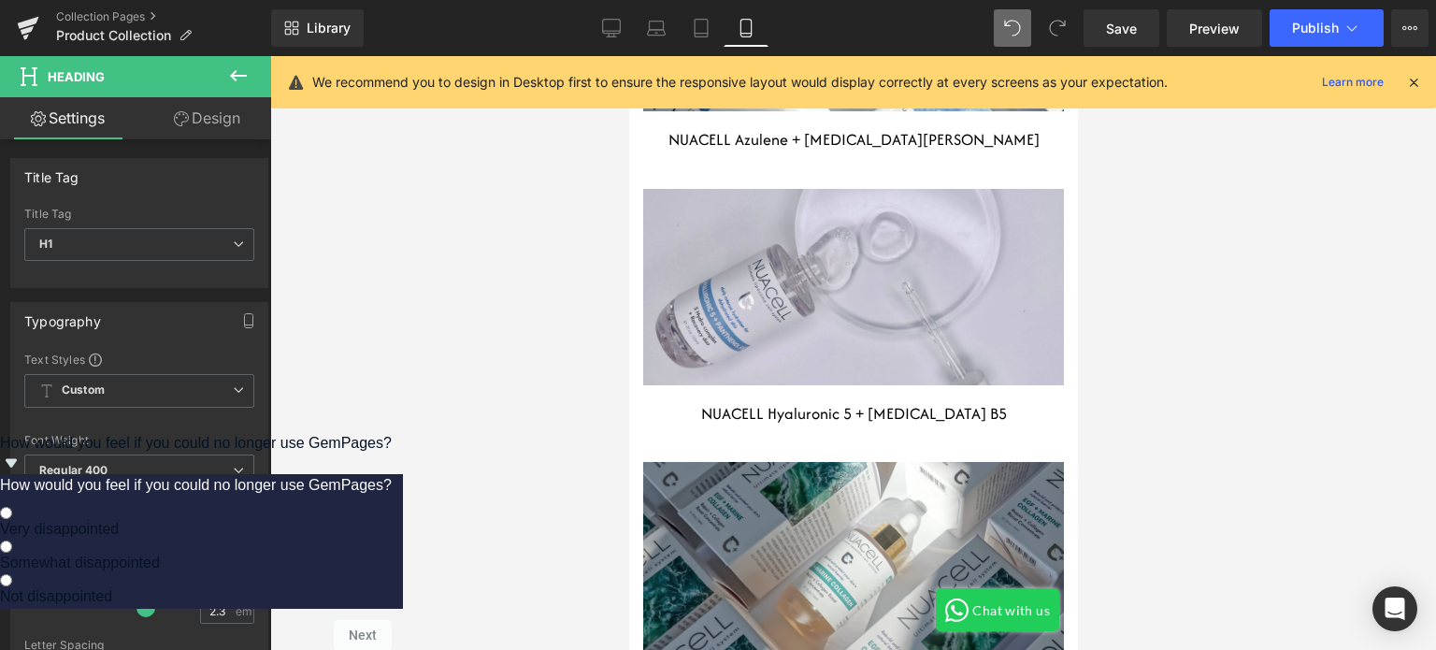
click at [1099, 482] on div at bounding box center [852, 352] width 1165 height 593
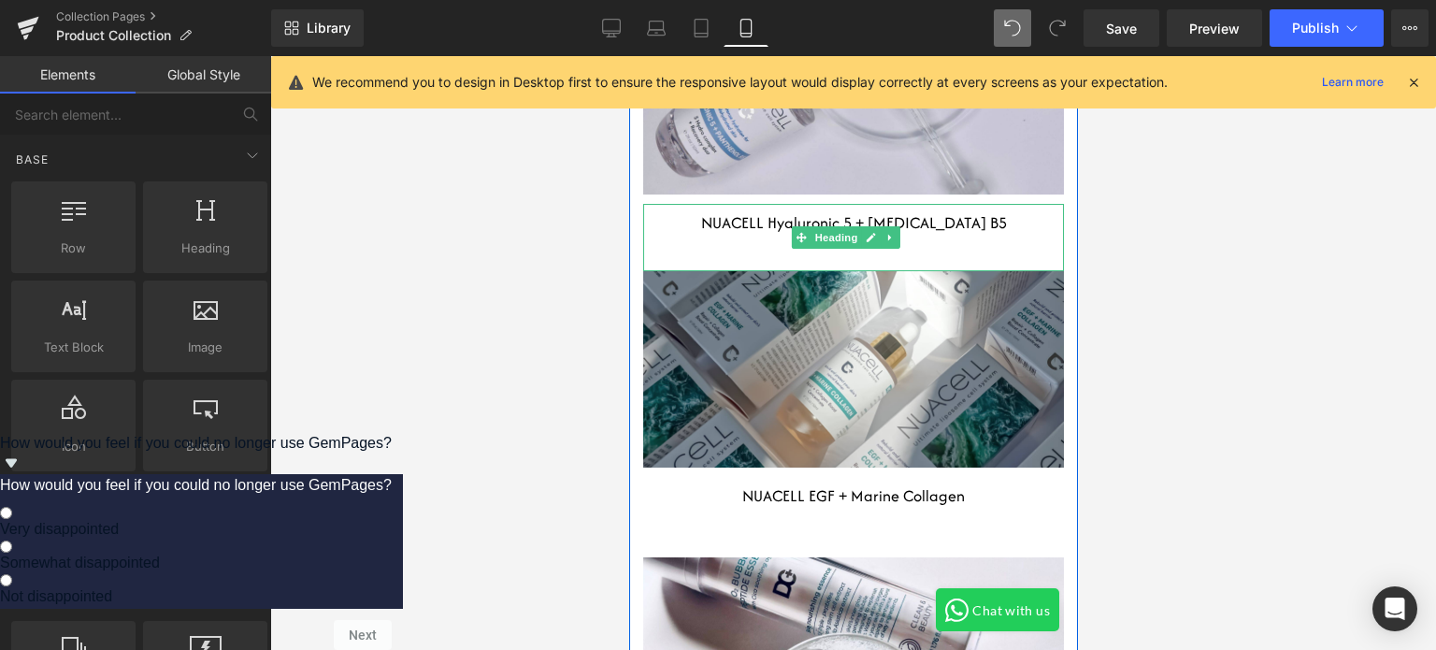
scroll to position [15944, 0]
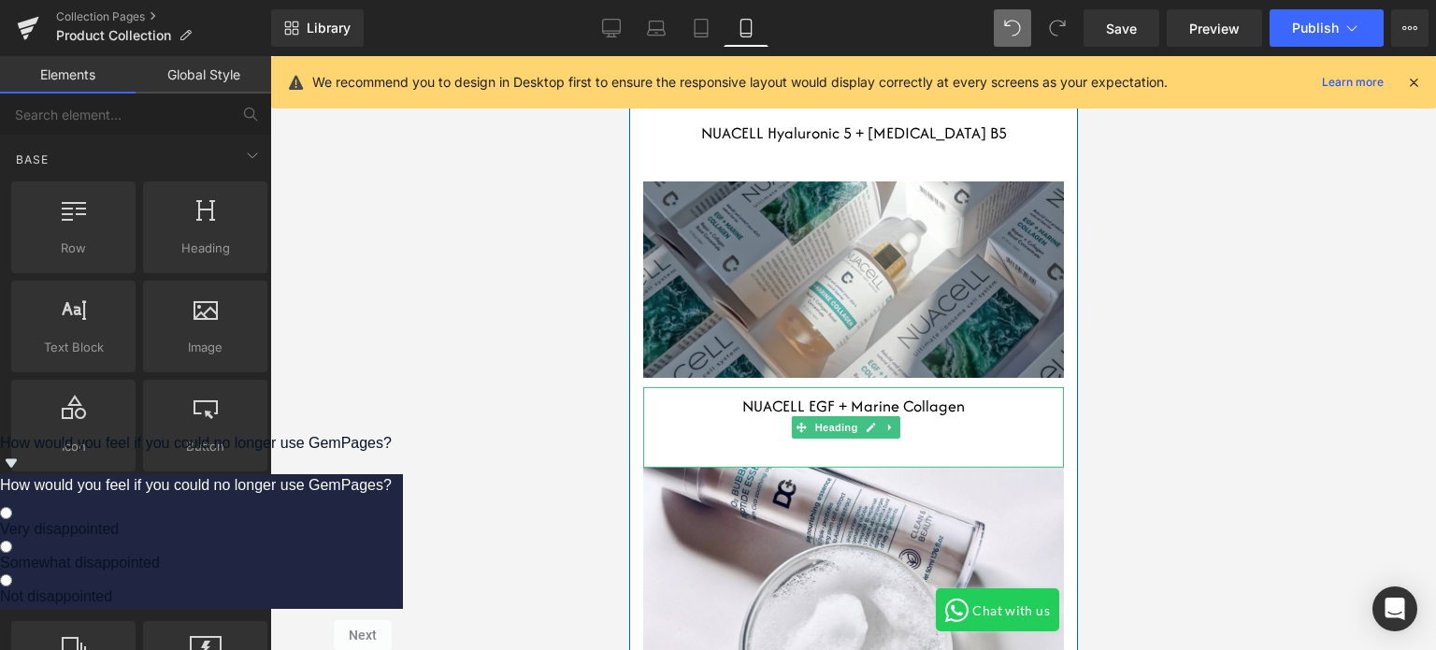
click at [898, 440] on div at bounding box center [852, 438] width 421 height 24
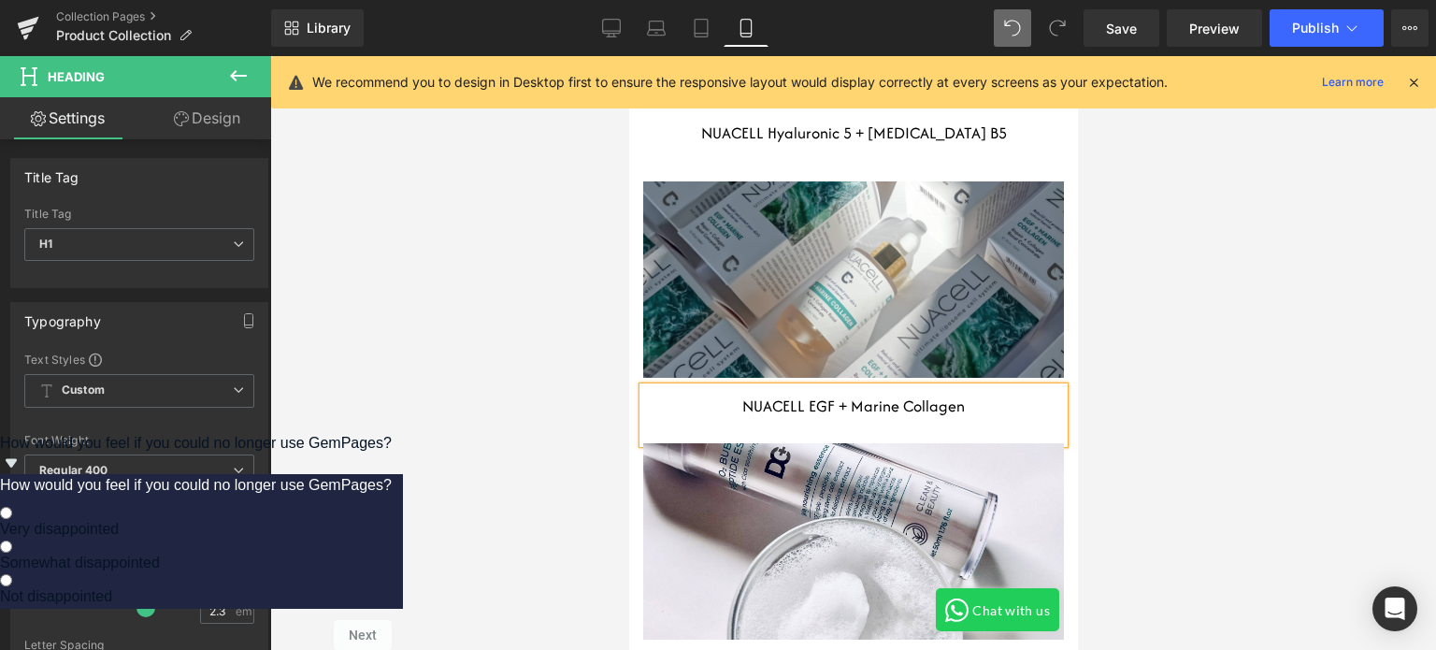
scroll to position [16131, 0]
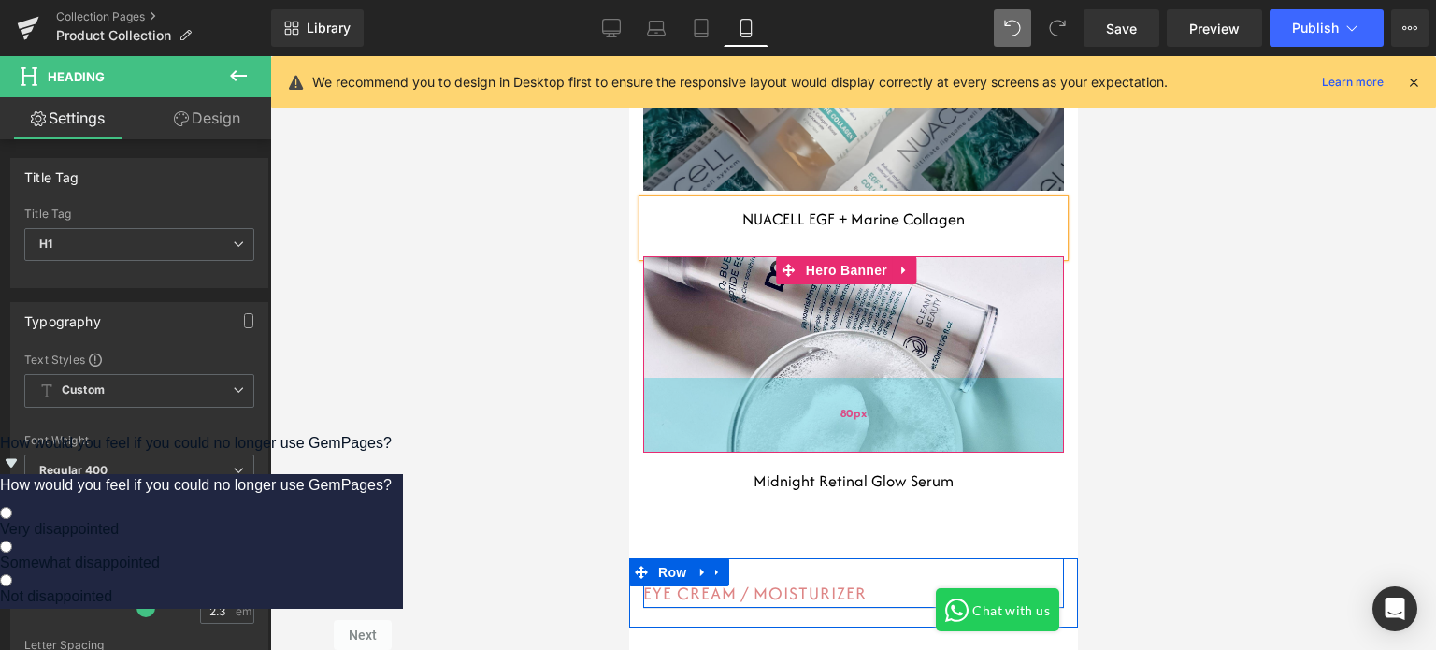
click at [934, 407] on div "80px" at bounding box center [852, 415] width 421 height 75
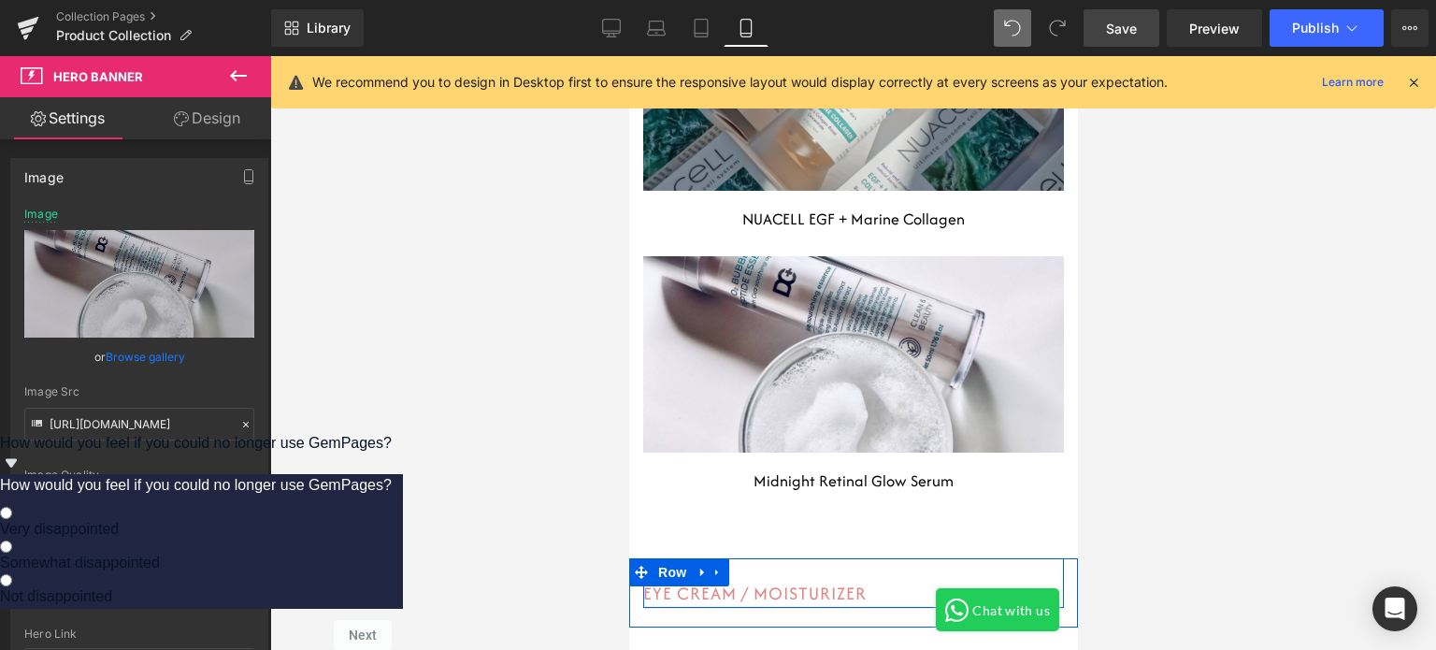
click at [1100, 34] on link "Save" at bounding box center [1121, 27] width 76 height 37
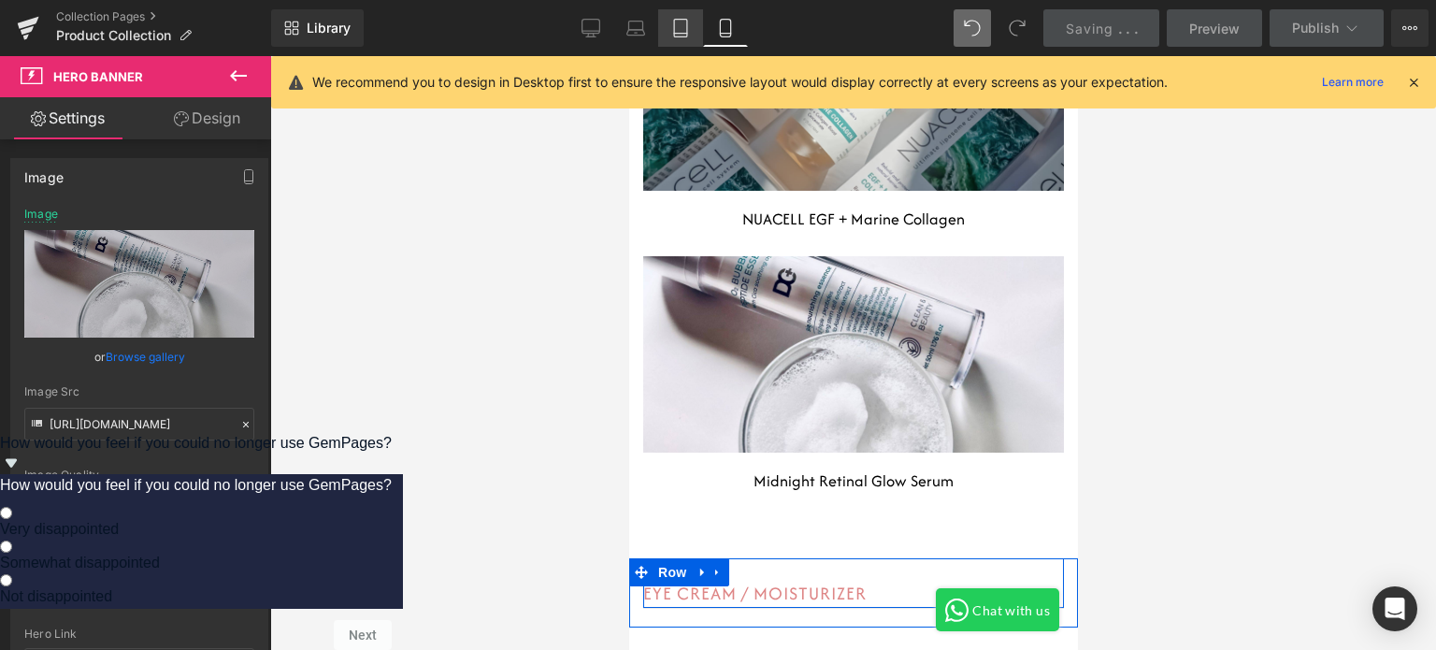
click at [669, 36] on link "Tablet" at bounding box center [680, 27] width 45 height 37
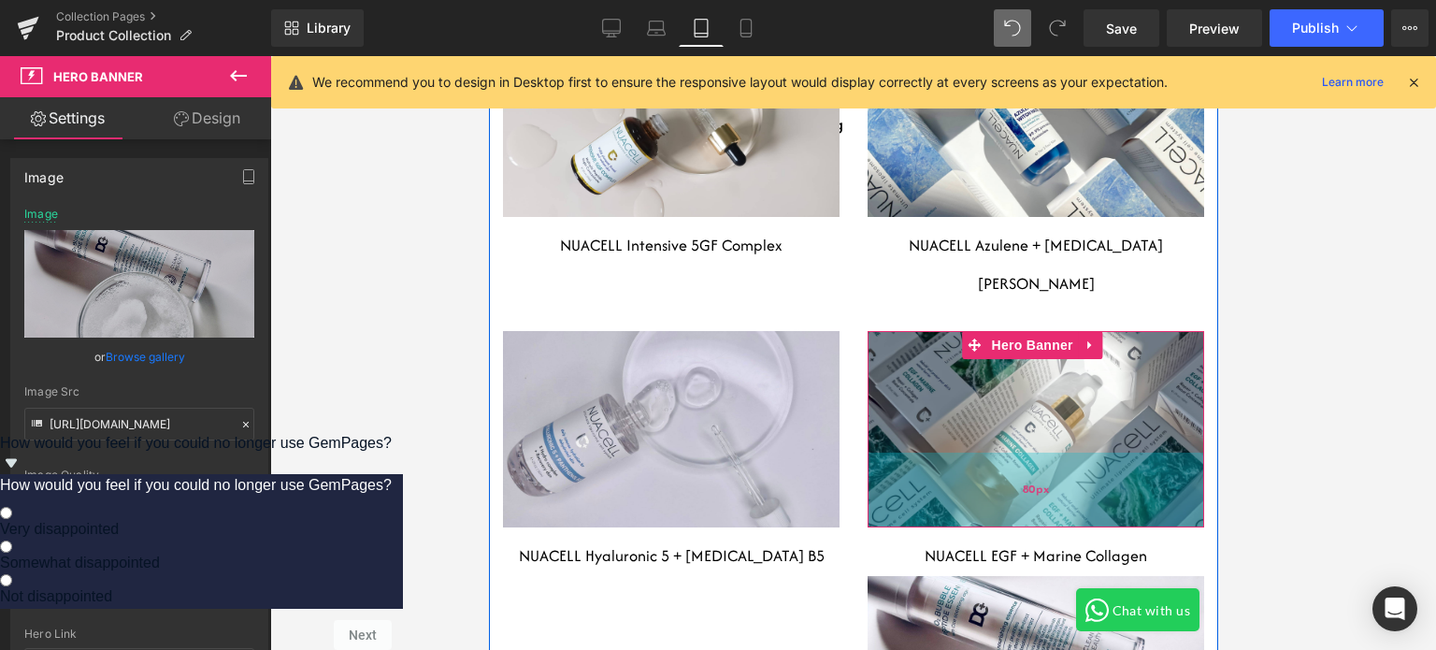
scroll to position [8967, 0]
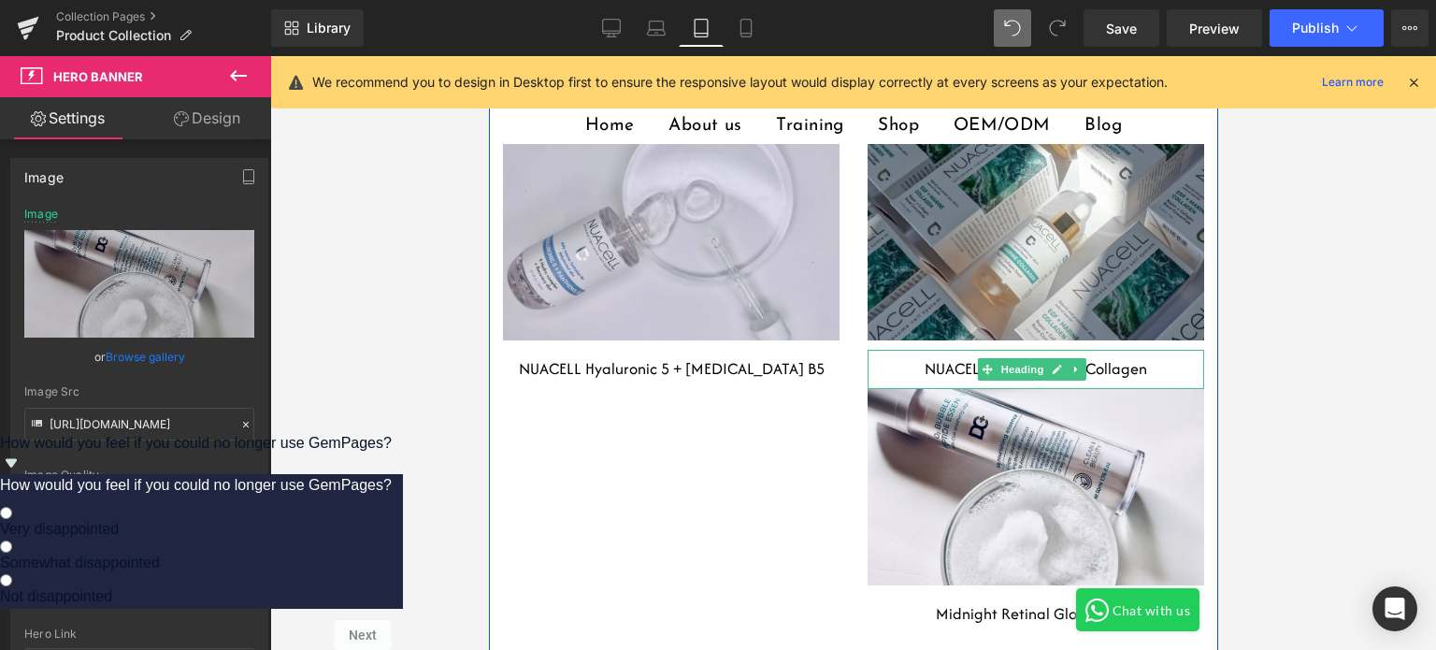
click at [1134, 350] on h1 "NUACELL EGF + Marine Collagen" at bounding box center [1034, 369] width 336 height 38
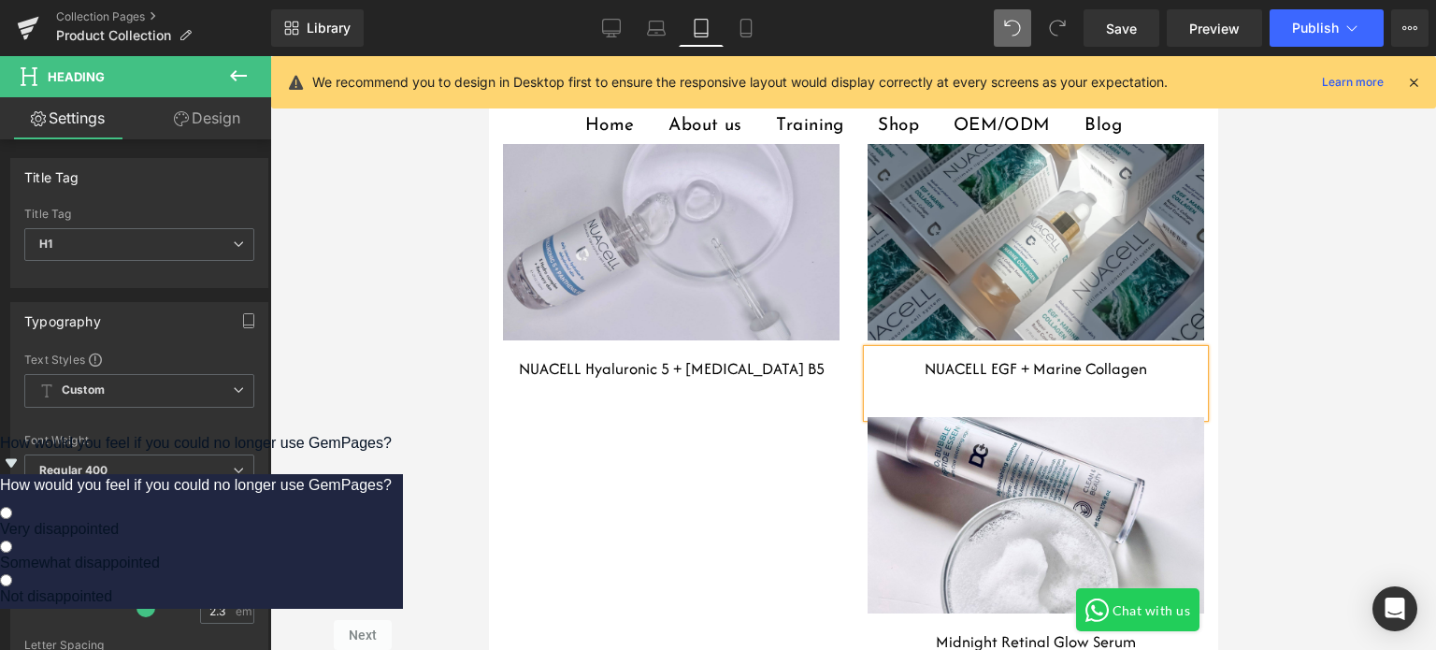
click at [1323, 365] on div at bounding box center [852, 352] width 1165 height 593
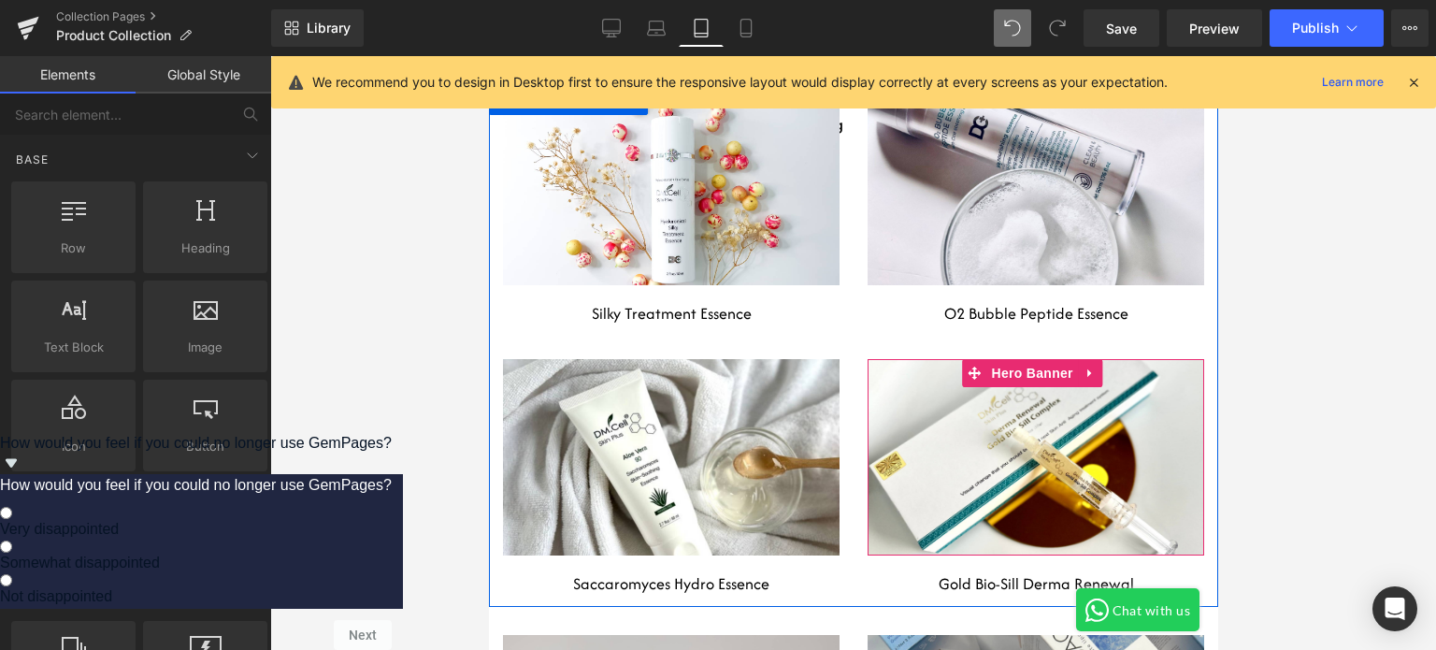
scroll to position [8032, 0]
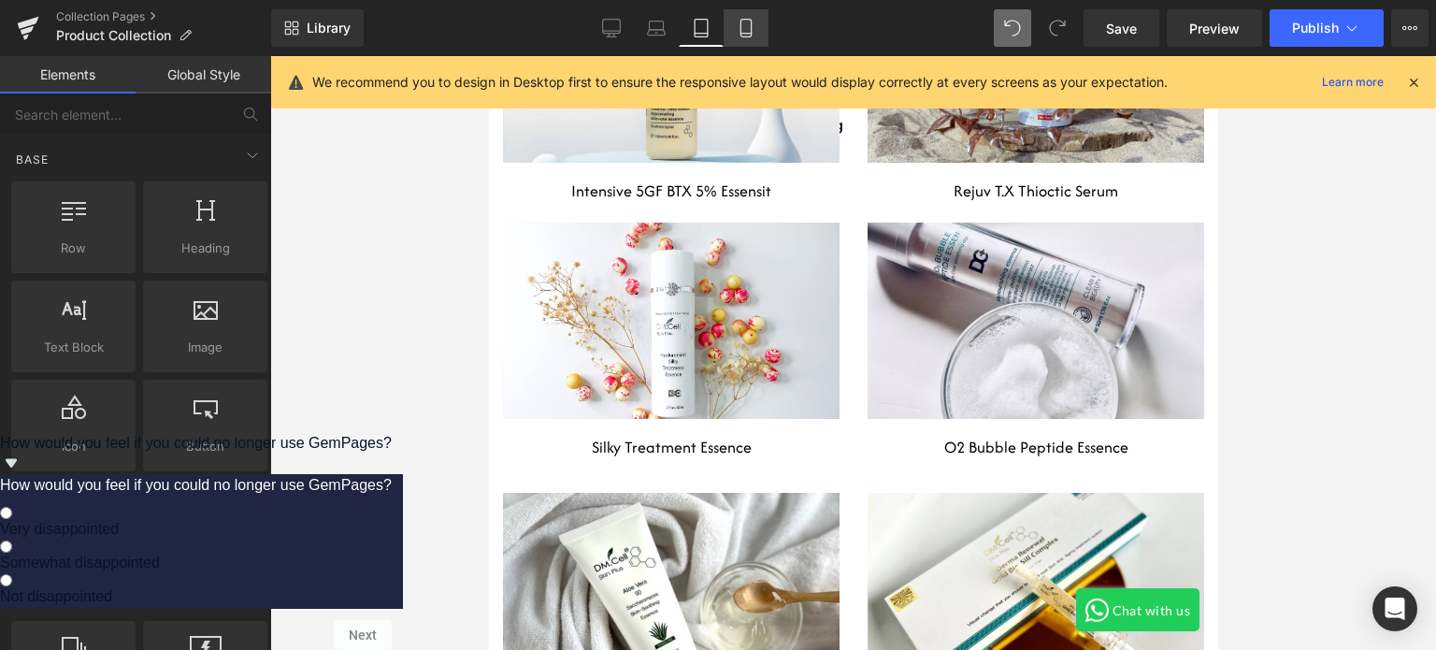
click at [743, 28] on icon at bounding box center [745, 28] width 19 height 19
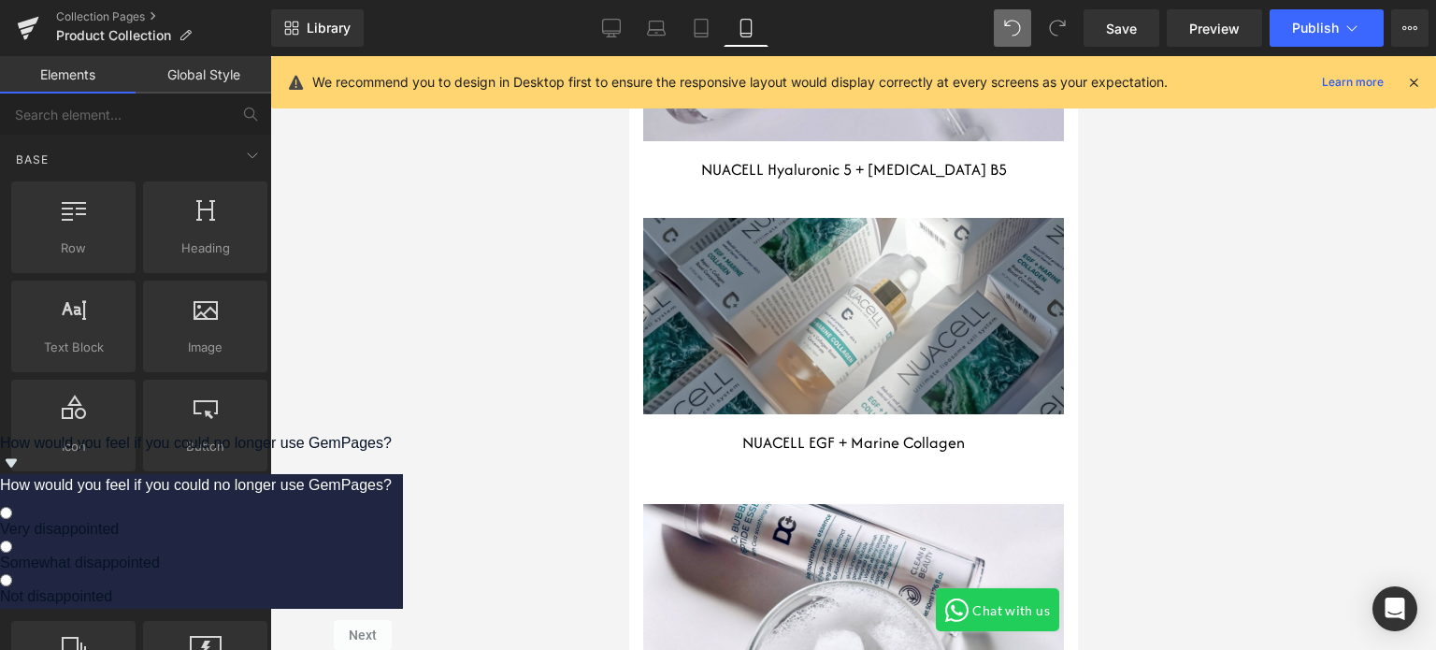
scroll to position [16094, 0]
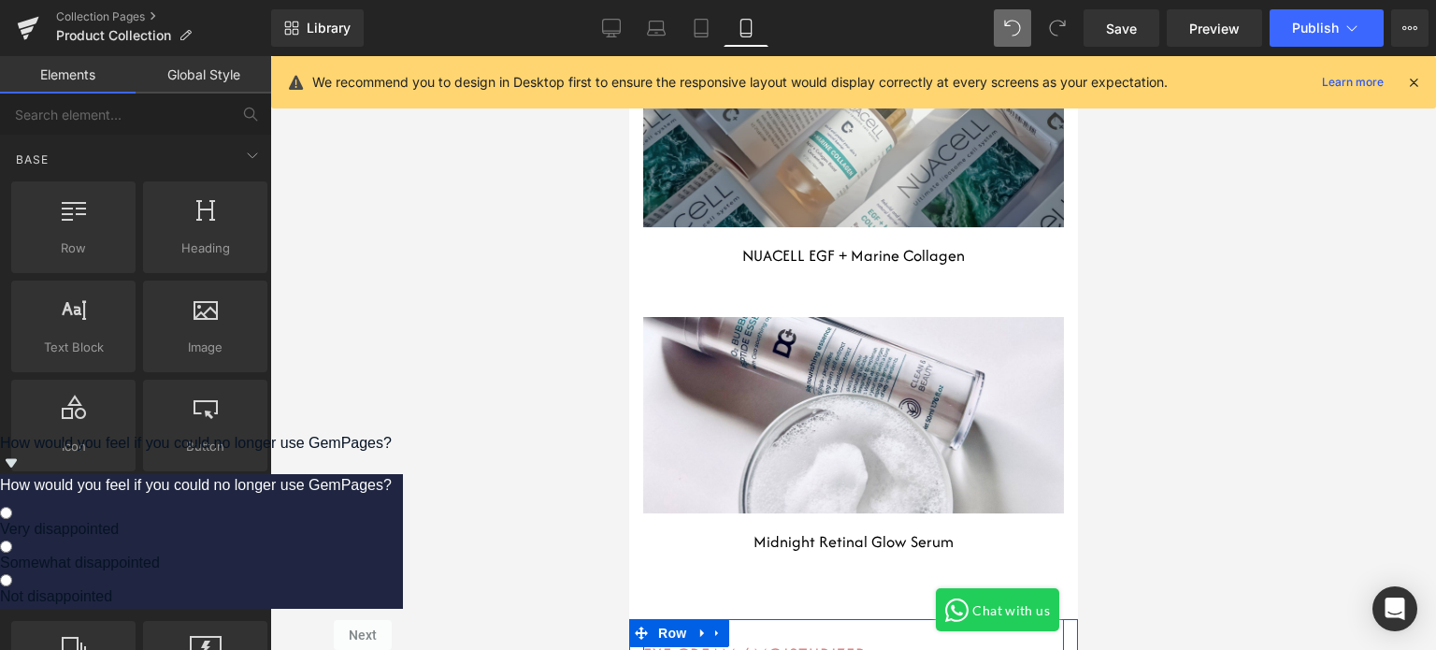
click at [1122, 388] on div at bounding box center [852, 352] width 1165 height 593
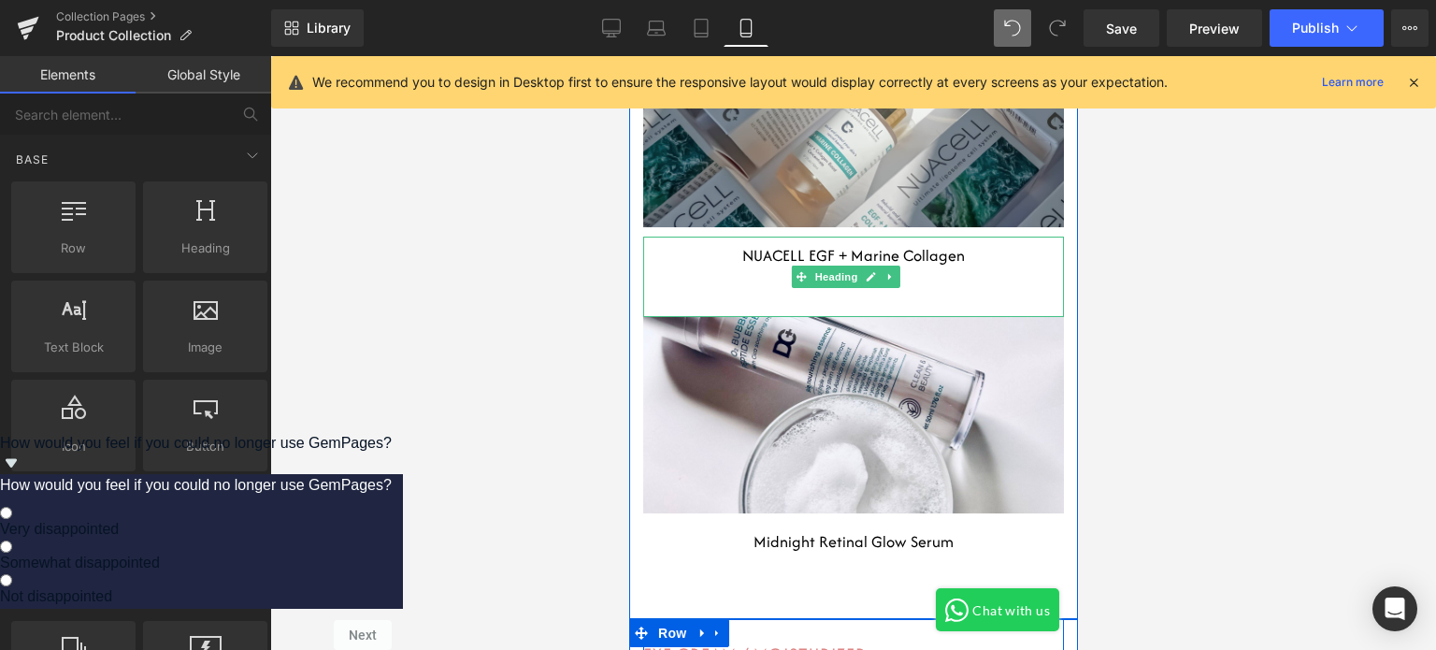
scroll to position [16188, 0]
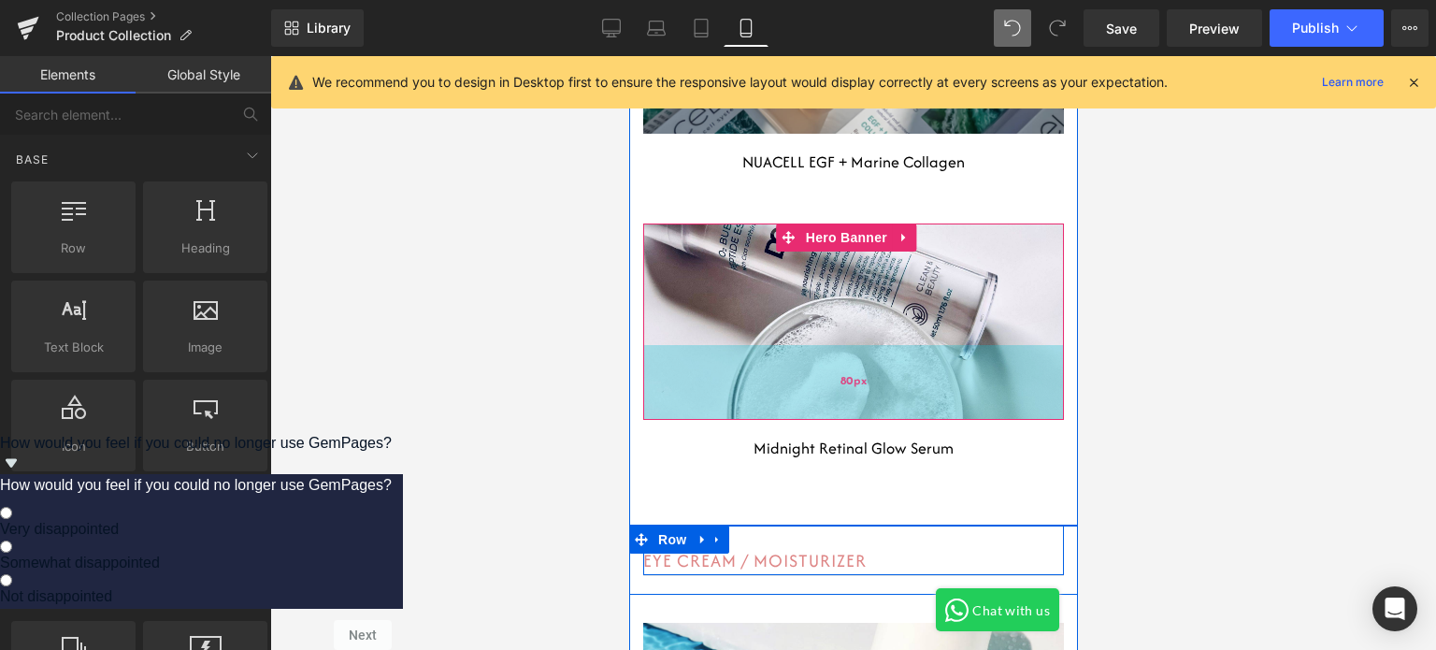
click at [895, 381] on div "80px" at bounding box center [852, 382] width 421 height 75
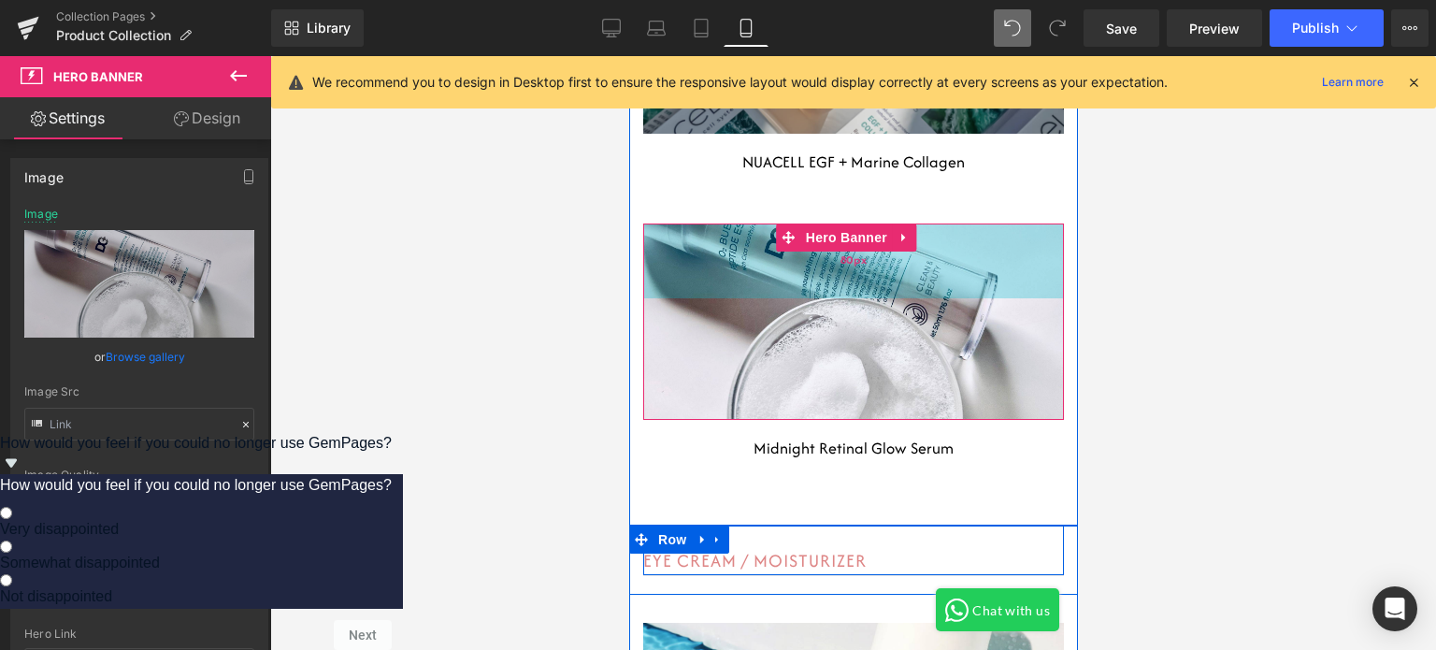
click at [812, 279] on div "80px" at bounding box center [852, 260] width 421 height 75
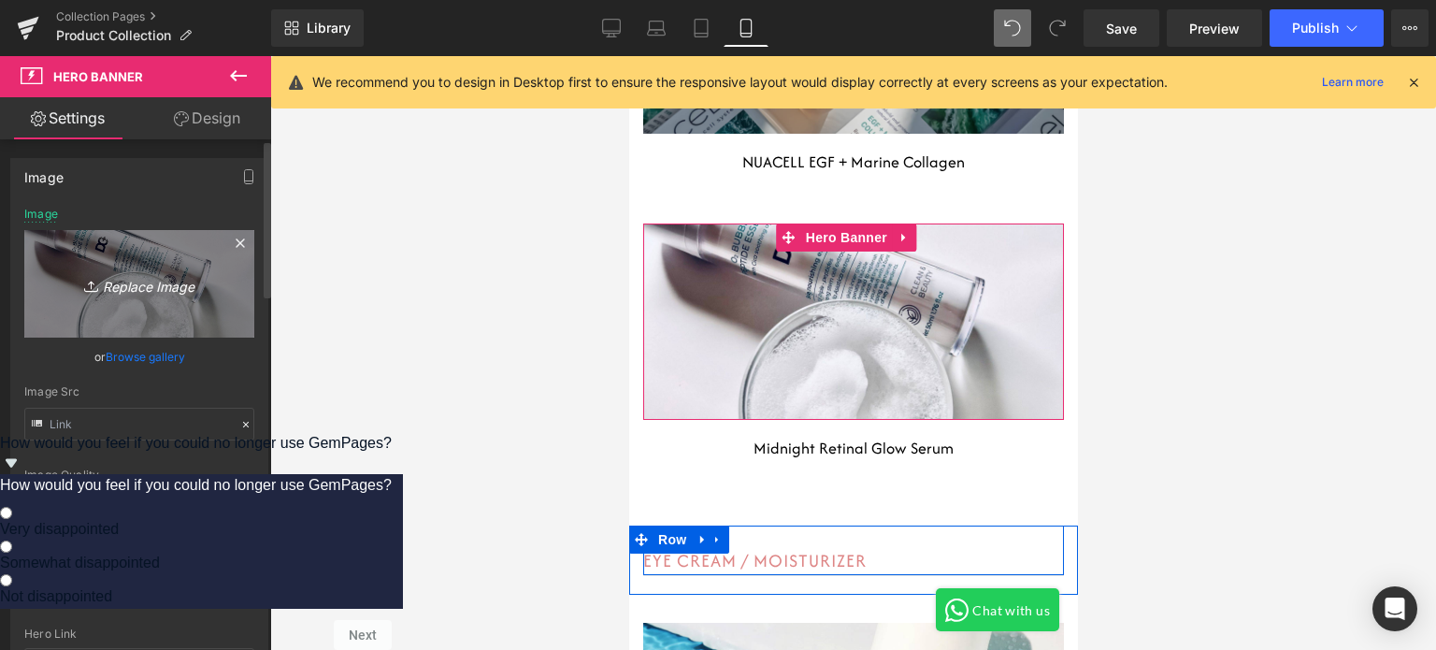
click at [119, 289] on icon "Replace Image" at bounding box center [139, 283] width 150 height 23
type input "C:\fakepath\shopify big size (6).jpg"
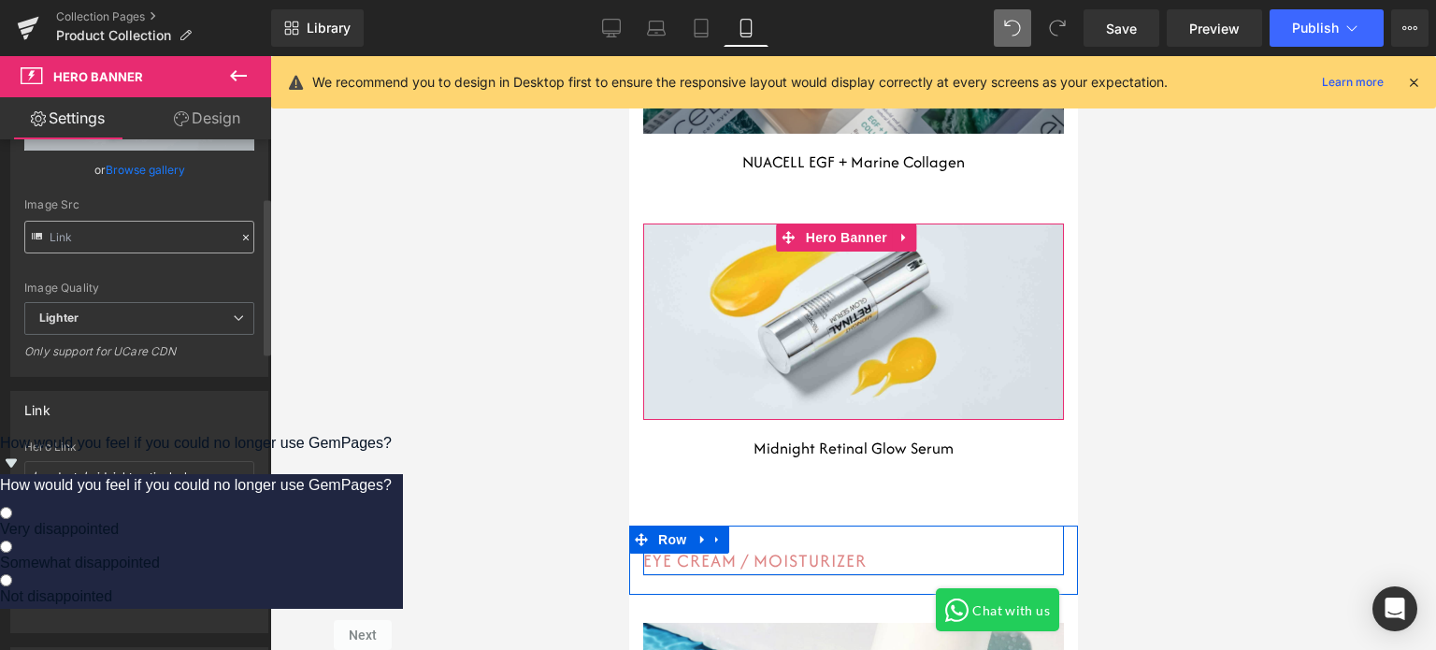
scroll to position [93, 0]
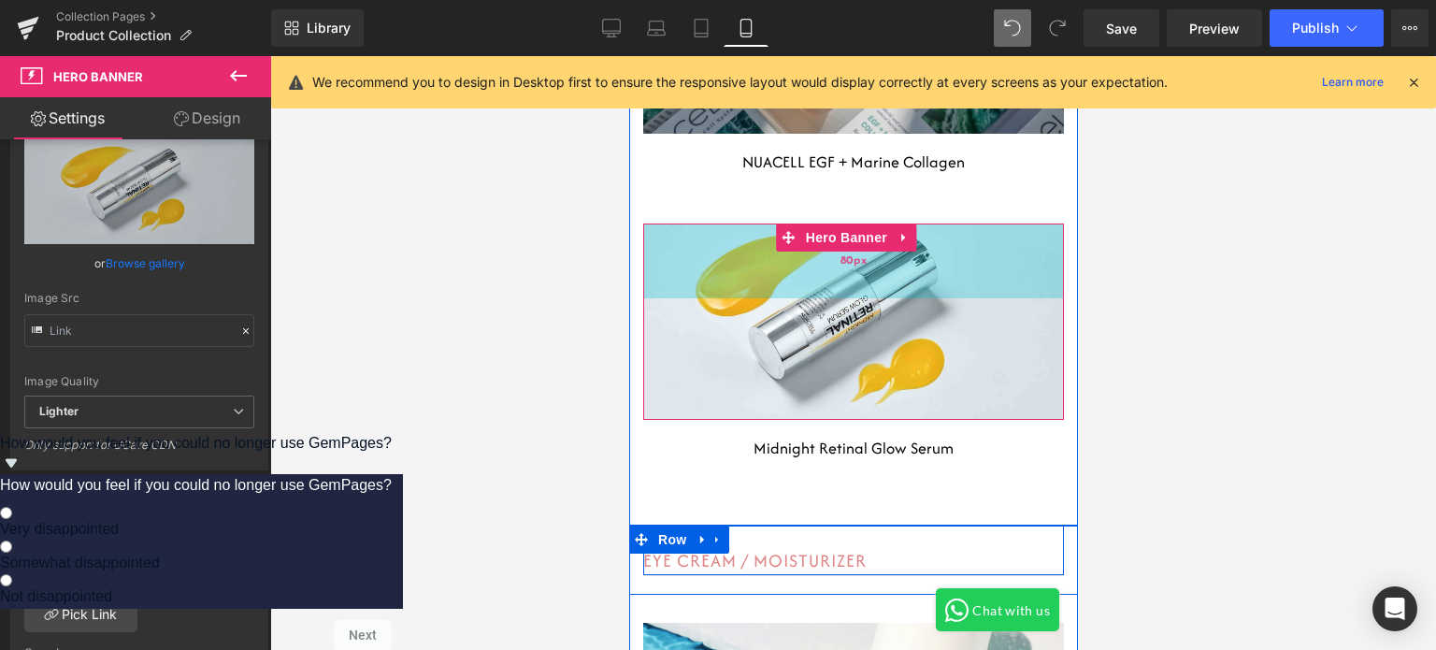
click at [704, 265] on div "80px" at bounding box center [852, 260] width 421 height 75
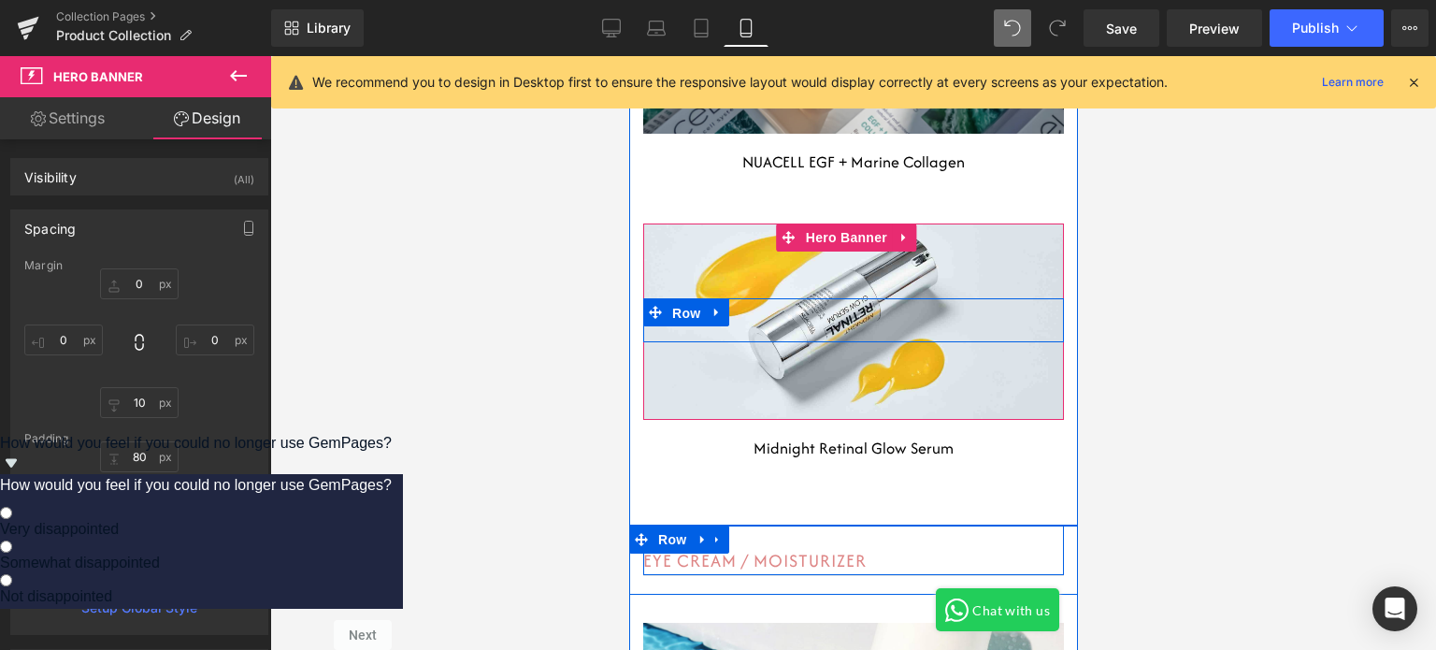
click at [694, 312] on span "Row" at bounding box center [684, 313] width 37 height 28
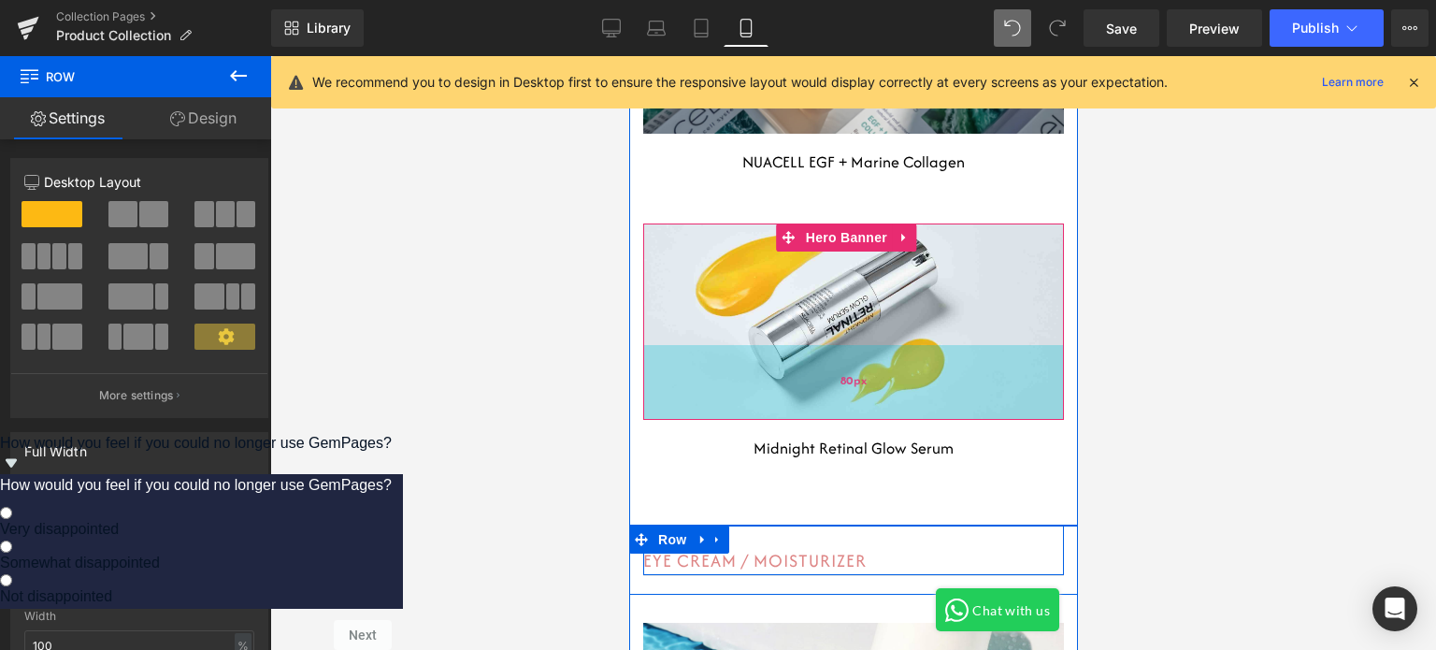
click at [779, 373] on div "80px" at bounding box center [852, 382] width 421 height 75
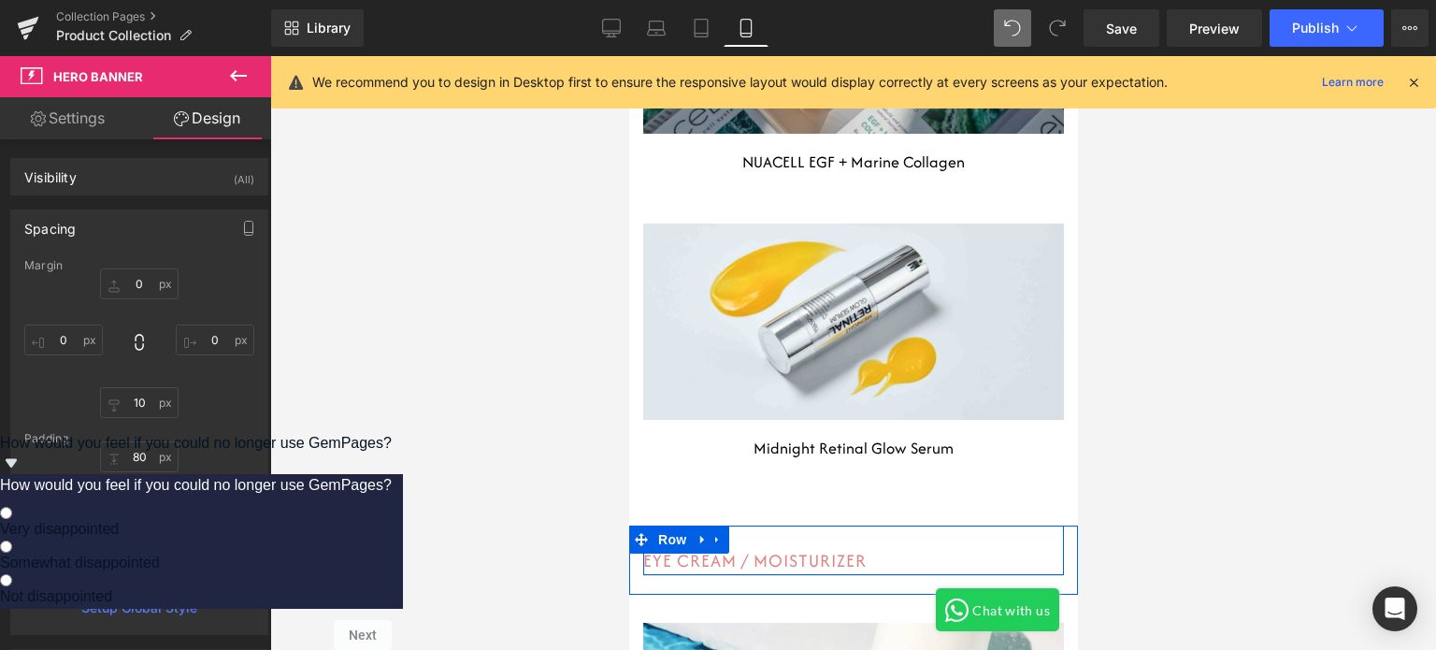
click at [1168, 250] on div at bounding box center [852, 352] width 1165 height 593
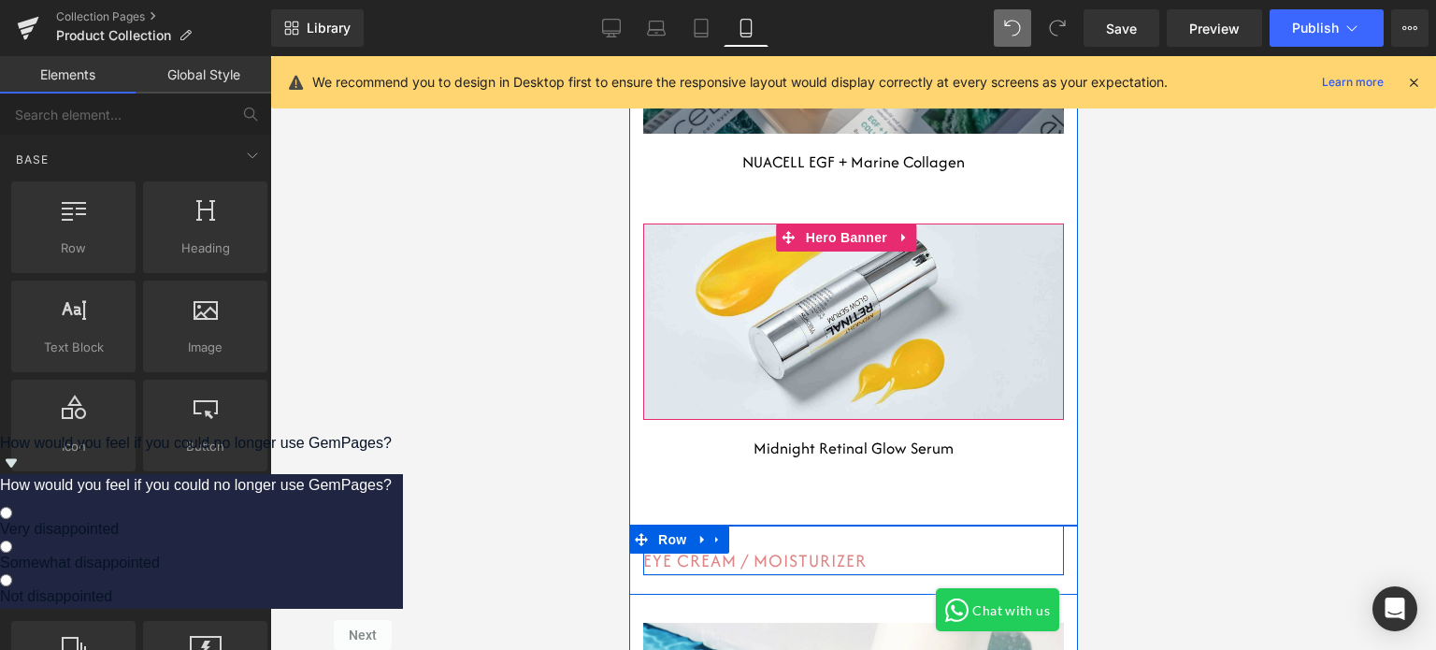
click at [1040, 283] on div "80px" at bounding box center [852, 260] width 421 height 75
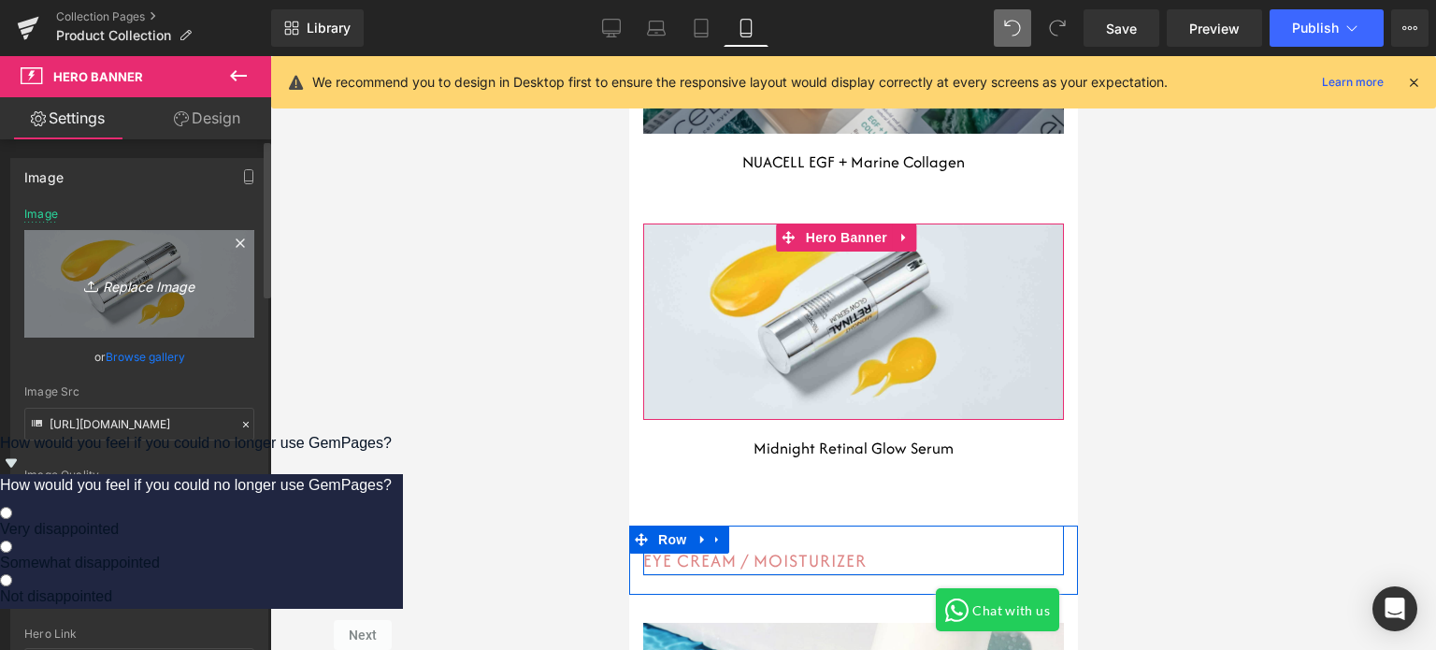
click at [189, 277] on icon "Replace Image" at bounding box center [139, 283] width 150 height 23
type input "C:\fakepath\shopify big size (7).jpg"
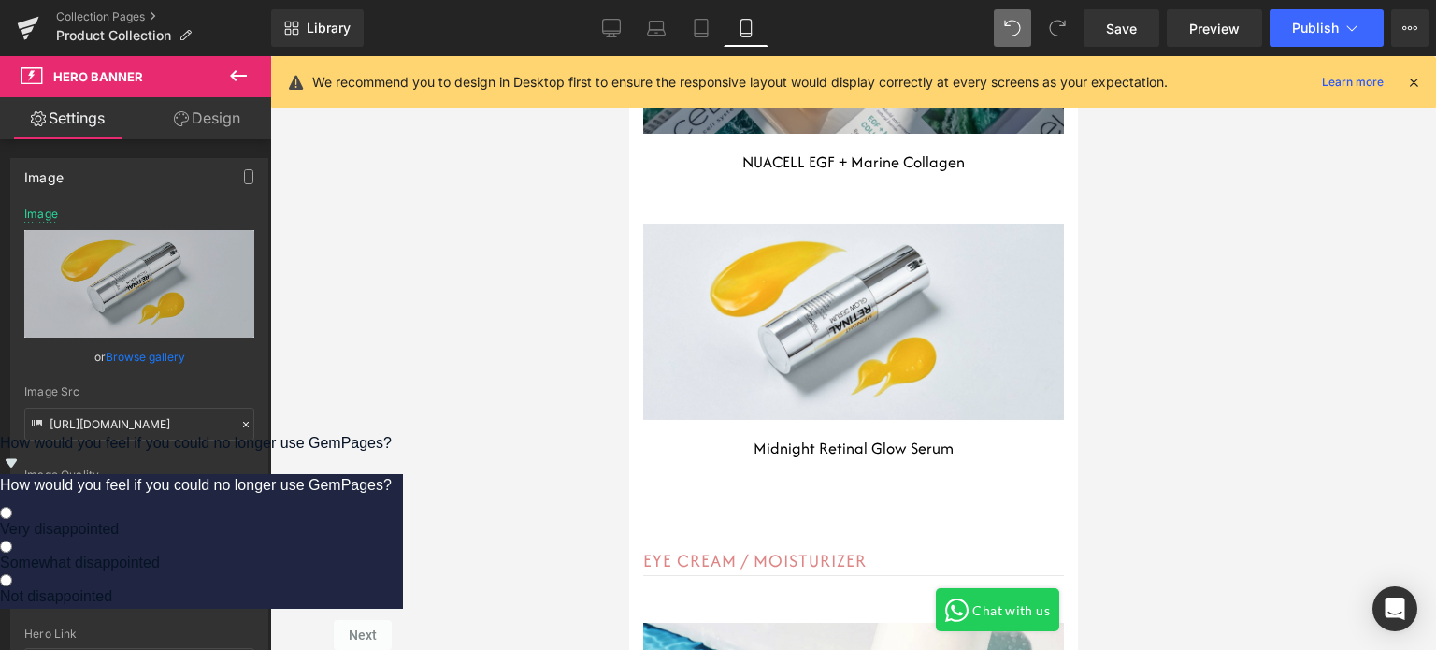
click at [1181, 411] on div at bounding box center [852, 352] width 1165 height 593
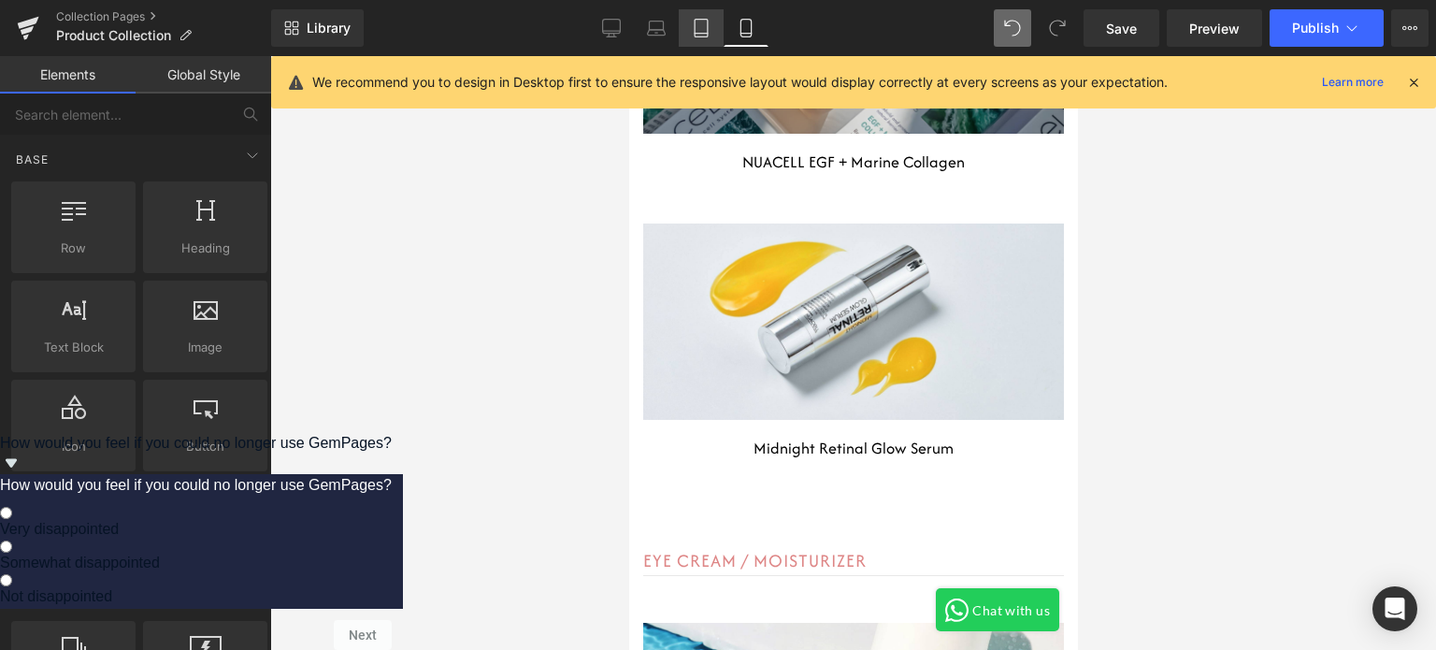
click at [716, 28] on link "Tablet" at bounding box center [701, 27] width 45 height 37
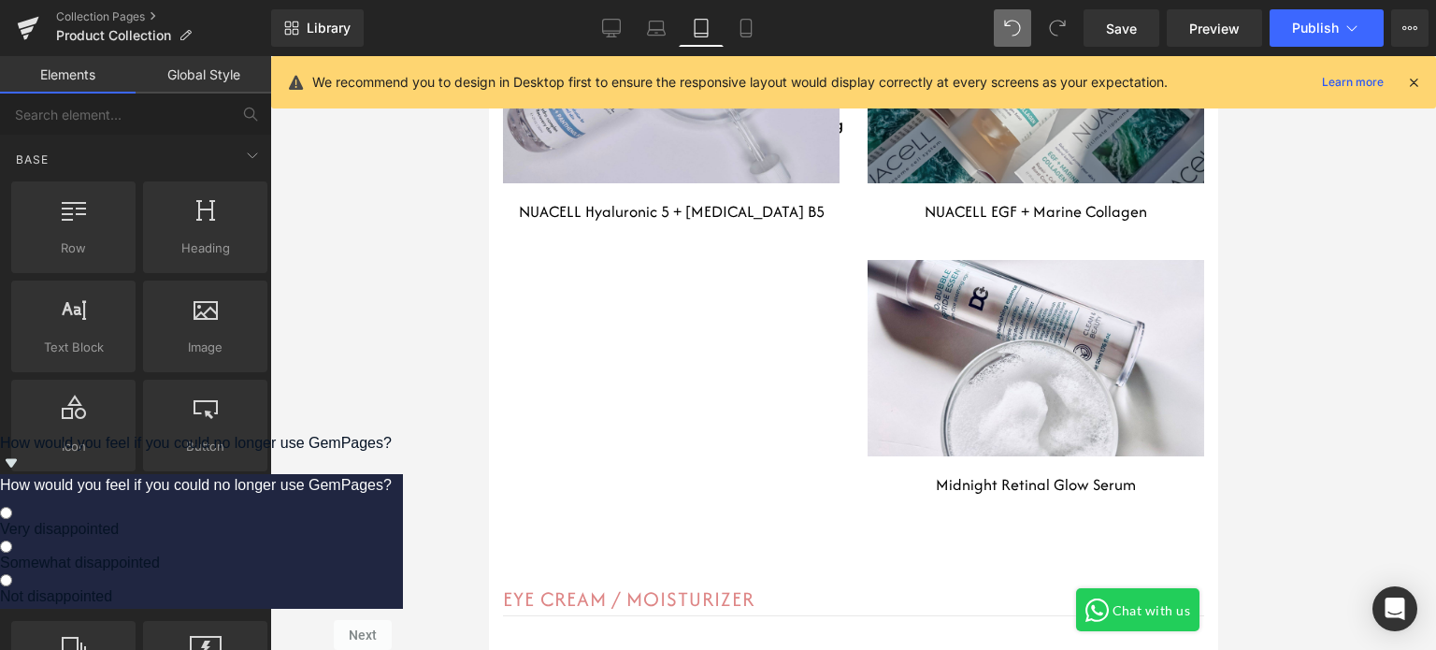
scroll to position [9091, 0]
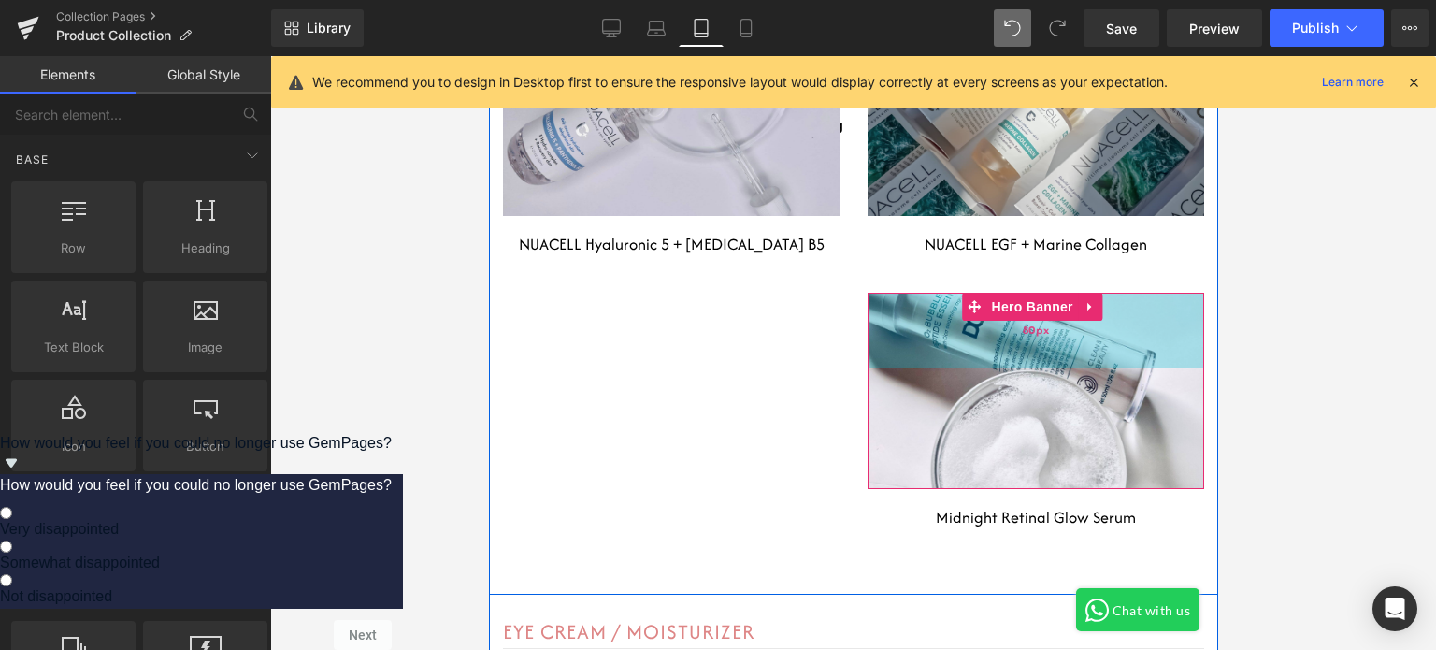
click at [1056, 309] on div "80px" at bounding box center [1034, 330] width 336 height 75
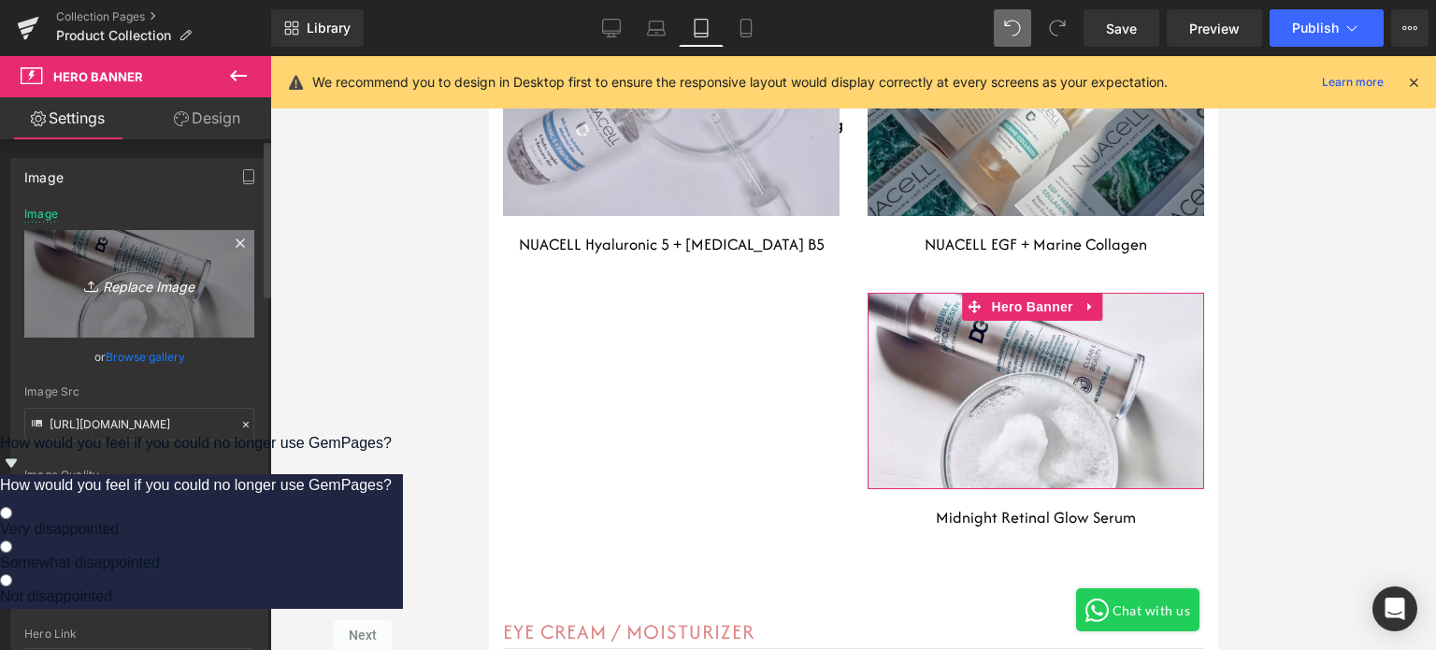
click at [150, 290] on icon "Replace Image" at bounding box center [139, 283] width 150 height 23
type input "C:\fakepath\shopify big size (7).jpg"
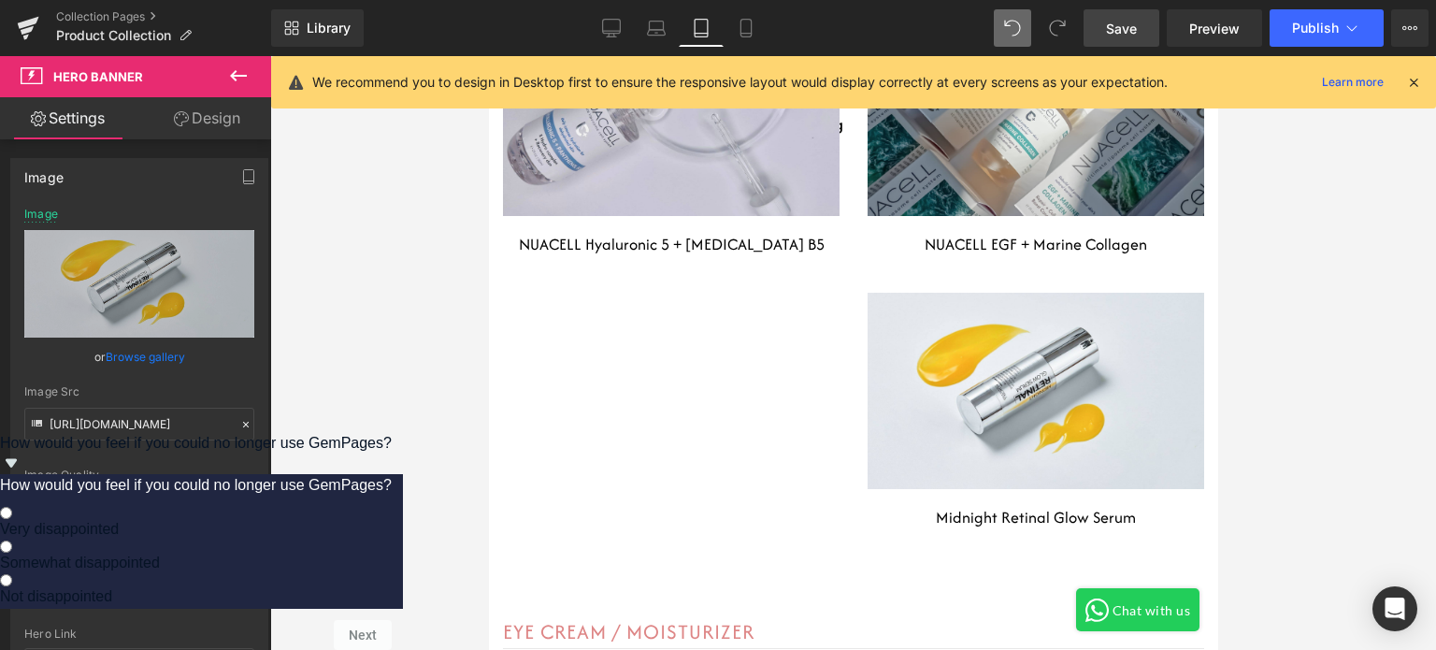
click at [1141, 33] on link "Save" at bounding box center [1121, 27] width 76 height 37
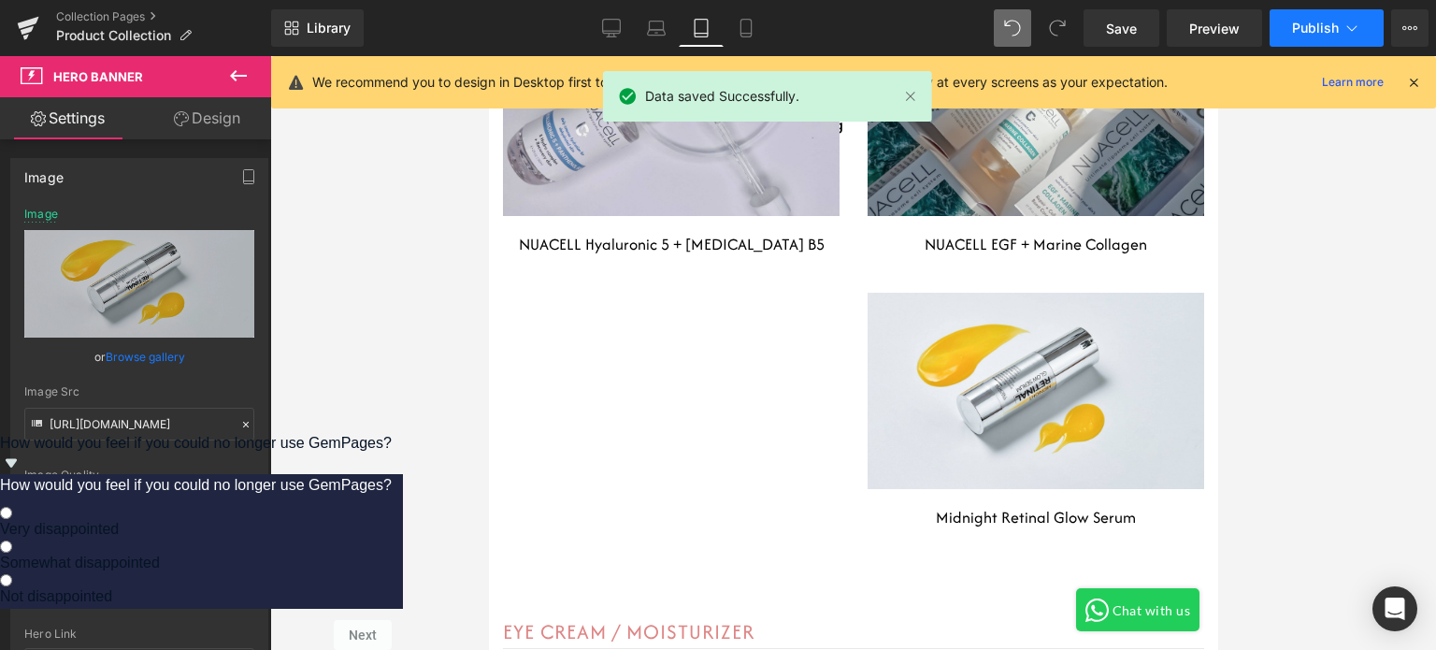
click at [1303, 22] on span "Publish" at bounding box center [1315, 28] width 47 height 15
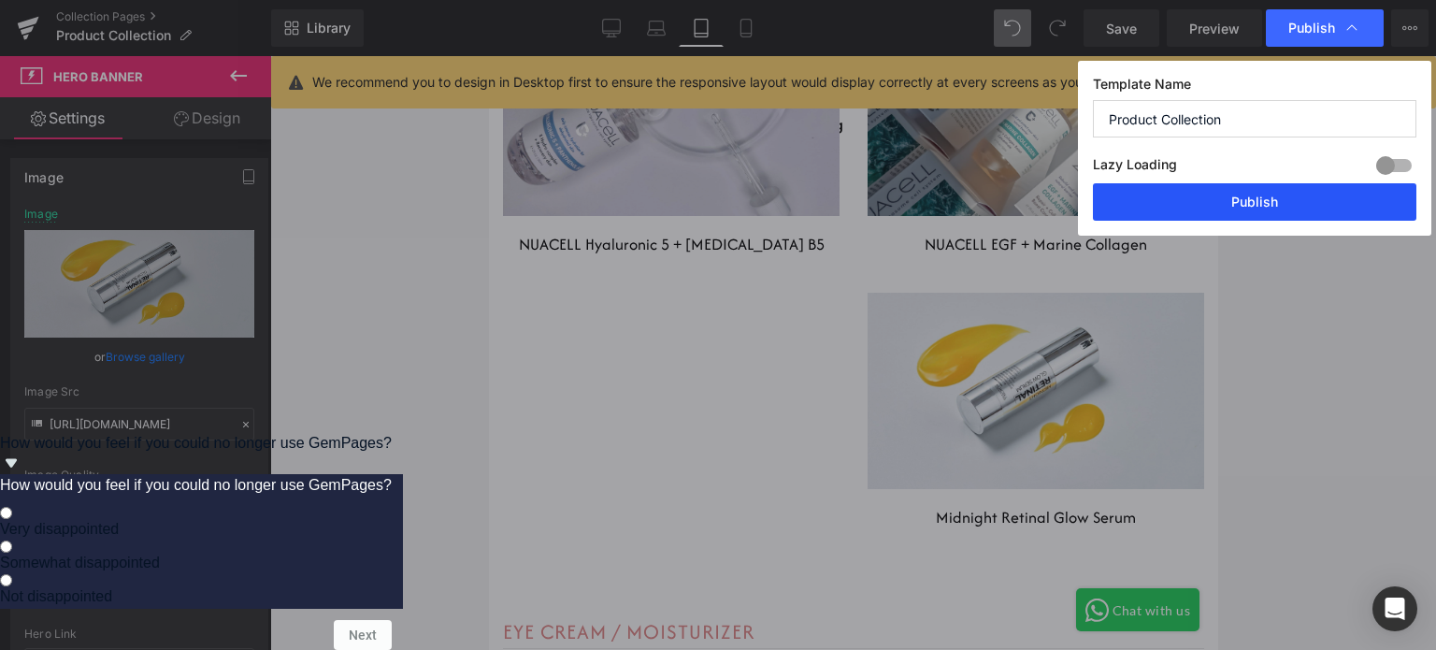
click at [1280, 199] on button "Publish" at bounding box center [1254, 201] width 323 height 37
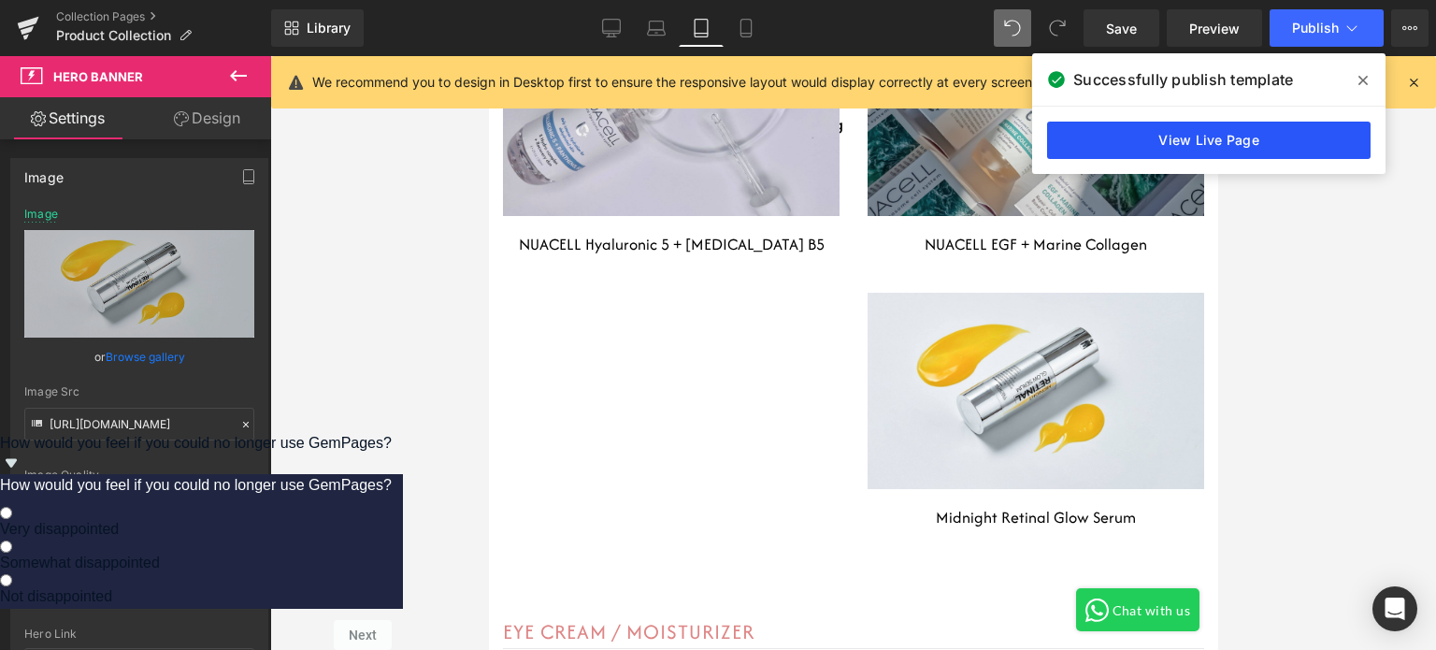
click at [1249, 139] on link "View Live Page" at bounding box center [1208, 140] width 323 height 37
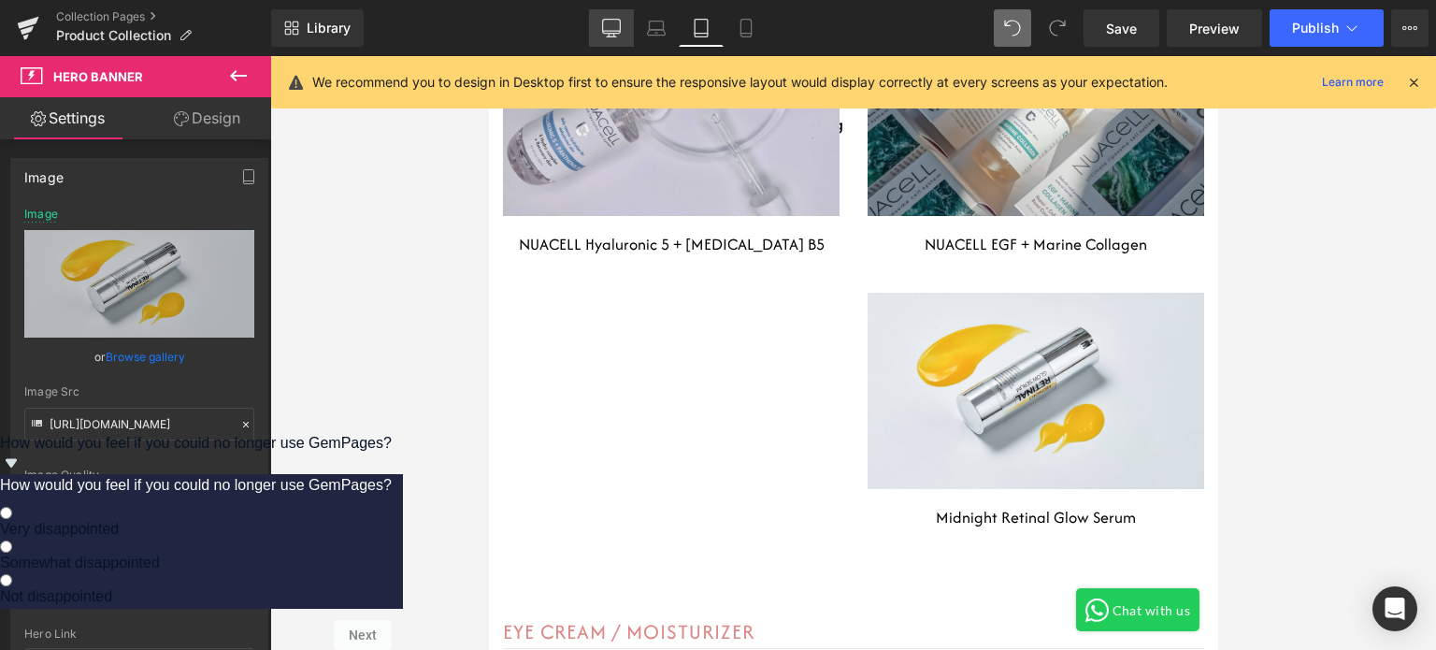
click at [594, 36] on link "Desktop" at bounding box center [611, 27] width 45 height 37
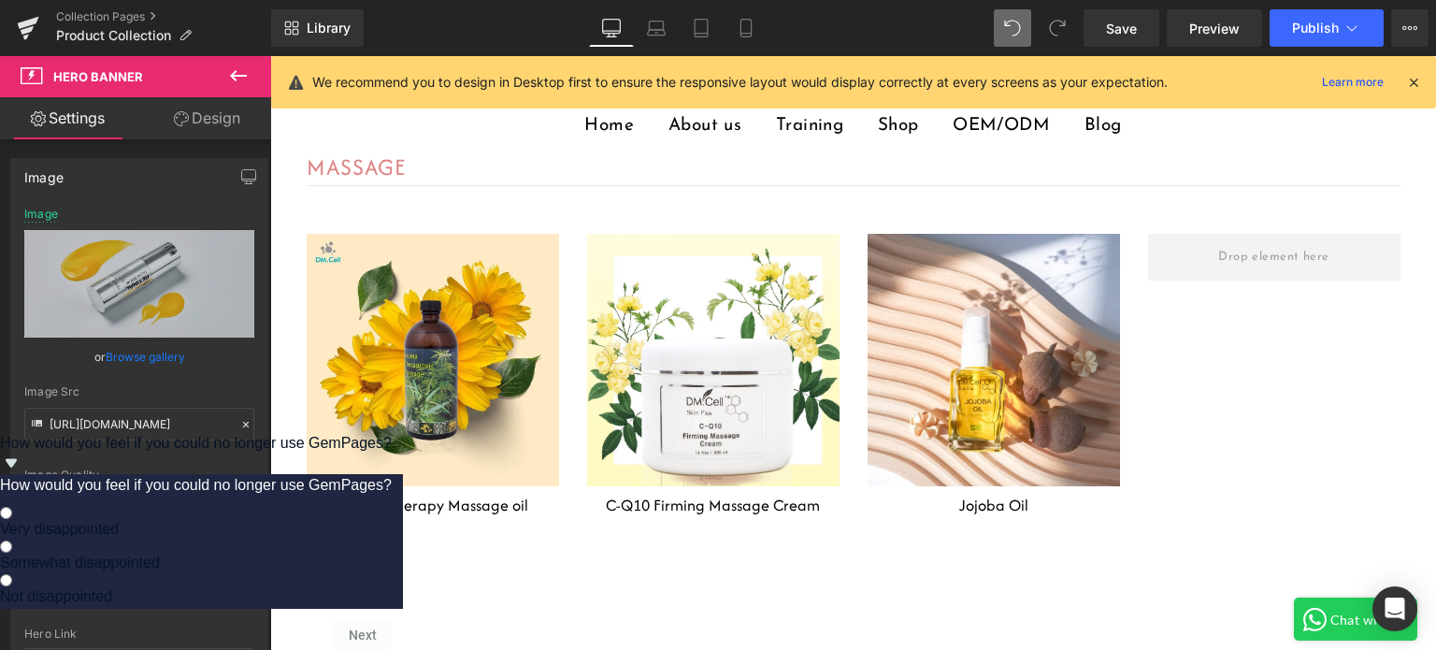
scroll to position [6741, 0]
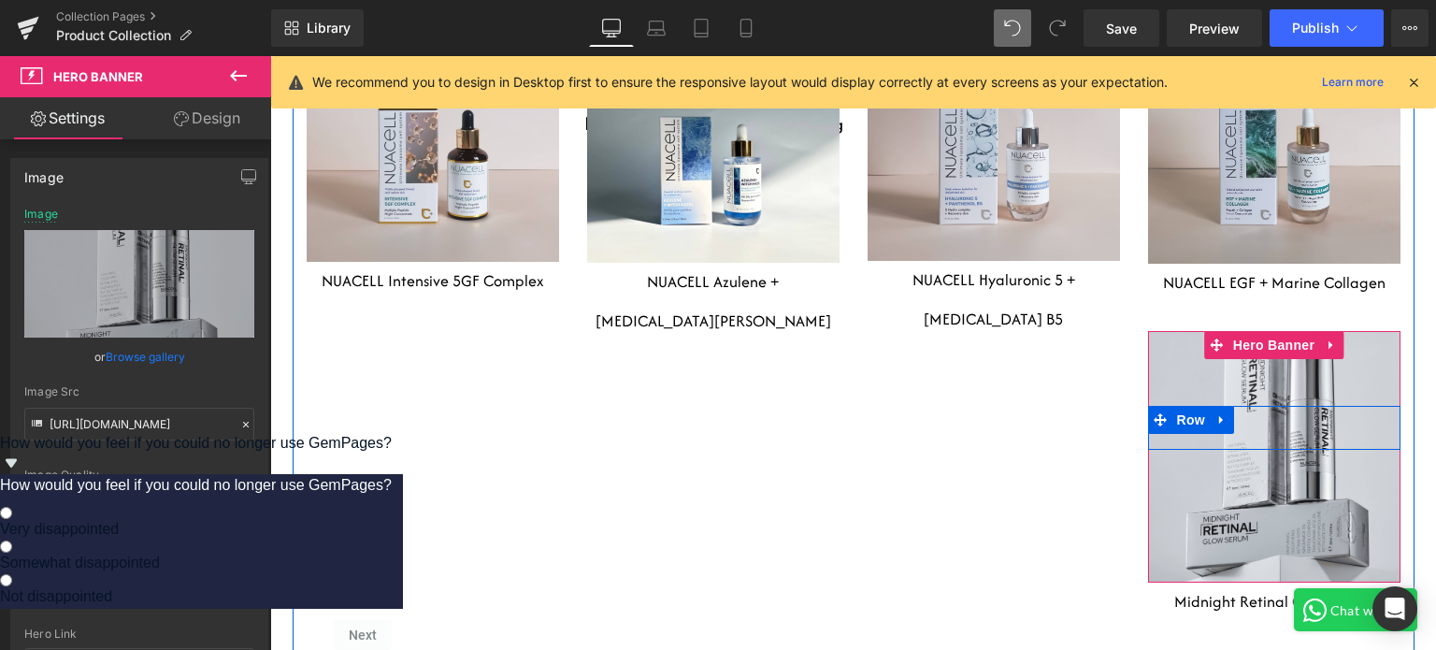
click at [1172, 406] on span "Row" at bounding box center [1190, 420] width 37 height 28
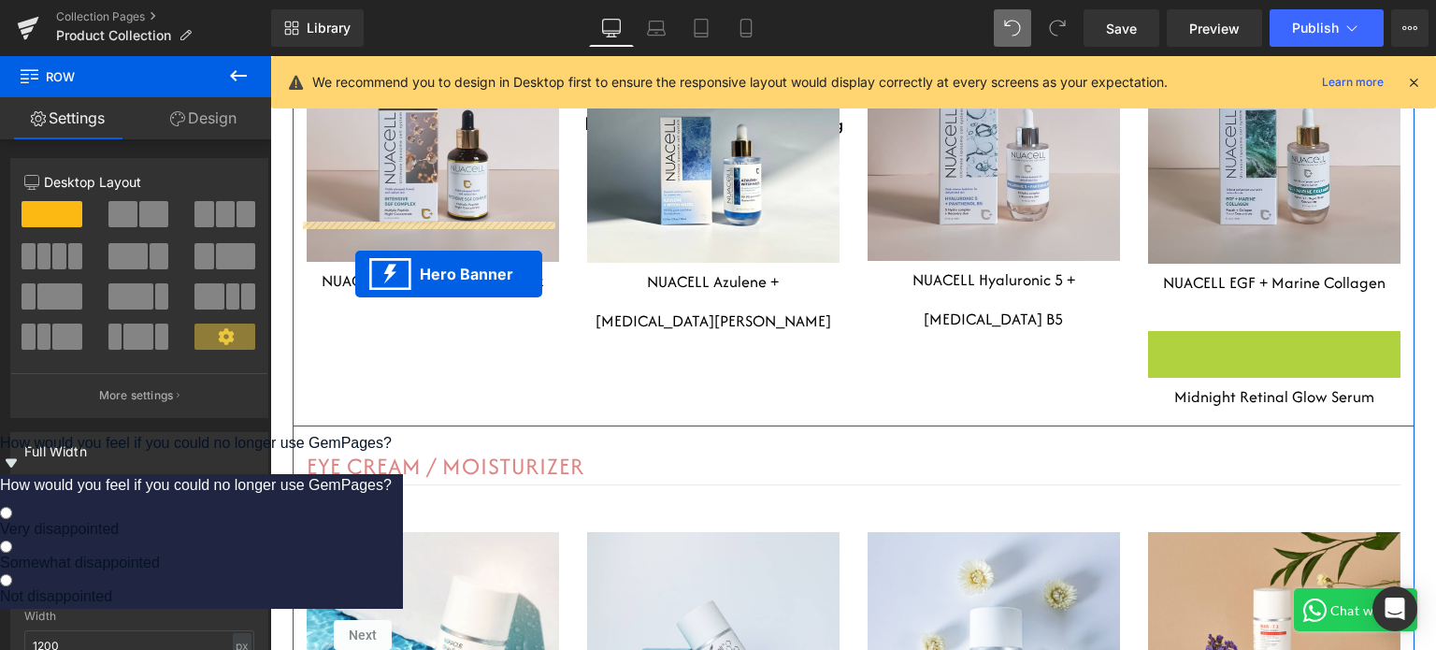
drag, startPoint x: 1211, startPoint y: 268, endPoint x: 355, endPoint y: 274, distance: 856.1
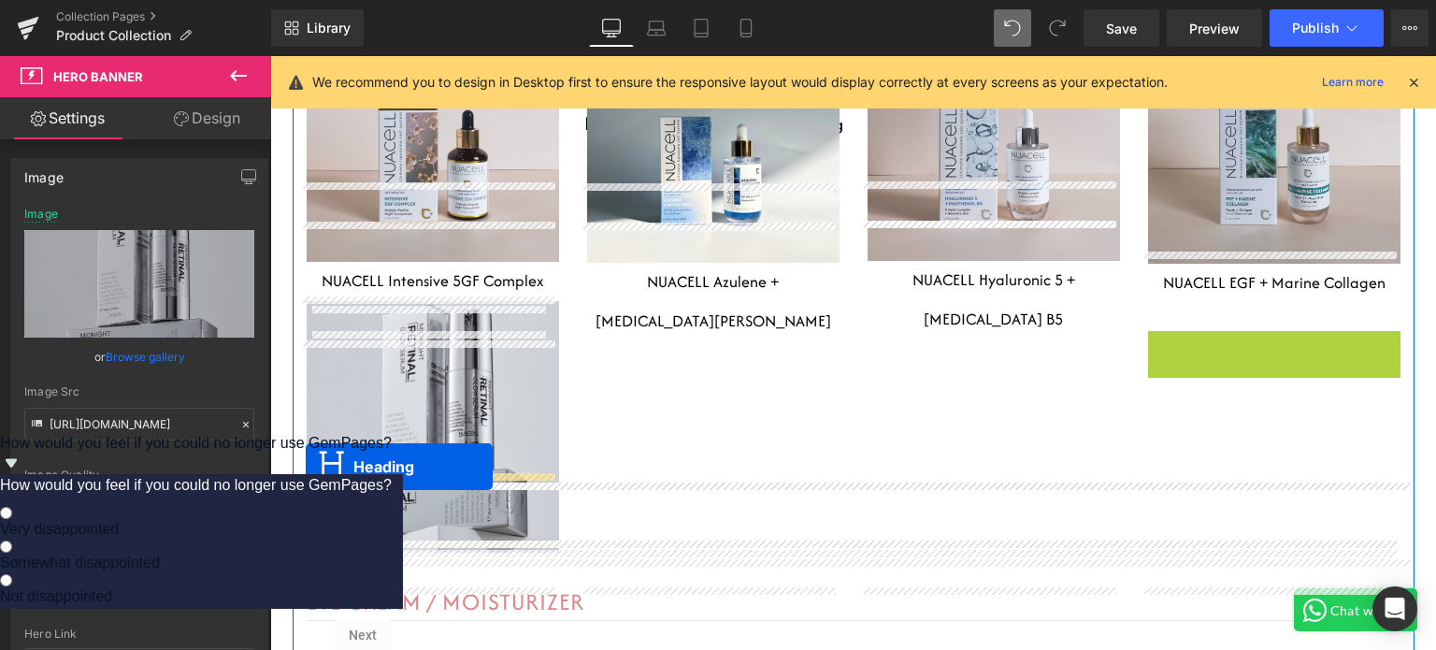
drag, startPoint x: 1222, startPoint y: 271, endPoint x: 306, endPoint y: 466, distance: 936.5
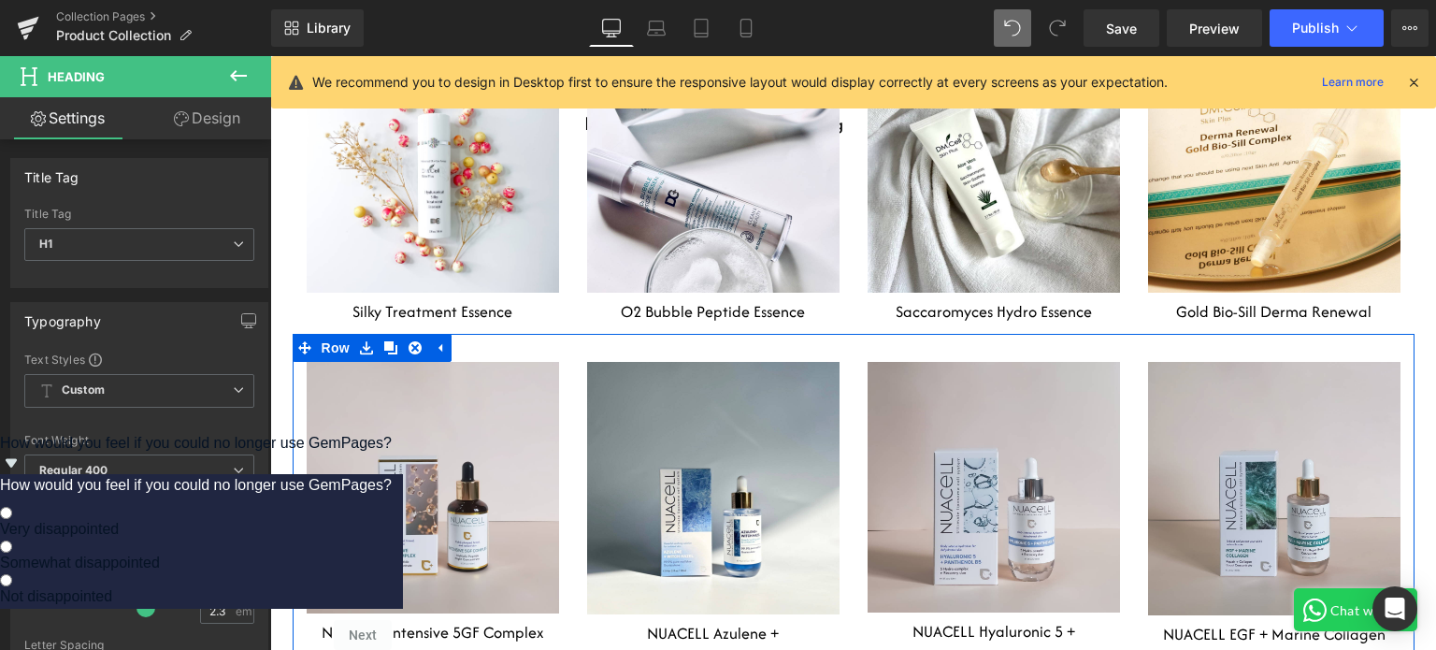
scroll to position [6460, 0]
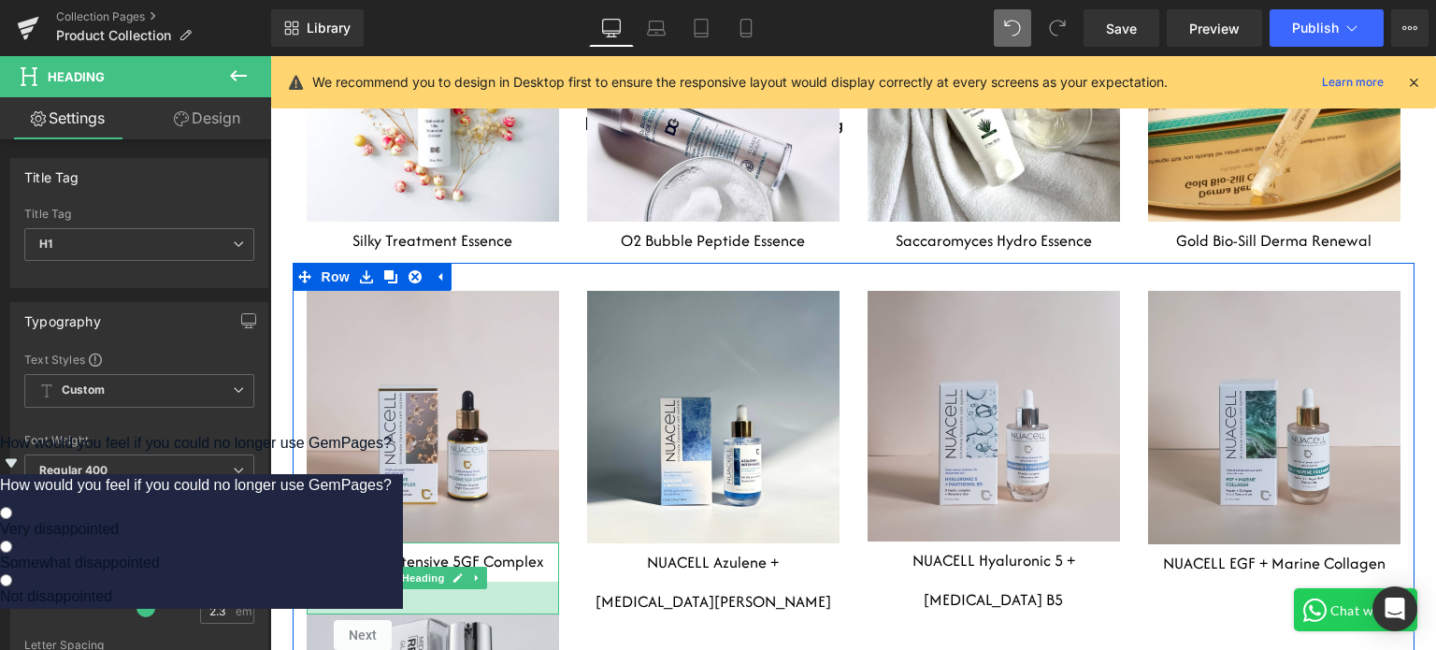
drag, startPoint x: 517, startPoint y: 499, endPoint x: 514, endPoint y: 532, distance: 32.8
click at [514, 581] on div "35px" at bounding box center [433, 597] width 252 height 33
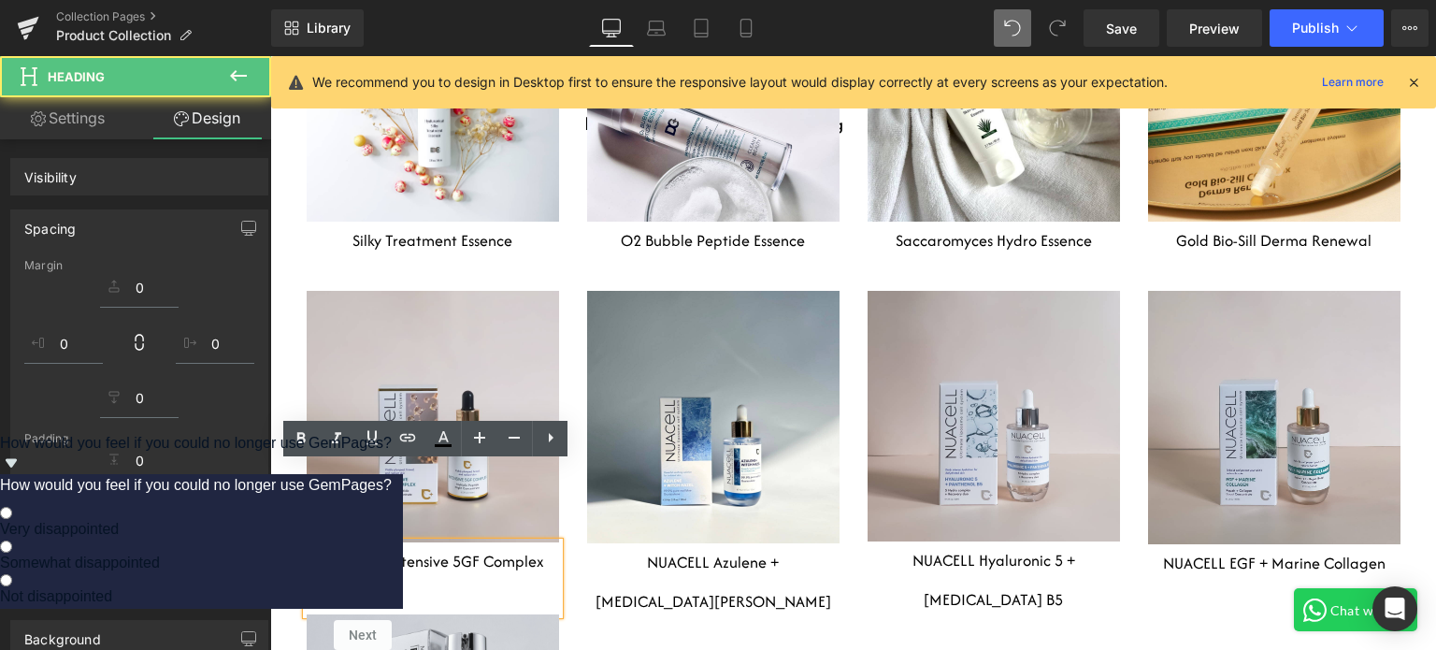
click at [658, 571] on div "Heading Row Hero Banner 80px 80px NUACELL Intensive 5GF Complex Heading 35px He…" at bounding box center [854, 588] width 1122 height 651
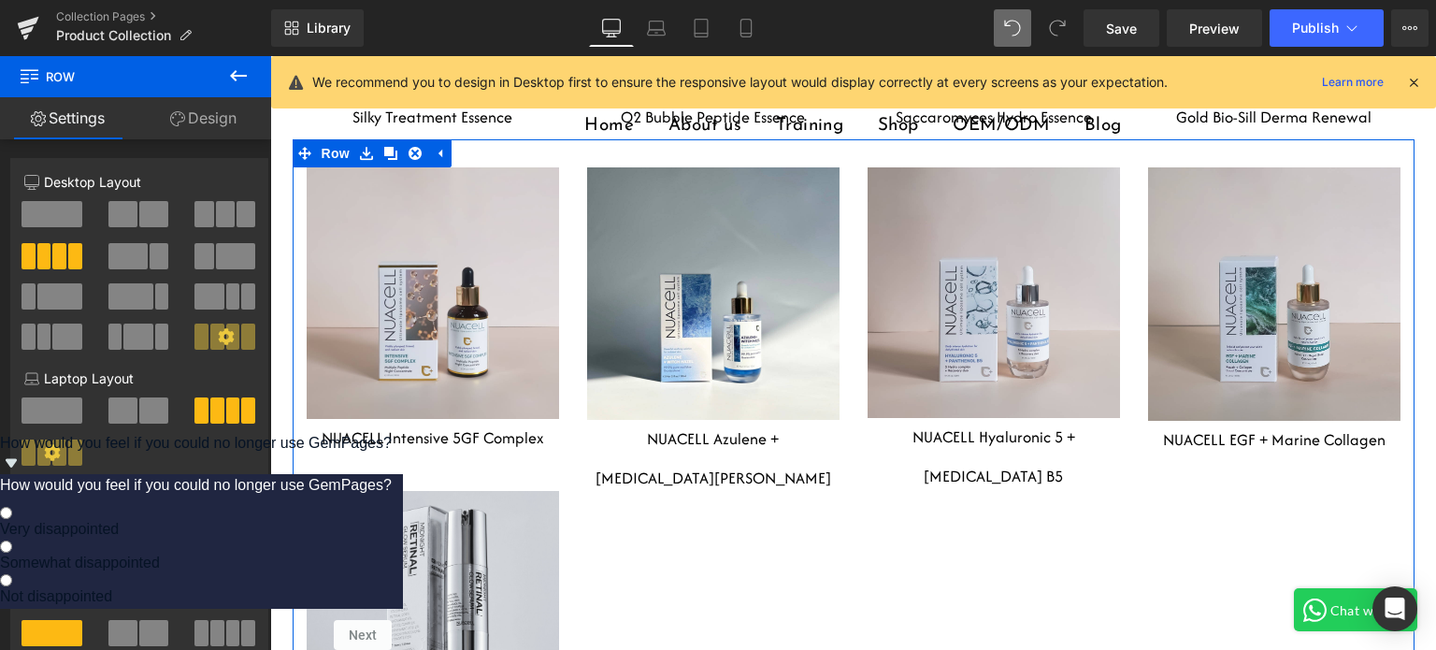
scroll to position [6741, 0]
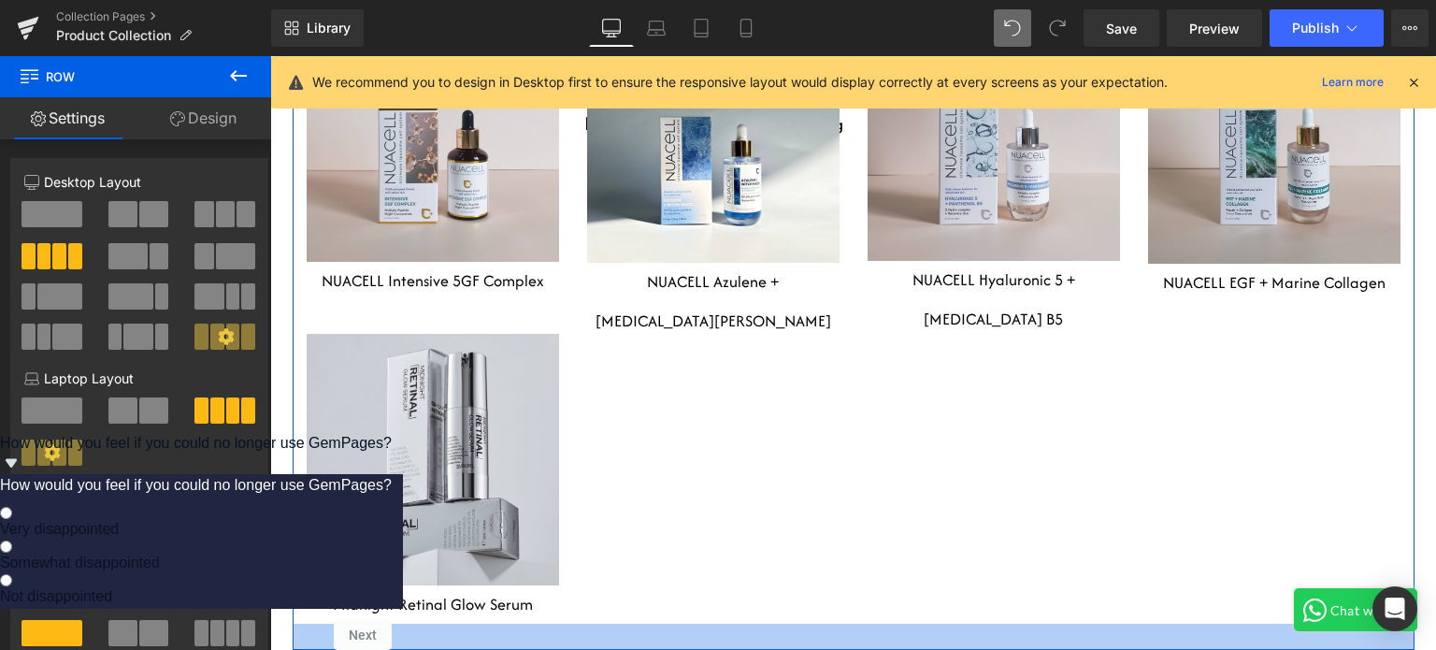
drag, startPoint x: 442, startPoint y: 549, endPoint x: 441, endPoint y: 565, distance: 16.8
click at [441, 623] on div at bounding box center [854, 636] width 1122 height 26
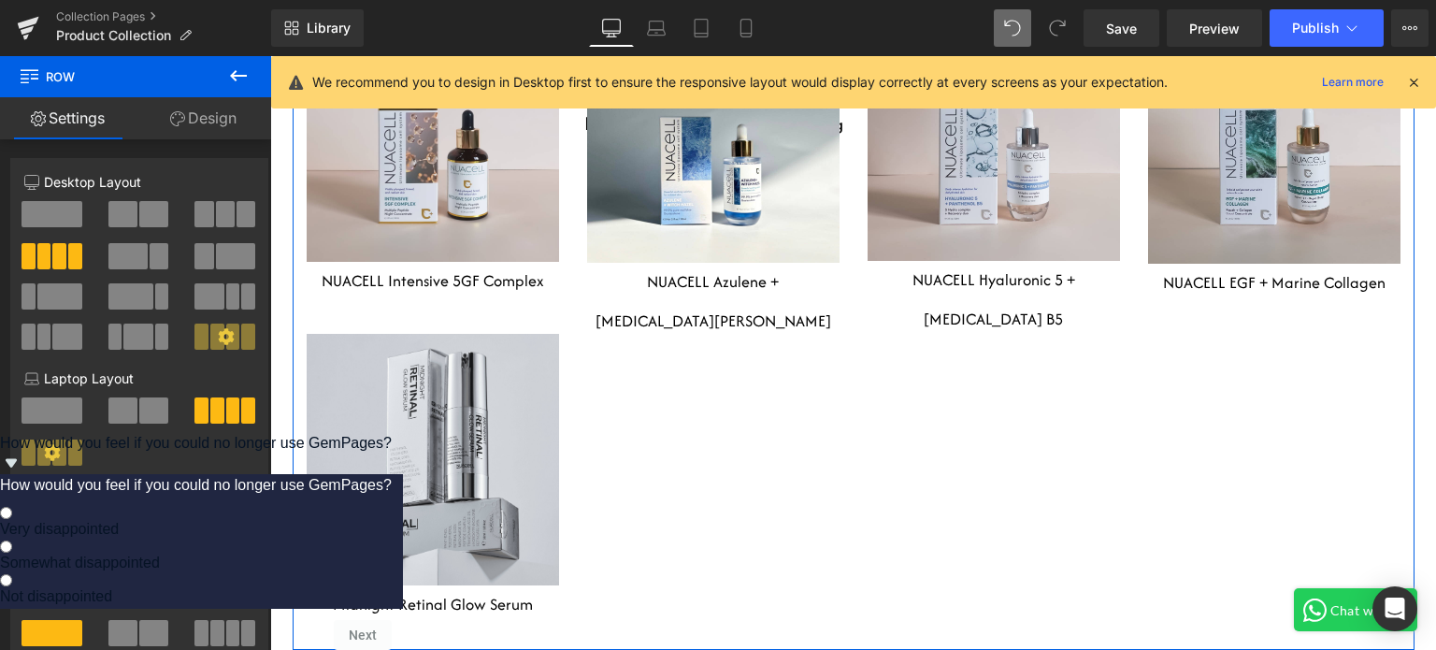
click at [594, 492] on div "Heading Row Hero Banner 80px 80px NUACELL Intensive 5GF Complex Heading 35px He…" at bounding box center [854, 315] width 1122 height 667
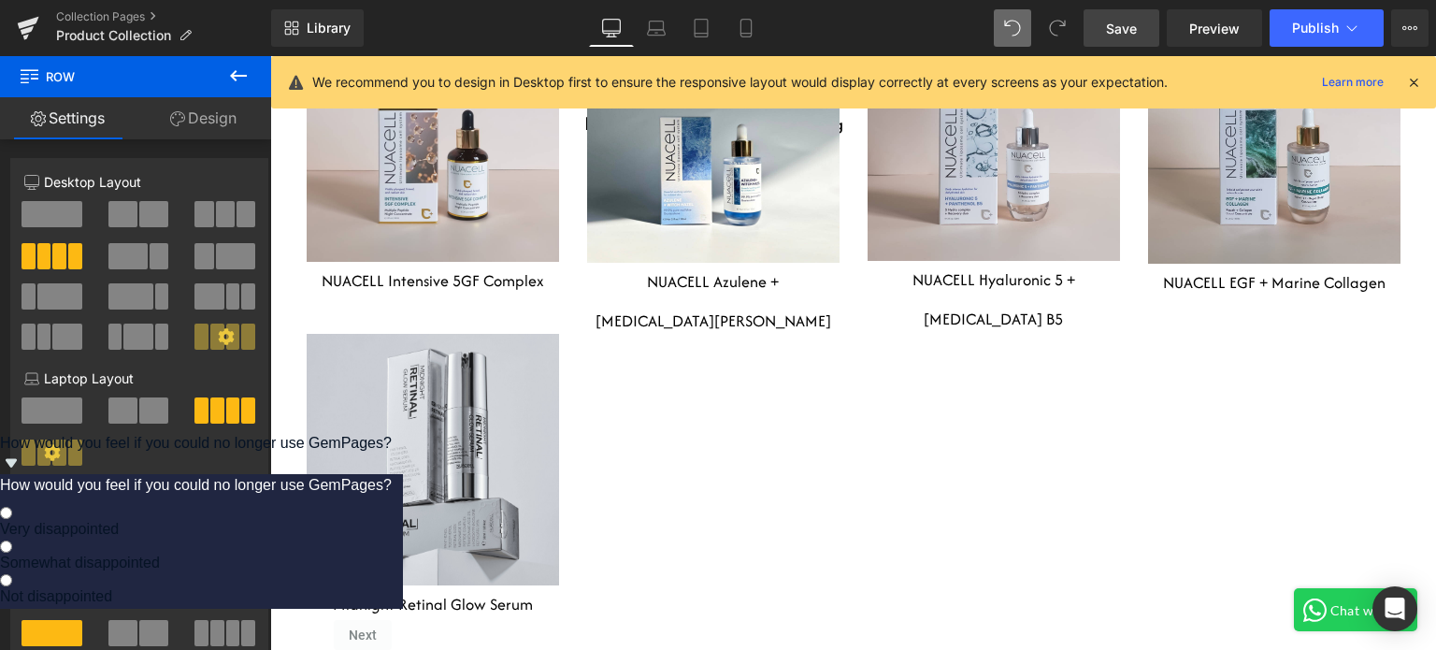
click at [1114, 31] on span "Save" at bounding box center [1121, 29] width 31 height 20
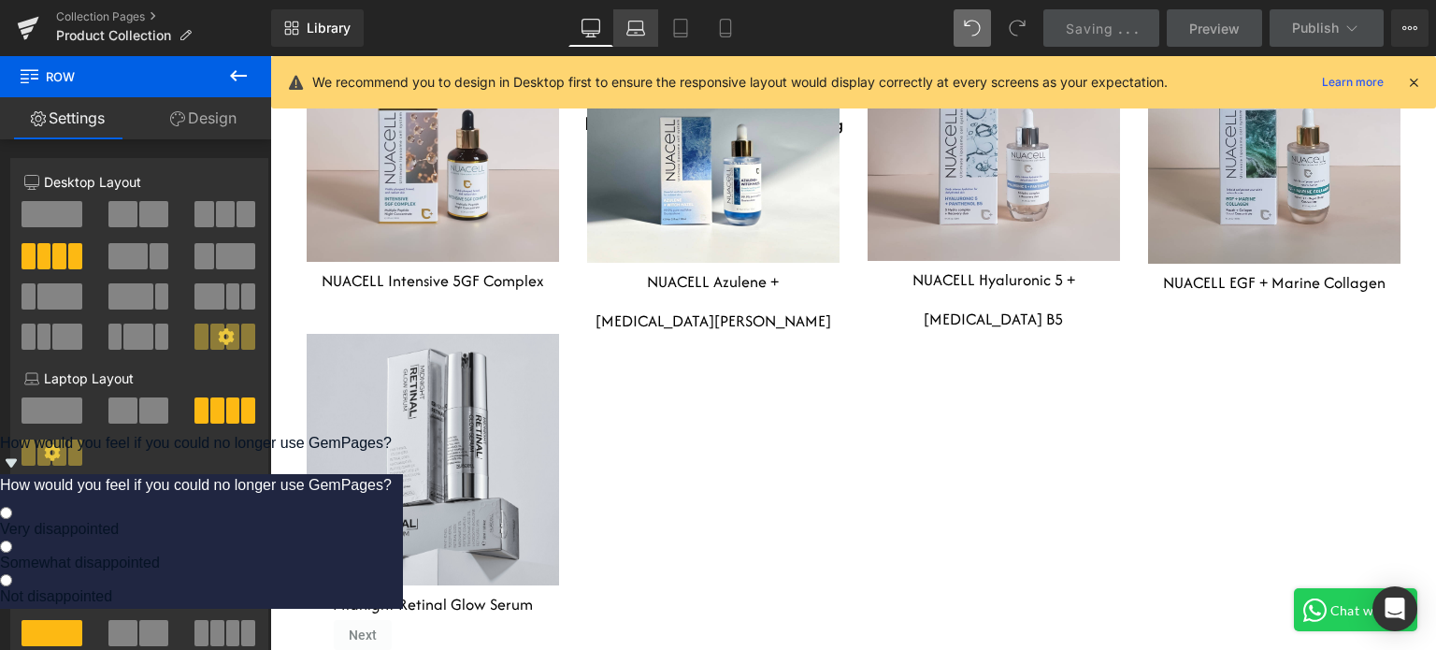
click at [639, 25] on icon at bounding box center [635, 28] width 19 height 19
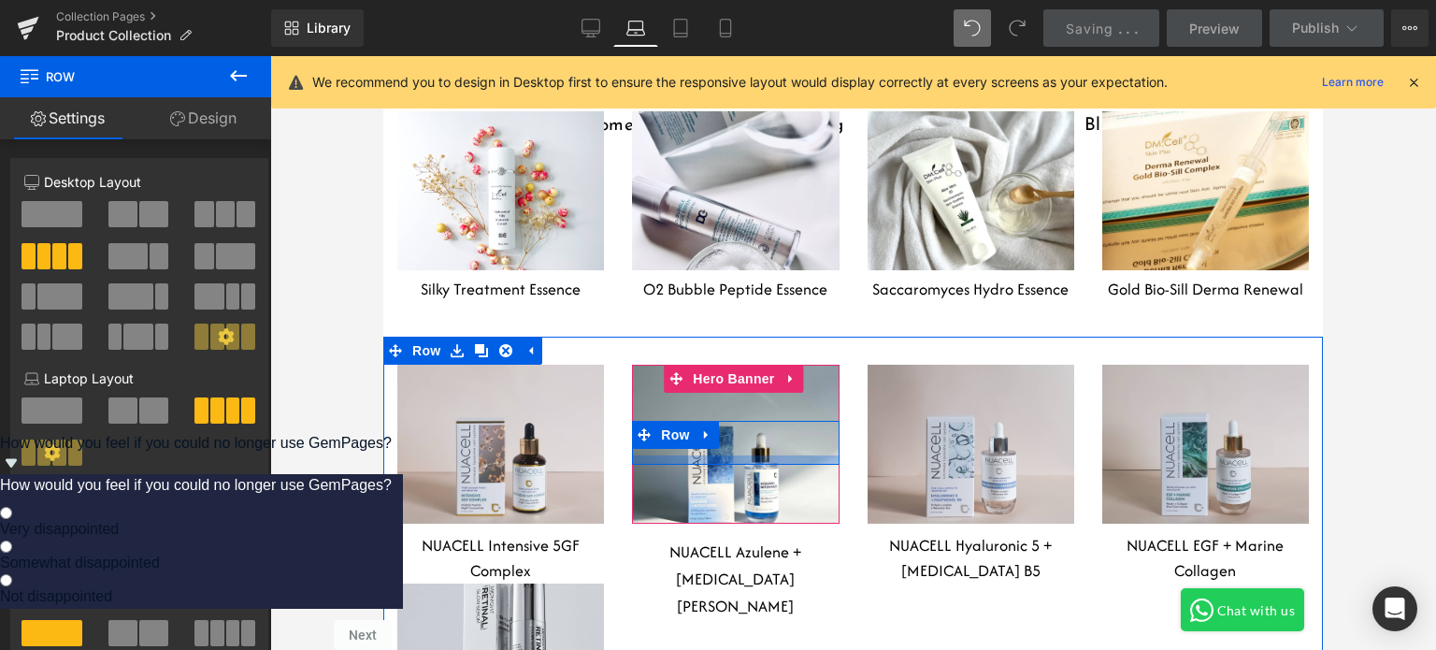
scroll to position [5266, 0]
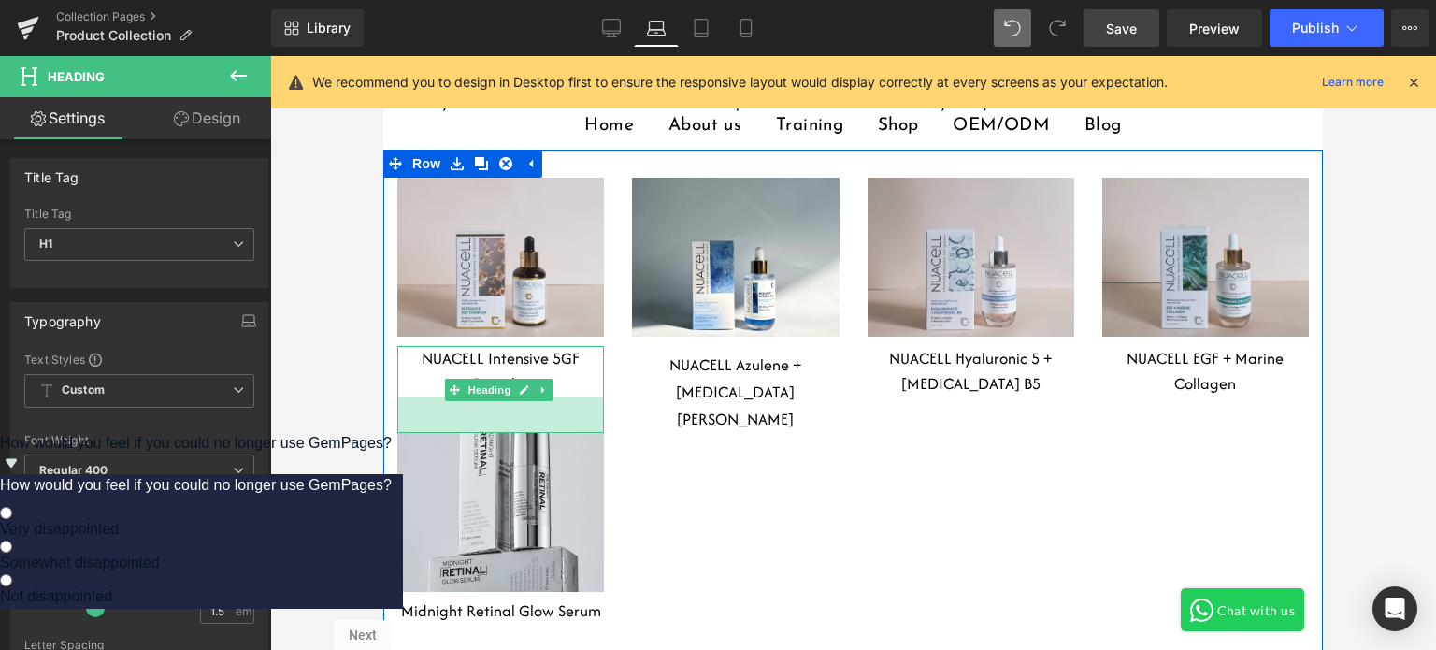
drag, startPoint x: 543, startPoint y: 316, endPoint x: 544, endPoint y: 352, distance: 36.5
click at [544, 352] on div "Heading Row Hero Banner 80px 80px NUACELL Intensive 5GF Complex Heading 39px He…" at bounding box center [500, 404] width 235 height 452
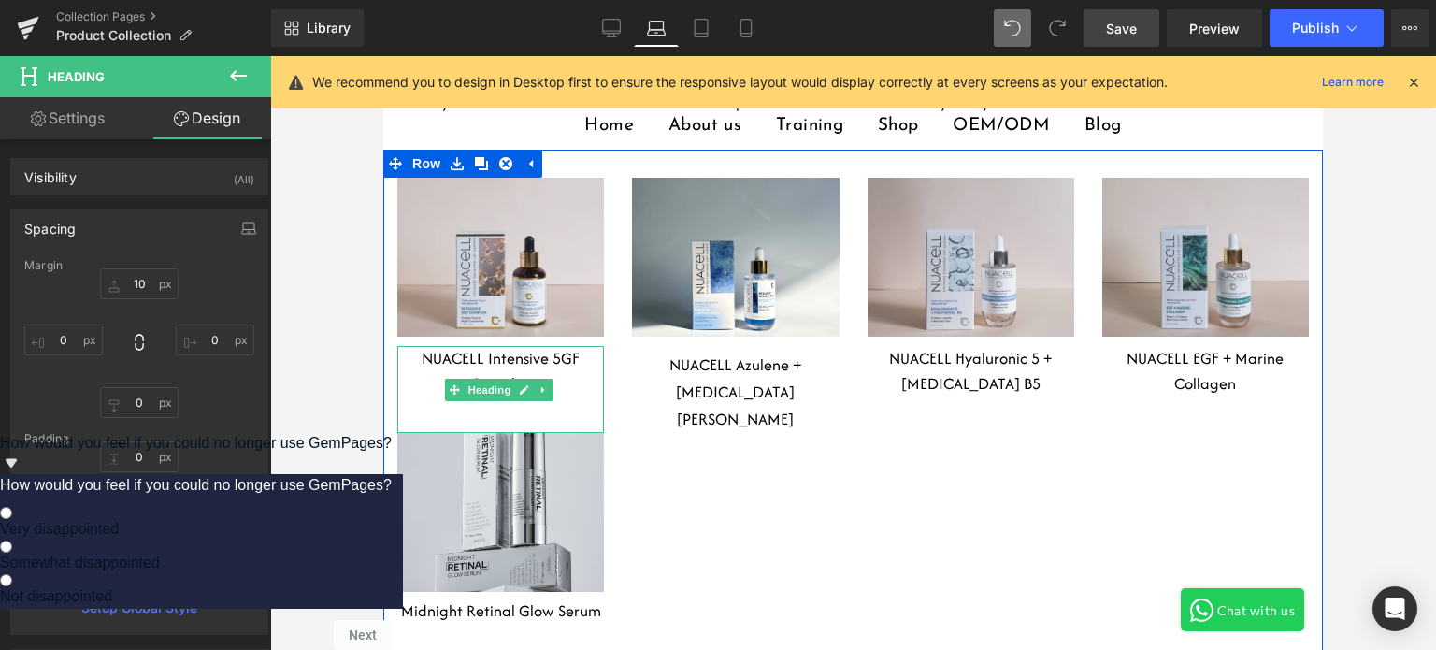
click at [765, 393] on div "Heading Row Hero Banner 80px 80px NUACELL Intensive 5GF Complex Heading 39px He…" at bounding box center [852, 406] width 939 height 512
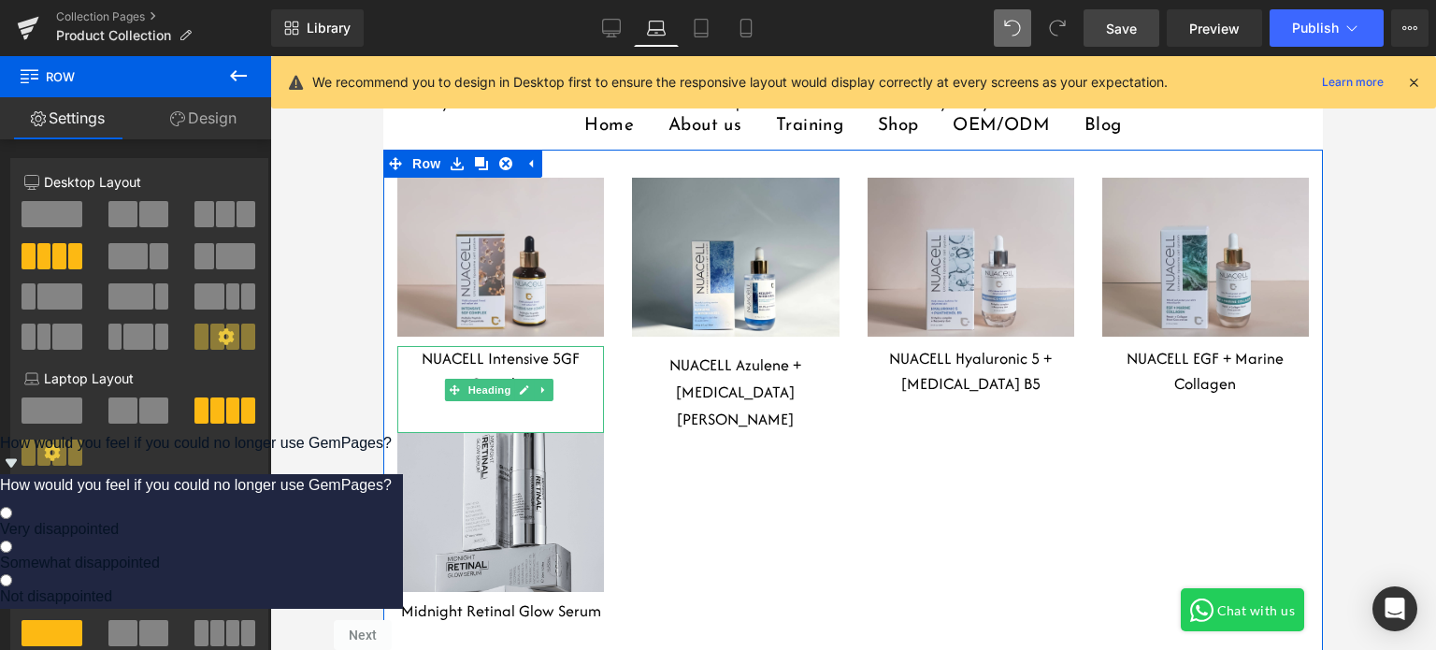
click at [757, 416] on div "Heading Row Hero Banner 80px 80px NUACELL Intensive 5GF Complex Heading 39px He…" at bounding box center [852, 406] width 939 height 512
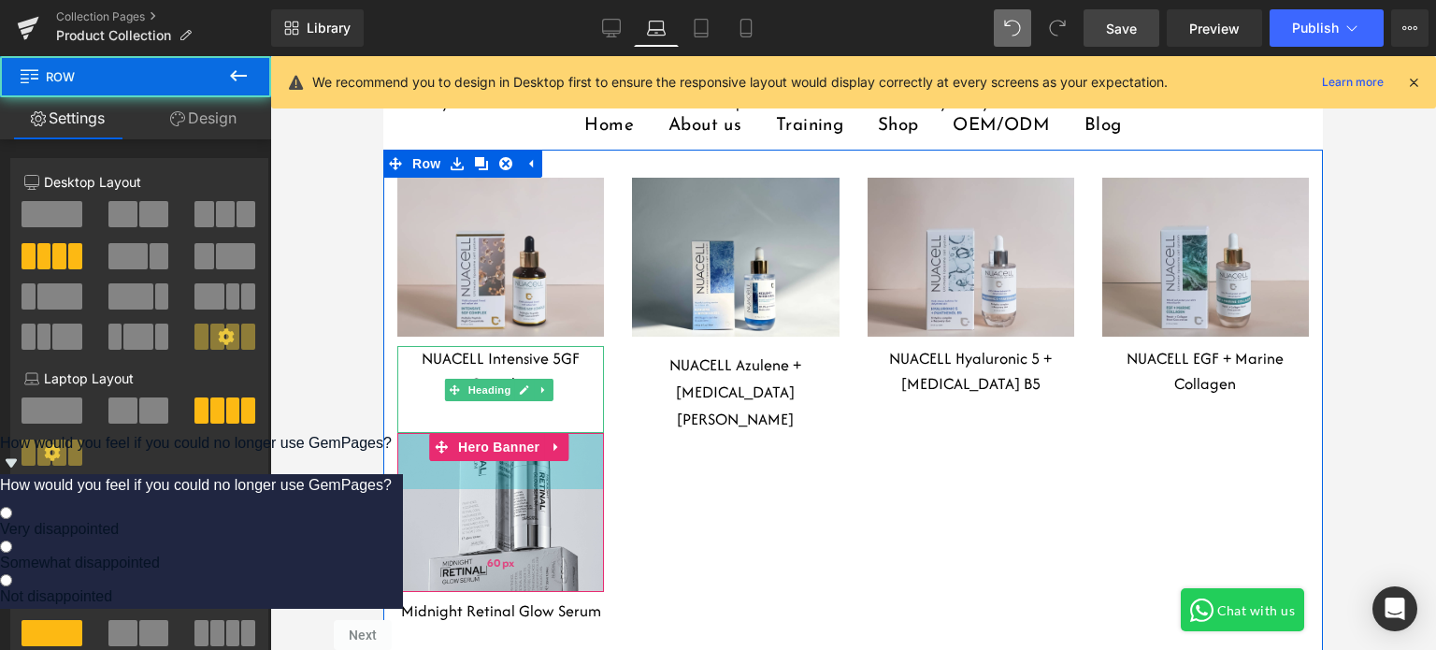
click at [593, 433] on div "60px" at bounding box center [500, 461] width 207 height 56
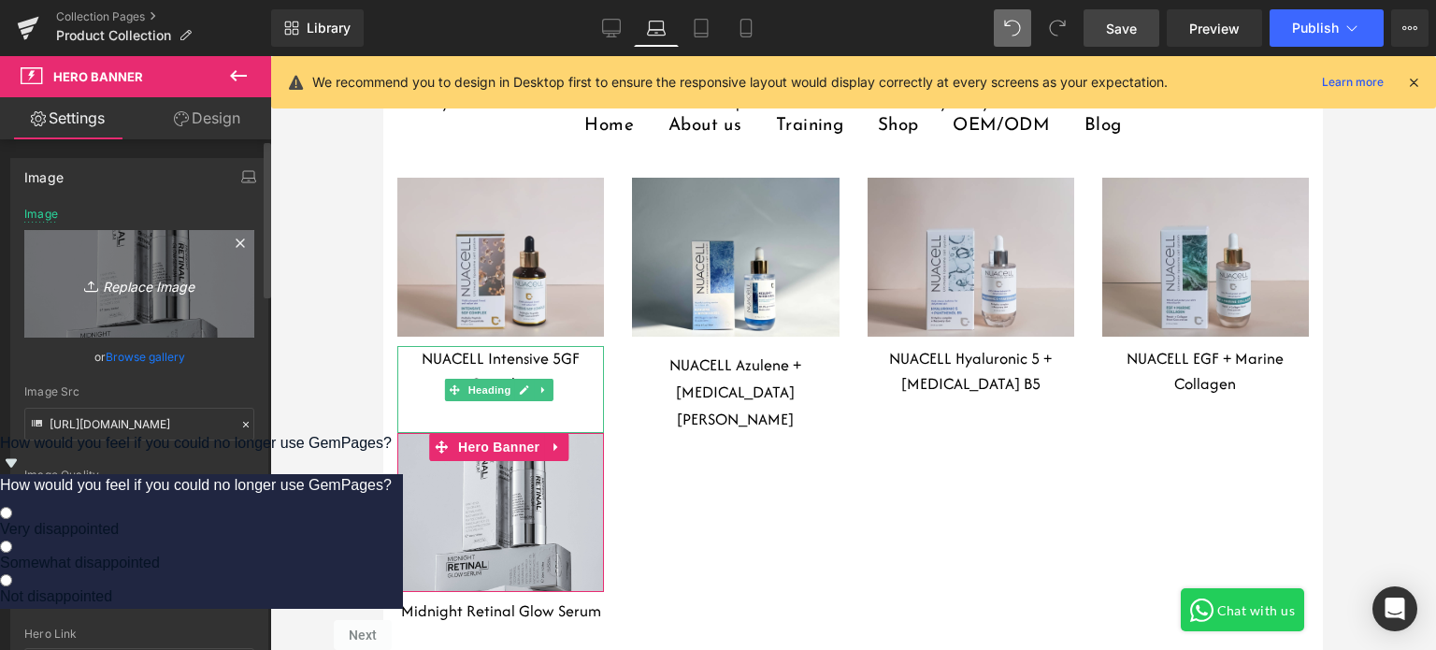
click at [164, 286] on icon "Replace Image" at bounding box center [139, 283] width 150 height 23
type input "C:\fakepath\Untitled design (18).png"
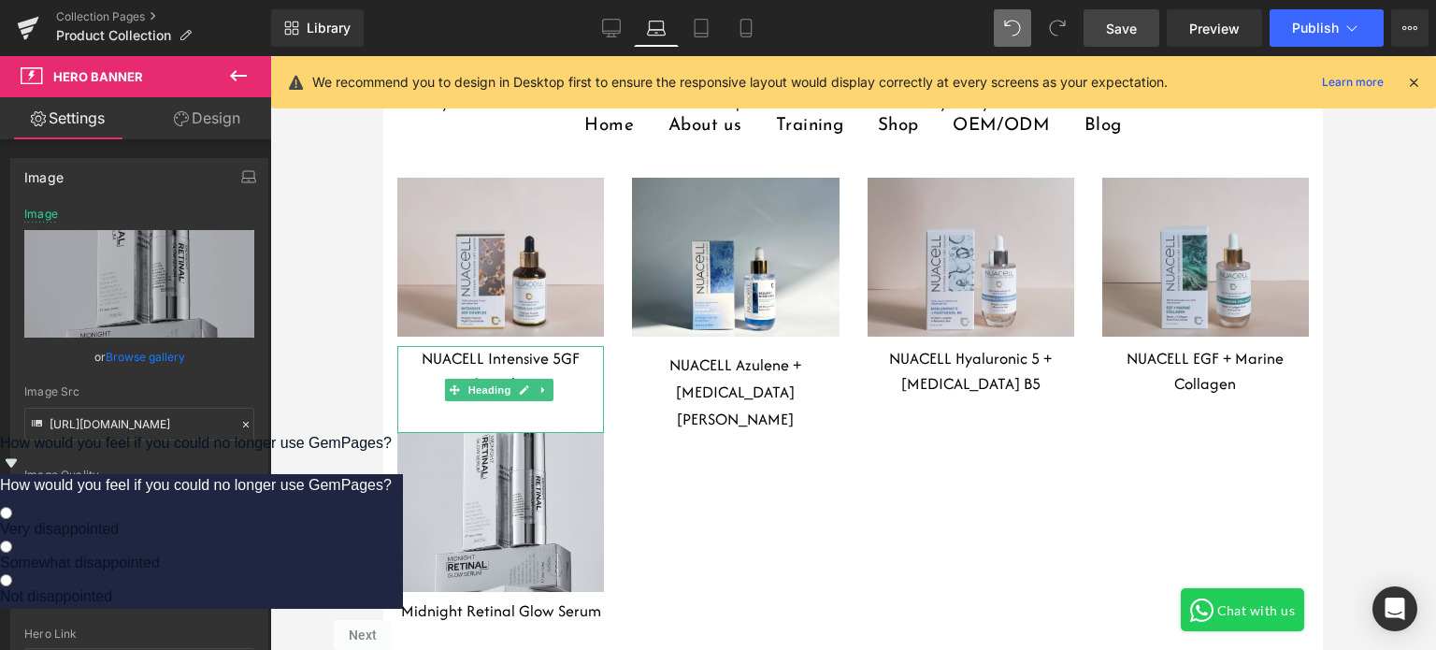
click at [636, 33] on link "Laptop" at bounding box center [656, 27] width 45 height 37
click at [621, 33] on icon at bounding box center [612, 27] width 18 height 14
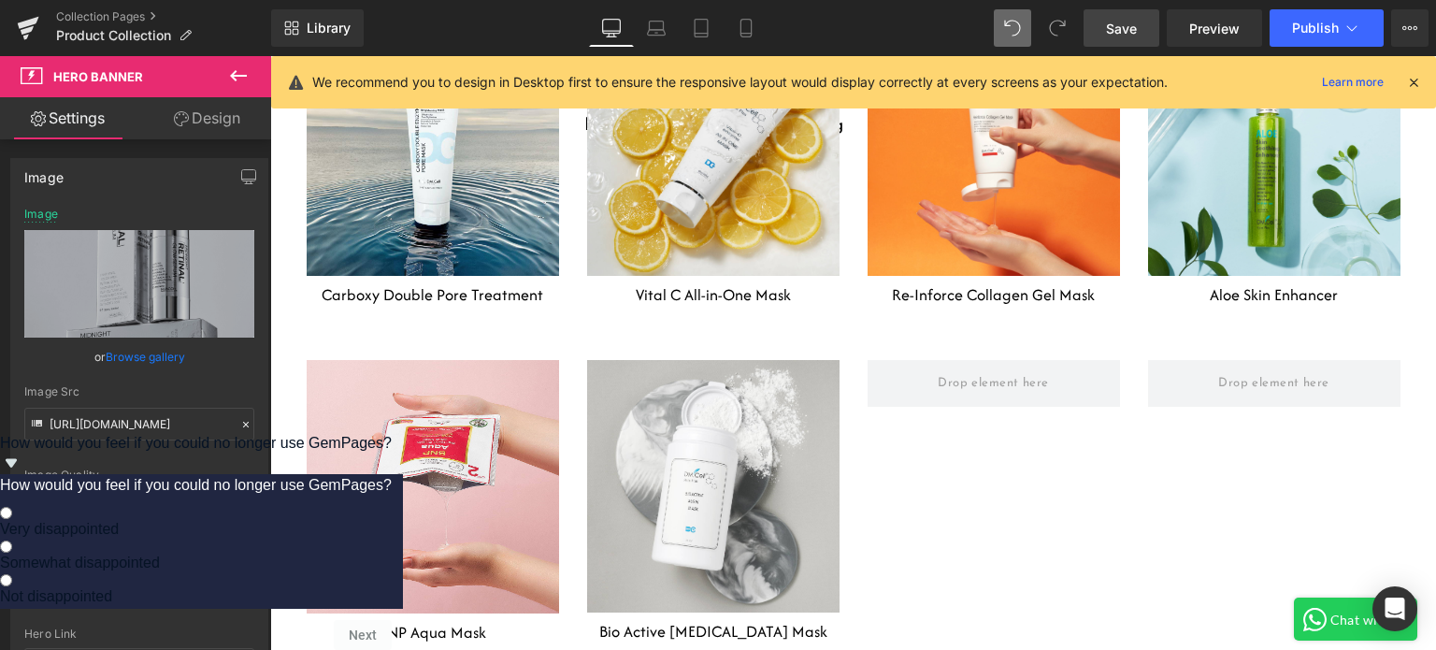
scroll to position [6642, 0]
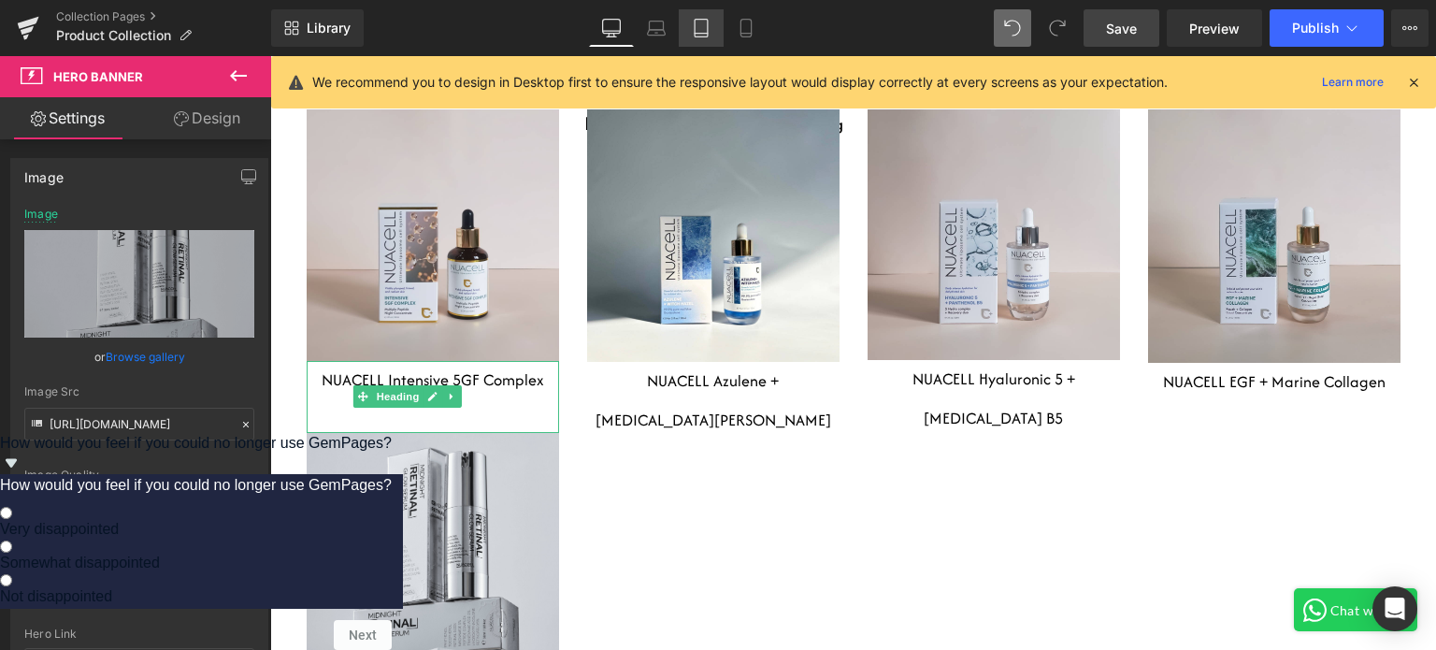
click at [692, 30] on icon at bounding box center [701, 28] width 19 height 19
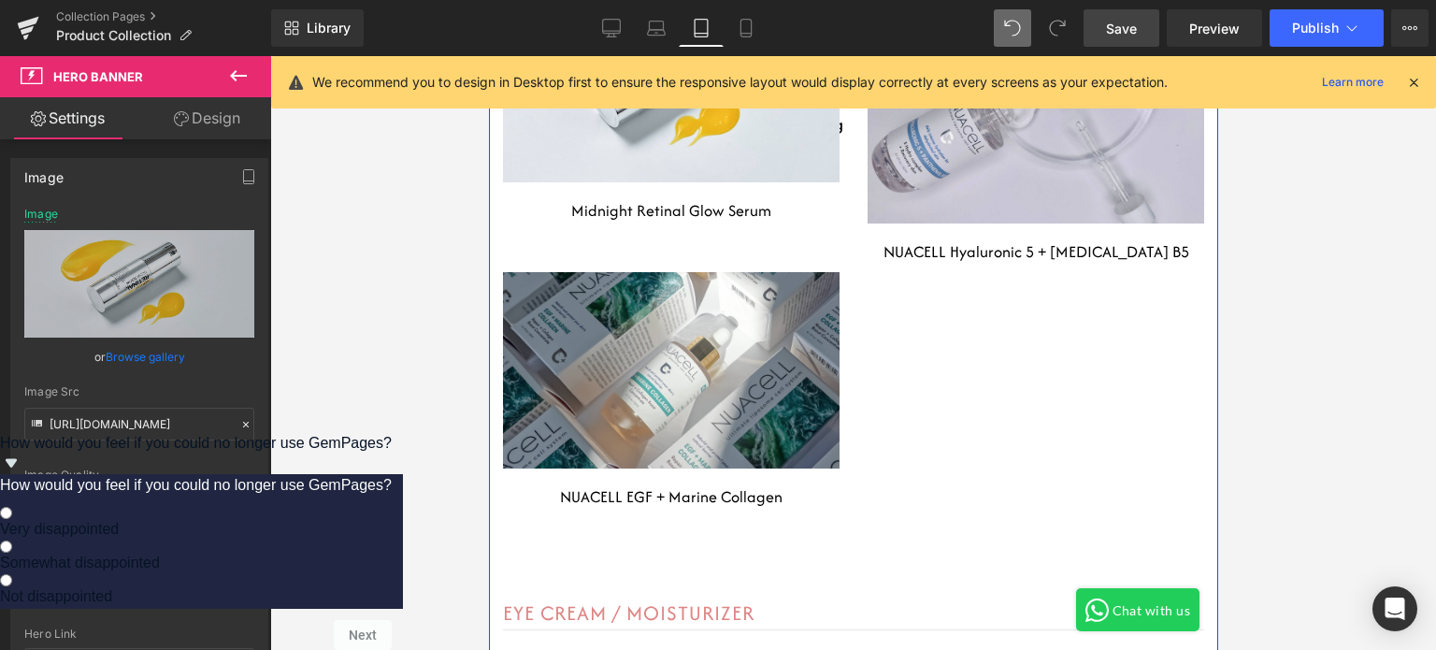
scroll to position [8808, 0]
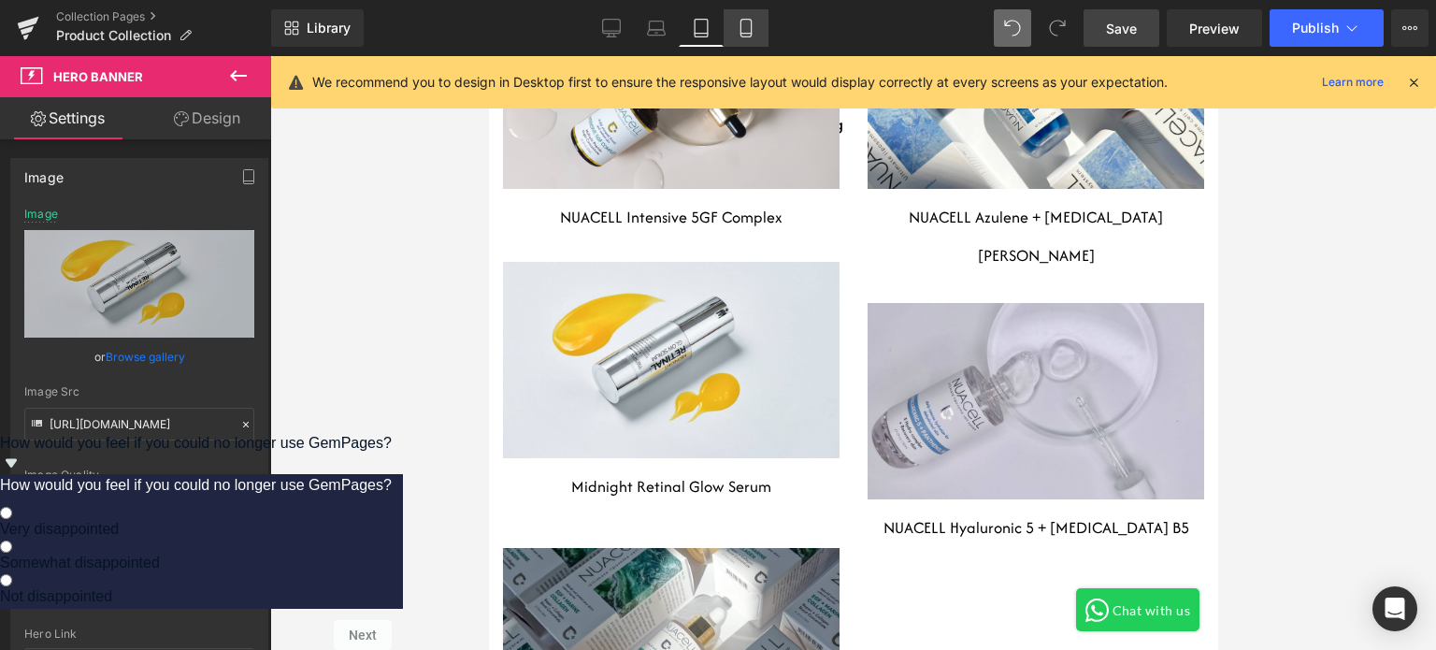
click at [751, 25] on icon at bounding box center [745, 28] width 19 height 19
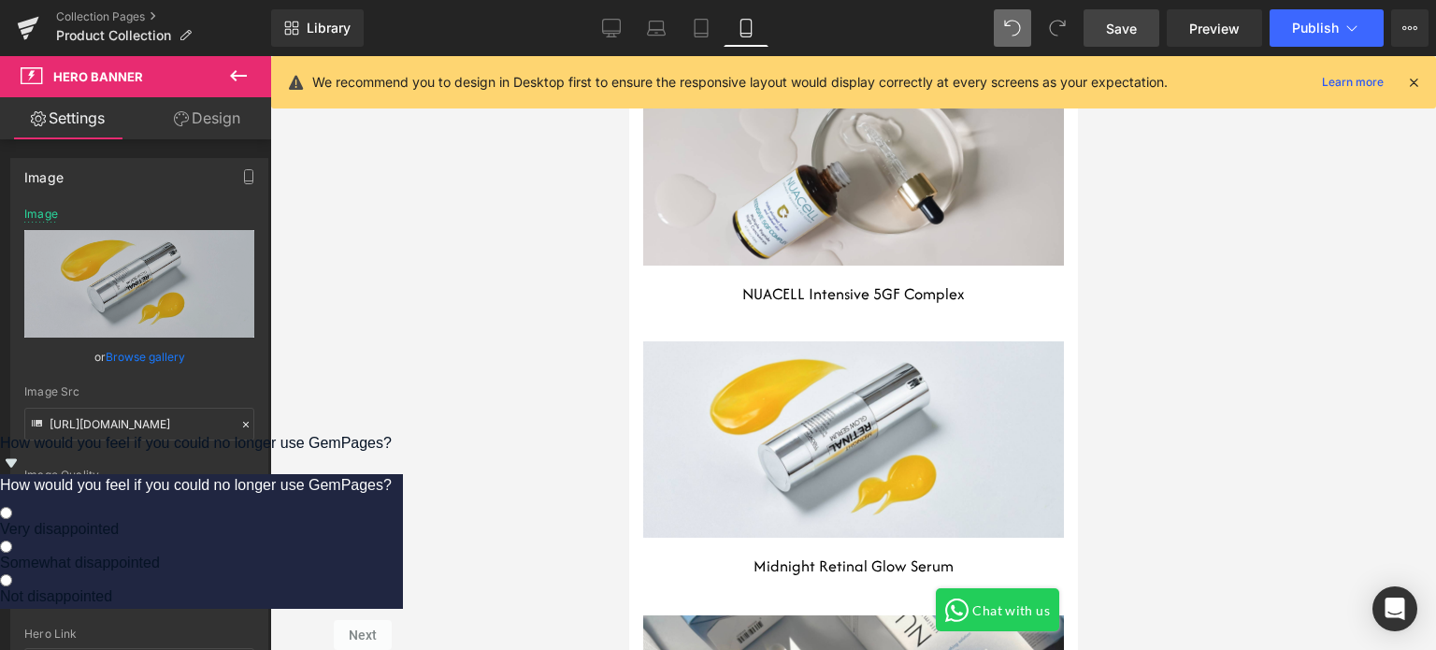
scroll to position [15317, 0]
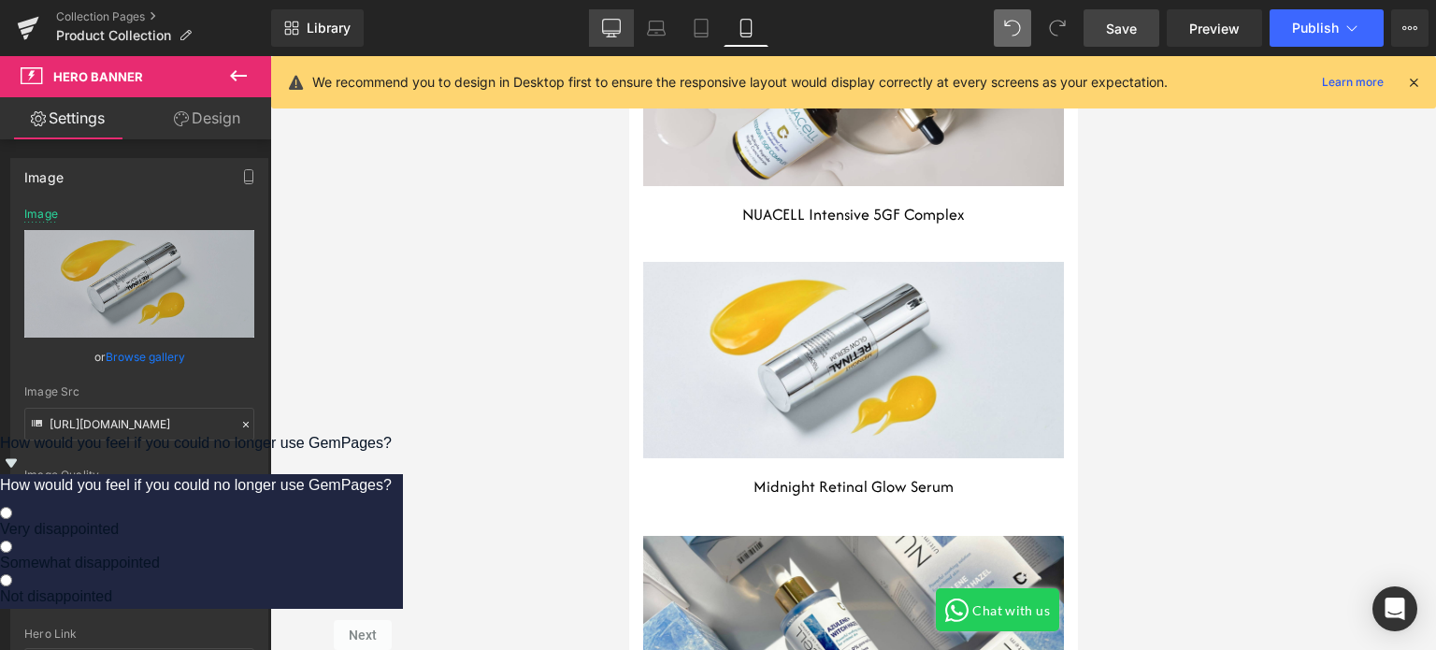
click at [602, 32] on link "Desktop" at bounding box center [611, 27] width 45 height 37
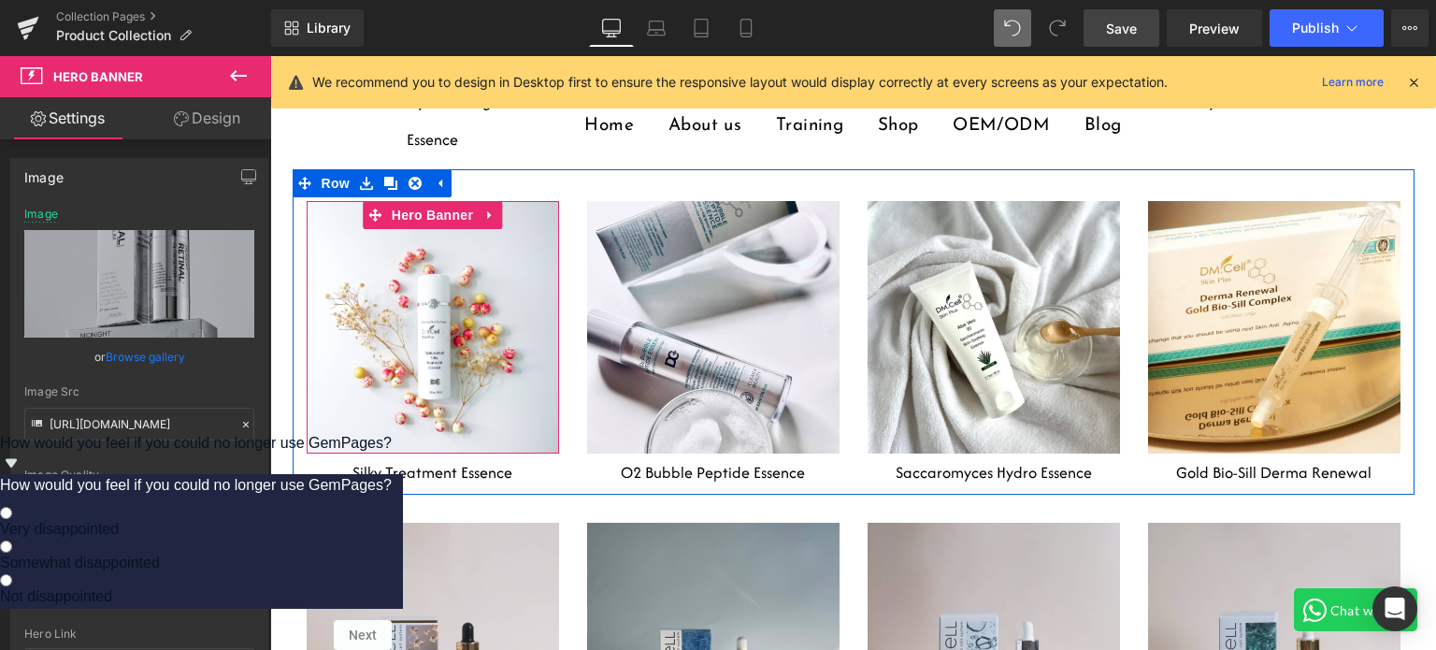
scroll to position [6080, 0]
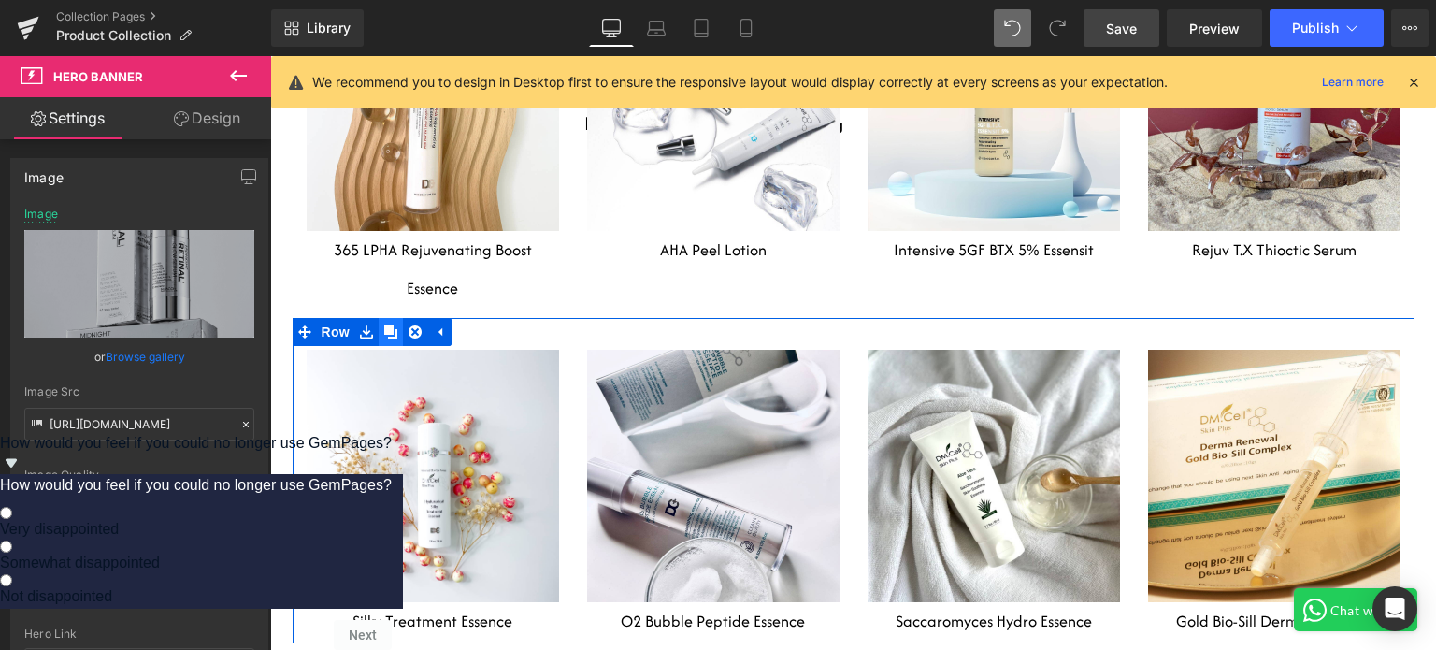
click at [384, 325] on icon at bounding box center [390, 331] width 13 height 13
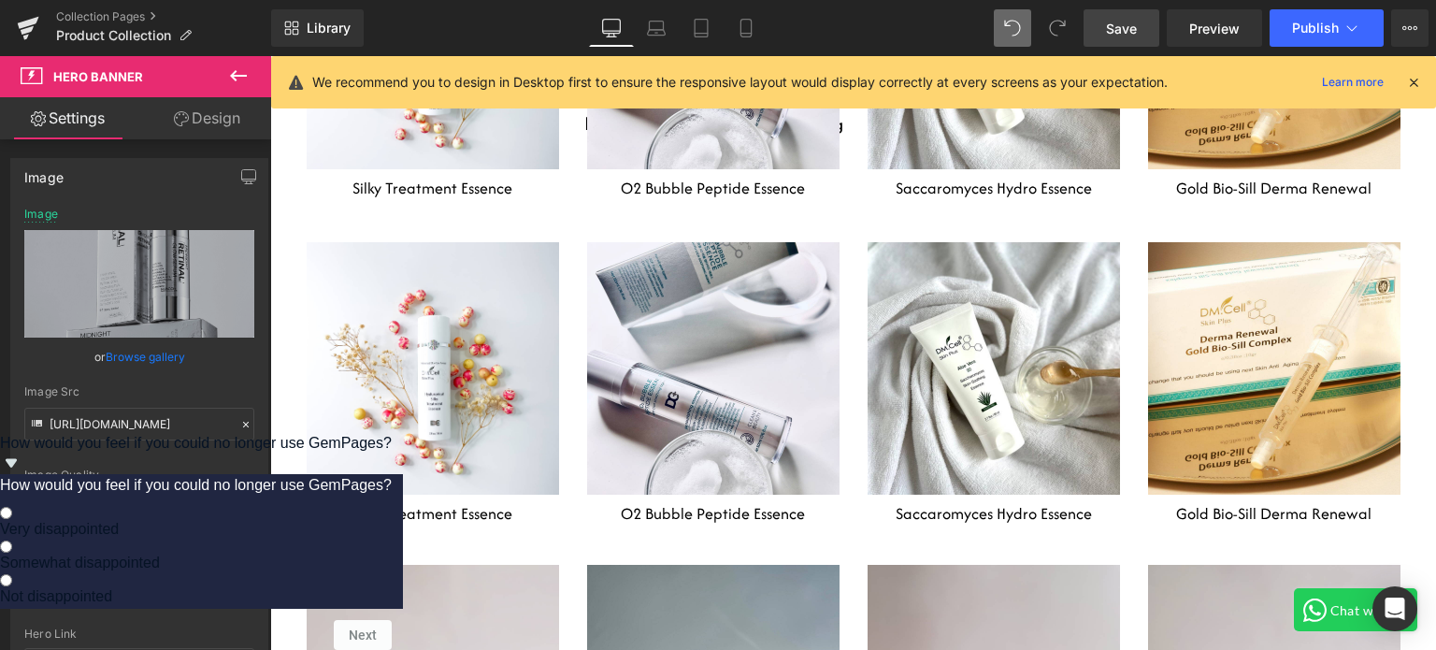
scroll to position [6513, 0]
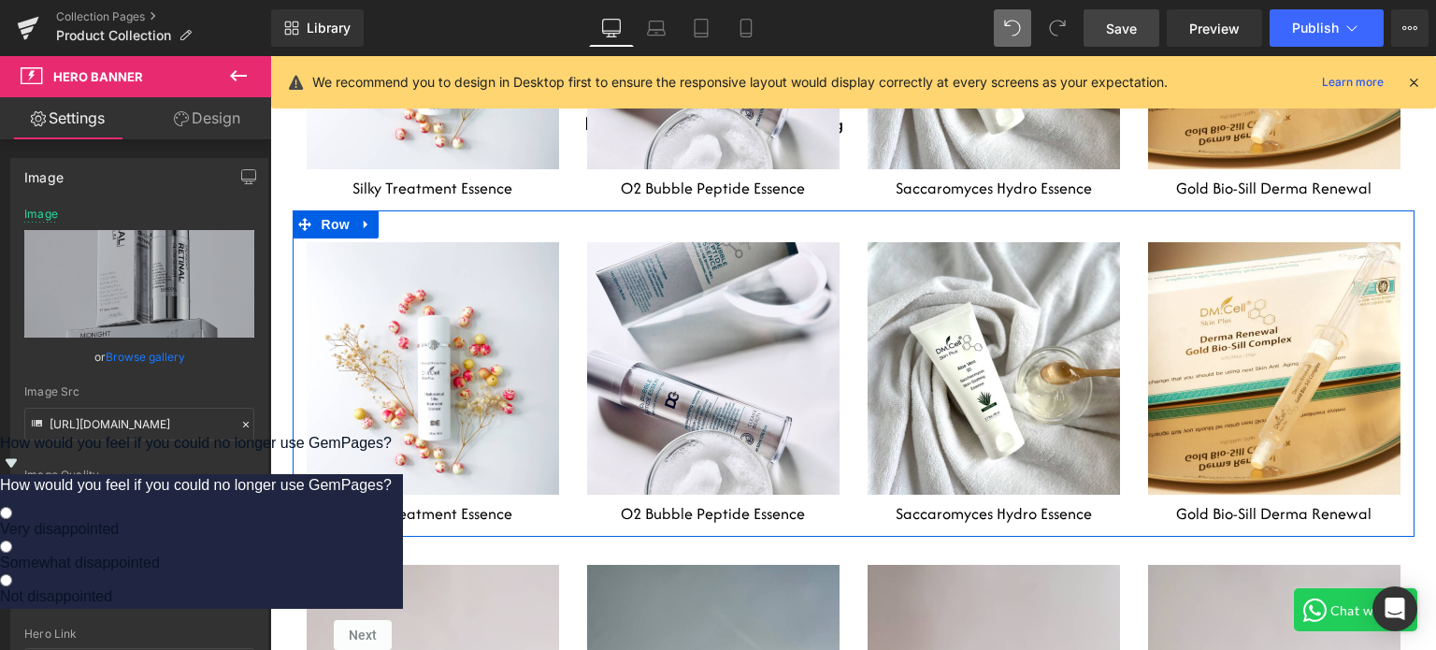
click at [553, 210] on div "Heading Row Hero Banner Silky Treatment Essence Heading Heading Row Hero Banner…" at bounding box center [854, 372] width 1122 height 325
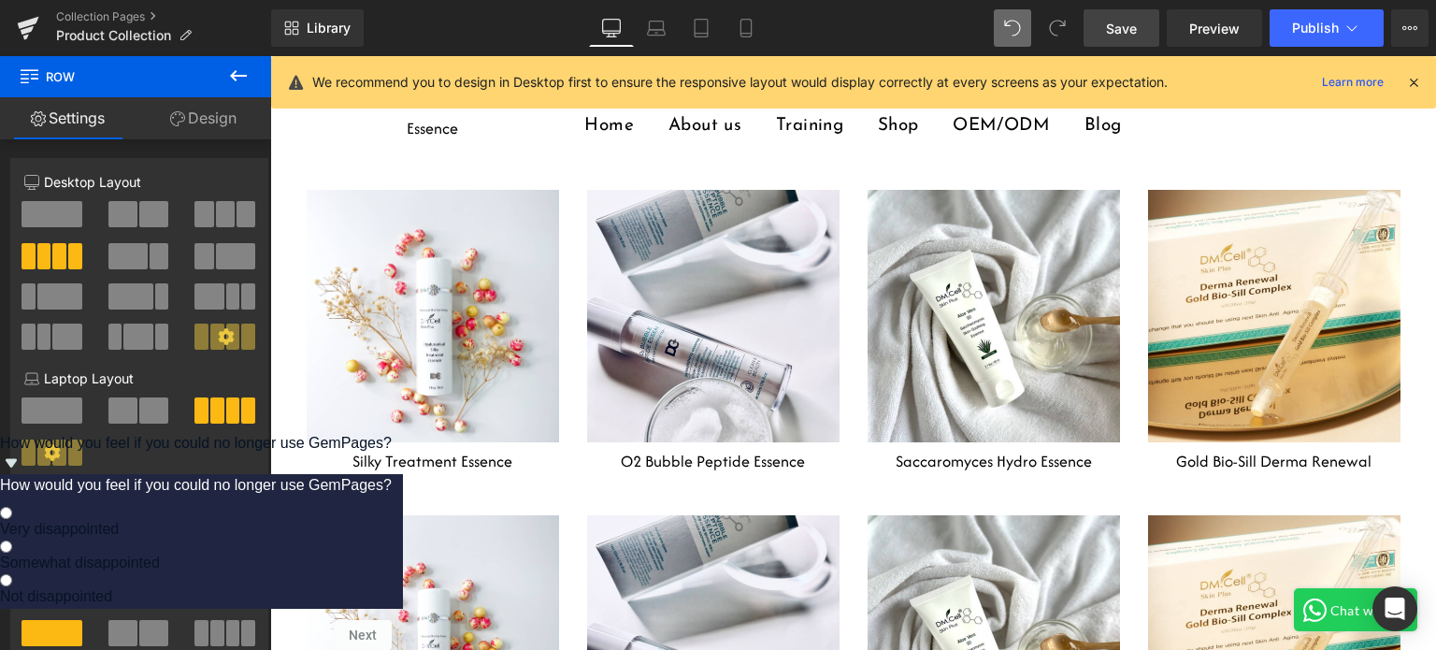
scroll to position [6139, 0]
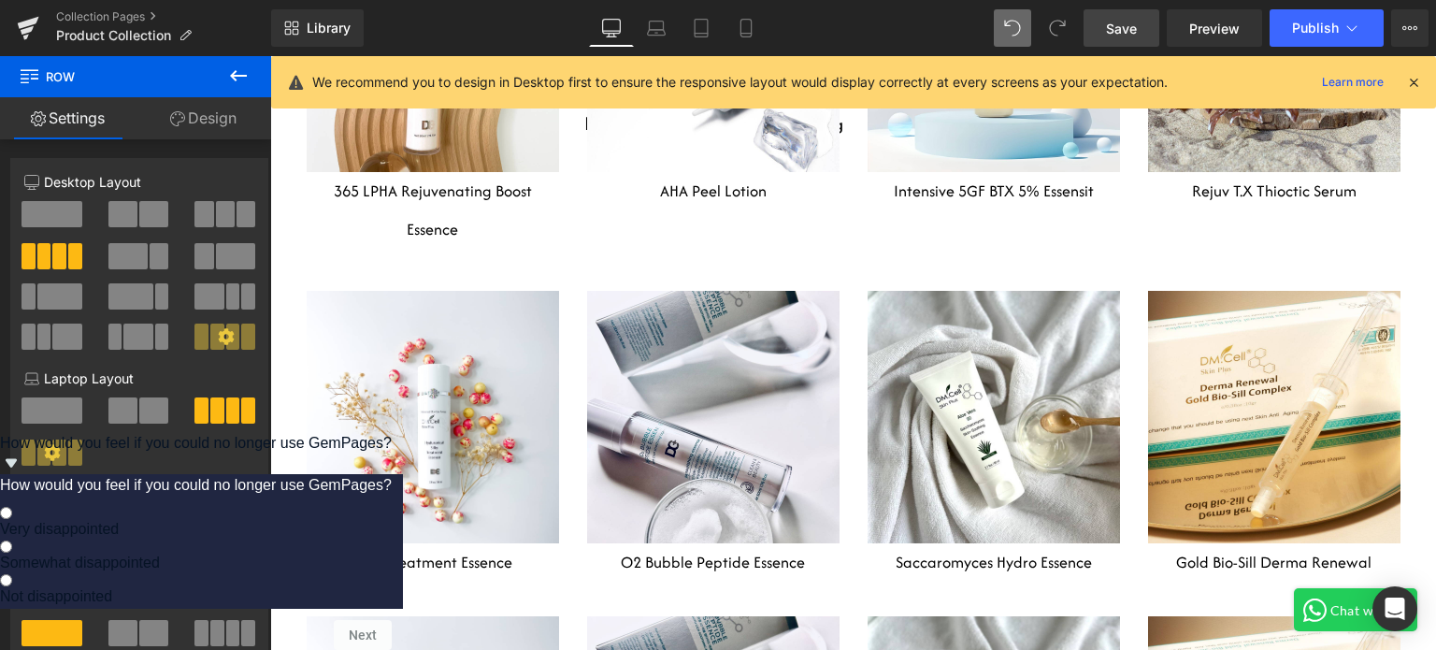
click at [567, 259] on div "Heading Row Hero Banner Silky Treatment Essence Heading Heading Row Hero Banner…" at bounding box center [854, 421] width 1122 height 325
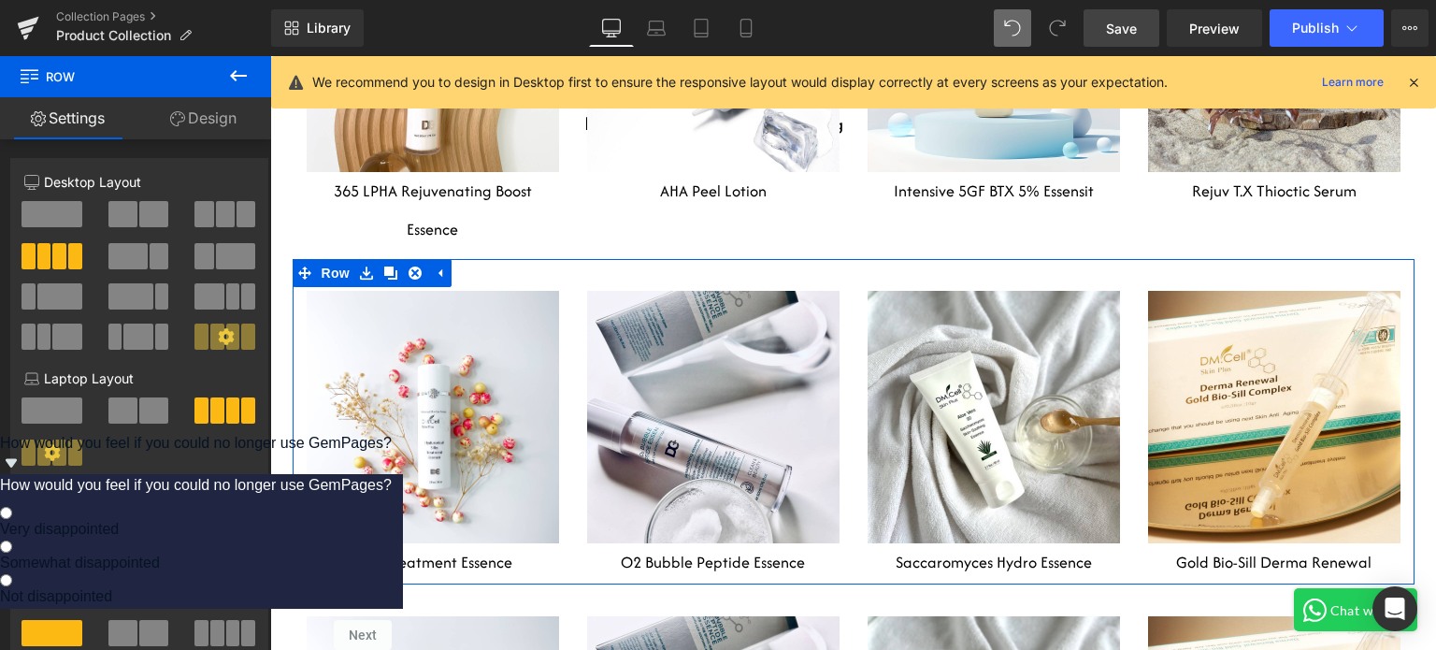
scroll to position [6326, 0]
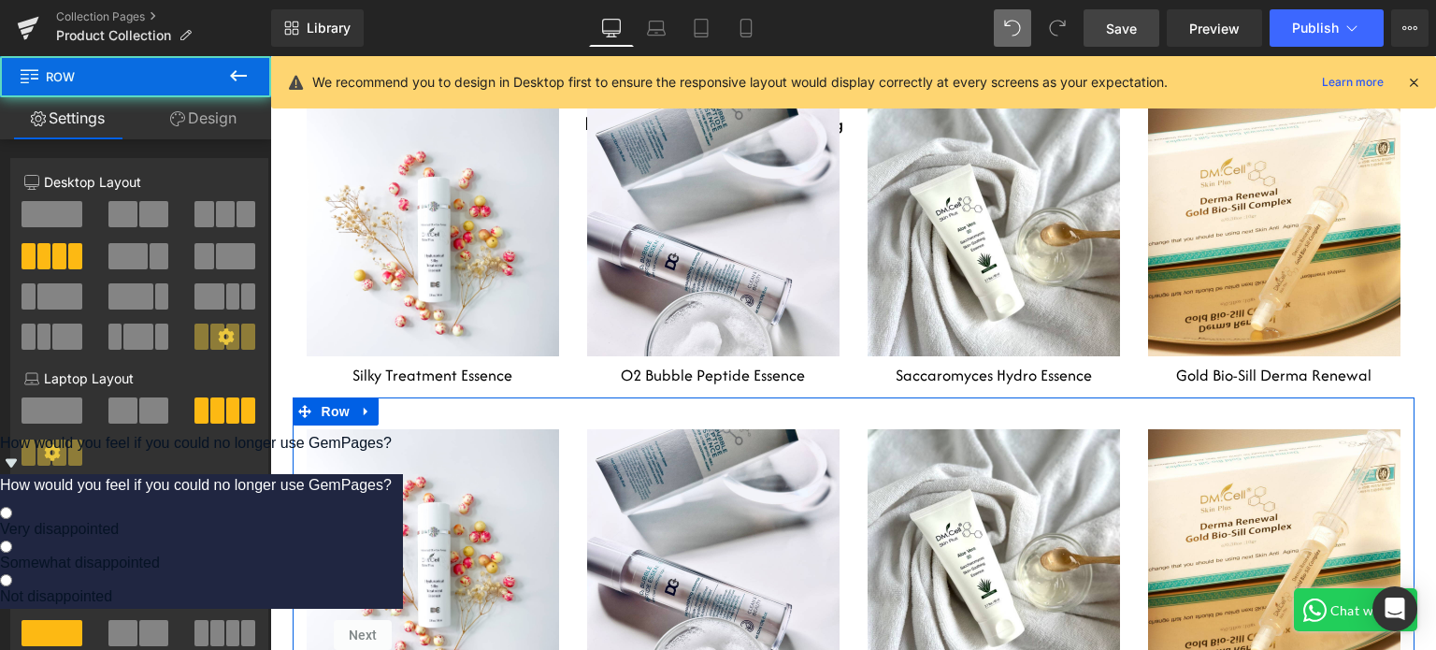
click at [569, 397] on div "Heading Row Hero Banner Silky Treatment Essence Heading Heading Row Hero Banner…" at bounding box center [854, 559] width 1122 height 325
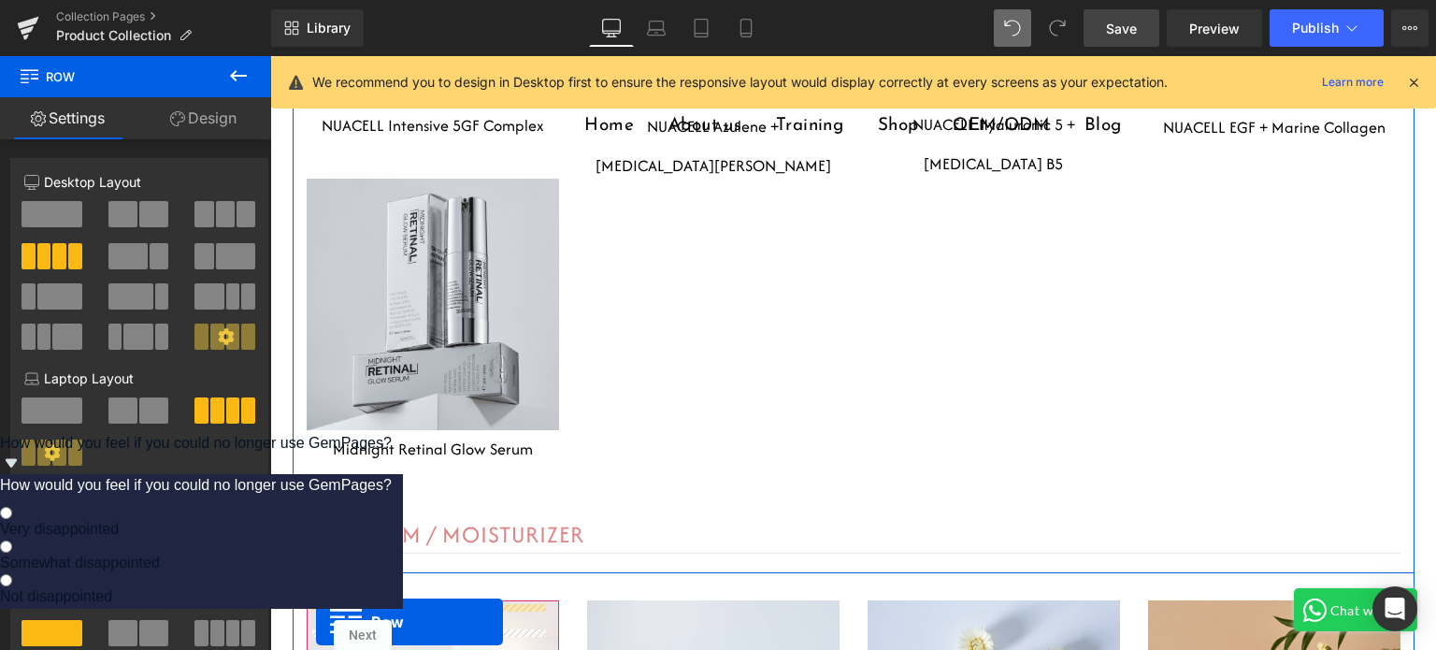
scroll to position [7036, 0]
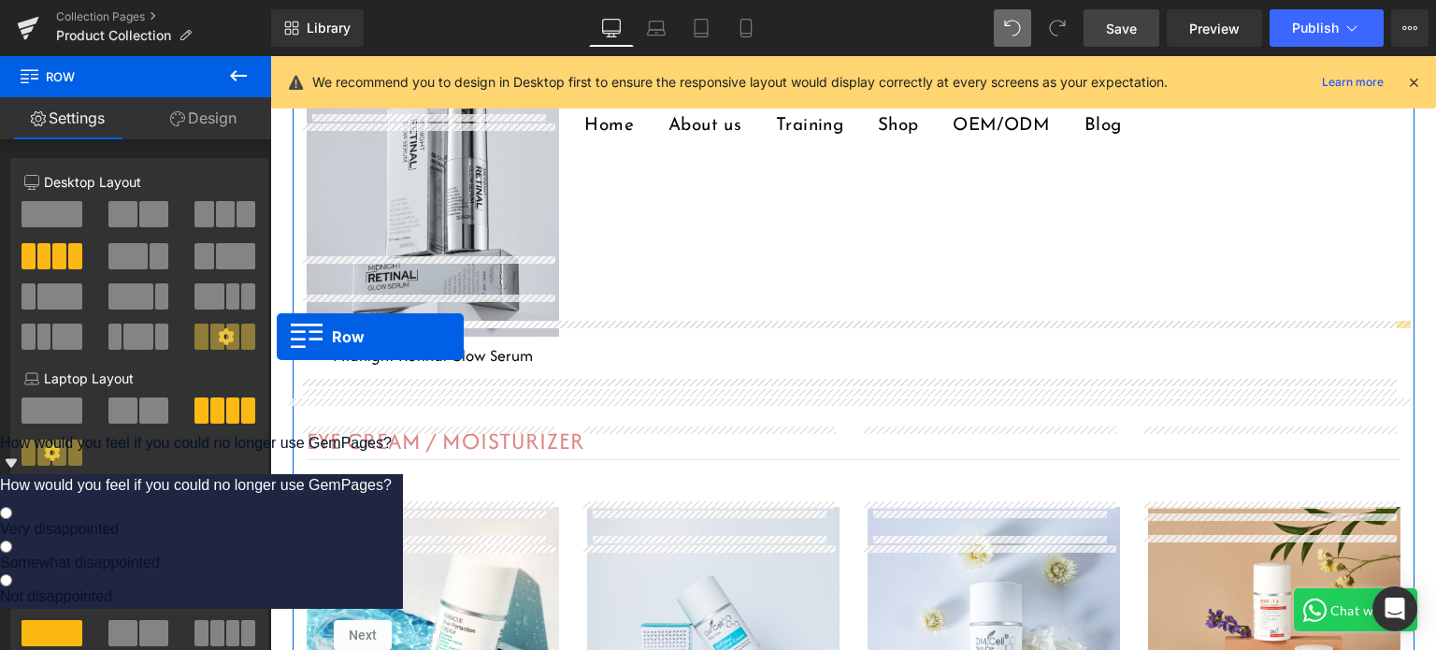
drag, startPoint x: 293, startPoint y: 150, endPoint x: 513, endPoint y: 373, distance: 313.3
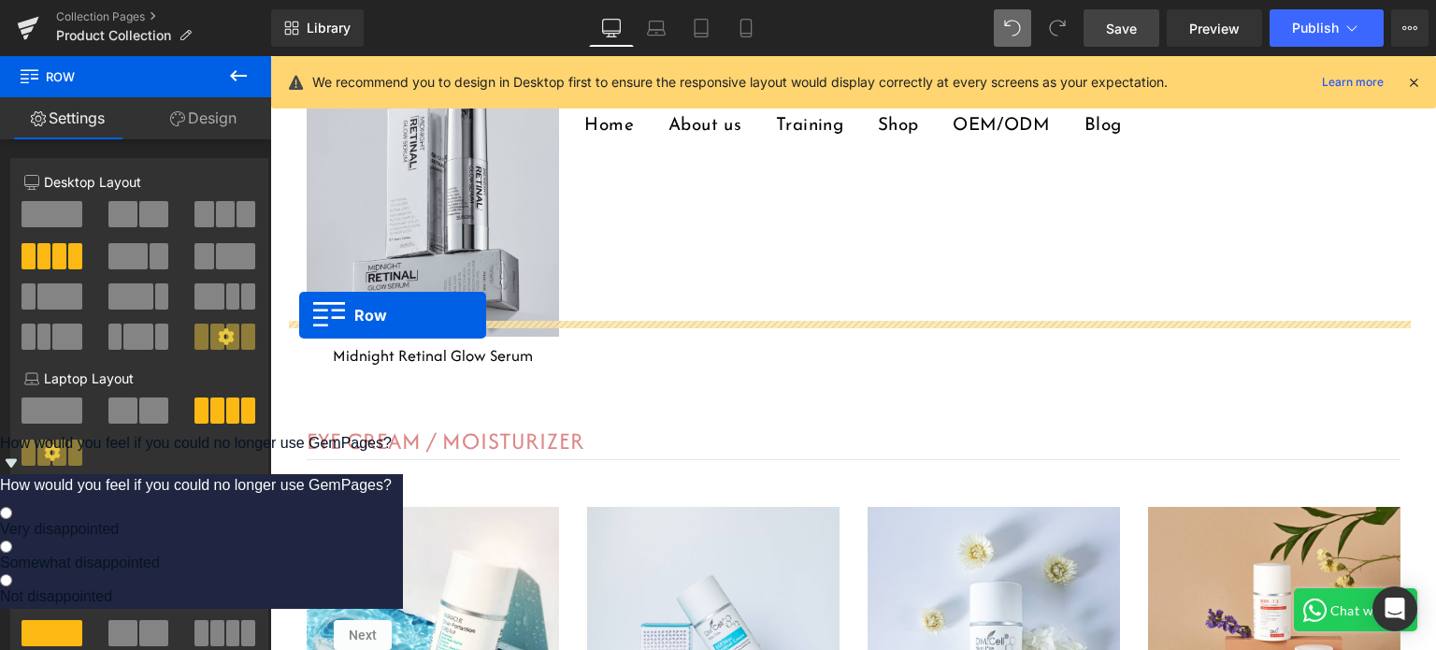
click at [299, 316] on div "Heading Row Hero Banner 80px 80px NUACELL Intensive 5GF Complex Heading Heading…" at bounding box center [854, 67] width 1122 height 667
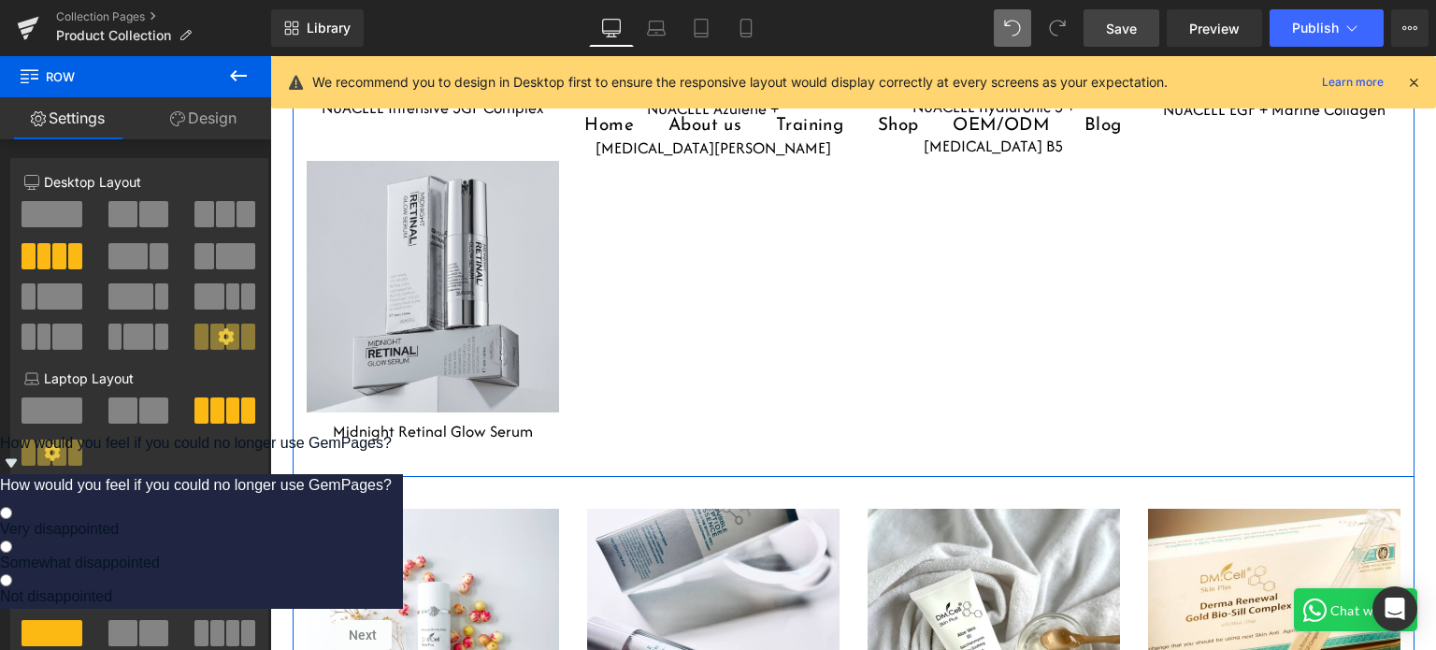
scroll to position [6989, 0]
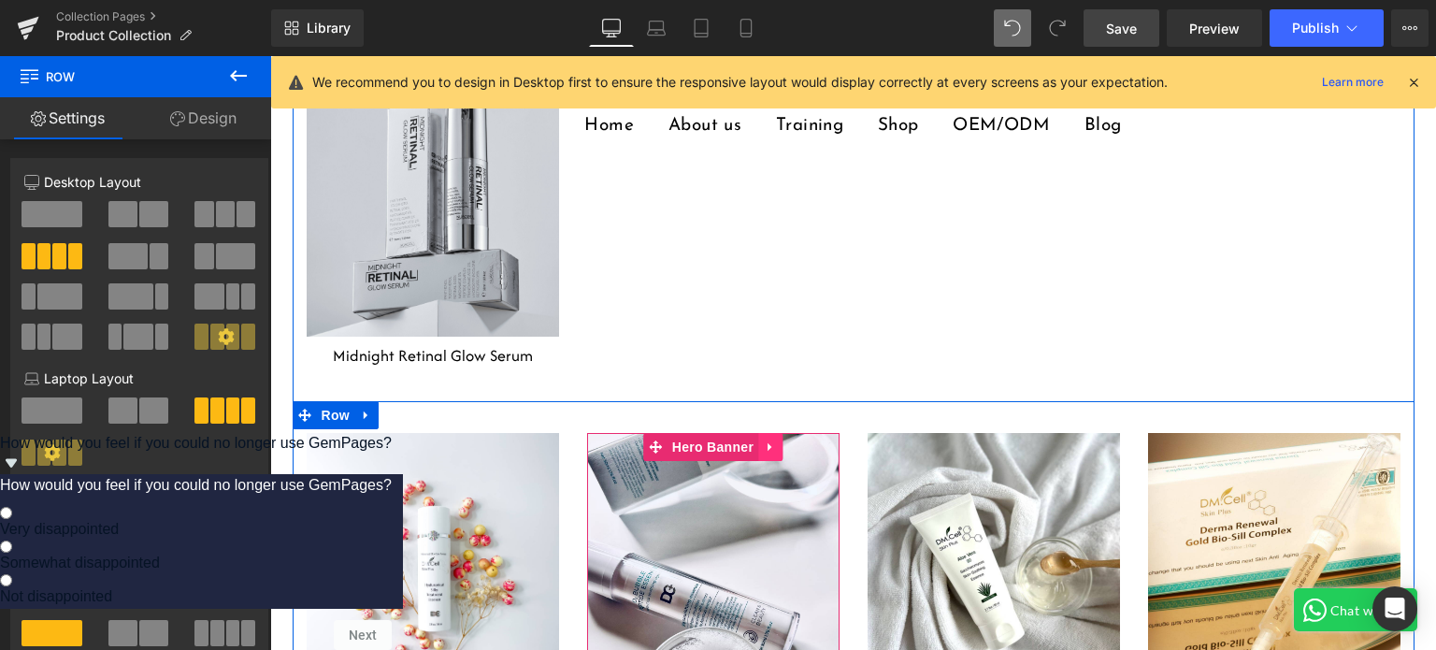
click at [764, 439] on icon at bounding box center [770, 446] width 13 height 14
click at [776, 439] on icon at bounding box center [782, 446] width 13 height 14
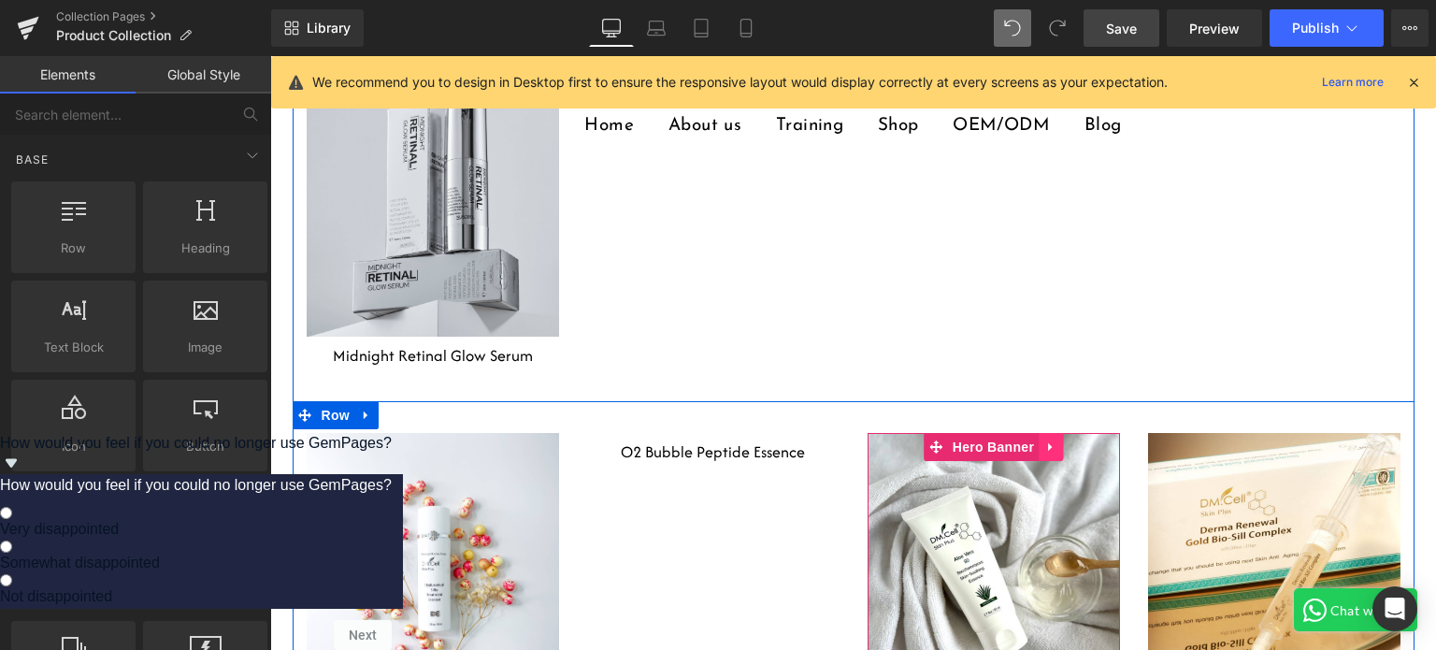
click at [1038, 433] on link at bounding box center [1050, 447] width 24 height 28
click at [1056, 440] on icon at bounding box center [1062, 446] width 13 height 13
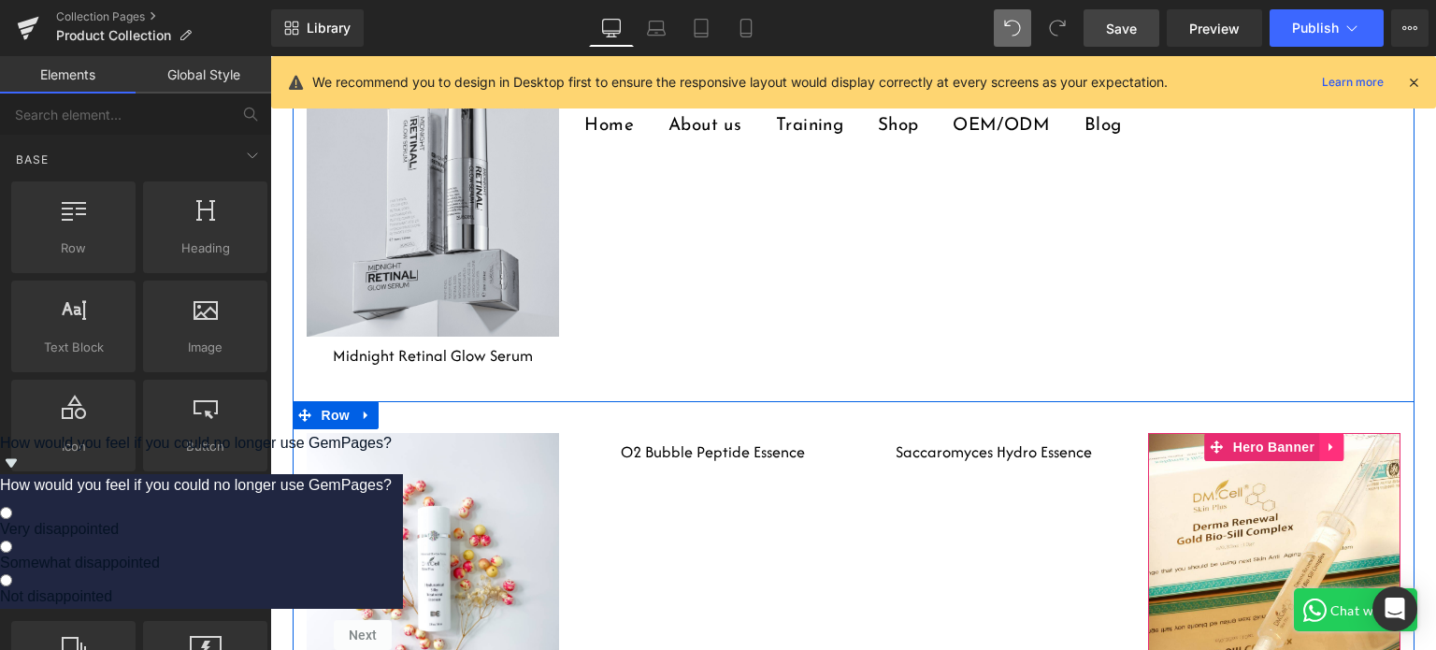
click at [1324, 439] on icon at bounding box center [1330, 446] width 13 height 14
click at [1337, 440] on icon at bounding box center [1343, 446] width 13 height 13
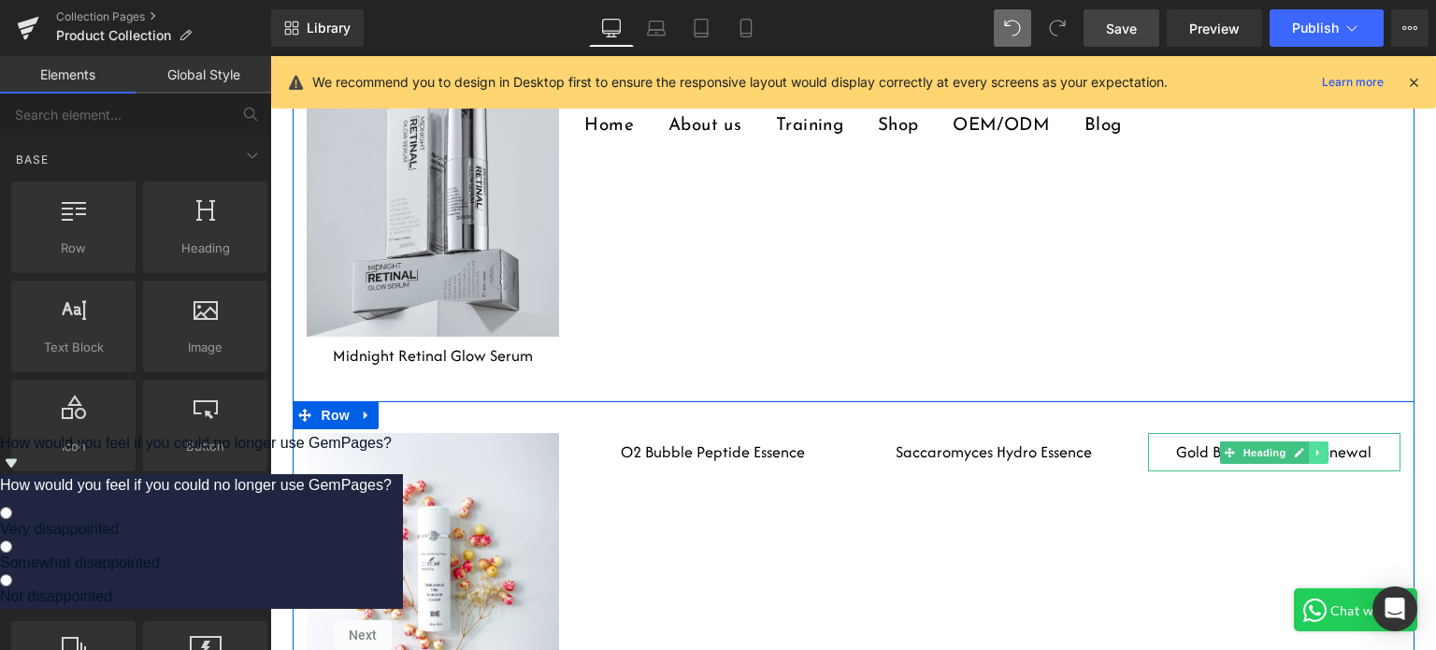
click at [1313, 447] on icon at bounding box center [1318, 452] width 10 height 11
click at [1323, 447] on icon at bounding box center [1328, 452] width 10 height 11
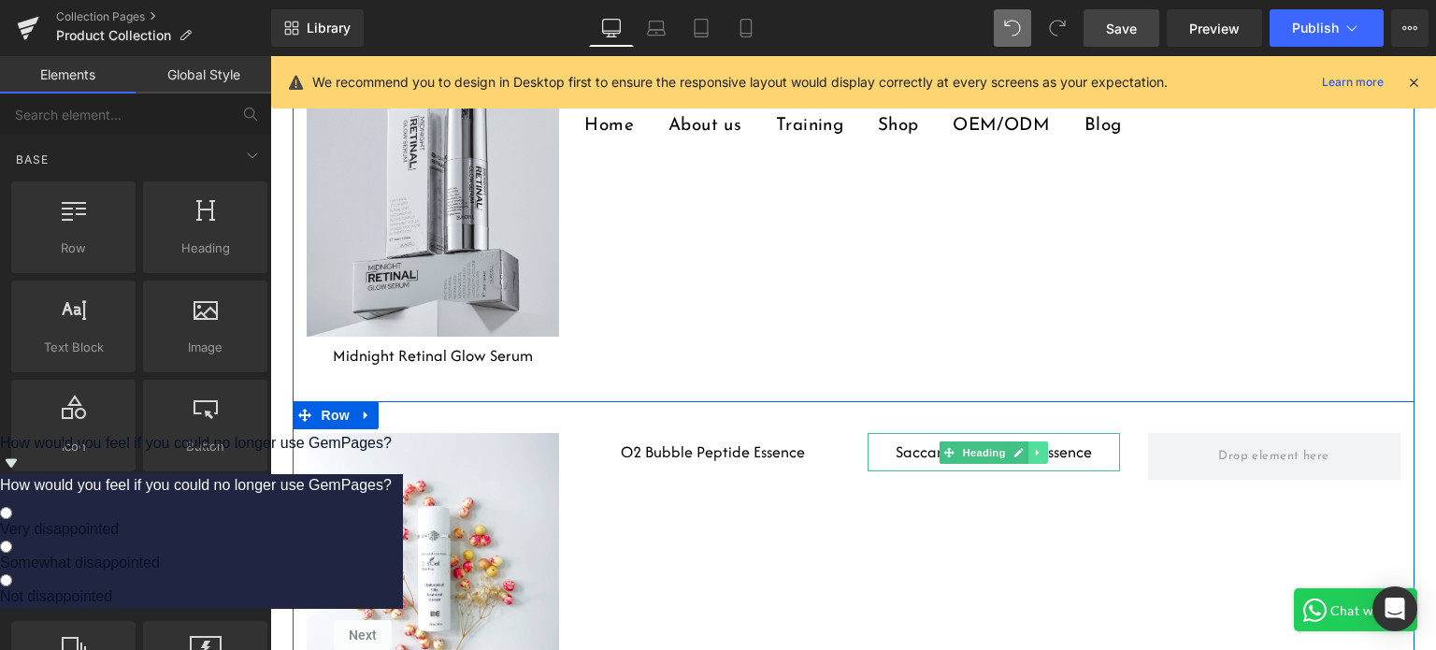
click at [1033, 447] on icon at bounding box center [1038, 452] width 10 height 11
click at [1050, 441] on link at bounding box center [1047, 452] width 20 height 22
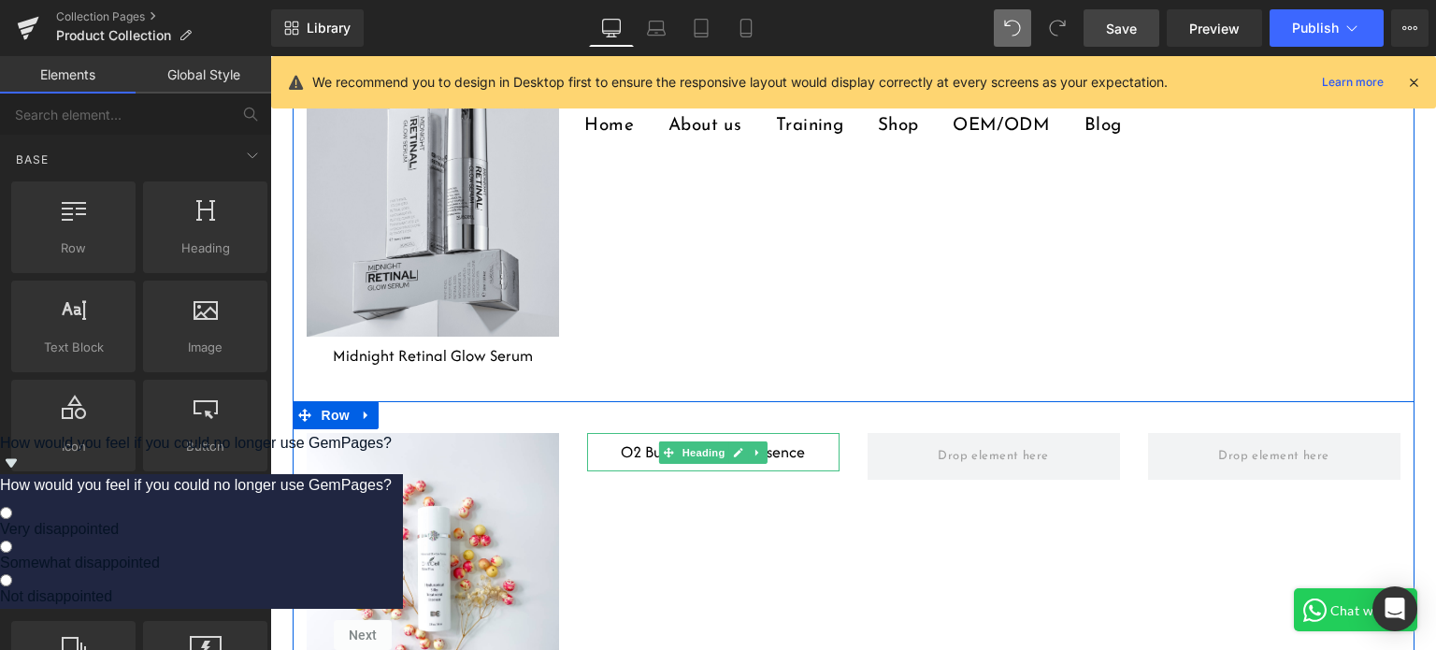
click at [804, 433] on h1 "O2 Bubble Peptide Essence" at bounding box center [713, 452] width 252 height 38
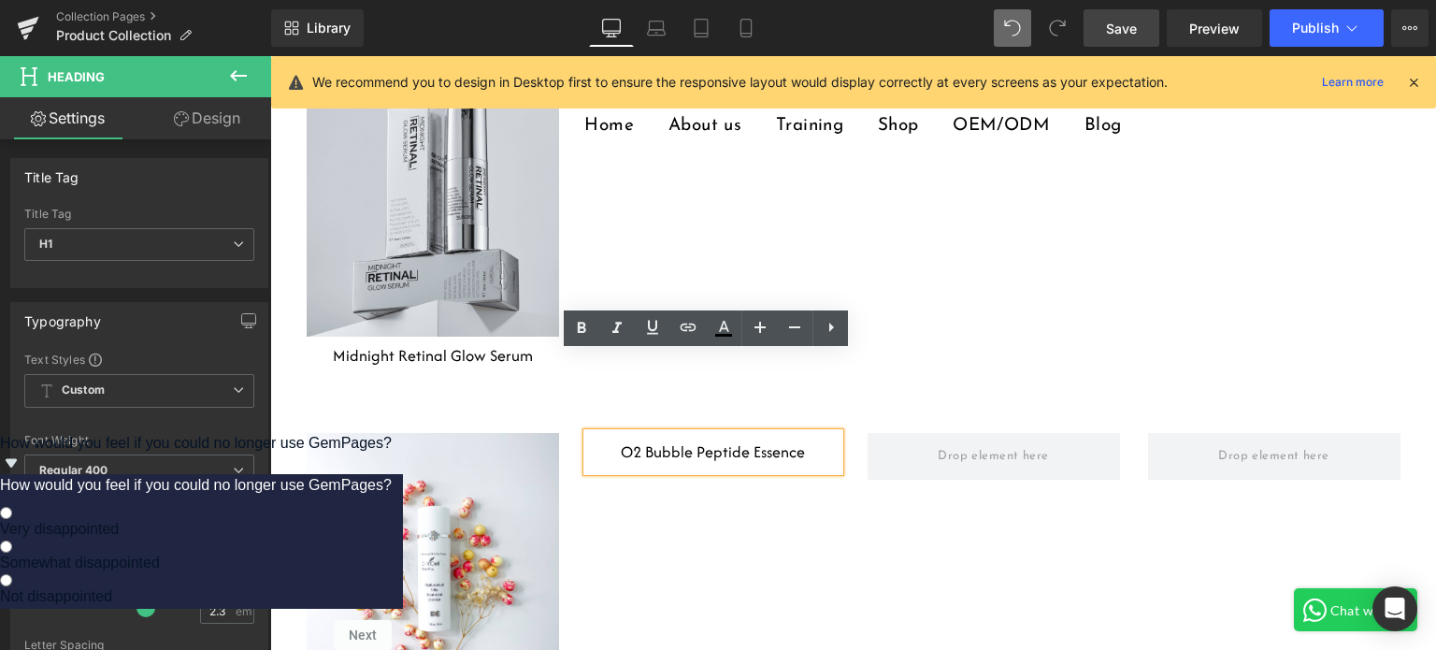
click at [853, 433] on div at bounding box center [993, 456] width 280 height 47
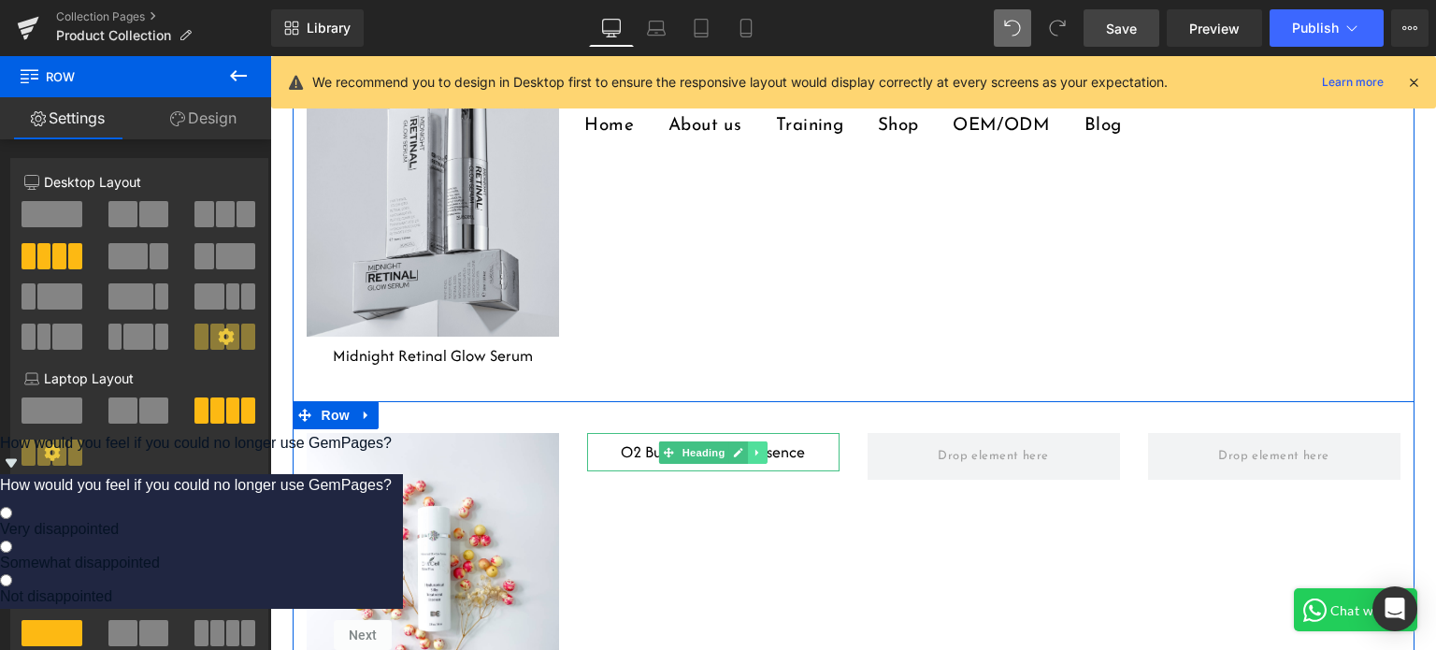
click at [755, 441] on link at bounding box center [758, 452] width 20 height 22
click at [763, 447] on icon at bounding box center [767, 452] width 10 height 11
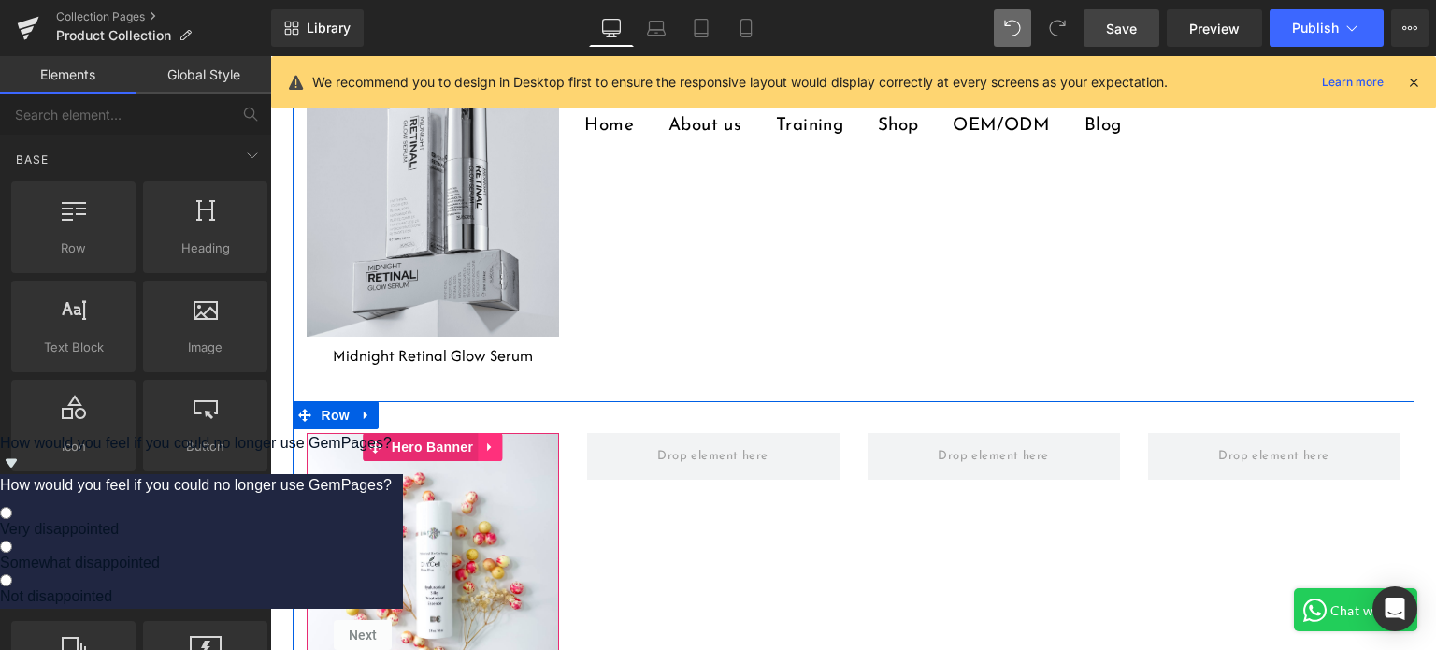
click at [483, 439] on icon at bounding box center [489, 446] width 13 height 14
click at [495, 440] on icon at bounding box center [501, 446] width 13 height 13
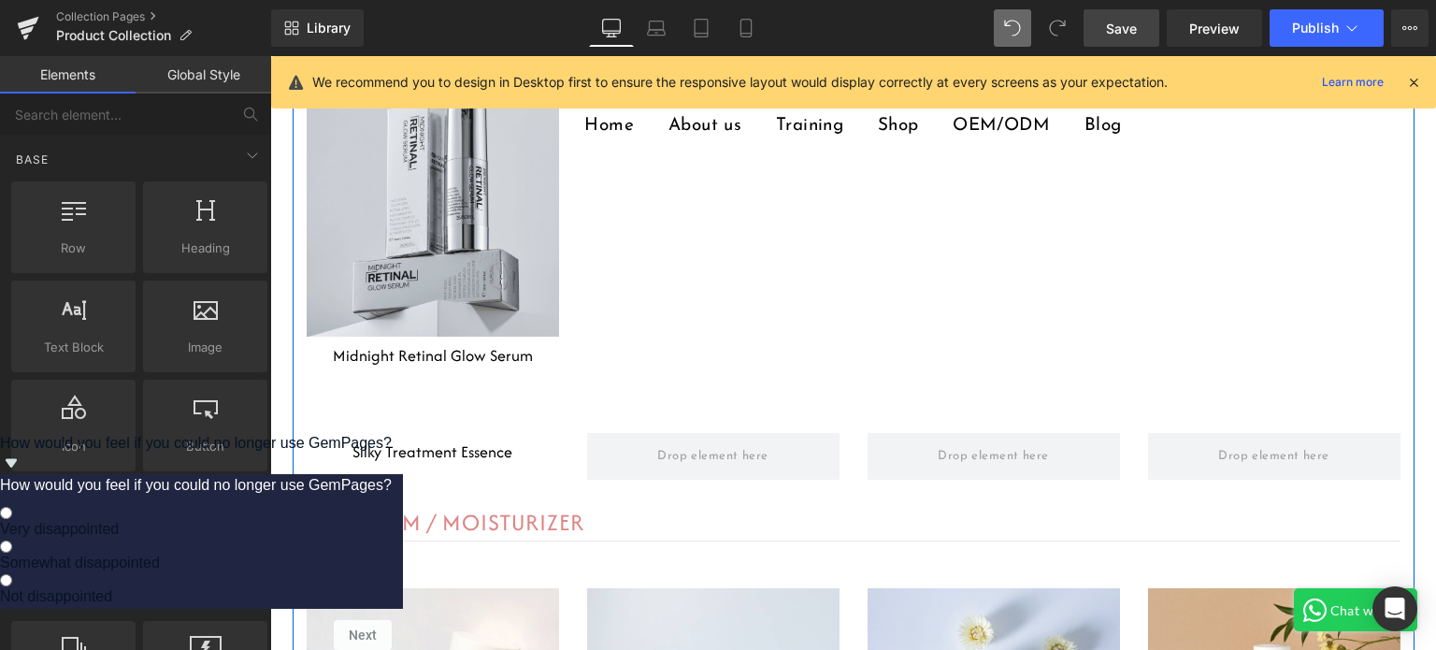
drag, startPoint x: 516, startPoint y: 382, endPoint x: 497, endPoint y: 380, distance: 18.8
click at [516, 433] on h1 "Silky Treatment Essence" at bounding box center [433, 452] width 252 height 38
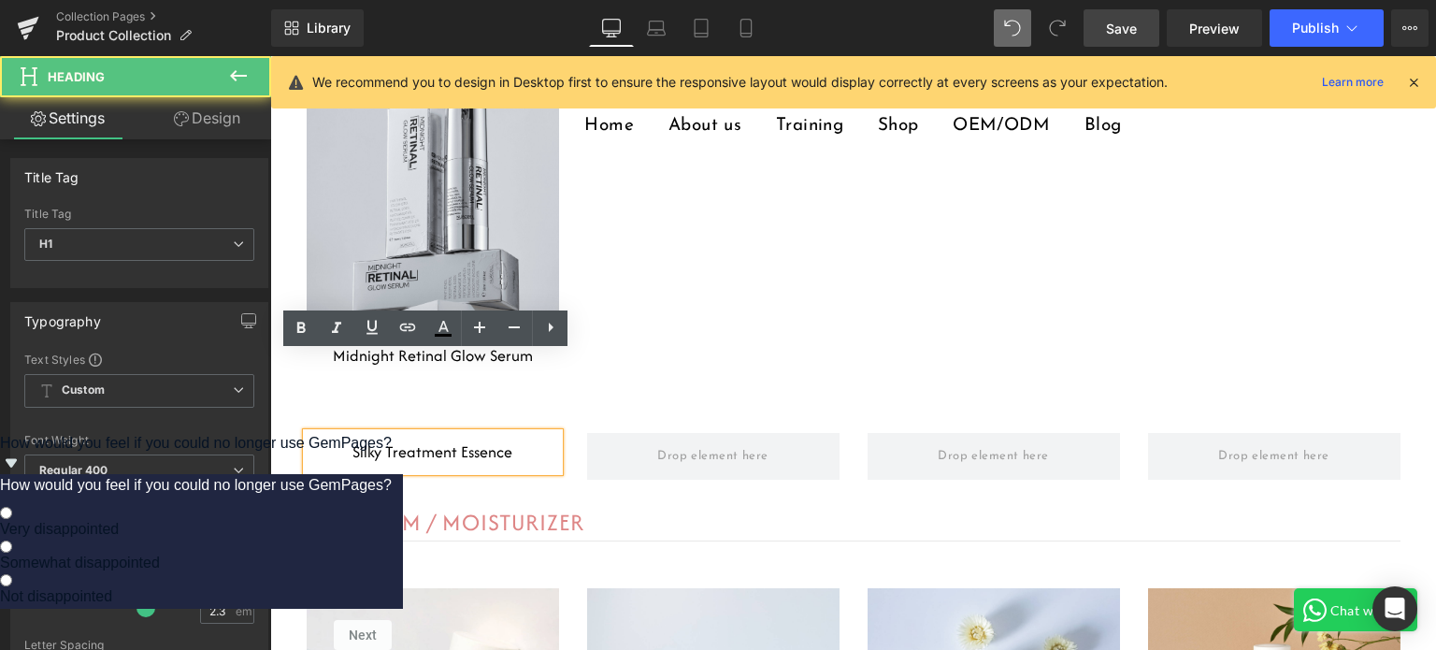
click at [521, 433] on h1 "Silky Treatment Essence" at bounding box center [433, 452] width 252 height 38
click at [653, 441] on span at bounding box center [713, 456] width 124 height 30
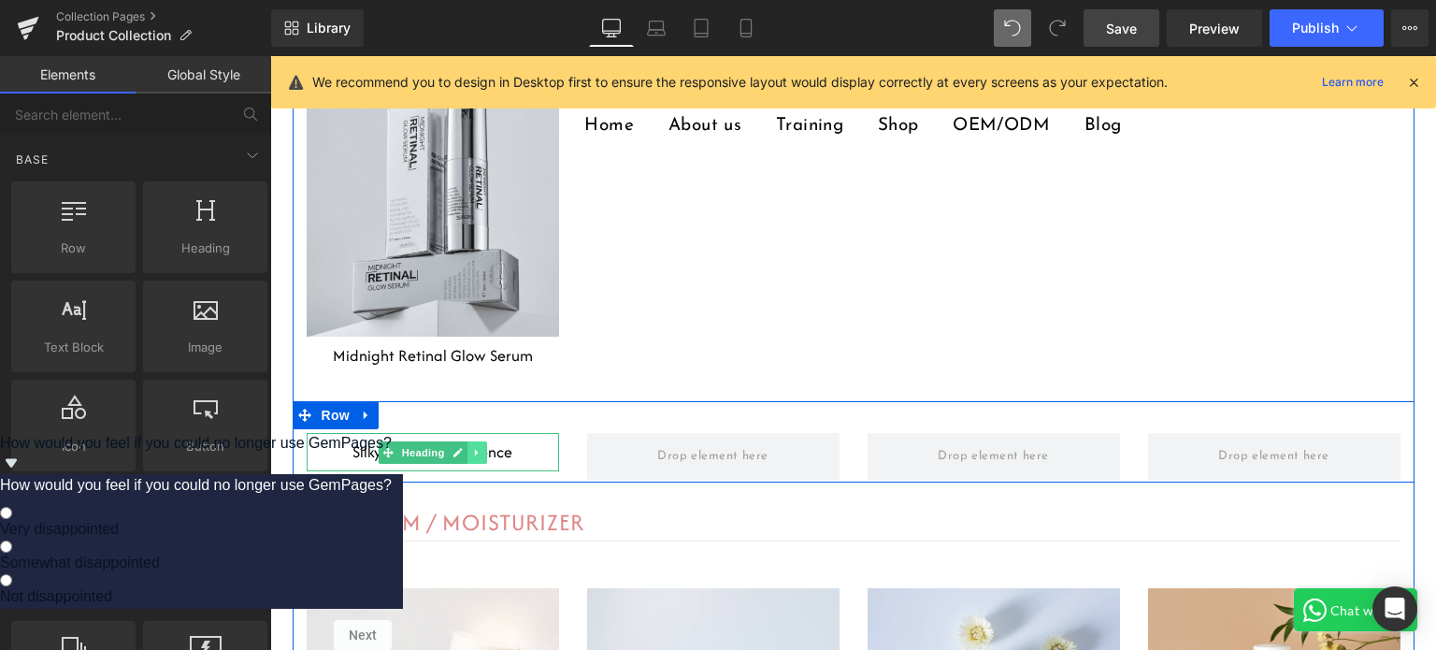
click at [475, 449] on icon at bounding box center [476, 452] width 3 height 7
click at [477, 441] on link at bounding box center [487, 452] width 20 height 22
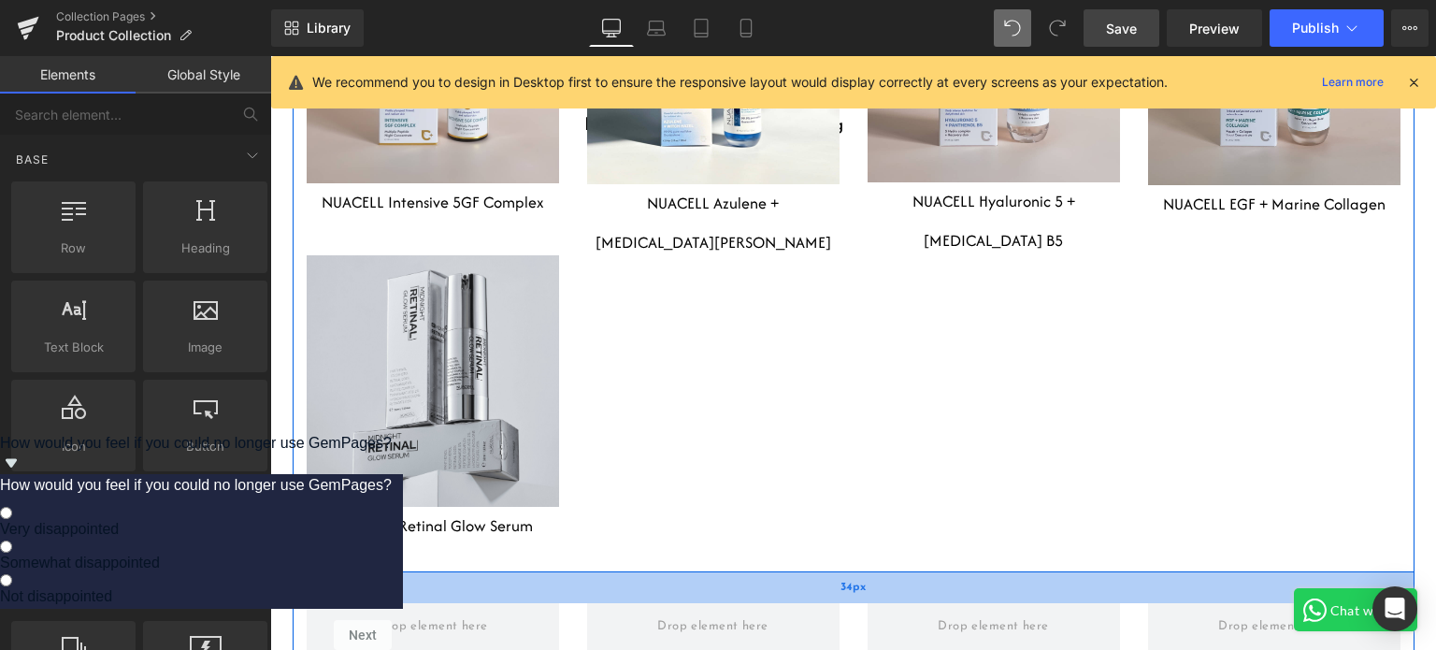
scroll to position [6802, 0]
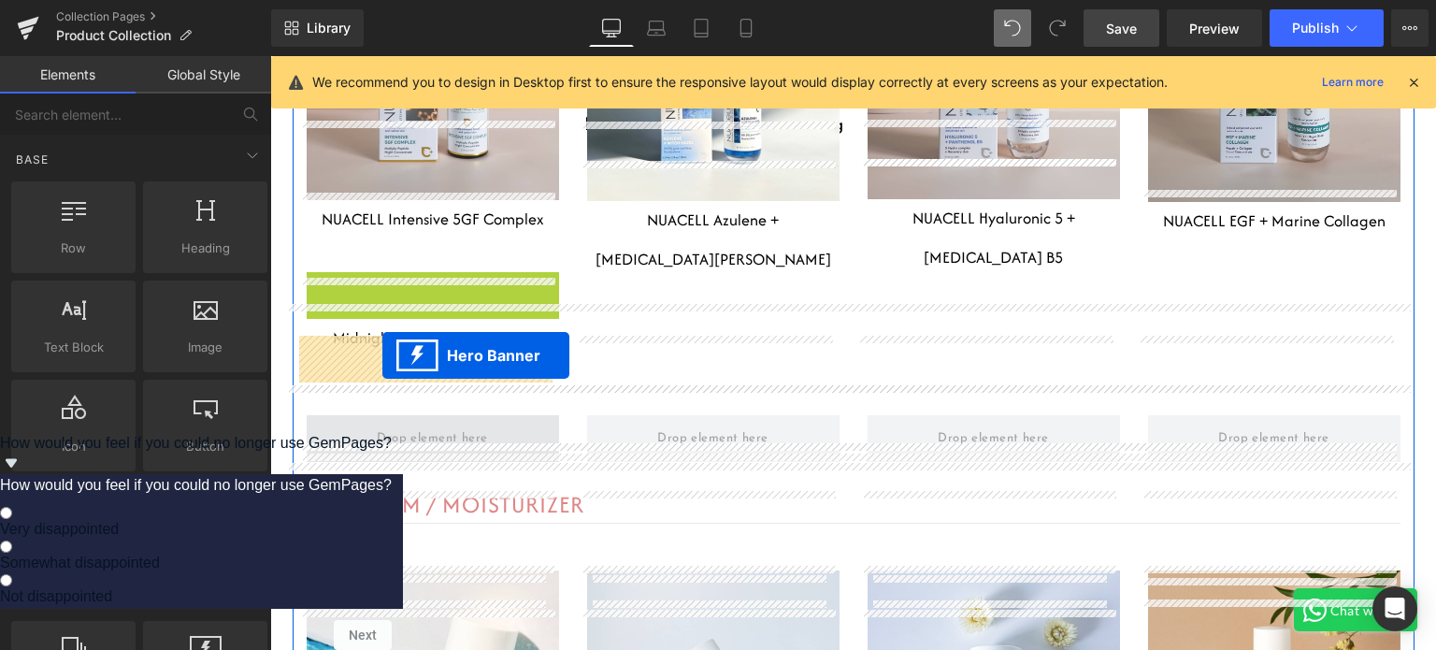
drag, startPoint x: 365, startPoint y: 204, endPoint x: 382, endPoint y: 354, distance: 151.5
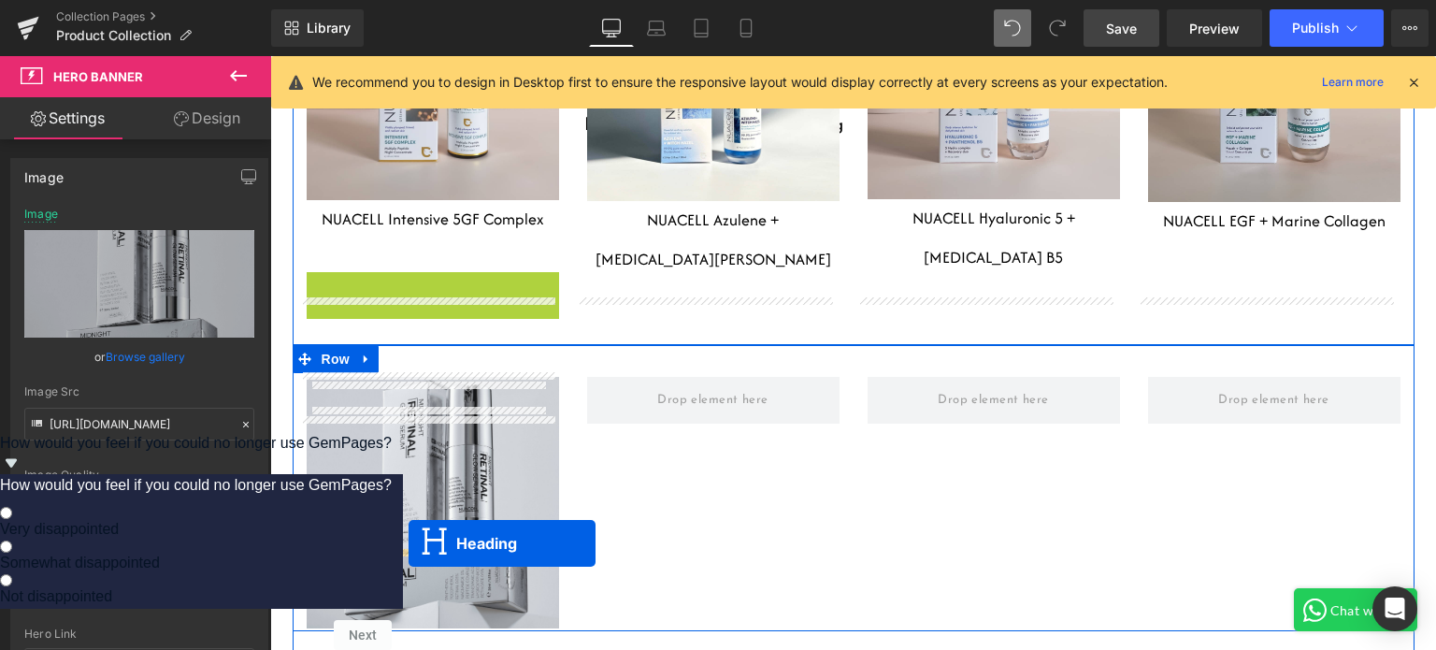
drag, startPoint x: 381, startPoint y: 208, endPoint x: 408, endPoint y: 543, distance: 335.7
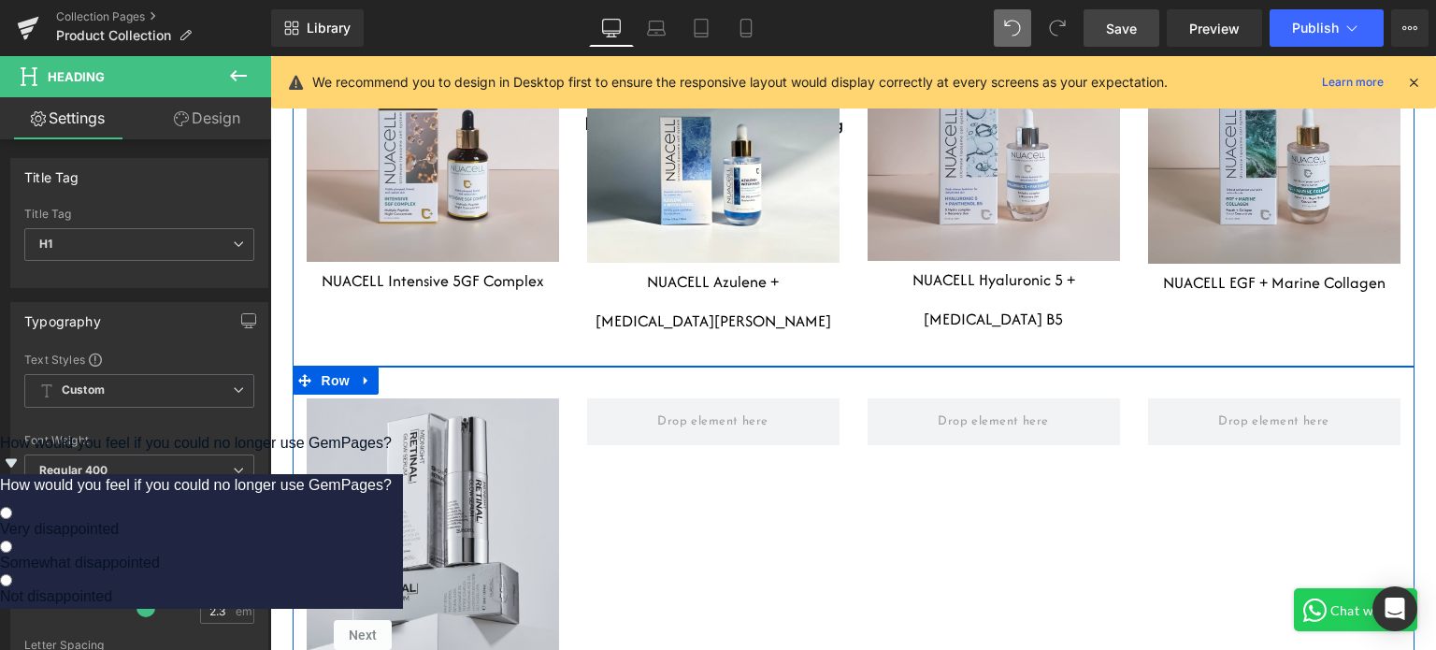
scroll to position [6615, 0]
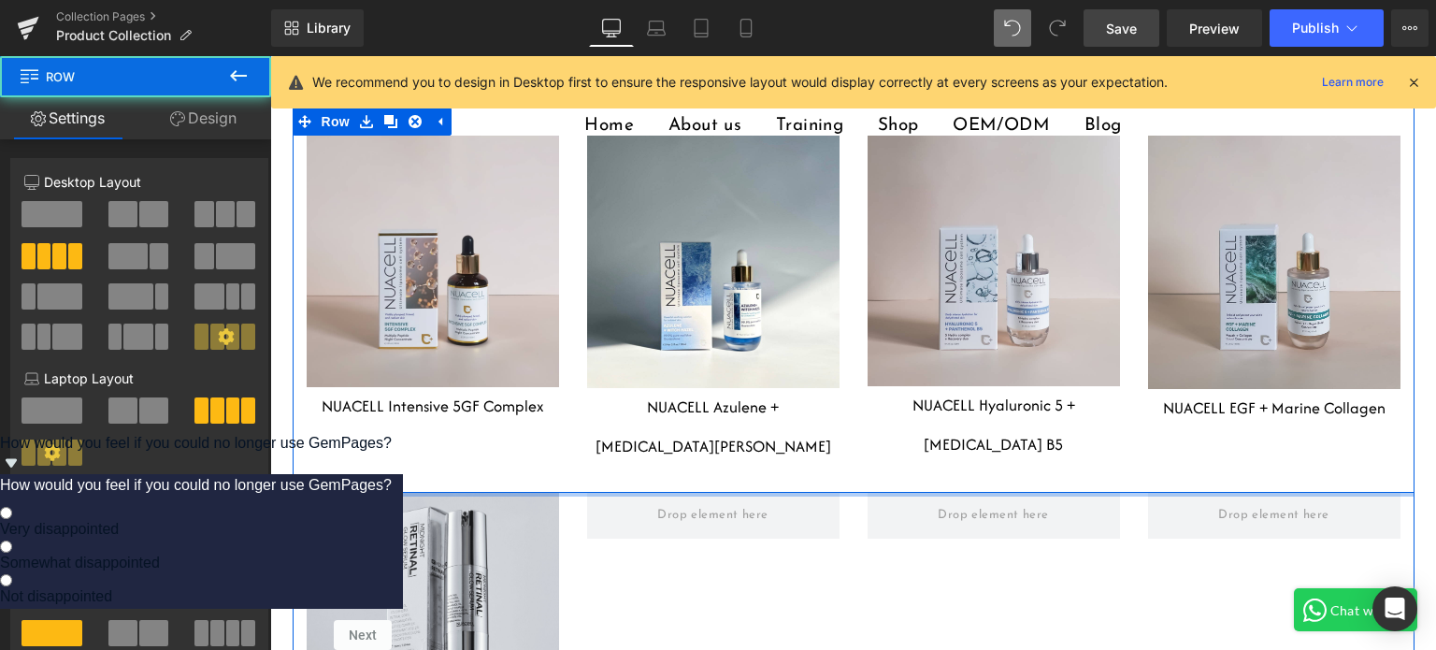
drag, startPoint x: 809, startPoint y: 426, endPoint x: 810, endPoint y: 387, distance: 39.3
click at [810, 387] on div "Heading Row Hero Banner 80px 80px NUACELL Intensive 5GF Complex Heading Heading…" at bounding box center [854, 648] width 1122 height 1083
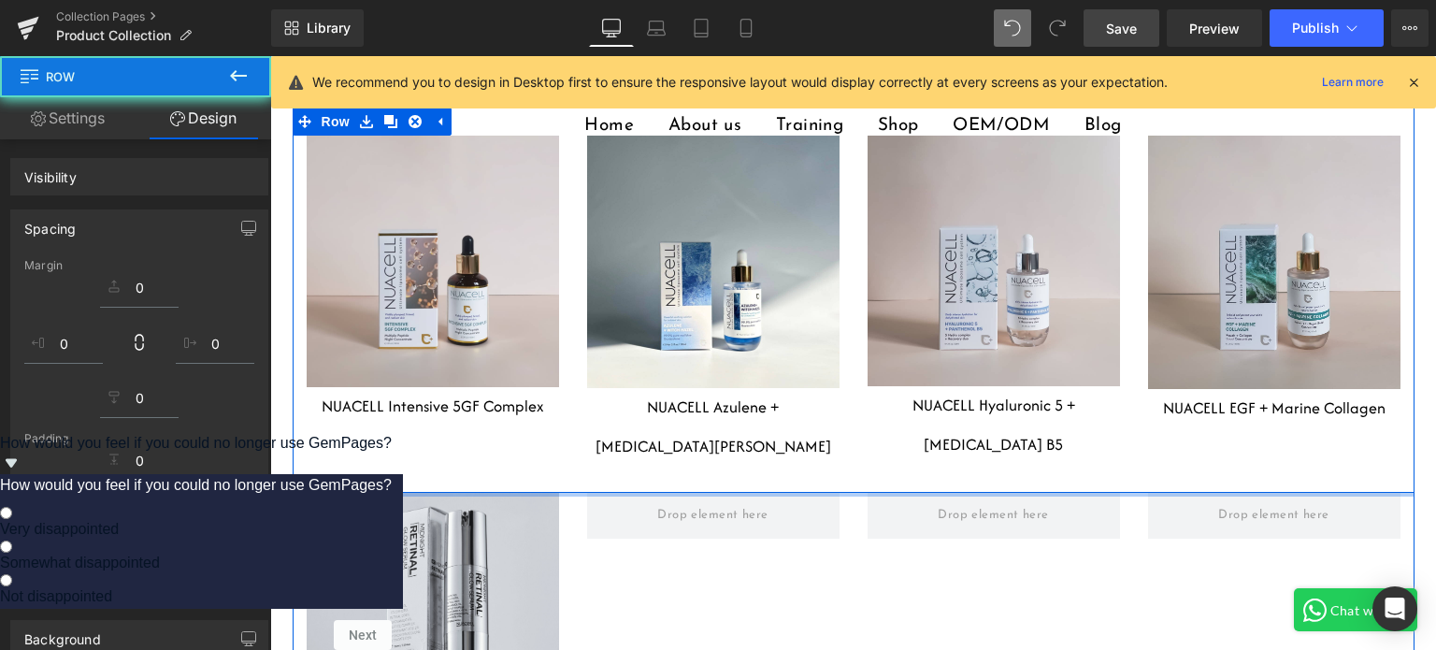
click at [877, 492] on div "Heading Row Hero Banner 80px 139px Midnight Retinal Glow Serum Heading Row" at bounding box center [854, 638] width 1122 height 293
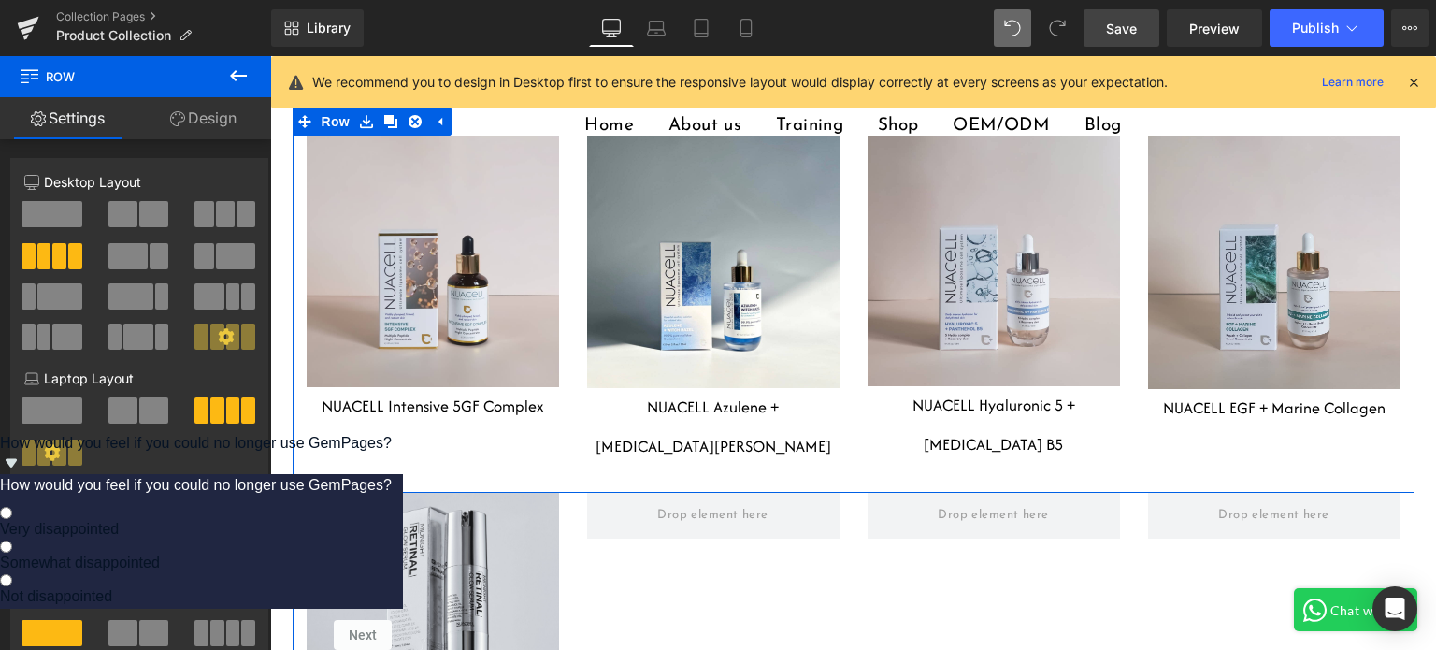
scroll to position [6802, 0]
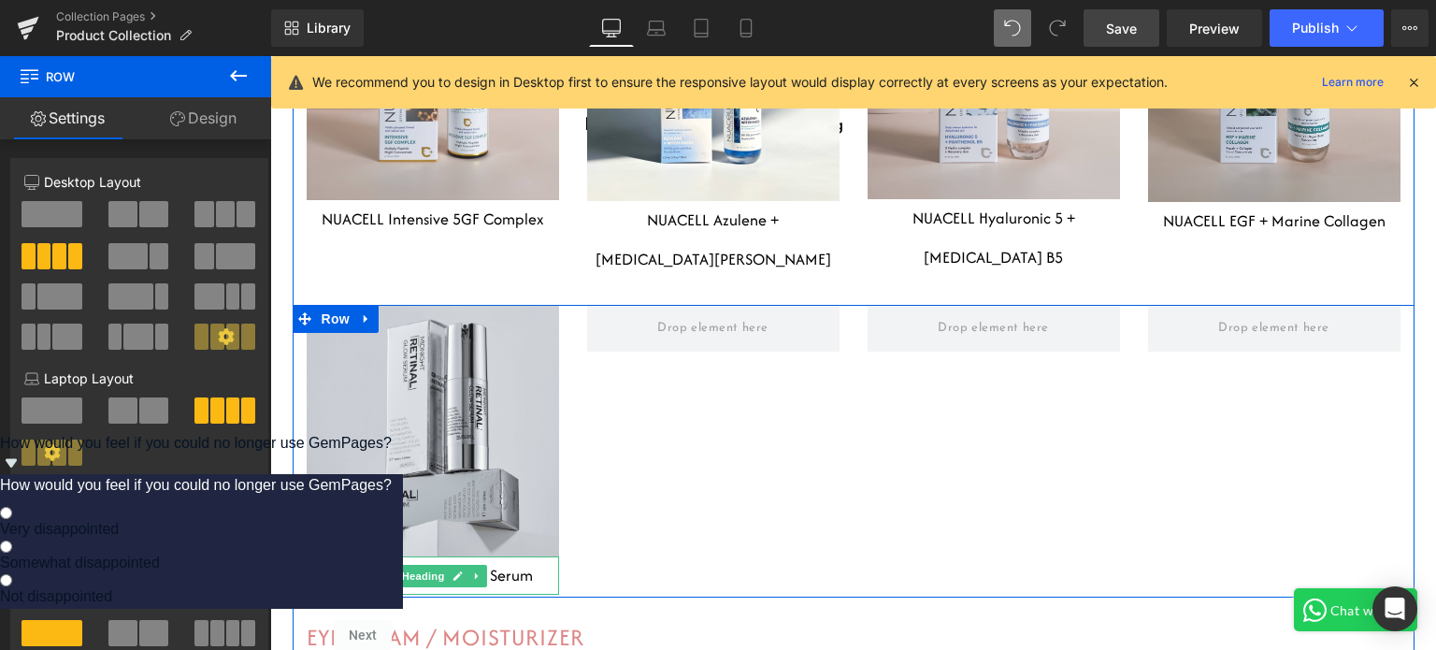
click at [490, 556] on h1 "Midnight Retinal Glow Serum" at bounding box center [433, 575] width 252 height 38
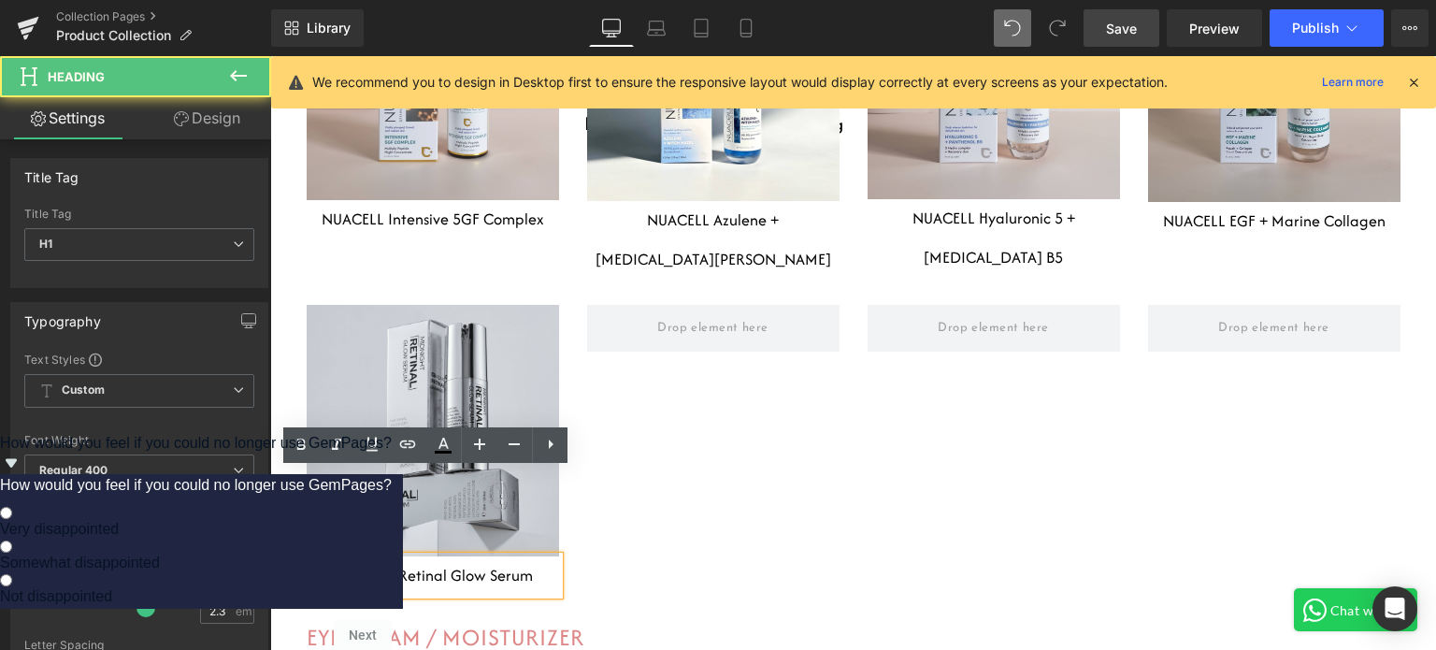
click at [628, 497] on div "Heading Row Hero Banner 80px 139px Midnight Retinal Glow Serum Heading Row" at bounding box center [854, 451] width 1122 height 293
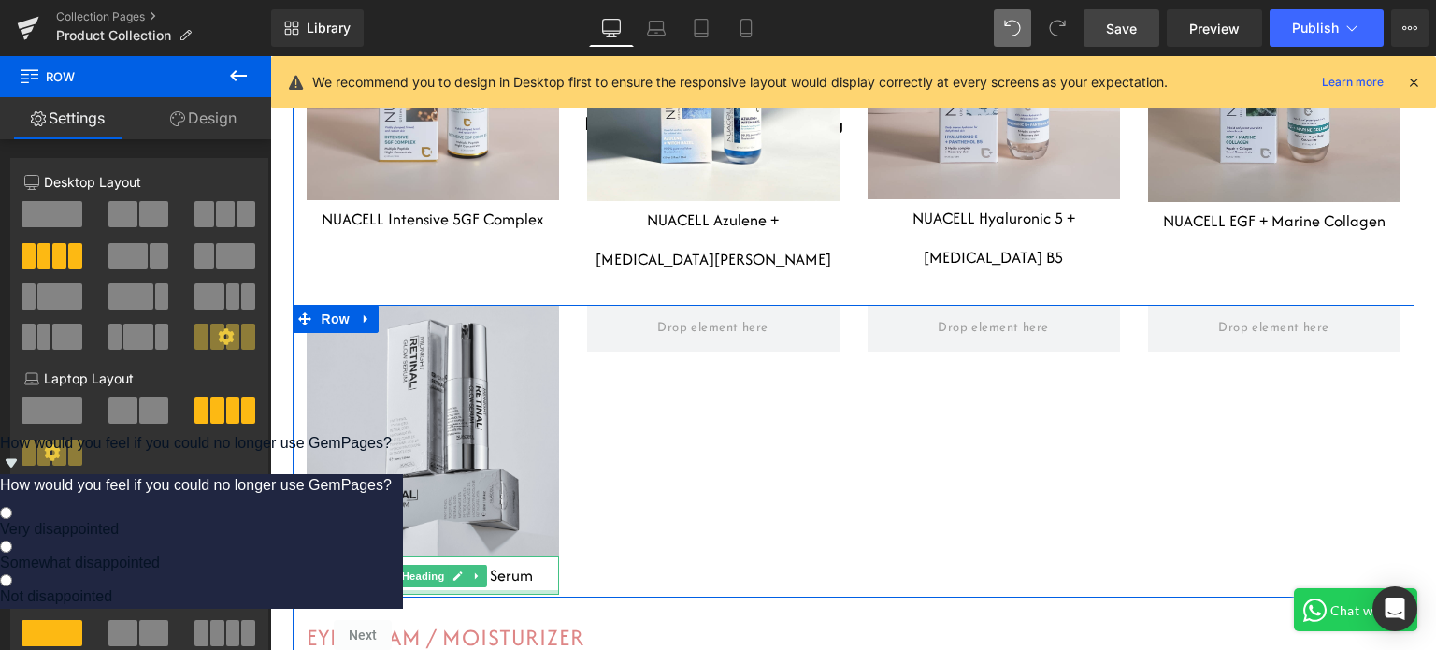
click at [504, 590] on div at bounding box center [433, 592] width 252 height 5
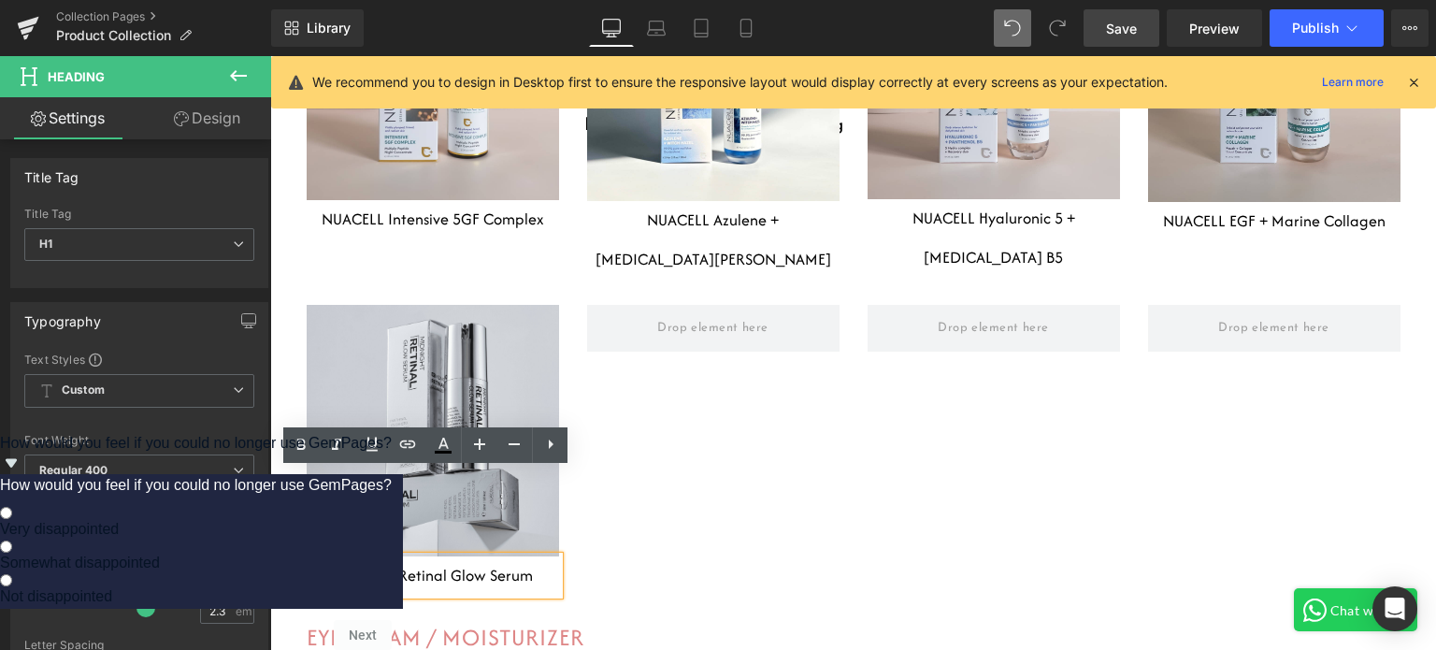
click at [620, 452] on div "Heading Row Hero Banner 80px 139px Midnight Retinal Glow Serum Heading Row" at bounding box center [854, 451] width 1122 height 293
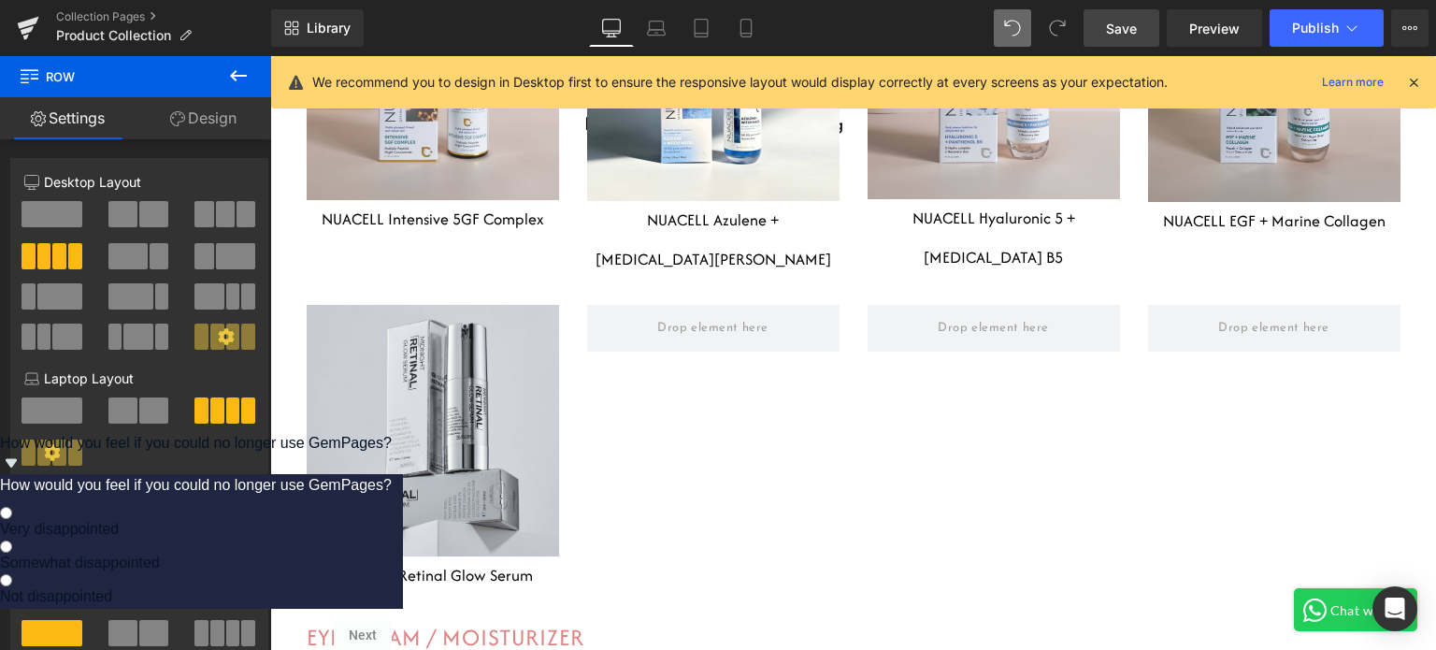
click at [1094, 35] on link "Save" at bounding box center [1121, 27] width 76 height 37
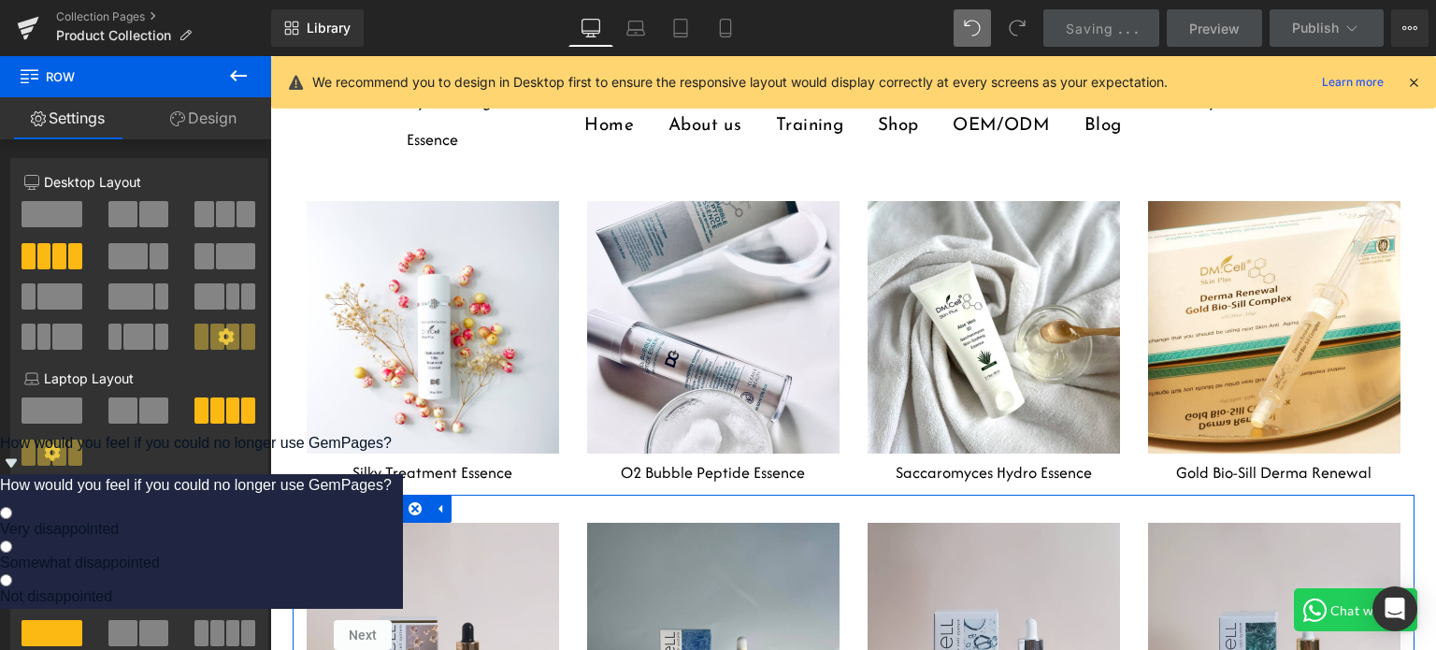
scroll to position [6148, 0]
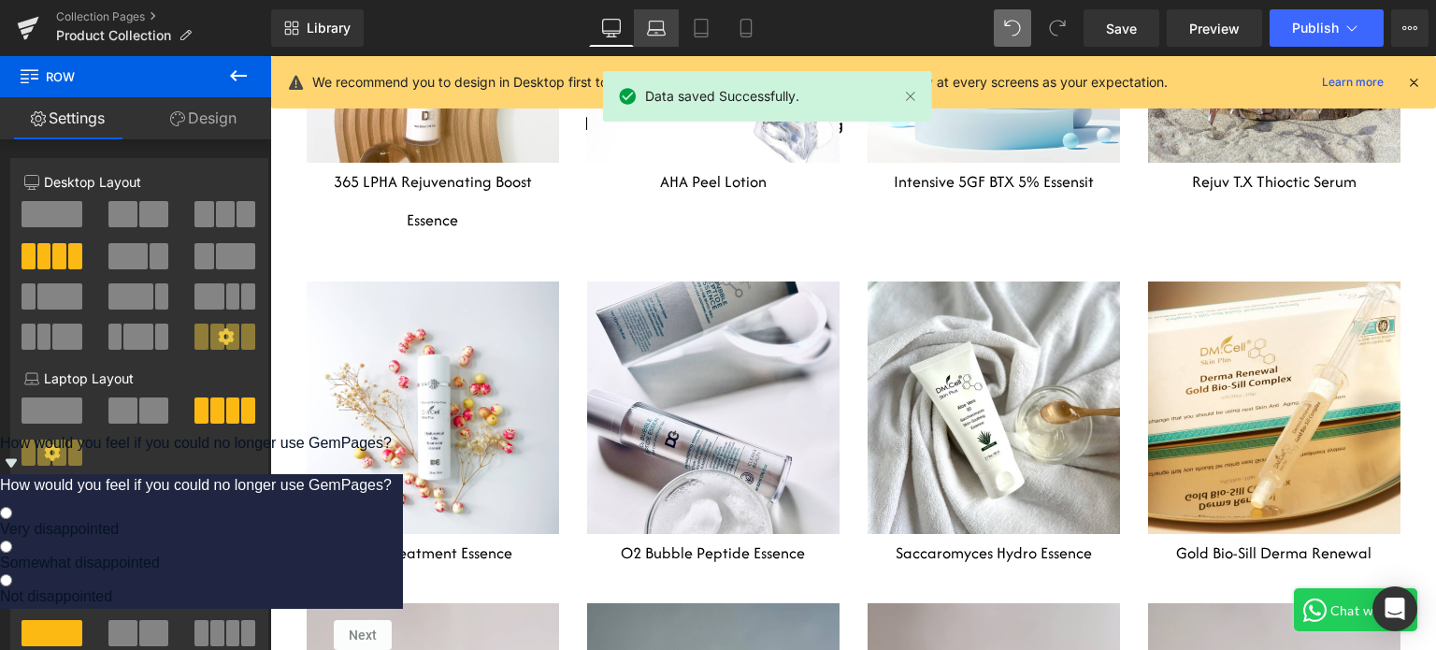
click at [651, 21] on icon at bounding box center [657, 25] width 14 height 8
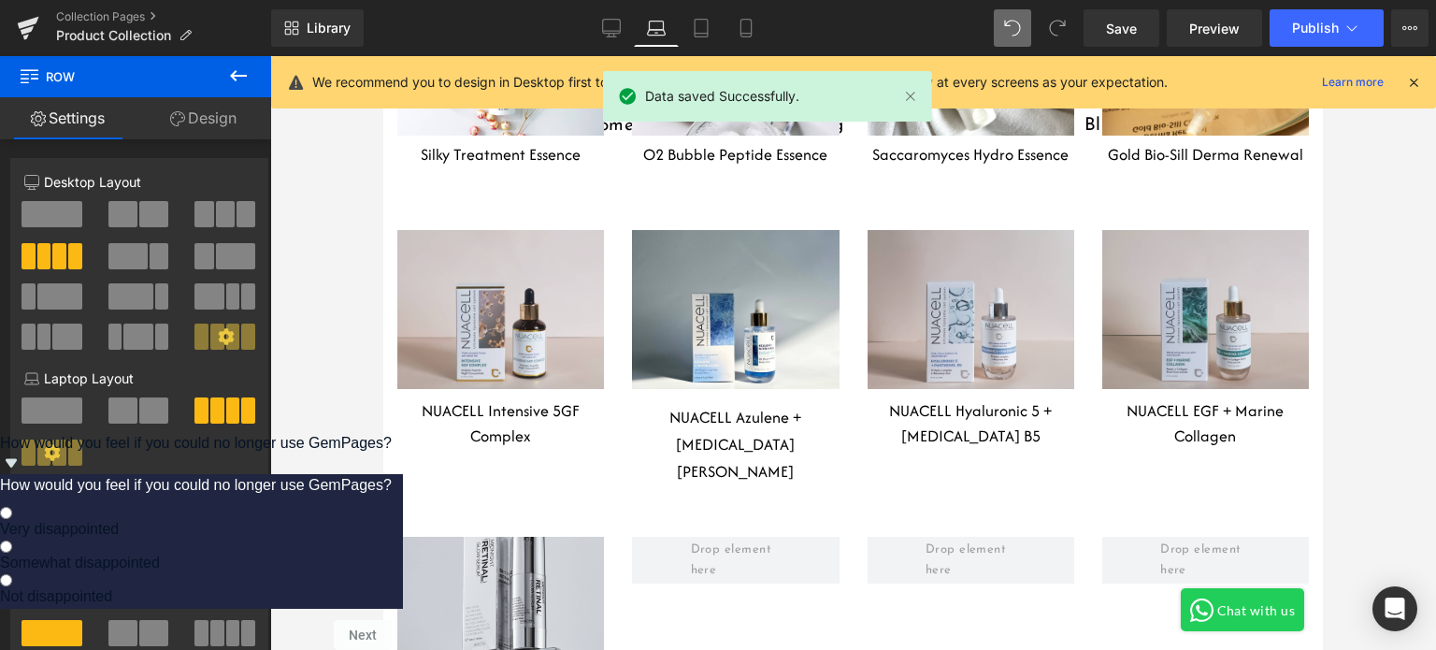
scroll to position [5245, 0]
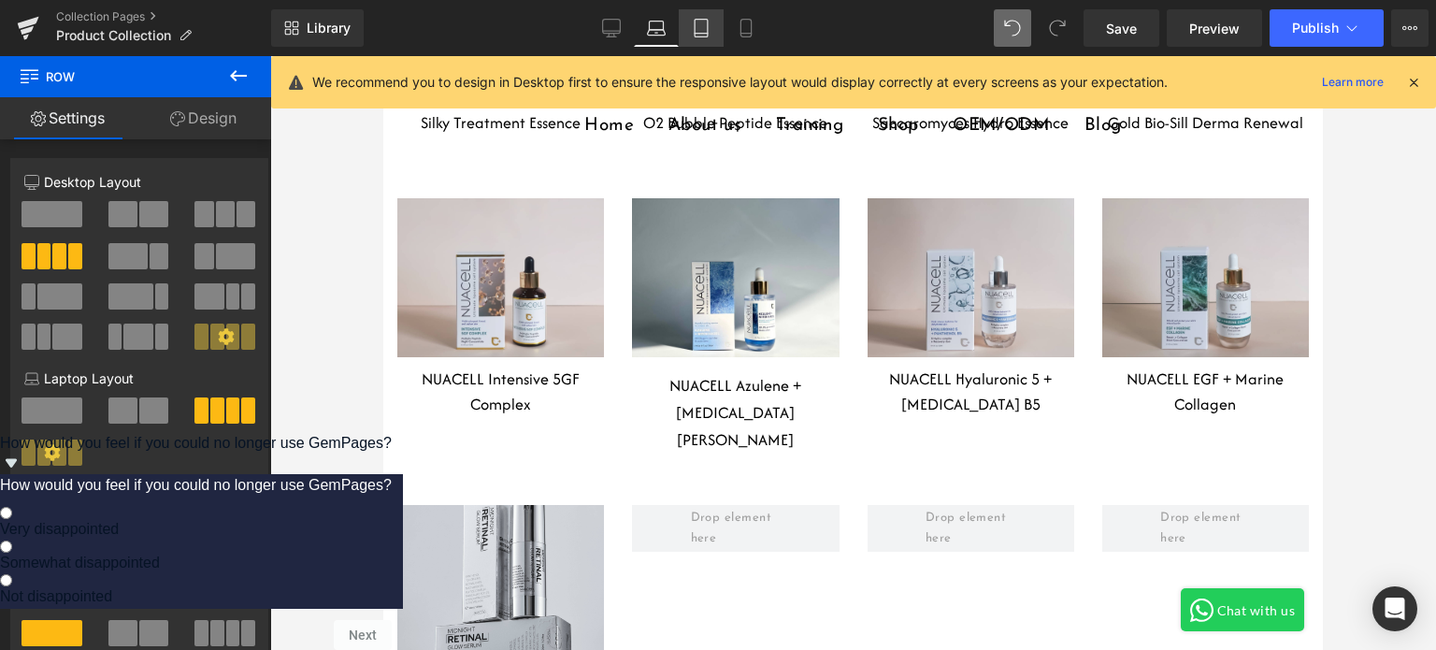
click at [705, 34] on icon at bounding box center [700, 34] width 13 height 0
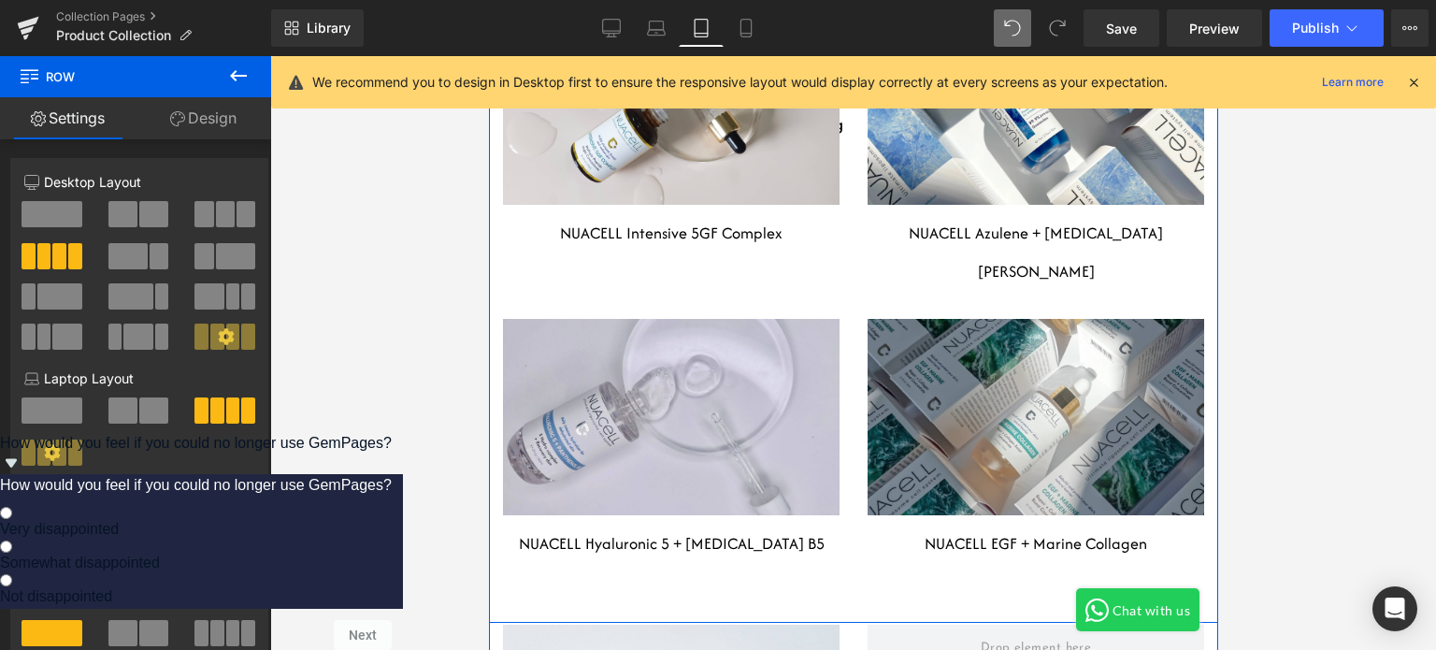
scroll to position [8875, 0]
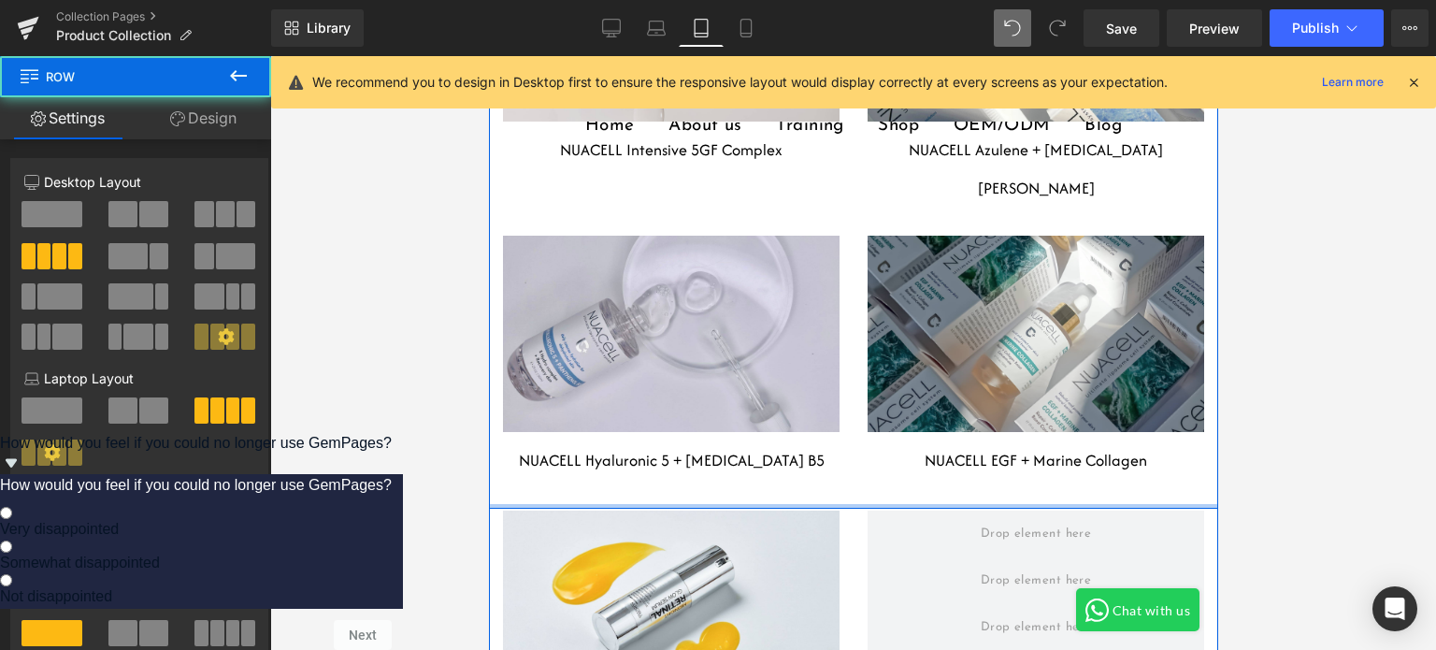
drag, startPoint x: 798, startPoint y: 491, endPoint x: 799, endPoint y: 459, distance: 31.8
click at [799, 459] on div "Heading Row Hero Banner 80px 80px NUACELL Intensive 5GF Complex Heading Heading…" at bounding box center [852, 203] width 729 height 612
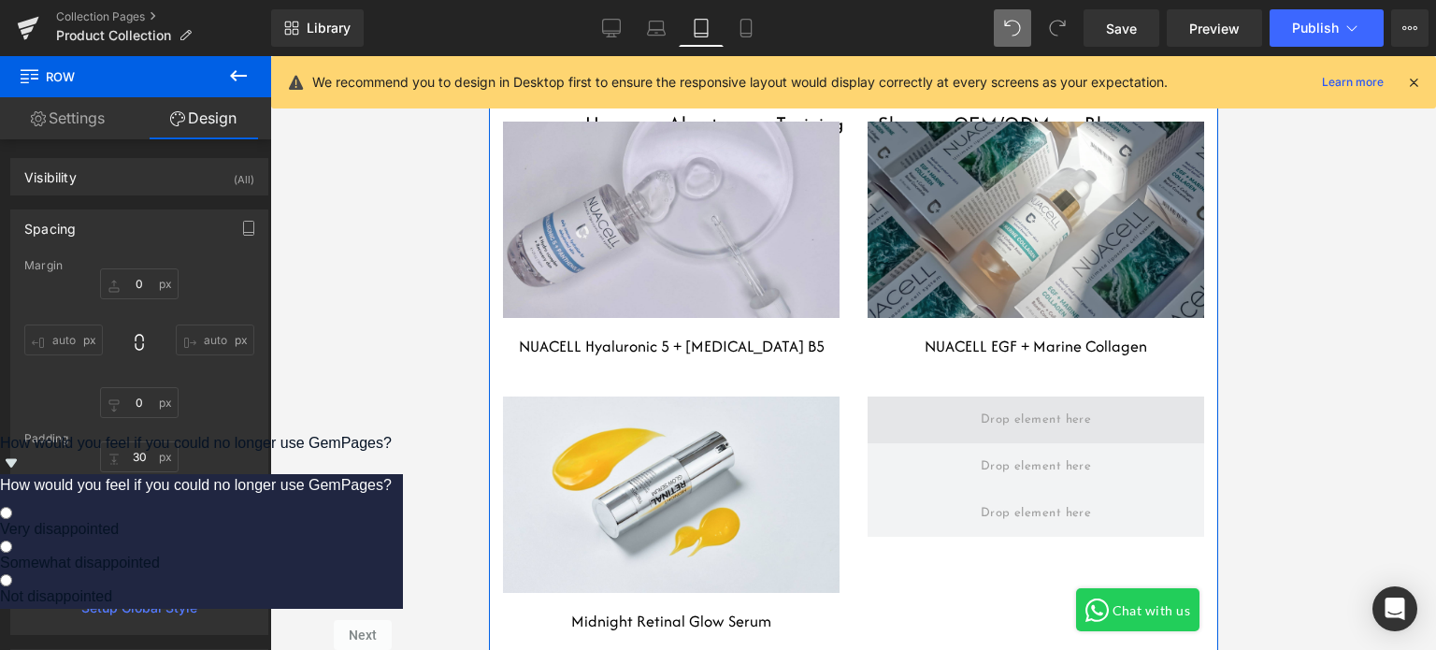
scroll to position [9062, 0]
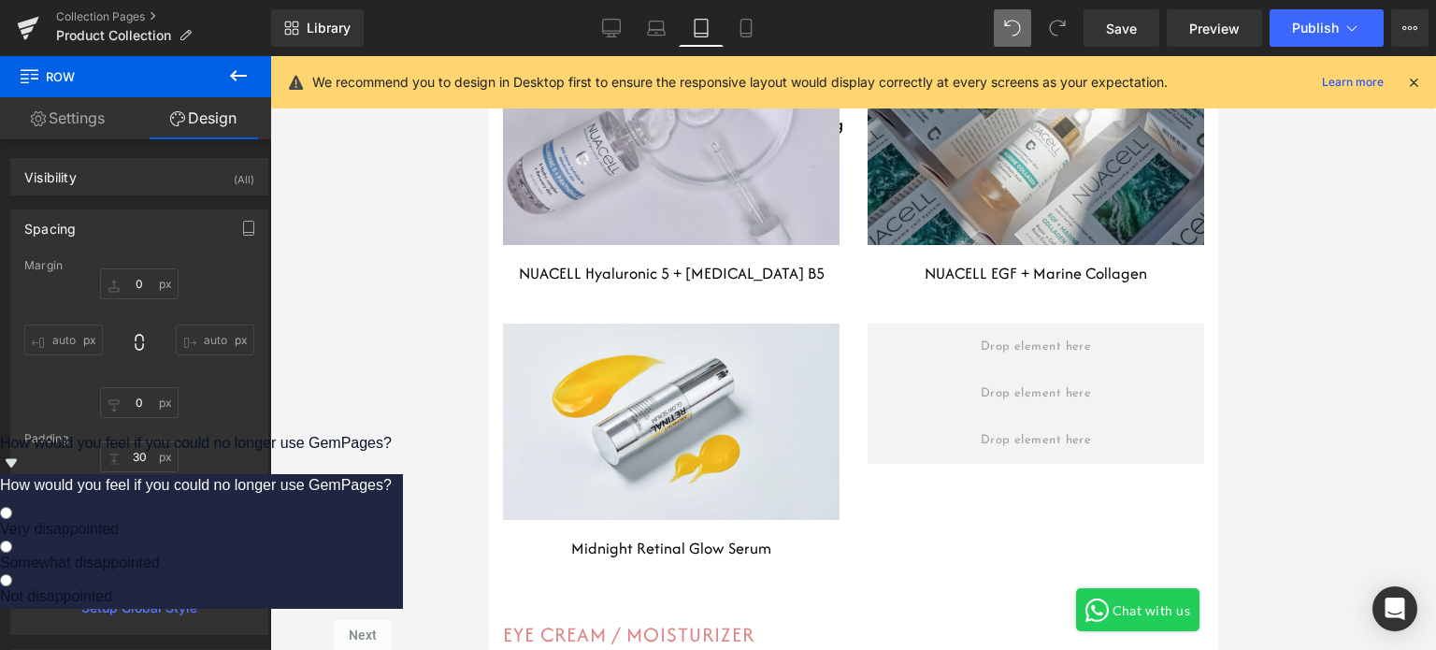
click at [1243, 395] on div at bounding box center [852, 352] width 1165 height 593
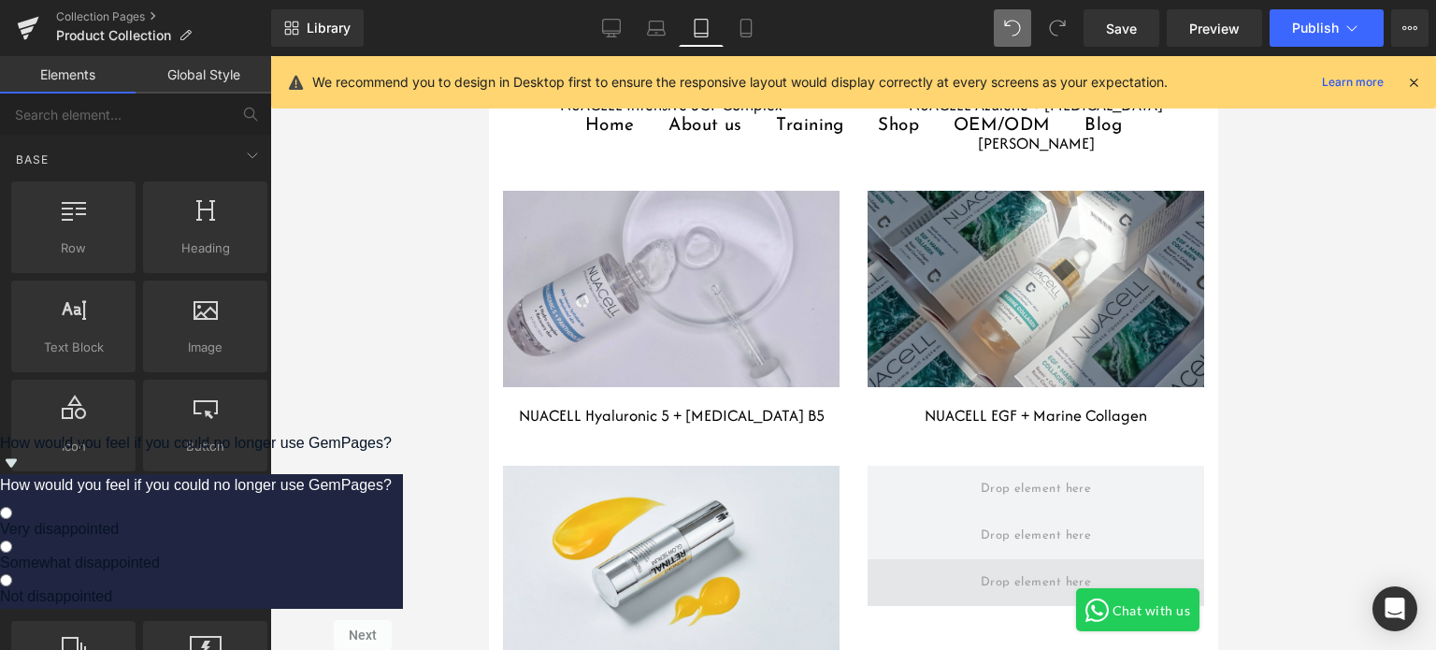
scroll to position [8875, 0]
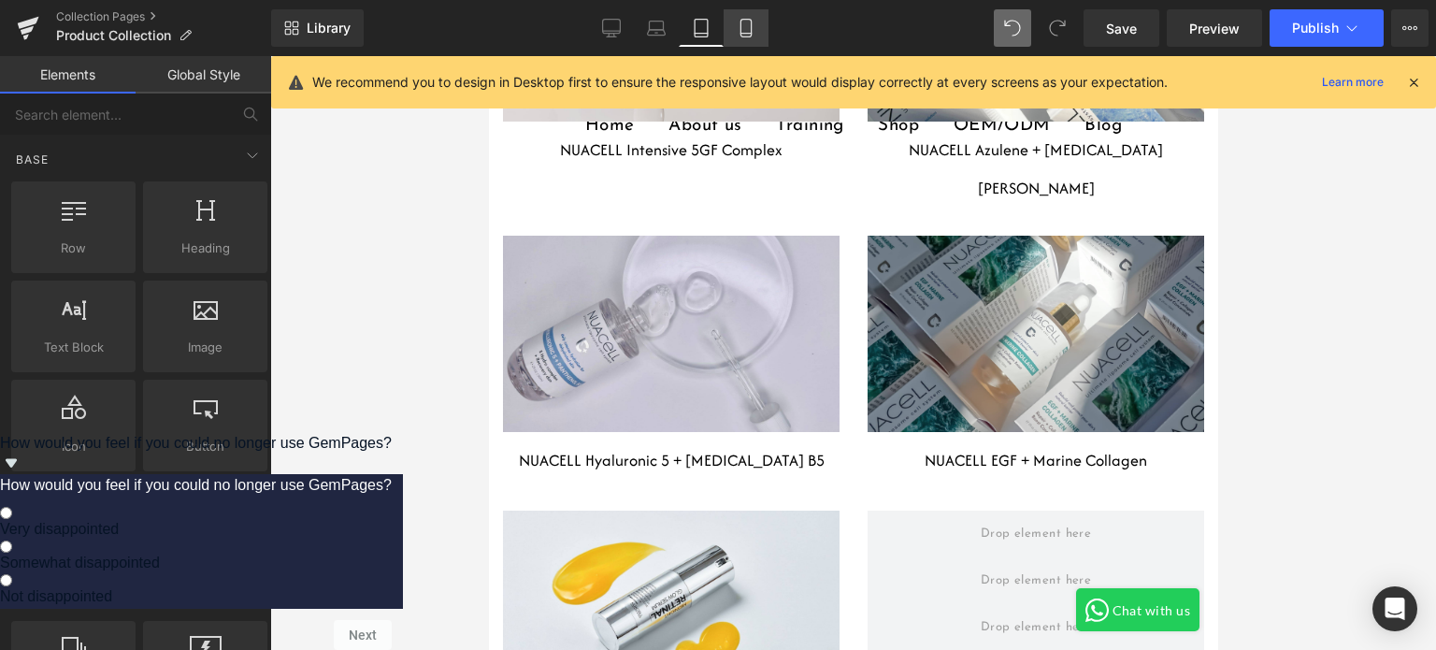
click at [749, 27] on icon at bounding box center [745, 28] width 19 height 19
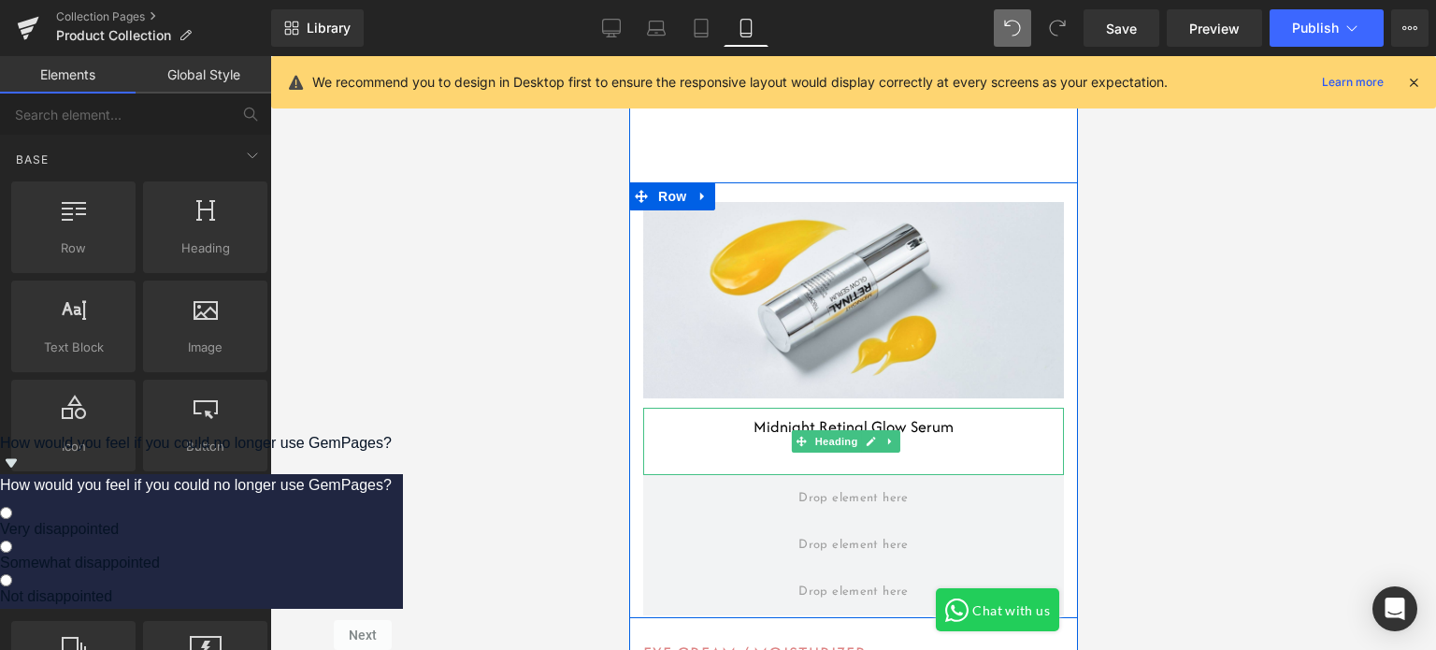
scroll to position [15978, 0]
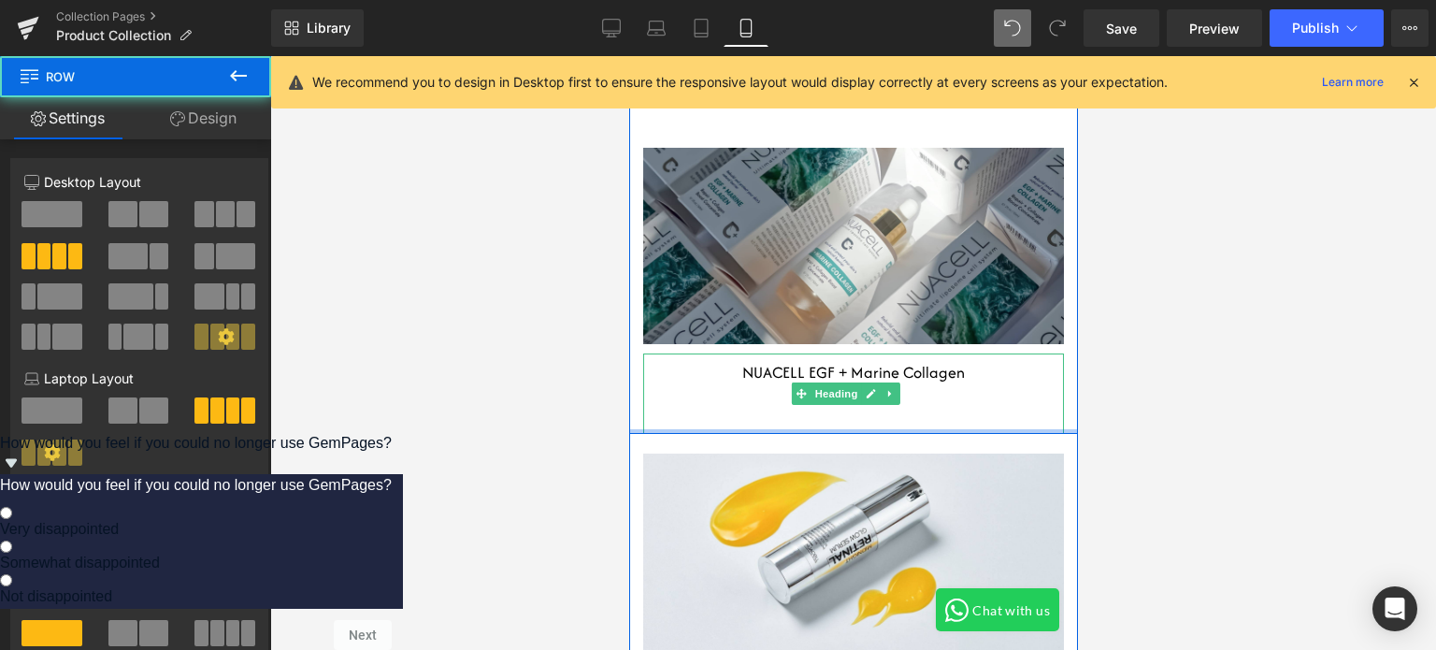
drag, startPoint x: 854, startPoint y: 449, endPoint x: 1052, endPoint y: 392, distance: 206.2
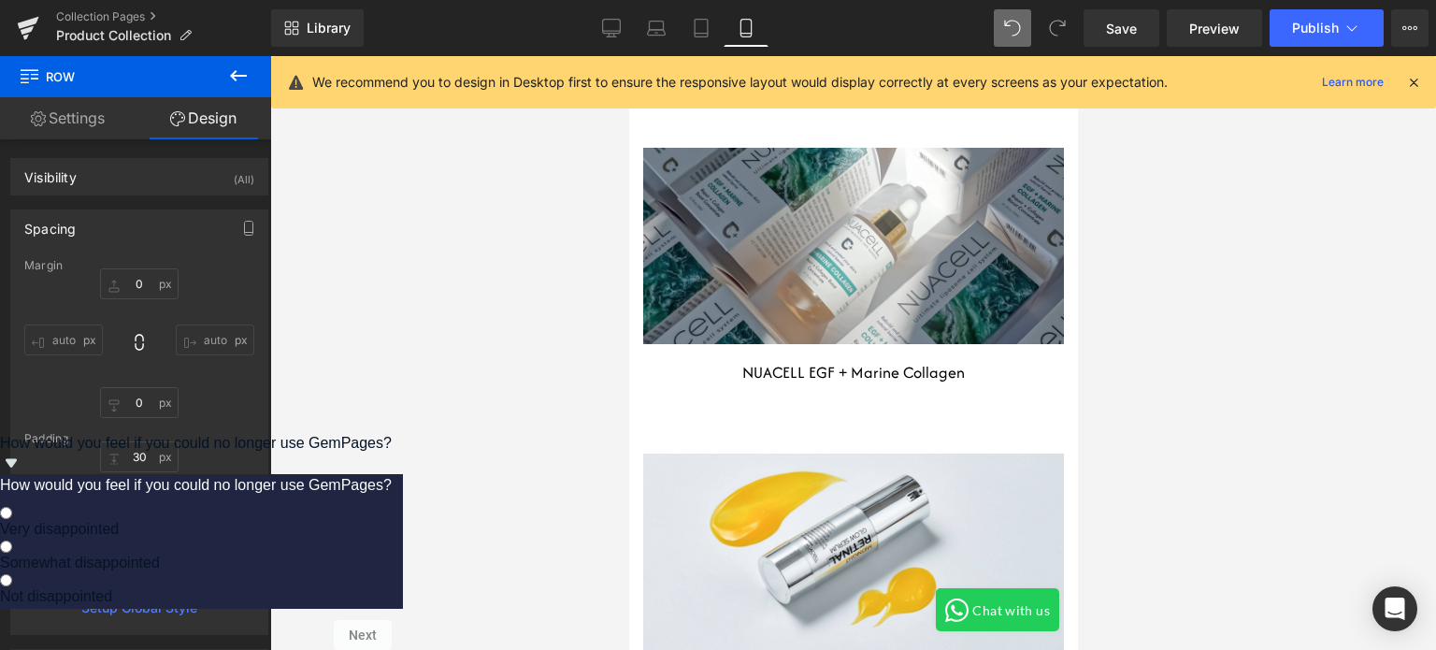
click at [1223, 389] on div at bounding box center [852, 352] width 1165 height 593
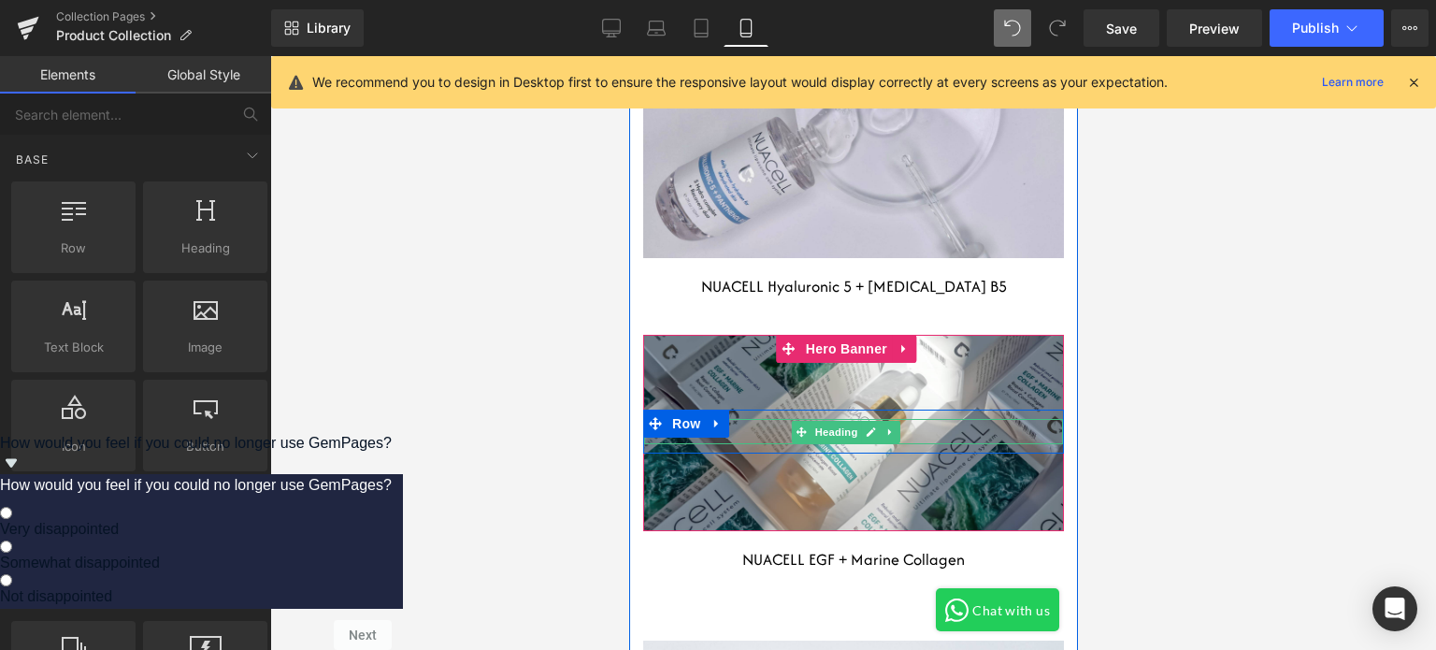
scroll to position [16071, 0]
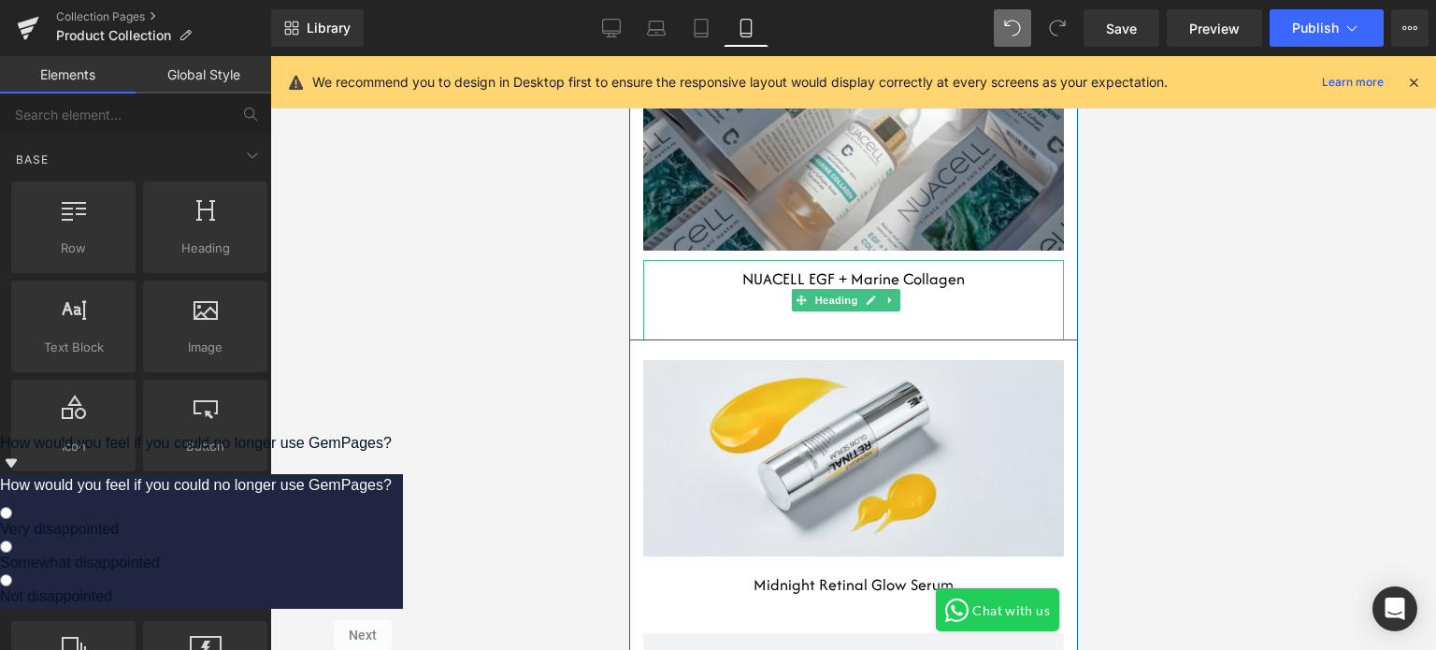
click at [823, 321] on div at bounding box center [852, 311] width 421 height 24
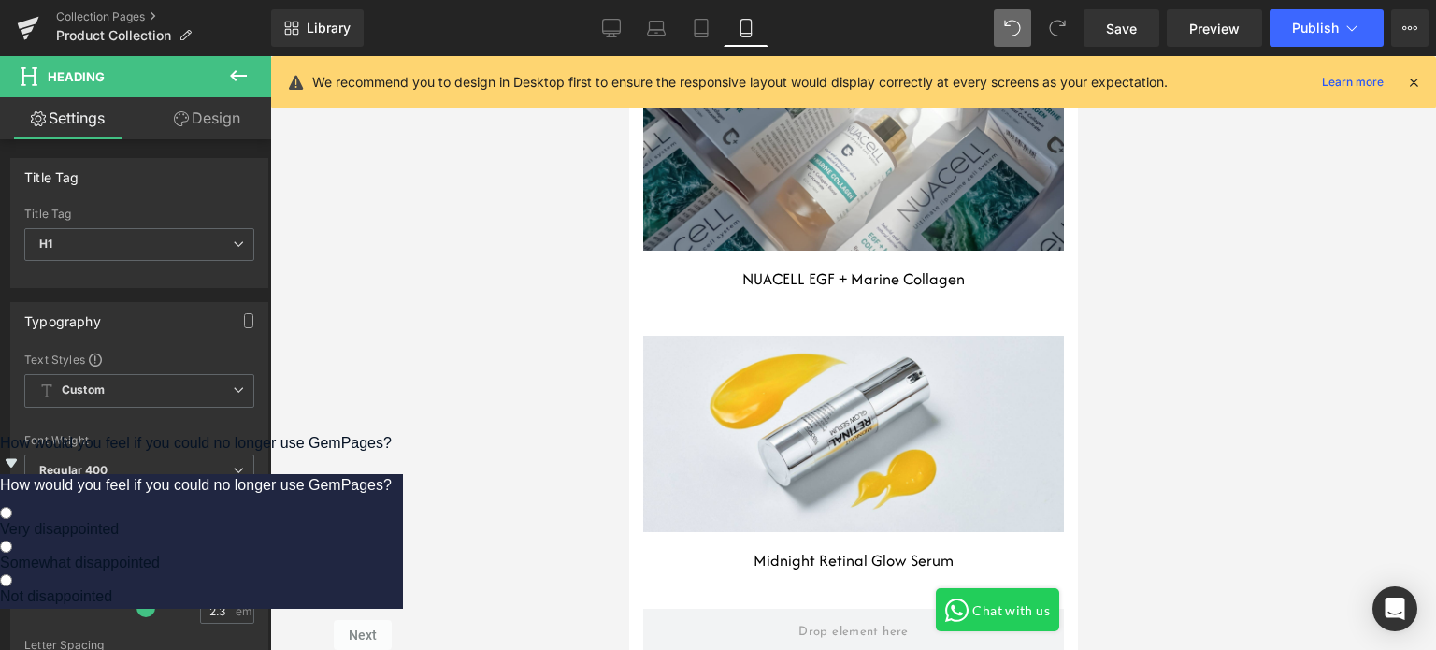
click at [1139, 365] on div at bounding box center [852, 352] width 1165 height 593
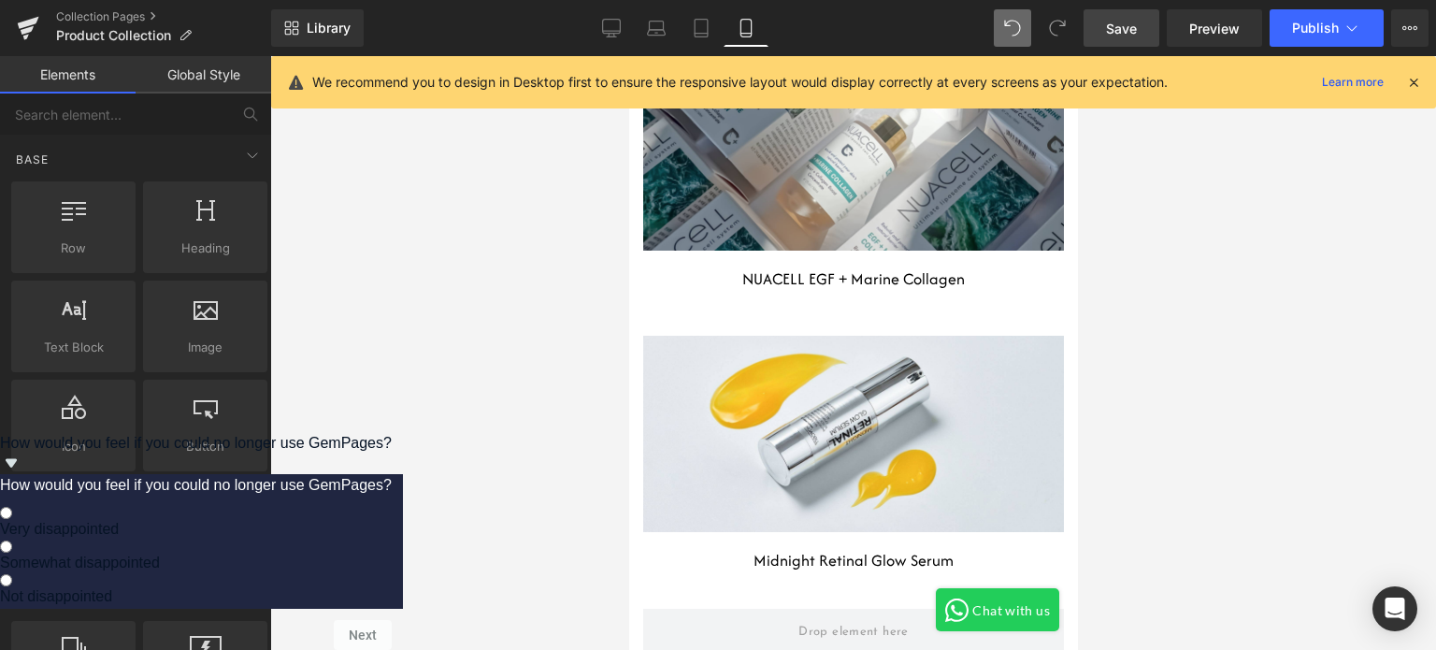
click at [1159, 21] on link "Save" at bounding box center [1121, 27] width 76 height 37
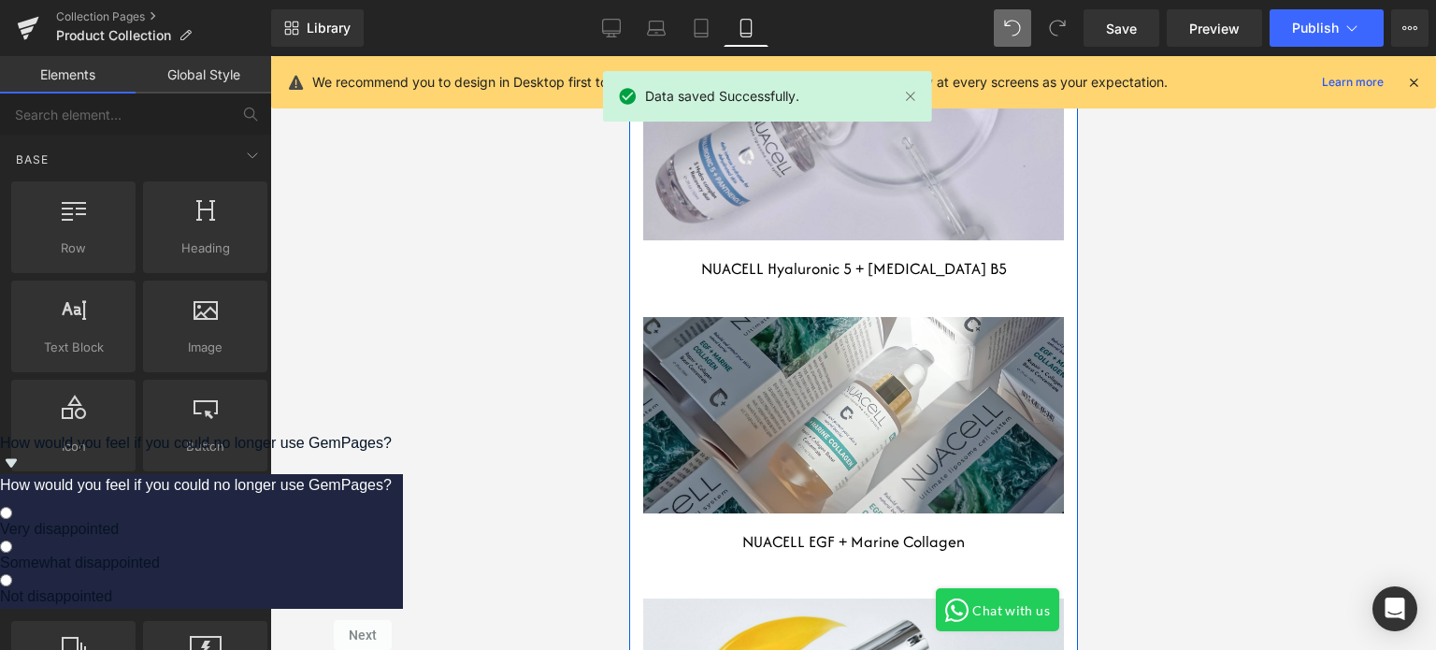
scroll to position [15884, 0]
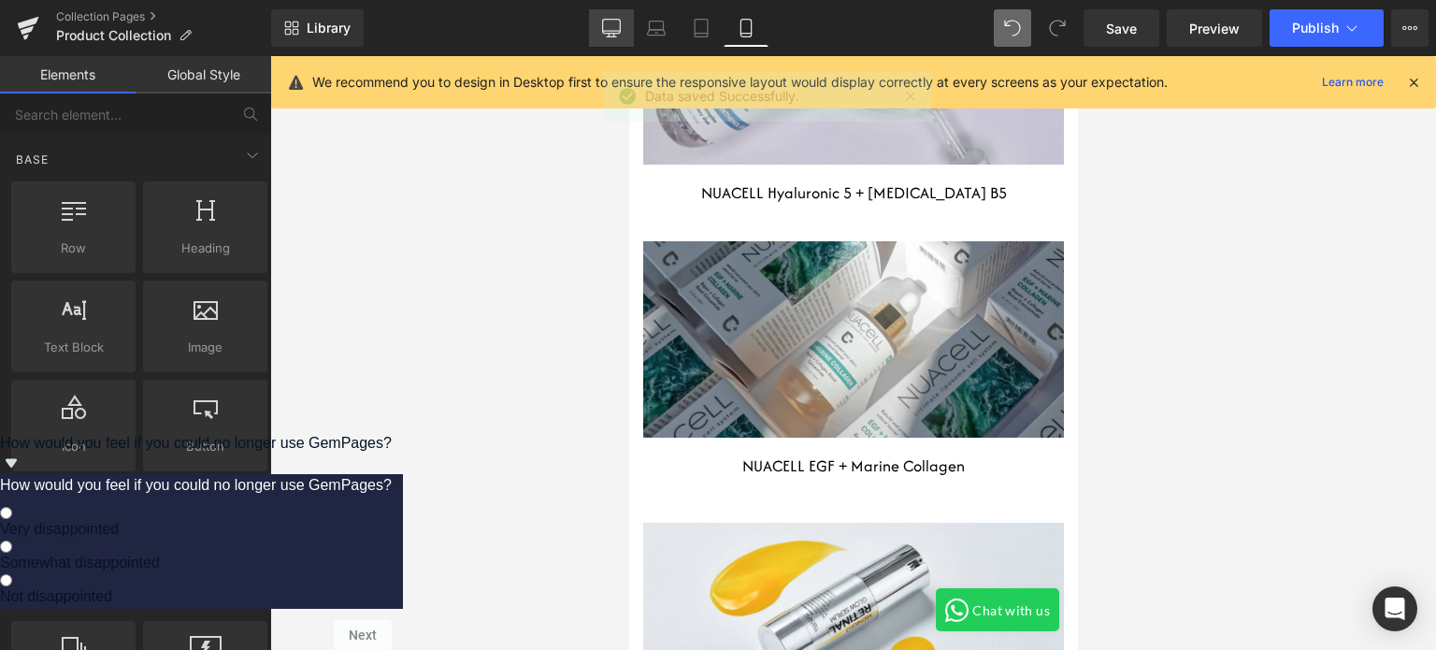
click at [602, 32] on link "Desktop" at bounding box center [611, 27] width 45 height 37
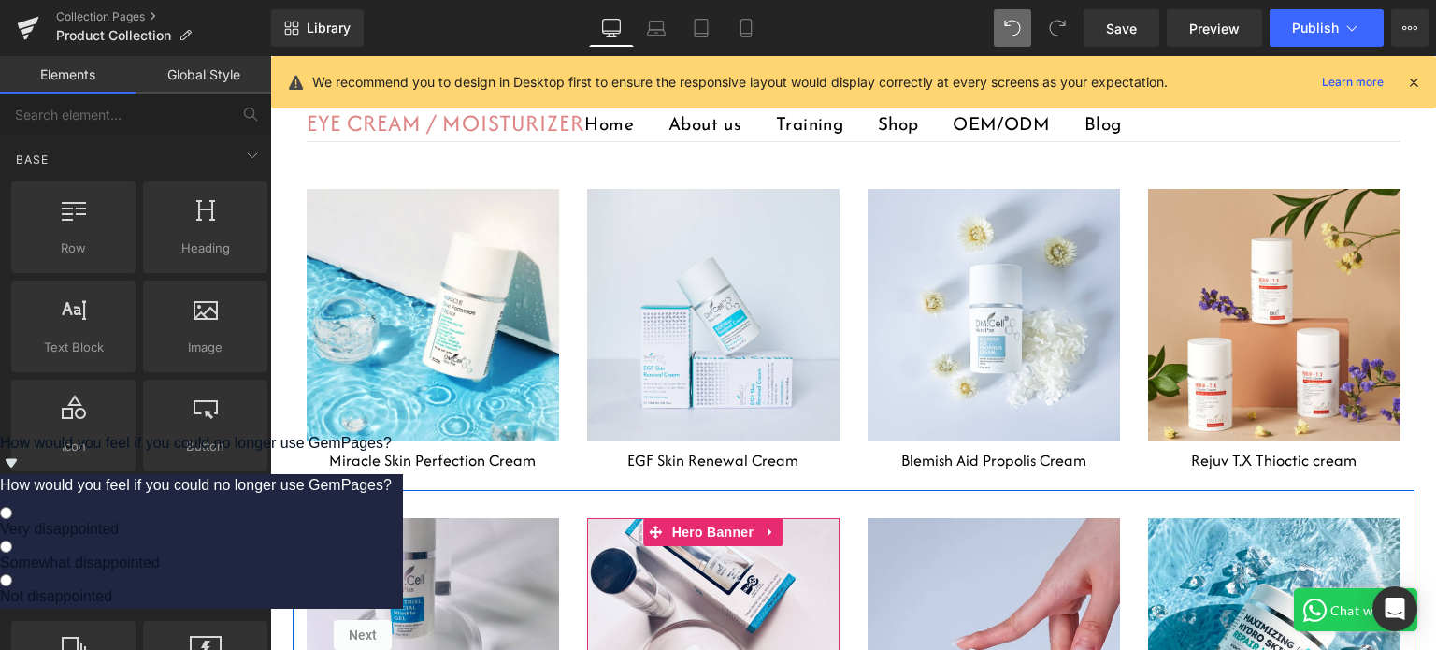
scroll to position [7289, 0]
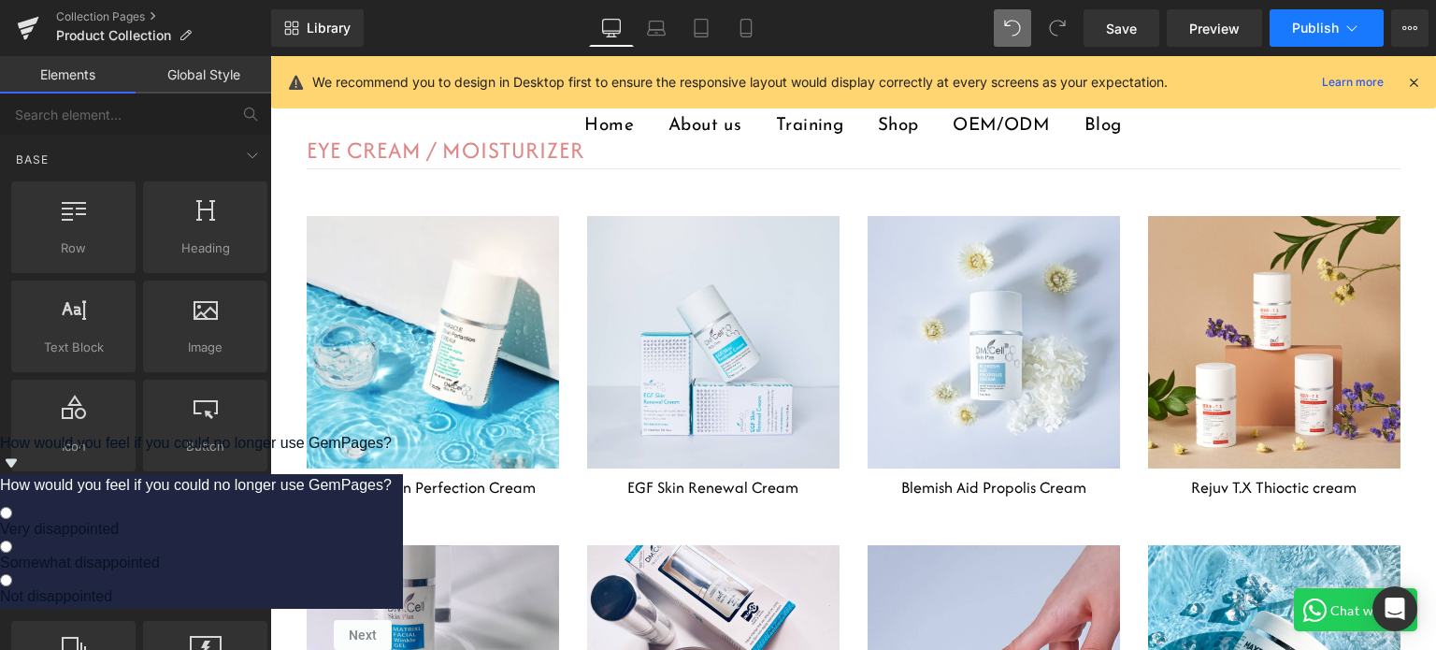
click at [1300, 37] on button "Publish" at bounding box center [1326, 27] width 114 height 37
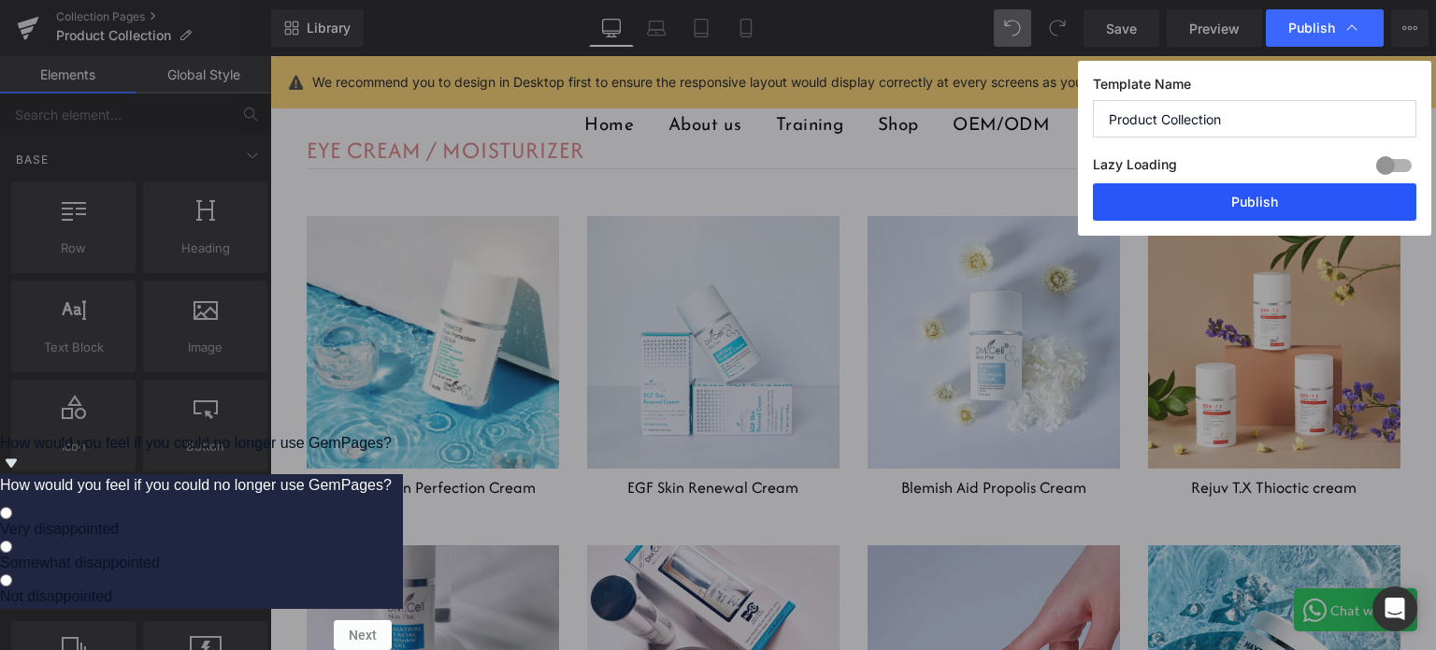
click at [1250, 204] on button "Publish" at bounding box center [1254, 201] width 323 height 37
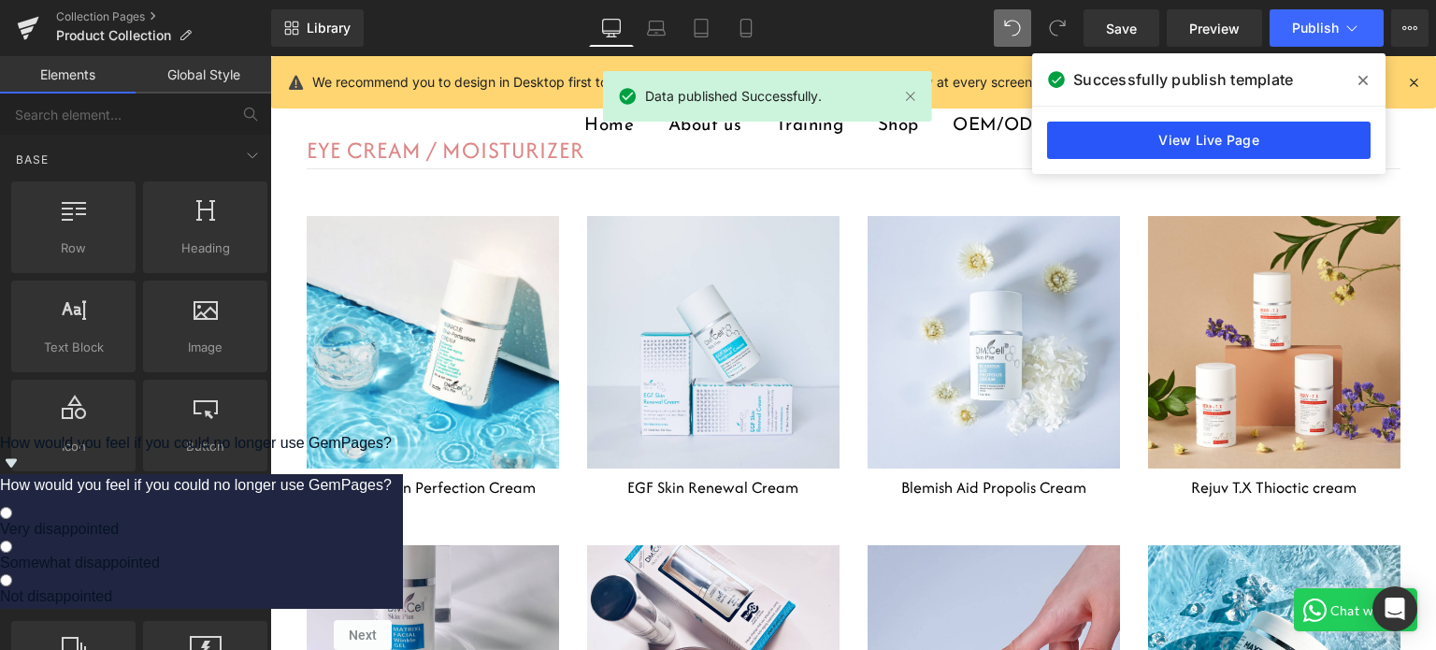
click at [1180, 137] on link "View Live Page" at bounding box center [1208, 140] width 323 height 37
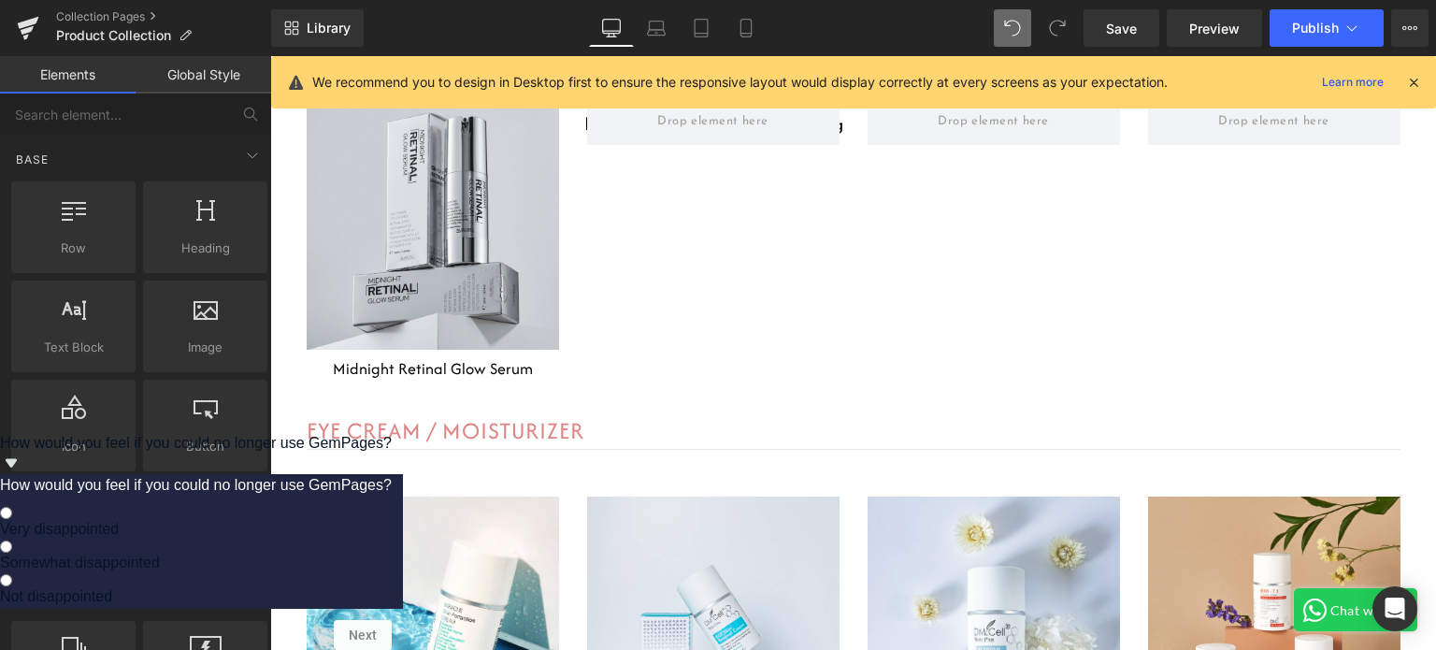
scroll to position [6728, 0]
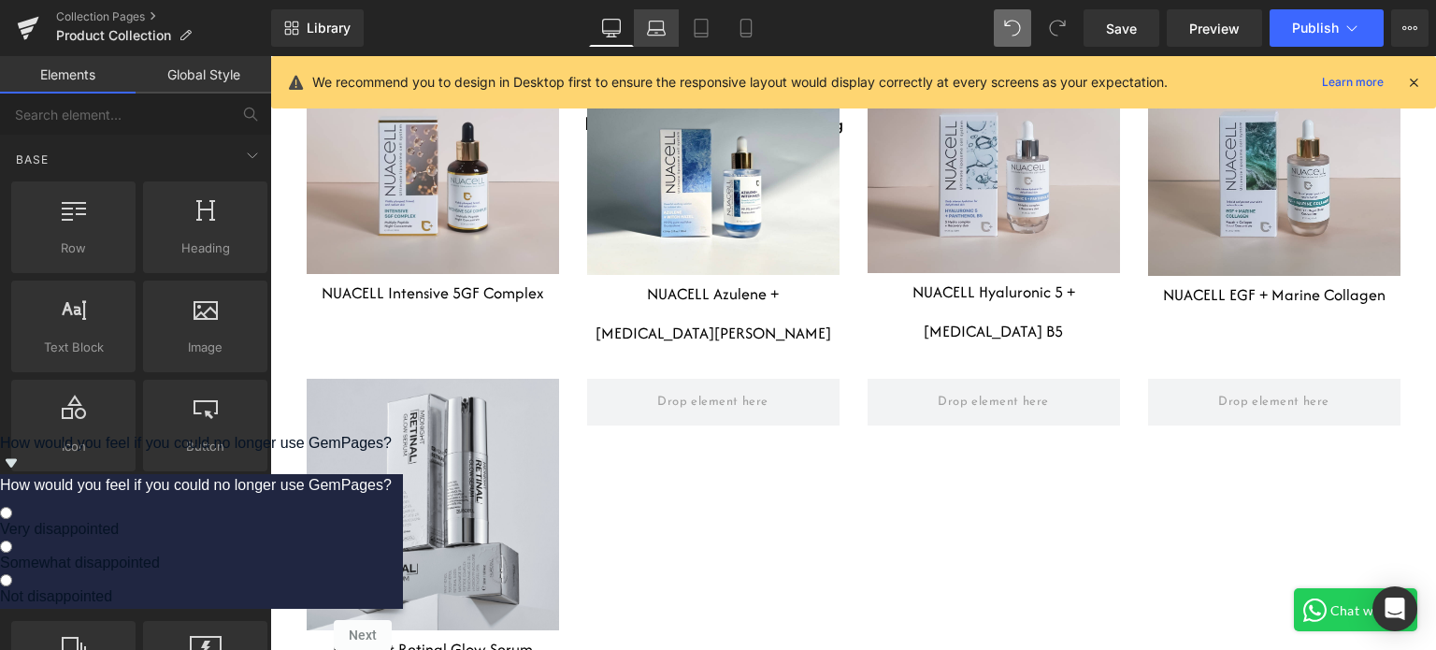
click at [640, 21] on link "Laptop" at bounding box center [656, 27] width 45 height 37
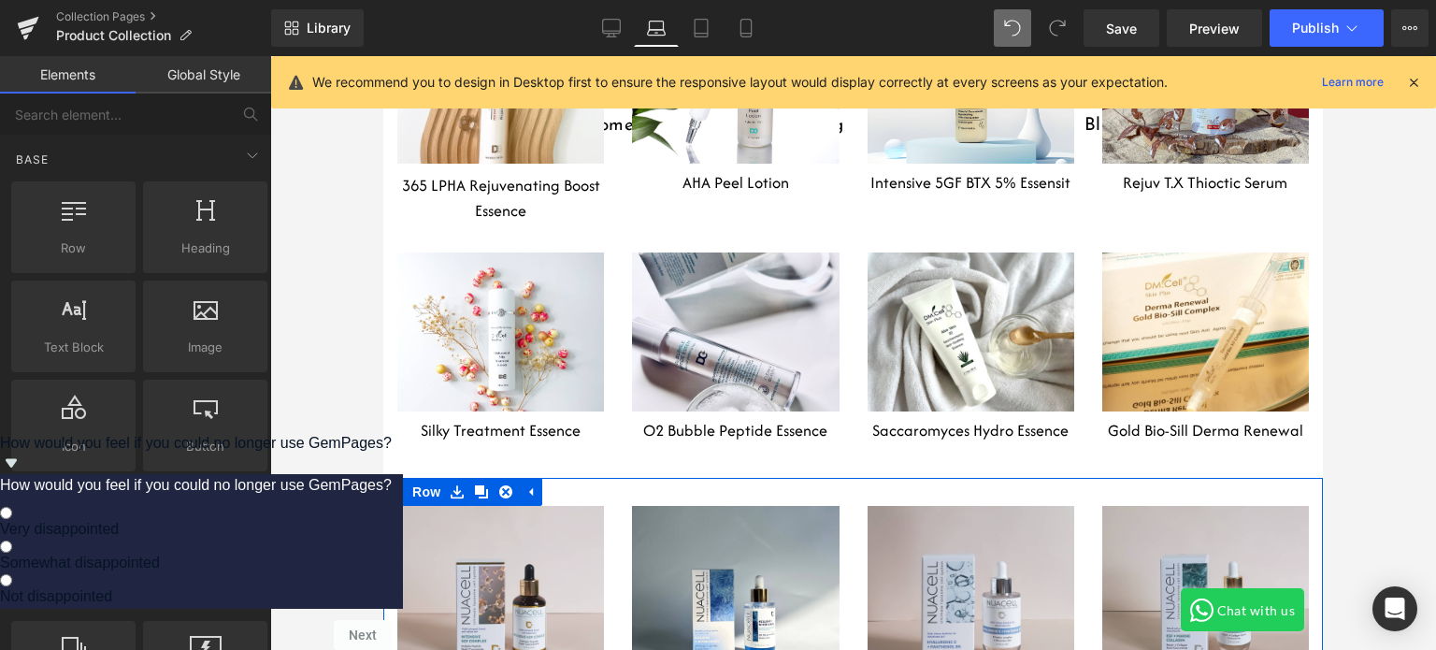
scroll to position [4657, 0]
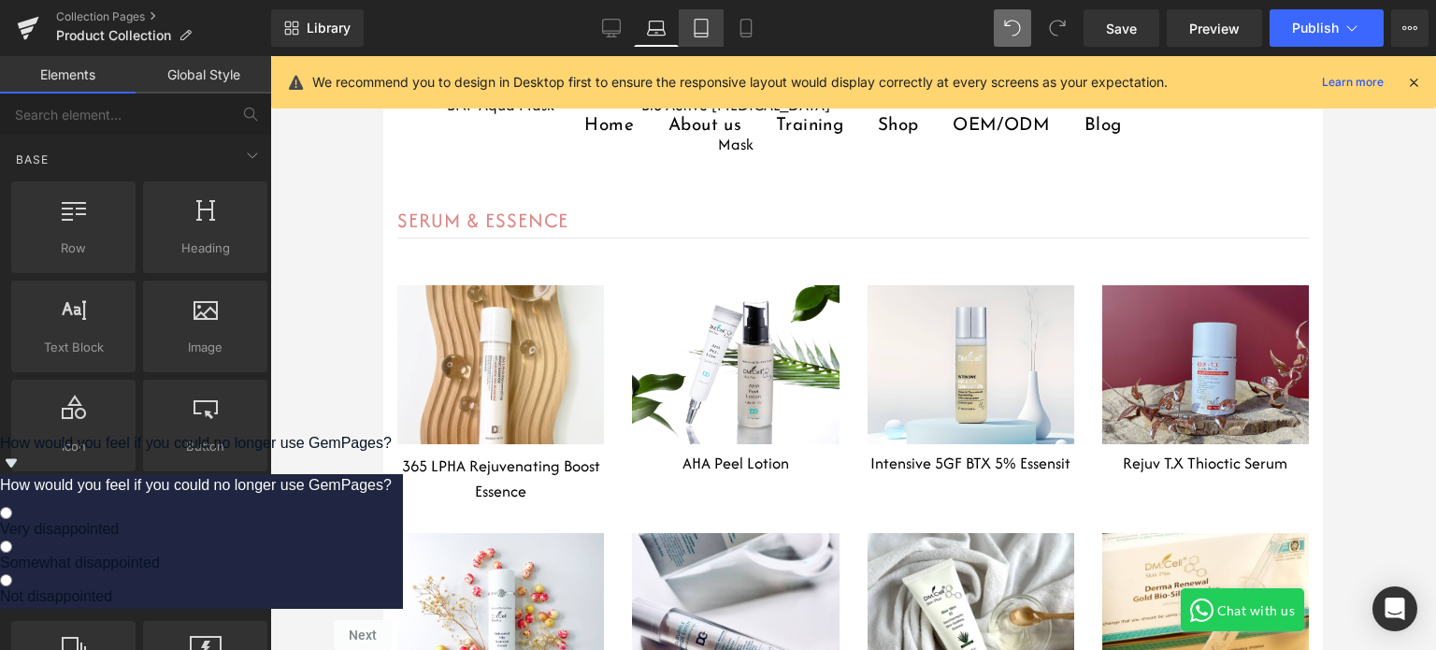
click at [699, 31] on icon at bounding box center [701, 28] width 19 height 19
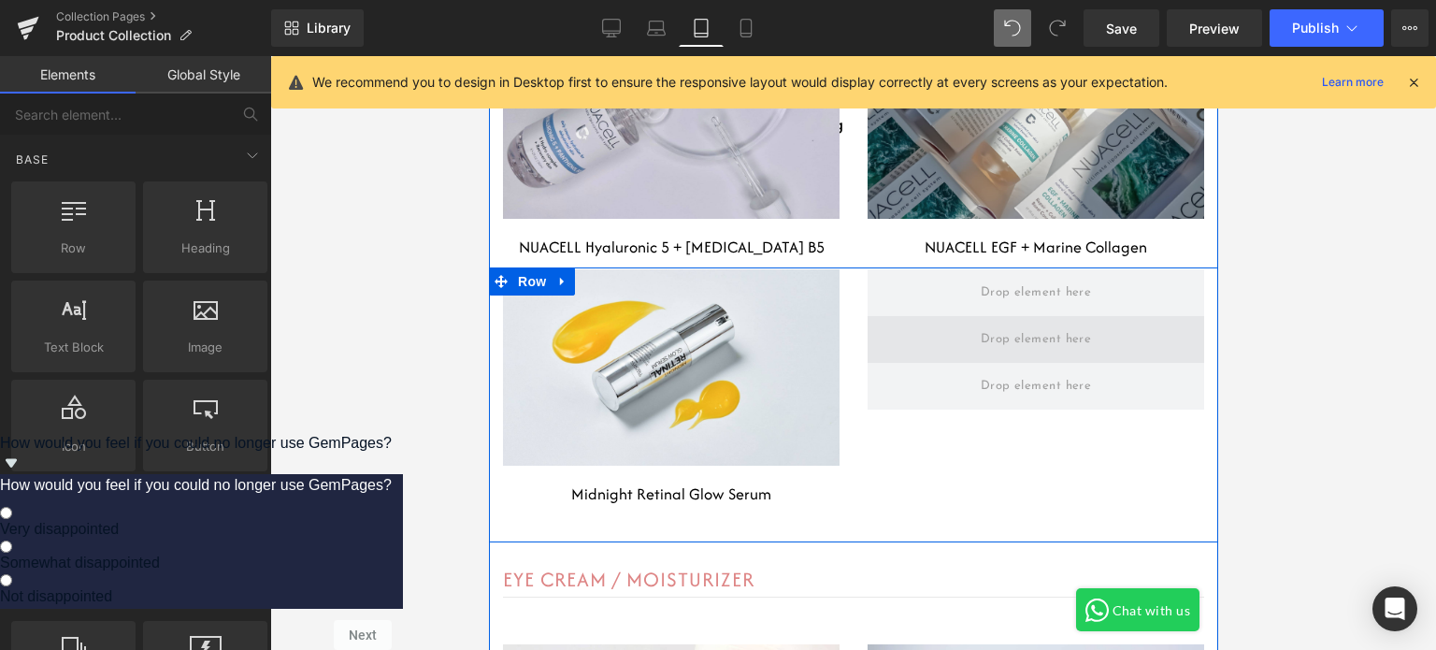
scroll to position [8995, 0]
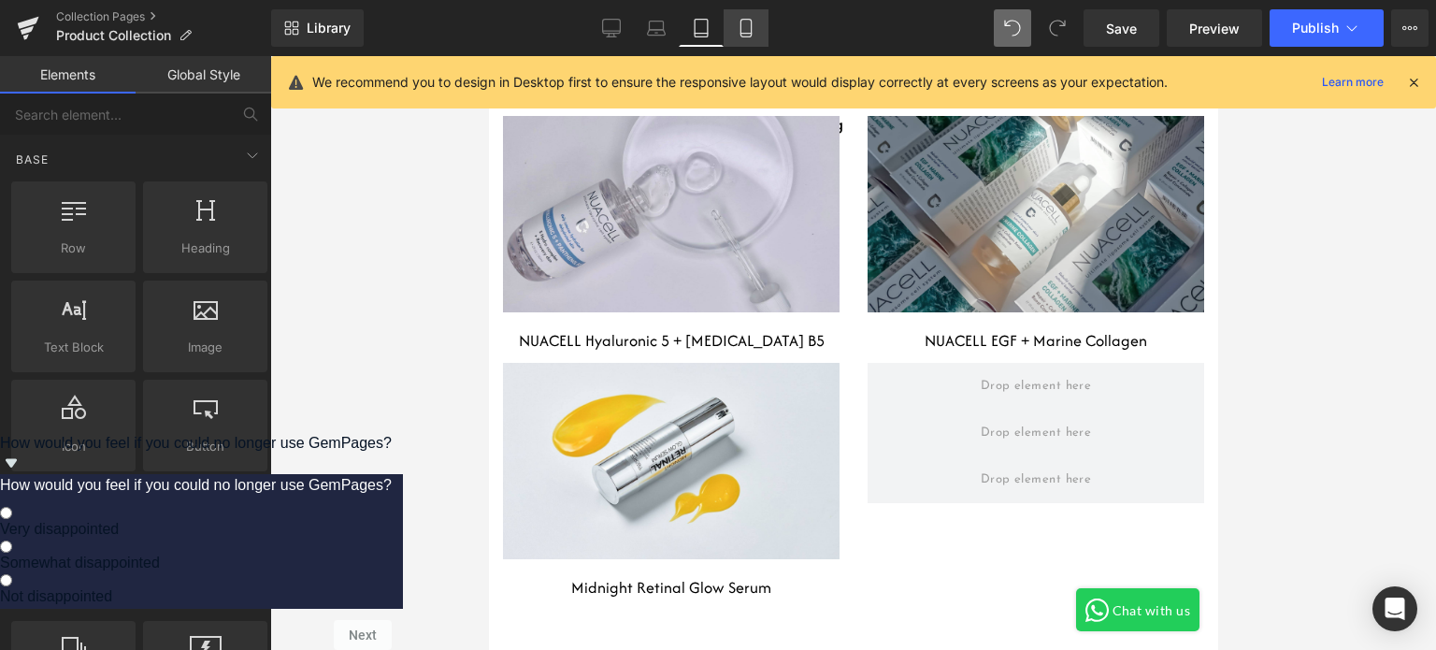
click at [748, 28] on icon at bounding box center [745, 28] width 19 height 19
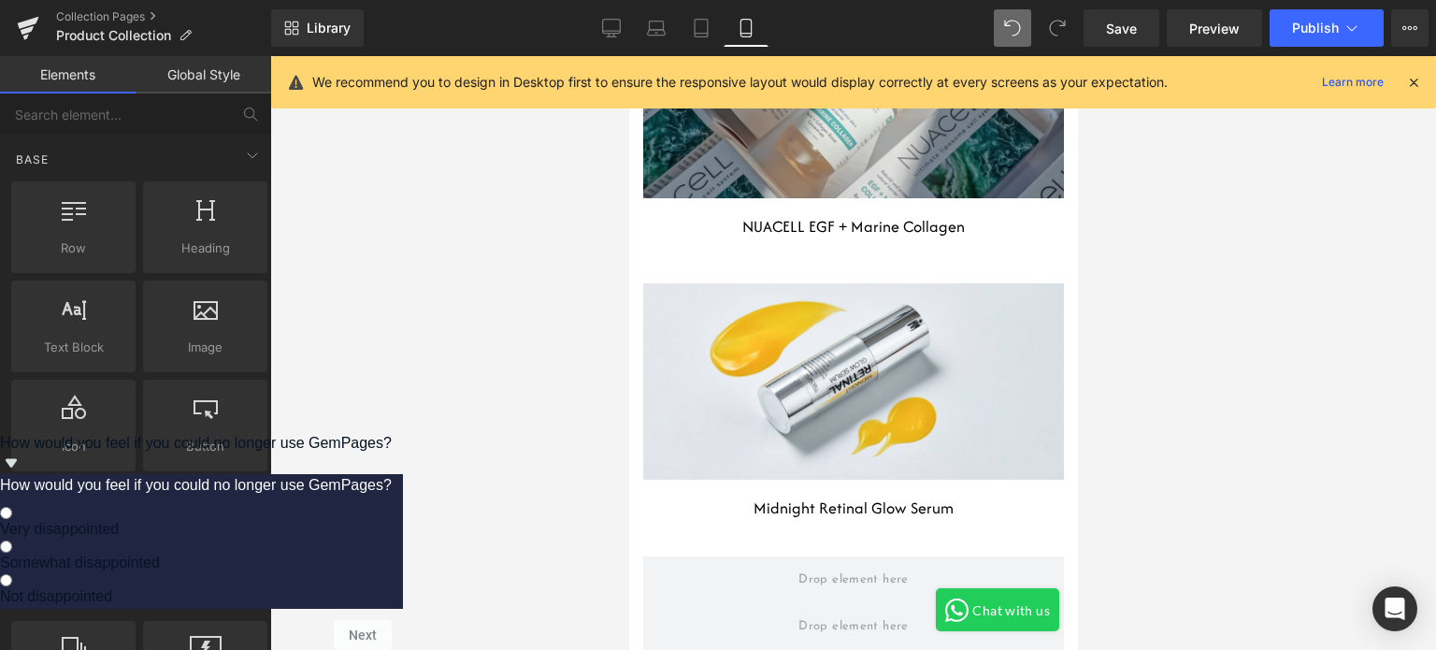
scroll to position [16018, 0]
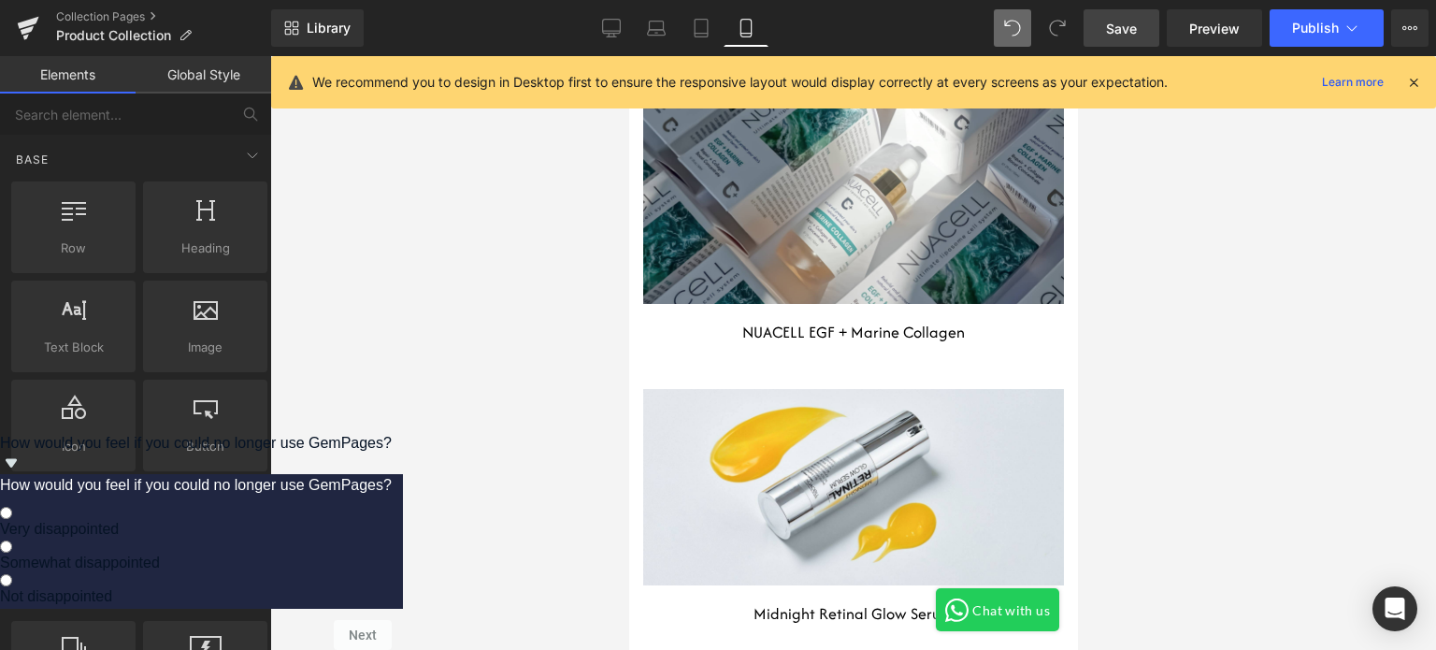
click at [1140, 44] on link "Save" at bounding box center [1121, 27] width 76 height 37
click at [1409, 89] on icon at bounding box center [1413, 82] width 17 height 17
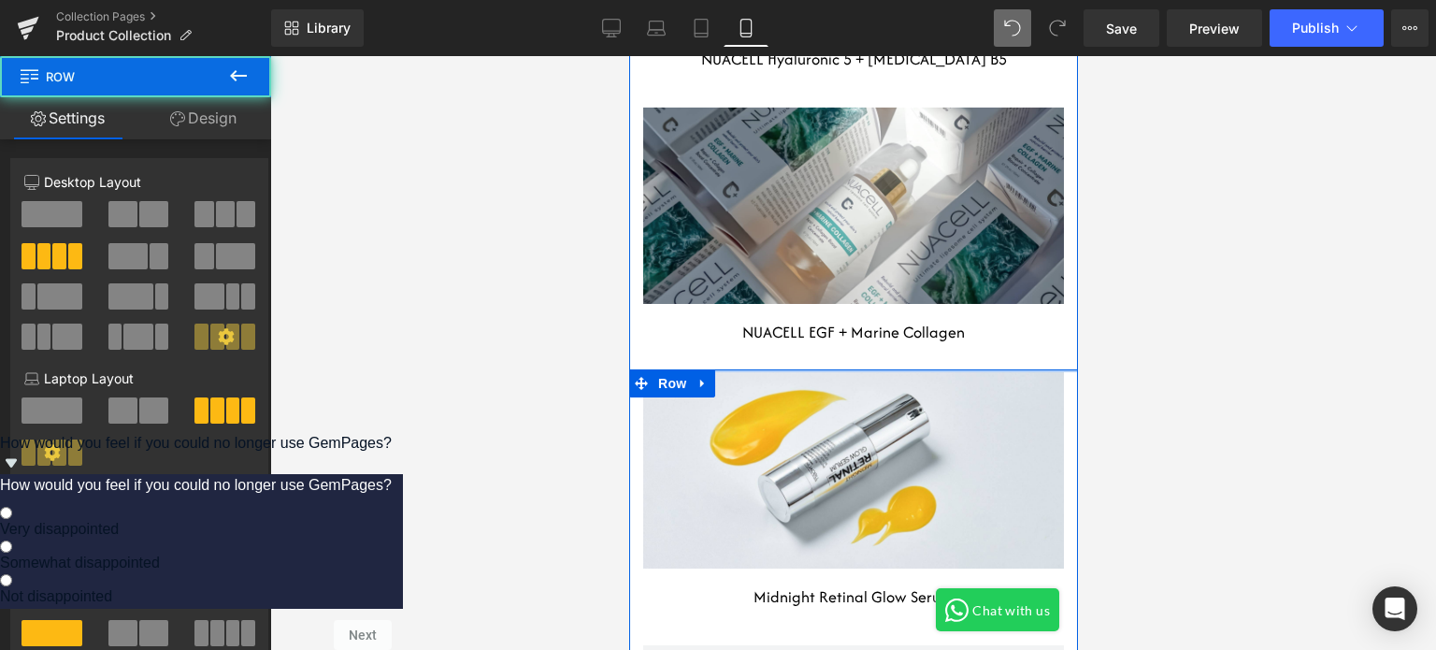
drag, startPoint x: 906, startPoint y: 377, endPoint x: 905, endPoint y: 359, distance: 17.8
click at [905, 359] on div "Heading Row Hero Banner 80px 80px NUACELL Intensive 5GF Complex Heading Heading…" at bounding box center [852, 632] width 449 height 2743
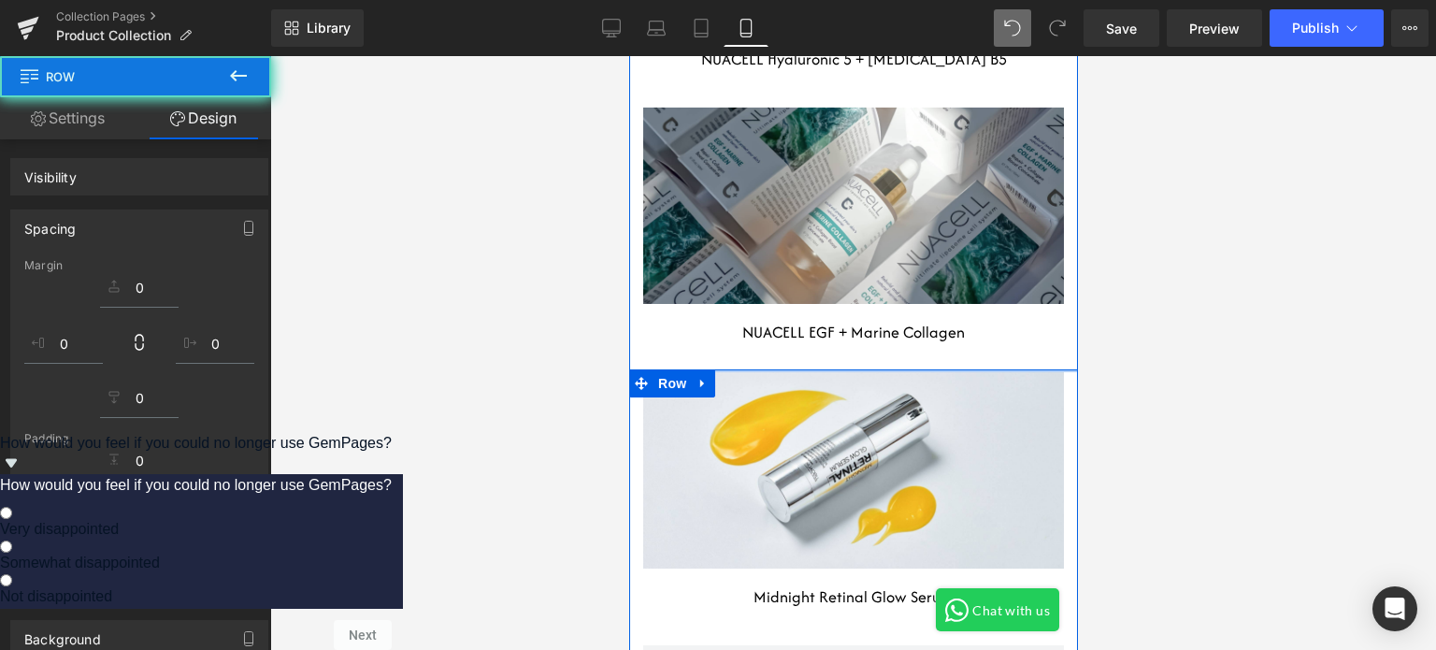
click at [1194, 330] on div at bounding box center [852, 352] width 1165 height 593
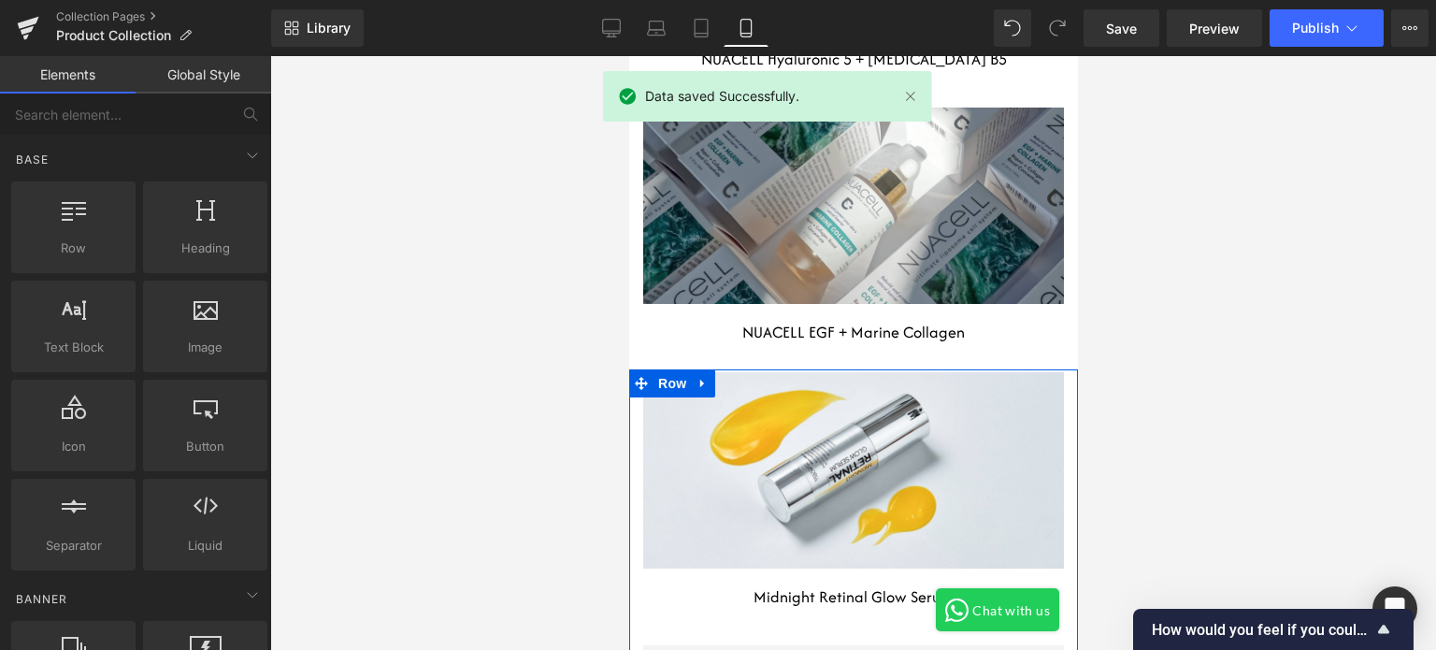
click at [1302, 21] on span "Publish" at bounding box center [1315, 28] width 47 height 15
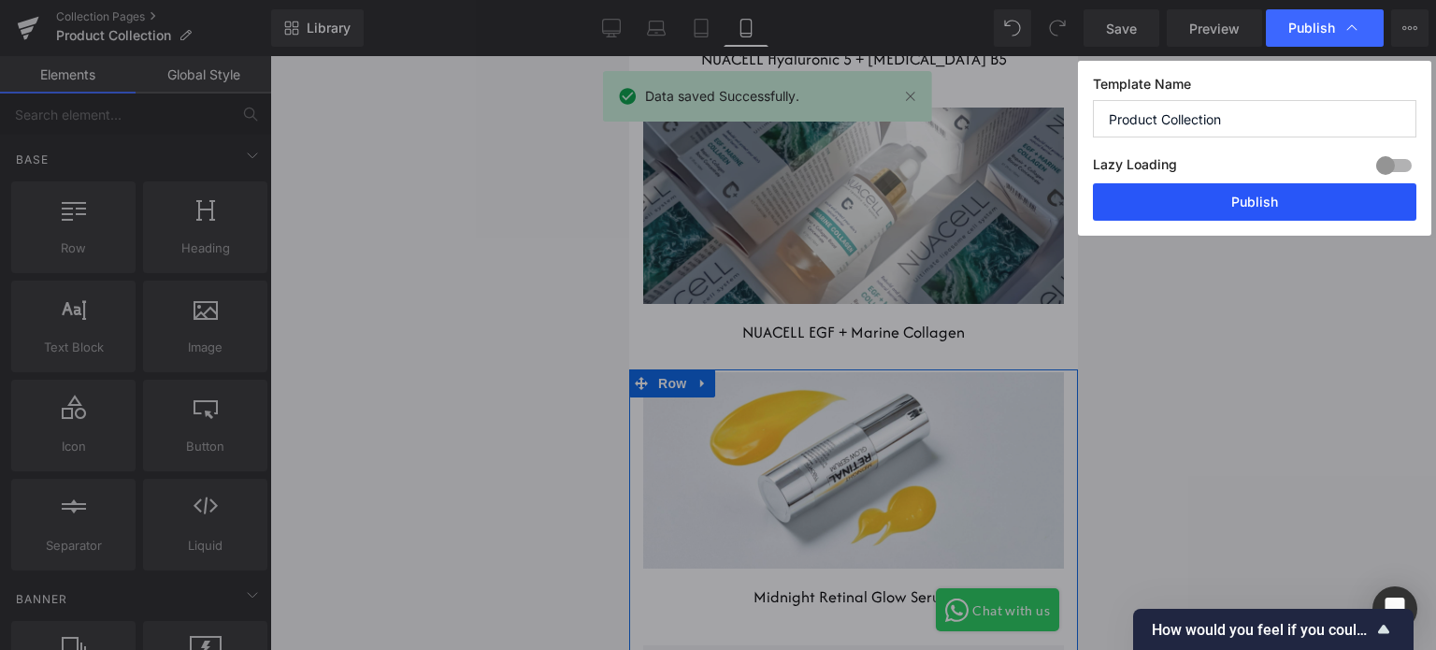
click at [1249, 208] on button "Publish" at bounding box center [1254, 201] width 323 height 37
